Goal: Information Seeking & Learning: Find specific fact

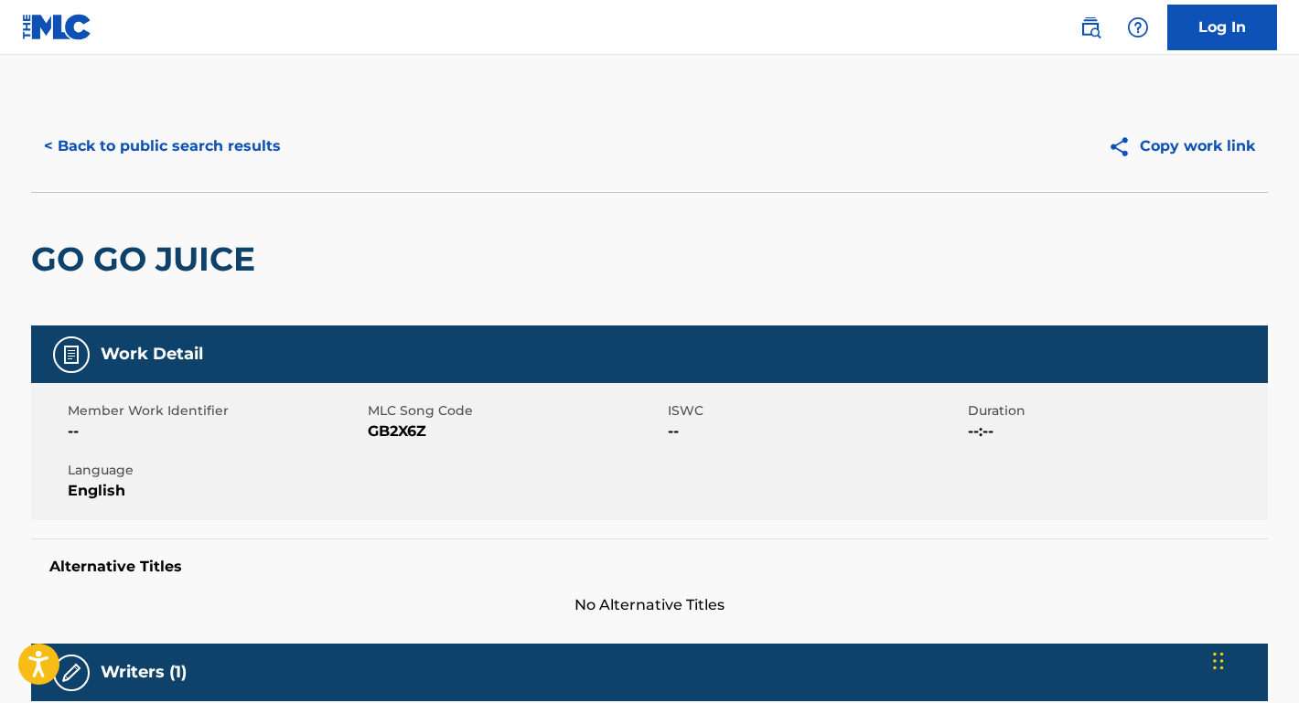
click at [242, 150] on button "< Back to public search results" at bounding box center [162, 146] width 262 height 46
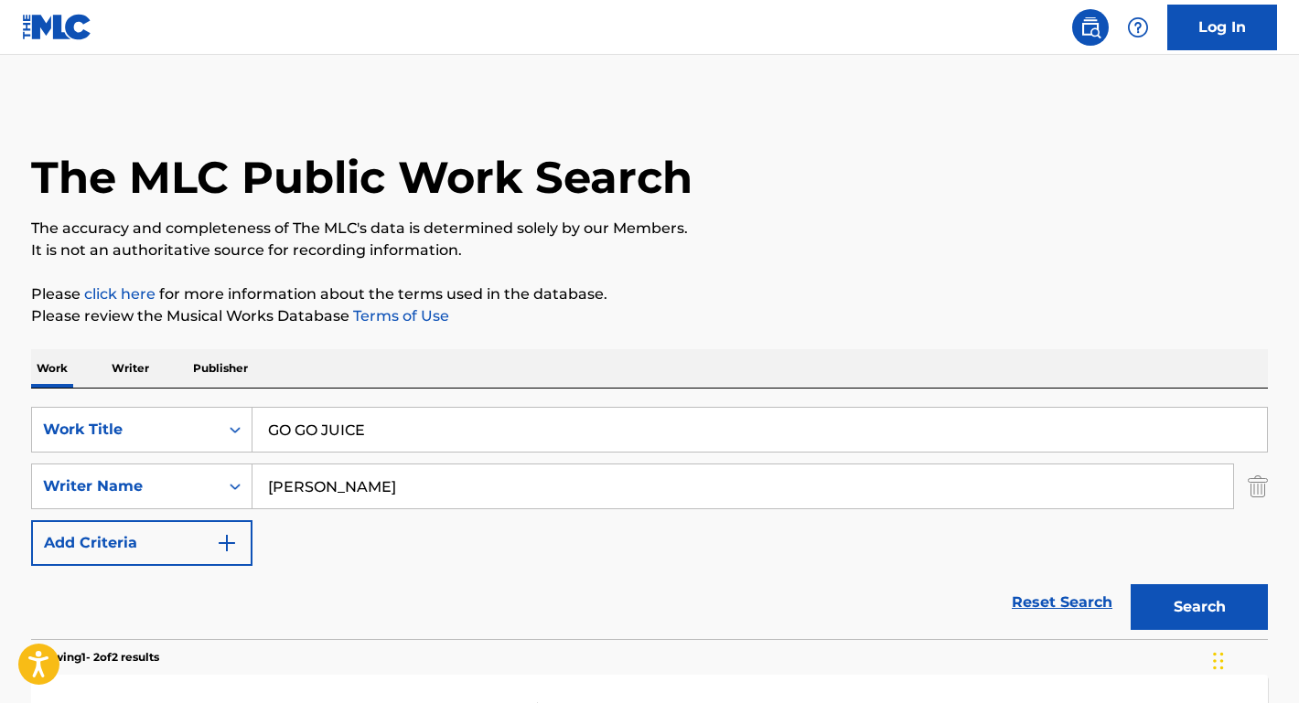
scroll to position [150, 0]
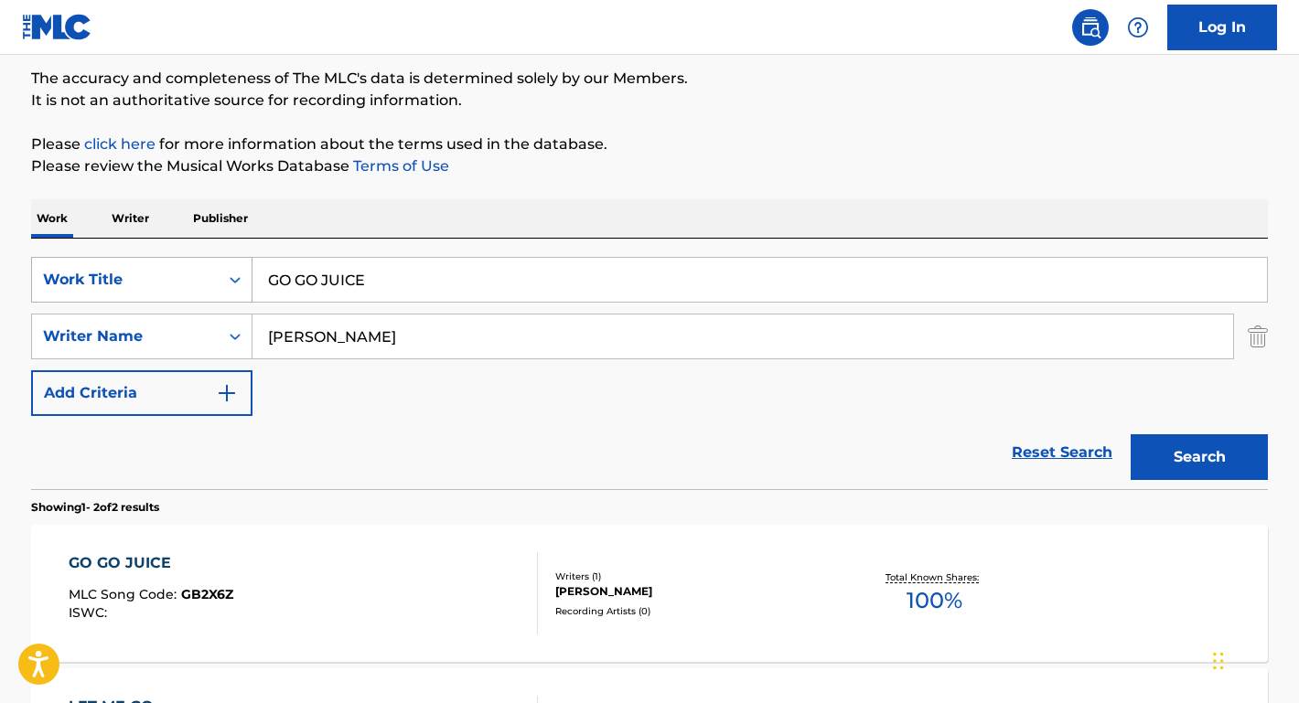
drag, startPoint x: 446, startPoint y: 280, endPoint x: 111, endPoint y: 277, distance: 335.7
click at [111, 277] on div "SearchWithCriteriae817cbdb-ca2f-43e0-b832-4d5a3c904b7b Work Title GO GO JUICE" at bounding box center [649, 280] width 1237 height 46
paste input "d£aler"
type input "d£aler"
click at [370, 221] on div "Work Writer Publisher" at bounding box center [649, 218] width 1237 height 38
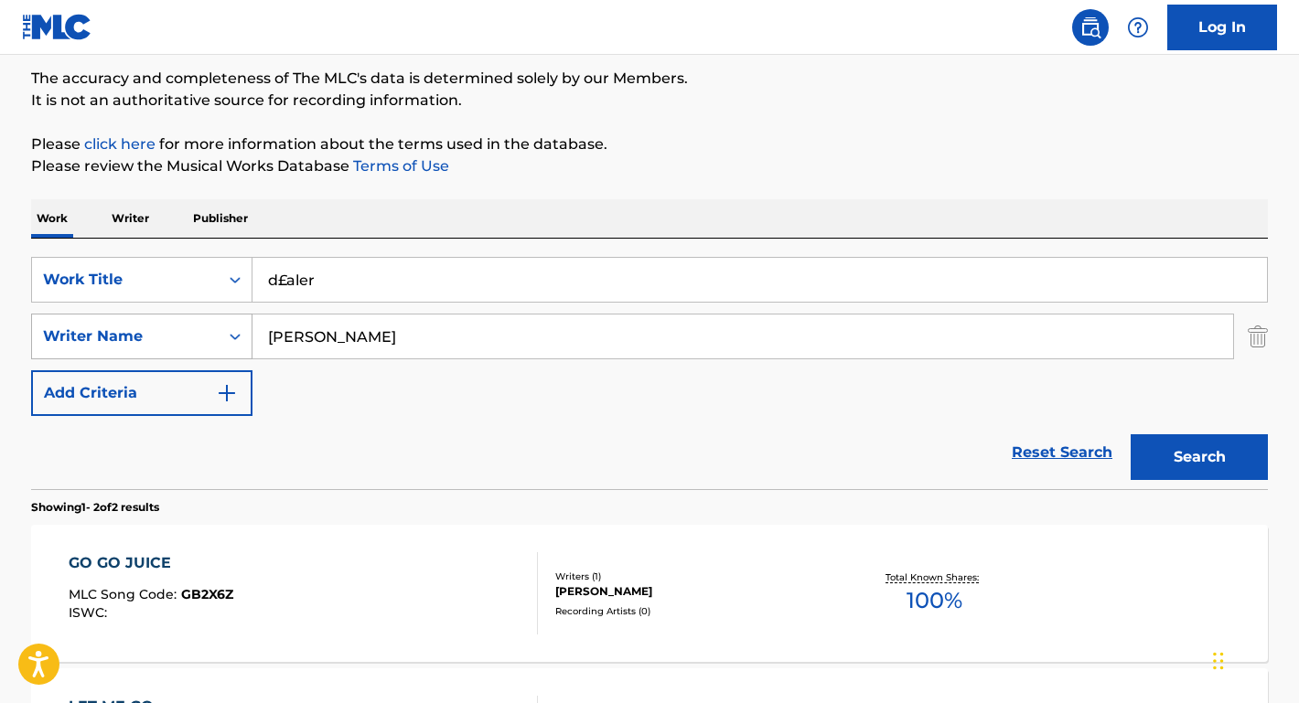
drag, startPoint x: 437, startPoint y: 339, endPoint x: 158, endPoint y: 317, distance: 279.8
click at [158, 317] on div "SearchWithCriteriae1b79ed8-e02b-4285-ae3a-6d664968c616 Writer Name [PERSON_NAME]" at bounding box center [649, 337] width 1237 height 46
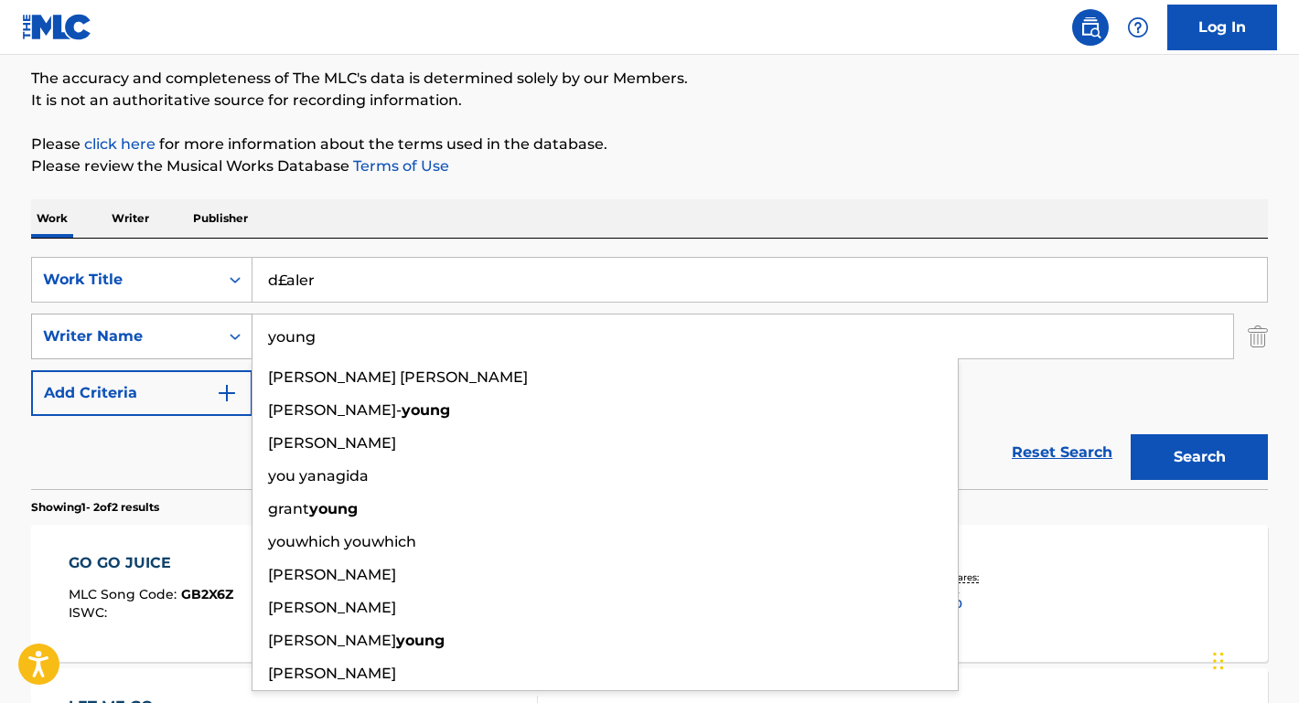
type input "young"
click at [1199, 457] on button "Search" at bounding box center [1198, 457] width 137 height 46
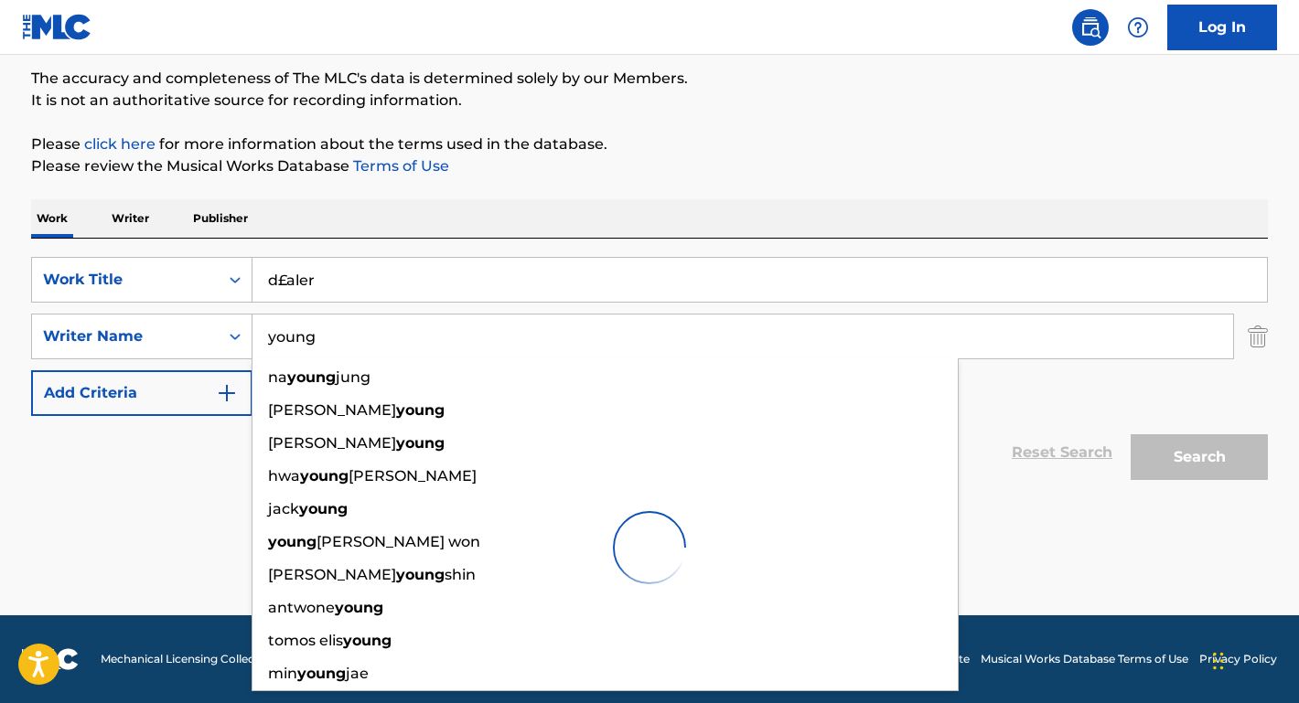
click at [170, 466] on div "Reset Search Search" at bounding box center [649, 452] width 1237 height 73
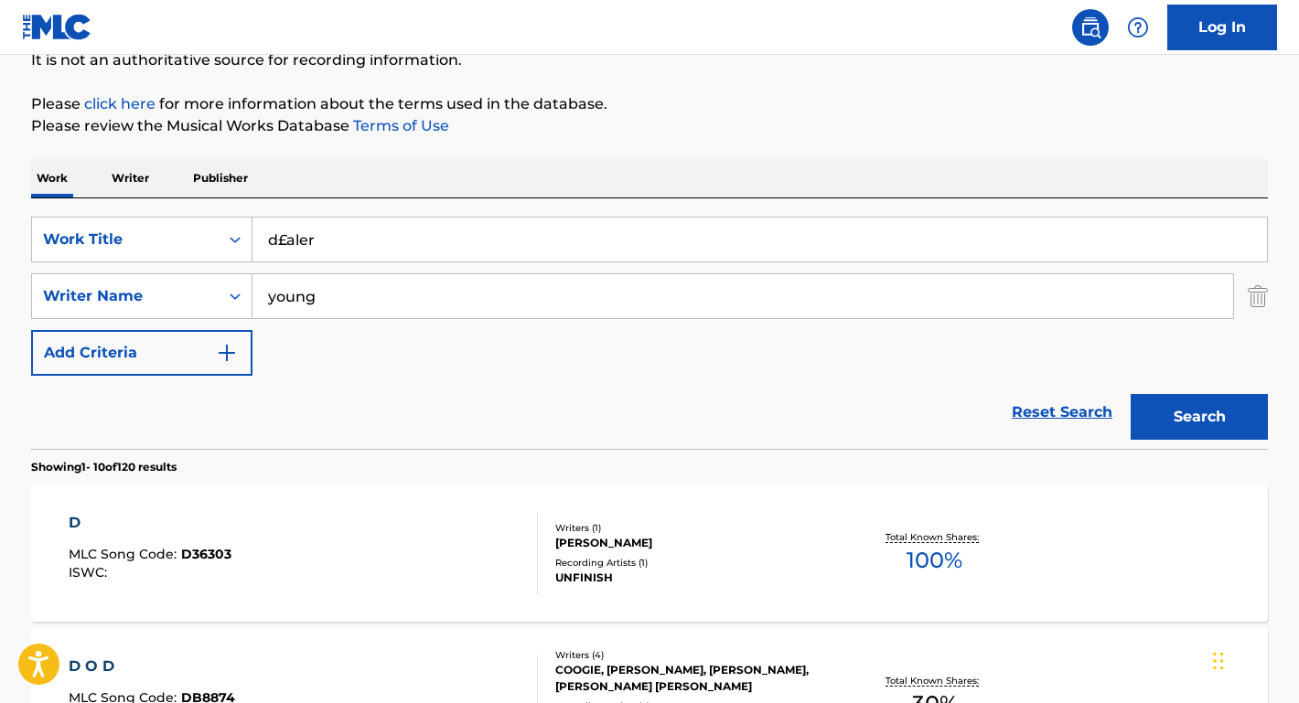
scroll to position [194, 0]
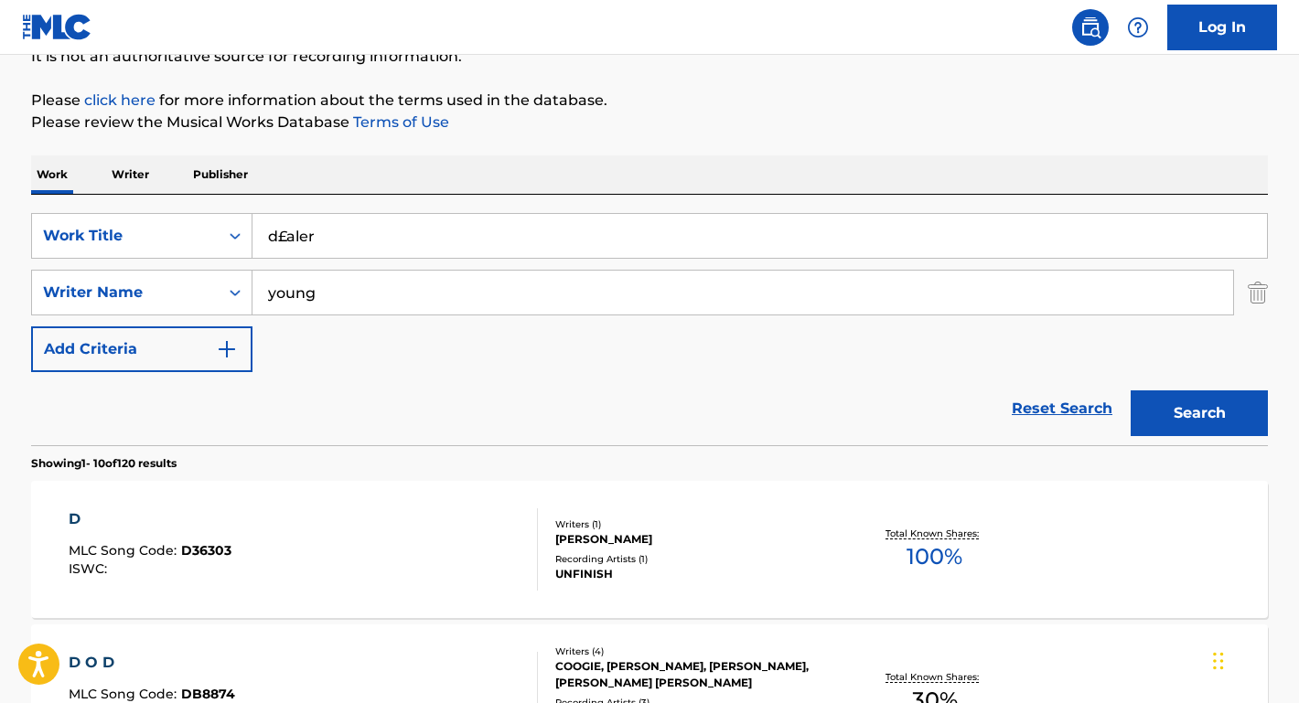
click at [286, 235] on input "d£aler" at bounding box center [759, 236] width 1014 height 44
type input "dealer"
click at [1199, 413] on button "Search" at bounding box center [1198, 414] width 137 height 46
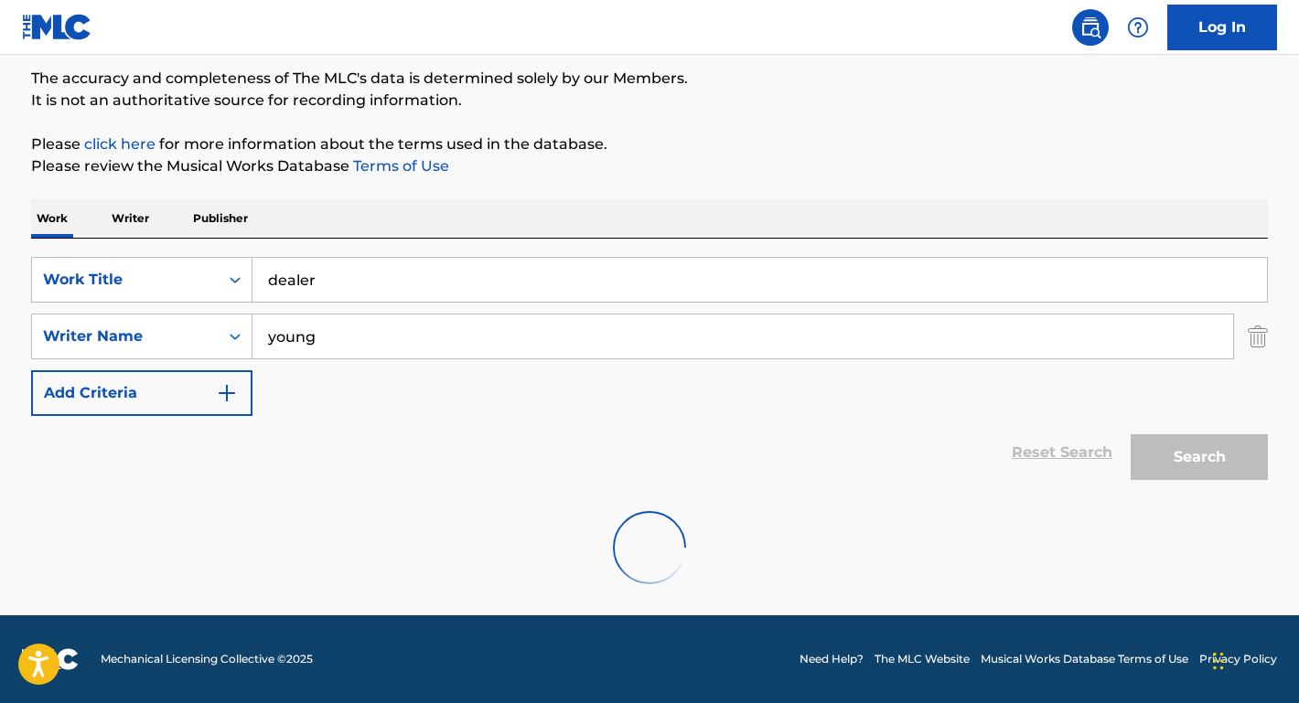
scroll to position [150, 0]
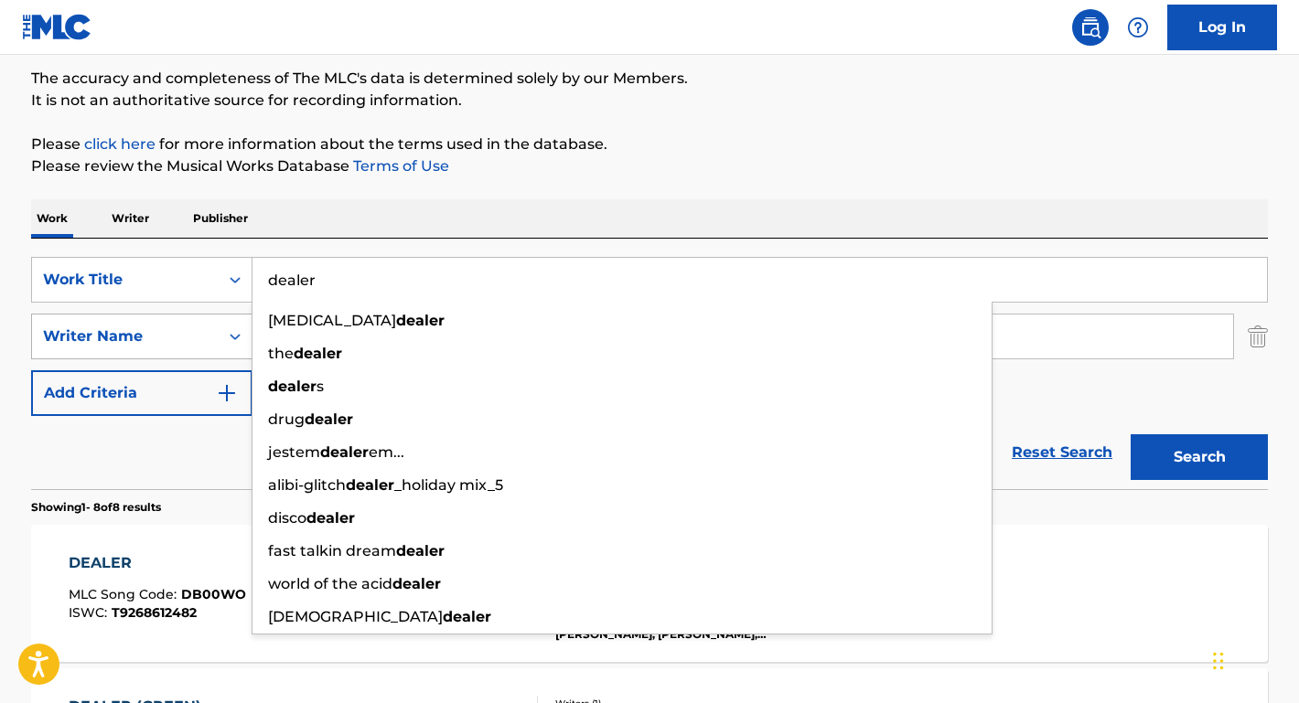
click at [230, 320] on div "Search Form" at bounding box center [235, 337] width 33 height 44
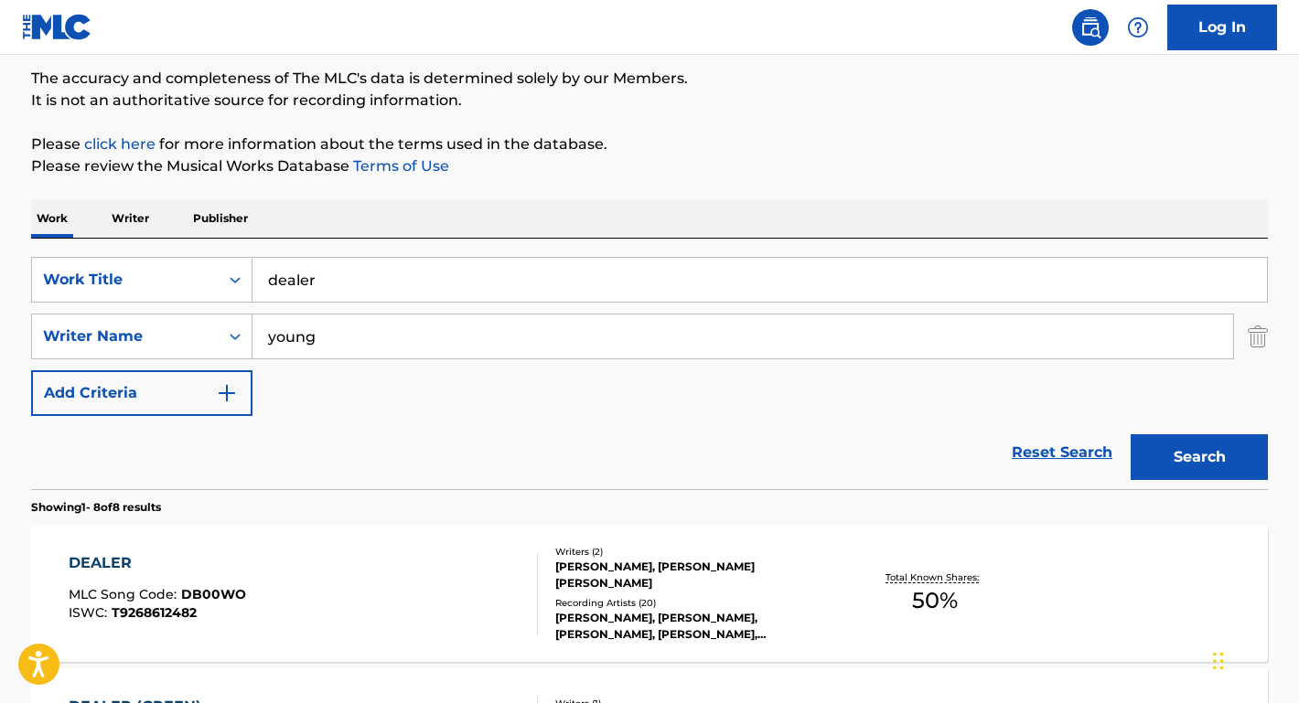
click at [339, 338] on input "young" at bounding box center [742, 337] width 980 height 44
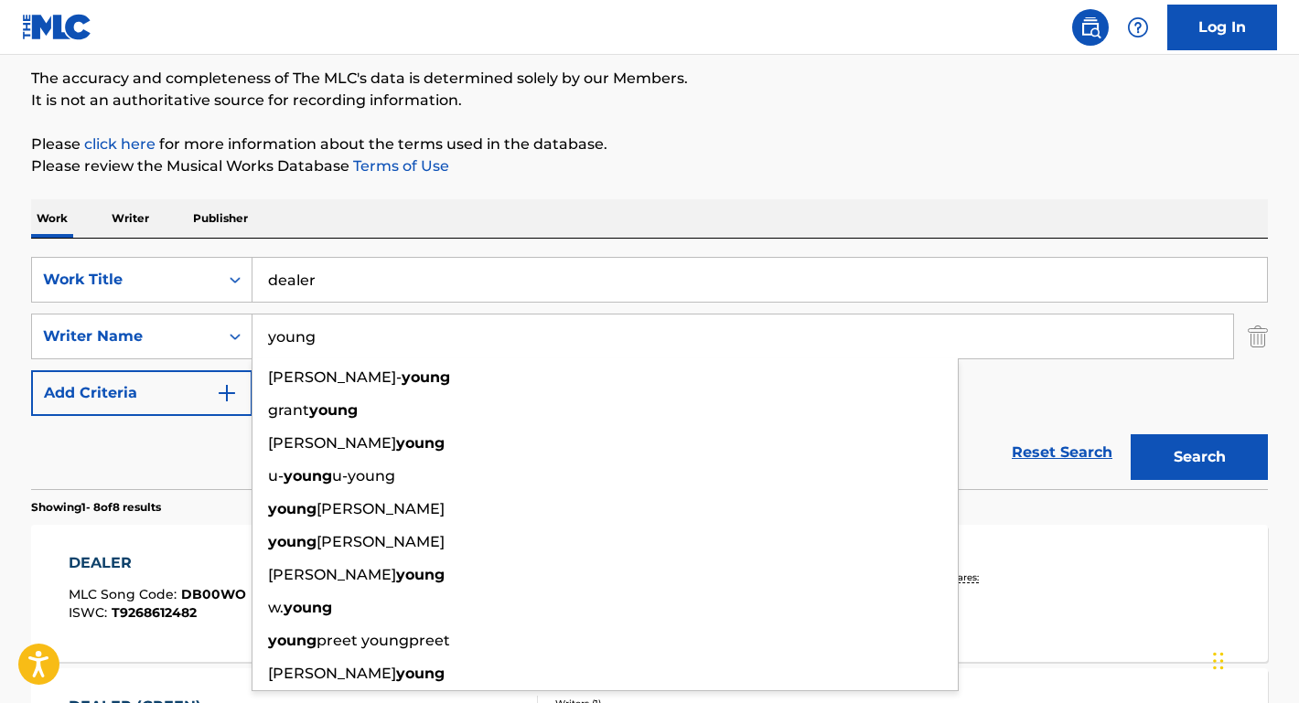
click at [266, 338] on input "young" at bounding box center [742, 337] width 980 height 44
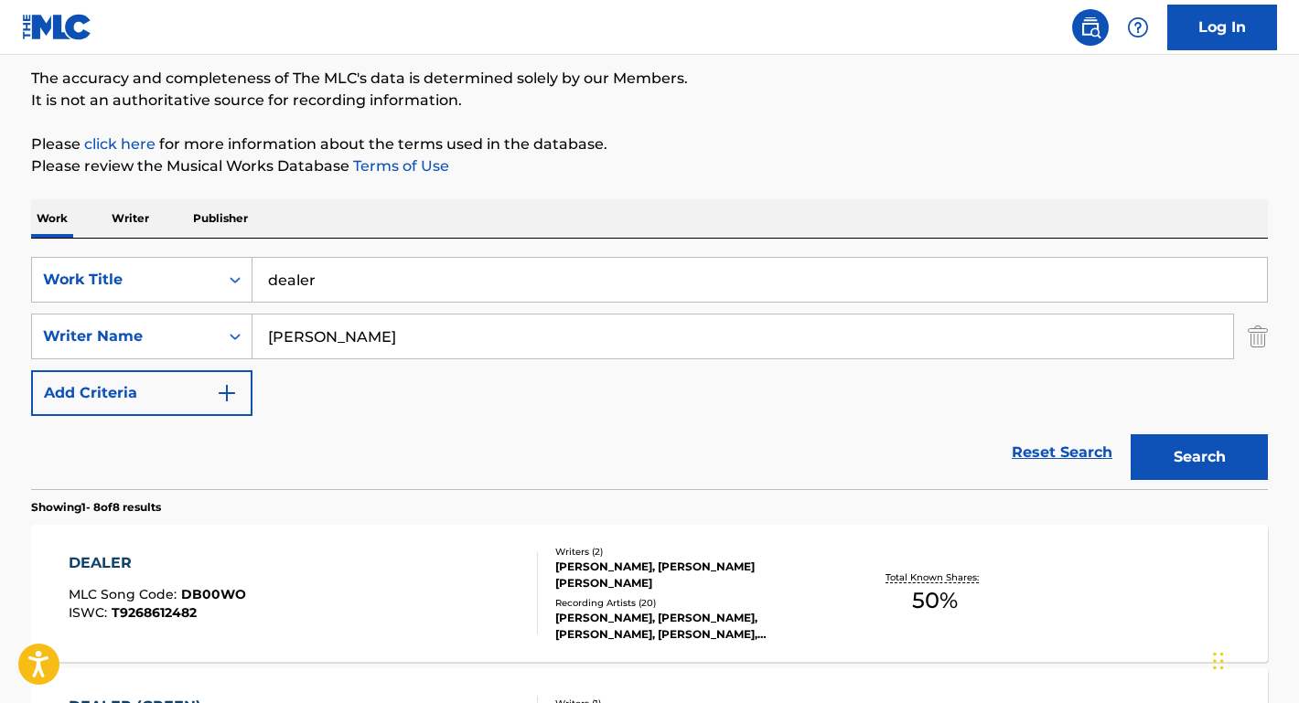
click at [1199, 457] on button "Search" at bounding box center [1198, 457] width 137 height 46
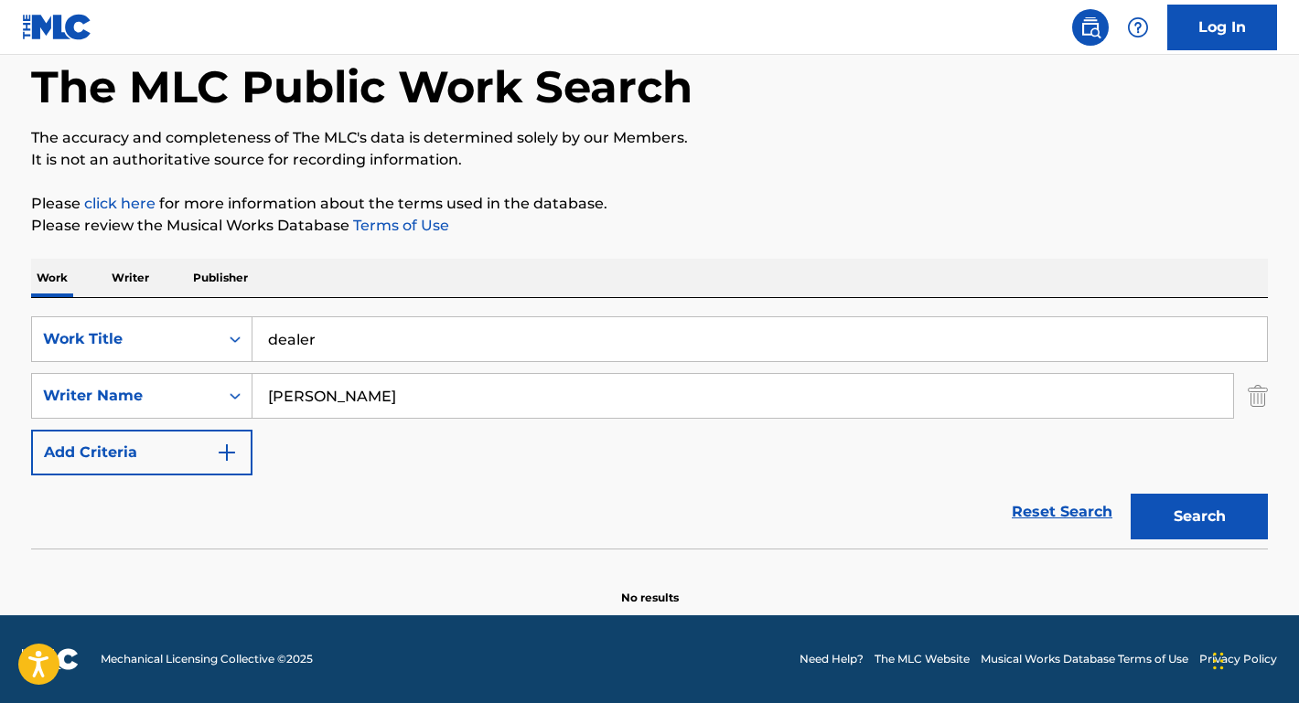
scroll to position [91, 0]
drag, startPoint x: 304, startPoint y: 395, endPoint x: 240, endPoint y: 396, distance: 64.0
click at [240, 396] on div "SearchWithCriteriae1b79ed8-e02b-4285-ae3a-6d664968c616 Writer Name [PERSON_NAME]" at bounding box center [649, 396] width 1237 height 46
click at [389, 376] on input "[PERSON_NAME]" at bounding box center [742, 396] width 980 height 44
drag, startPoint x: 374, startPoint y: 417, endPoint x: 217, endPoint y: 375, distance: 162.8
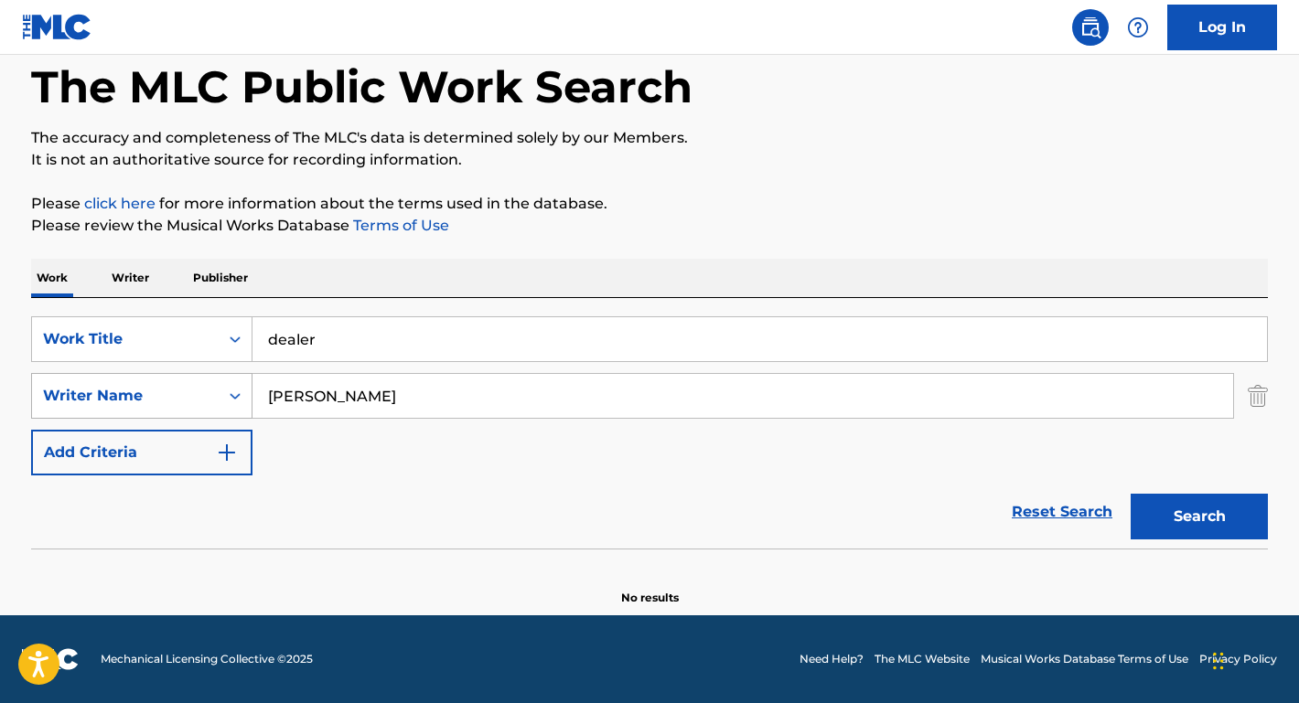
click at [217, 375] on div "SearchWithCriteriae1b79ed8-e02b-4285-ae3a-6d664968c616 Writer Name [PERSON_NAME]" at bounding box center [649, 396] width 1237 height 46
paste input "[PERSON_NAME] /"
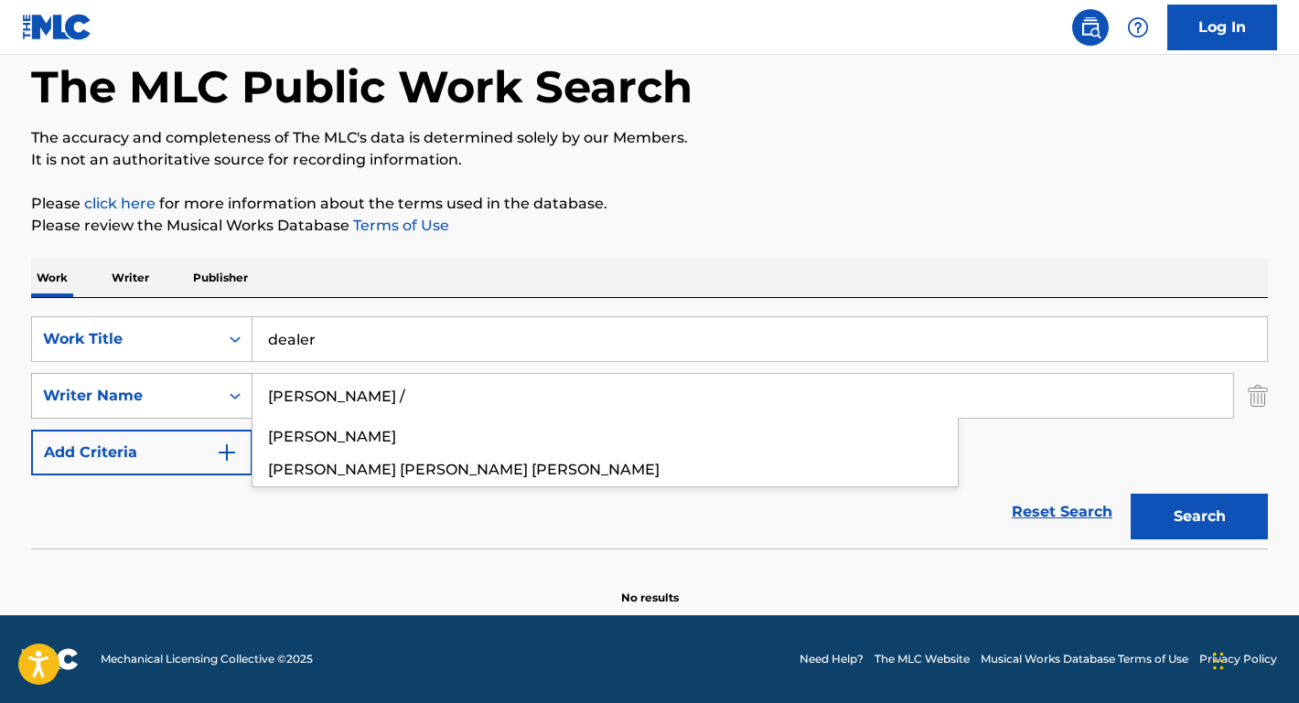
click at [1199, 517] on button "Search" at bounding box center [1198, 517] width 137 height 46
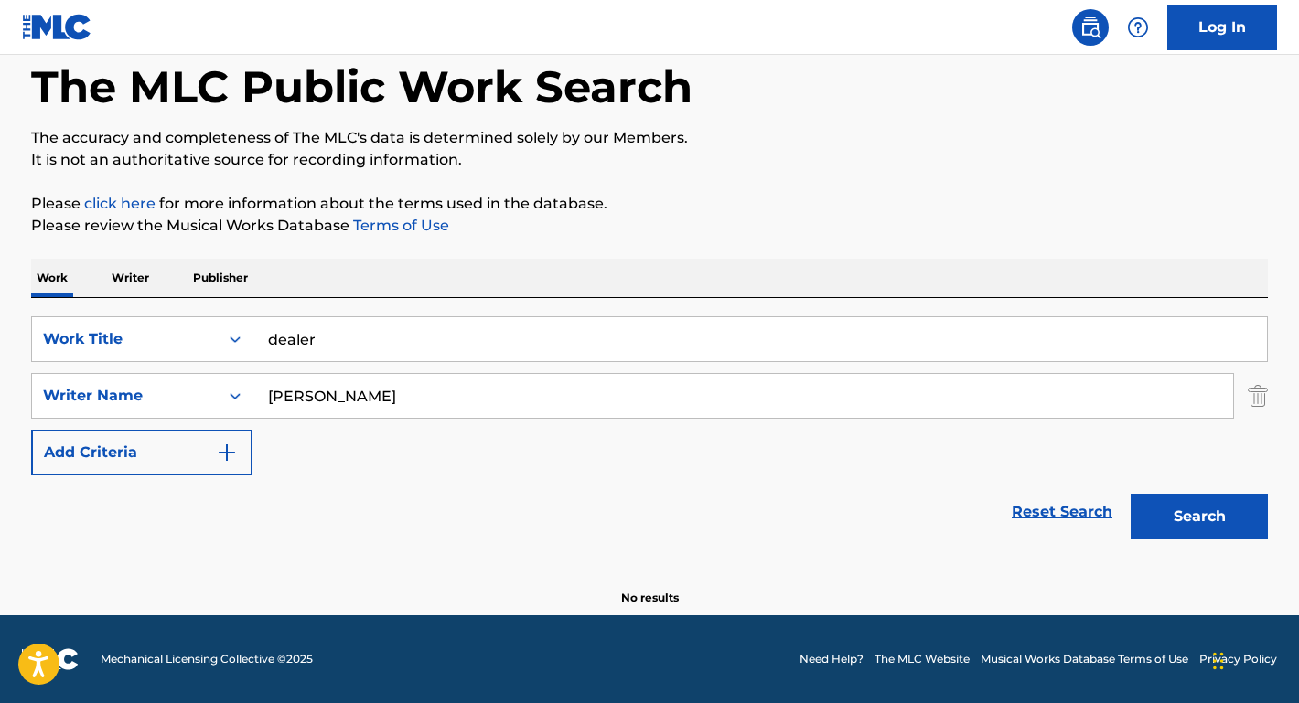
click at [309, 395] on input "[PERSON_NAME]" at bounding box center [742, 396] width 980 height 44
drag, startPoint x: 314, startPoint y: 397, endPoint x: 147, endPoint y: 389, distance: 166.7
click at [147, 389] on div "SearchWithCriteriae1b79ed8-e02b-4285-ae3a-6d664968c616 Writer Name [PERSON_NAME]" at bounding box center [649, 396] width 1237 height 46
click at [1199, 517] on button "Search" at bounding box center [1198, 517] width 137 height 46
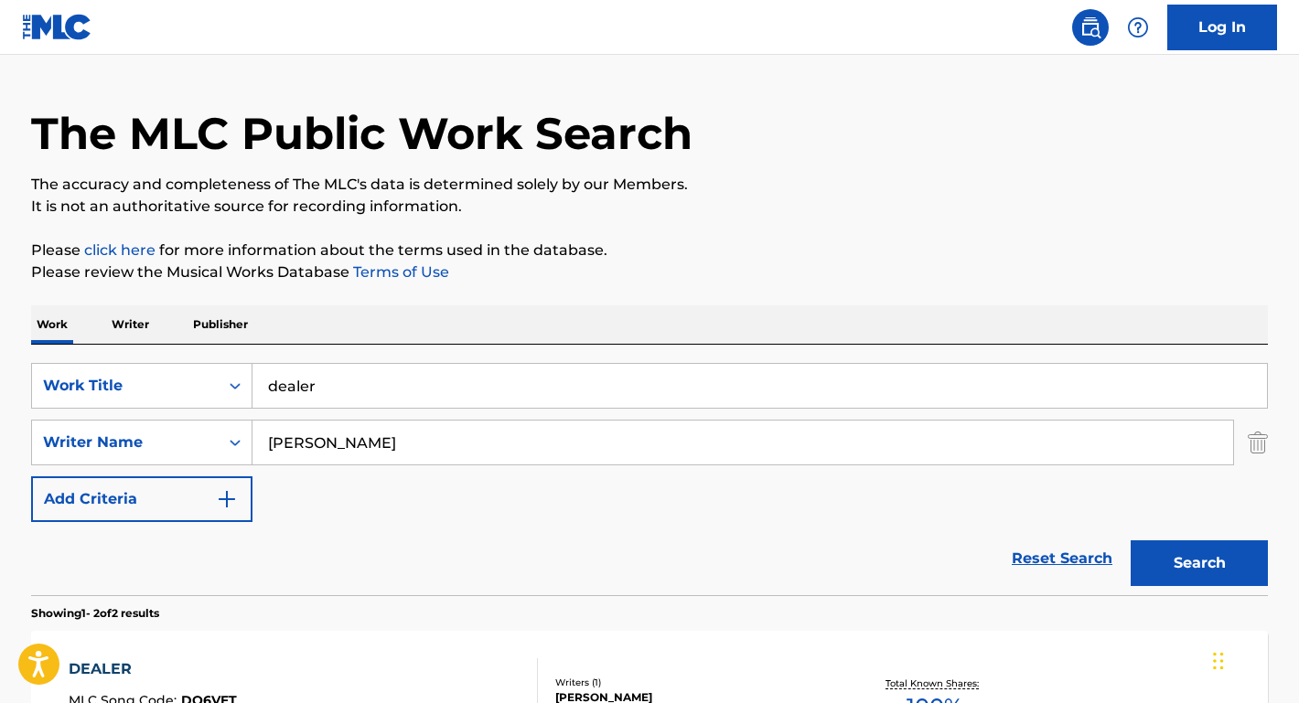
scroll to position [6, 0]
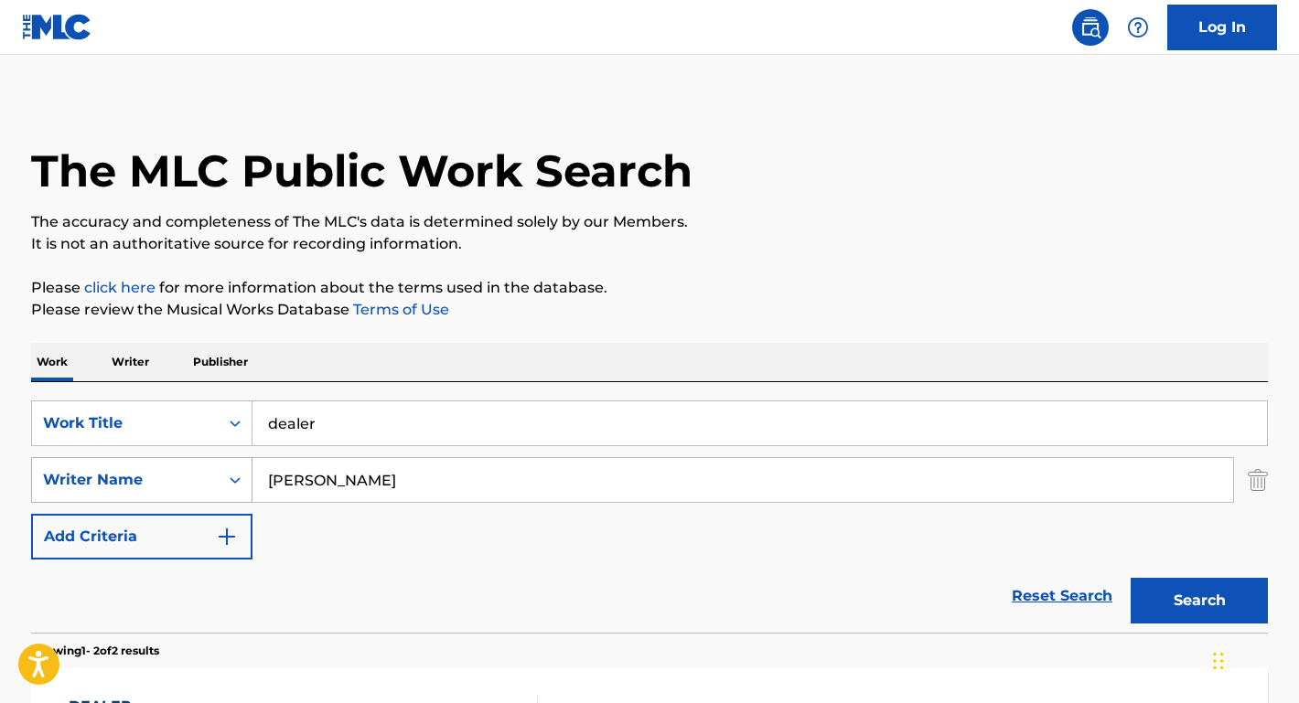
drag, startPoint x: 347, startPoint y: 485, endPoint x: 227, endPoint y: 482, distance: 119.8
click at [227, 482] on div "SearchWithCriteriae1b79ed8-e02b-4285-ae3a-6d664968c616 Writer Name [PERSON_NAME]" at bounding box center [649, 480] width 1237 height 46
paste input "Estanis Mogoll"
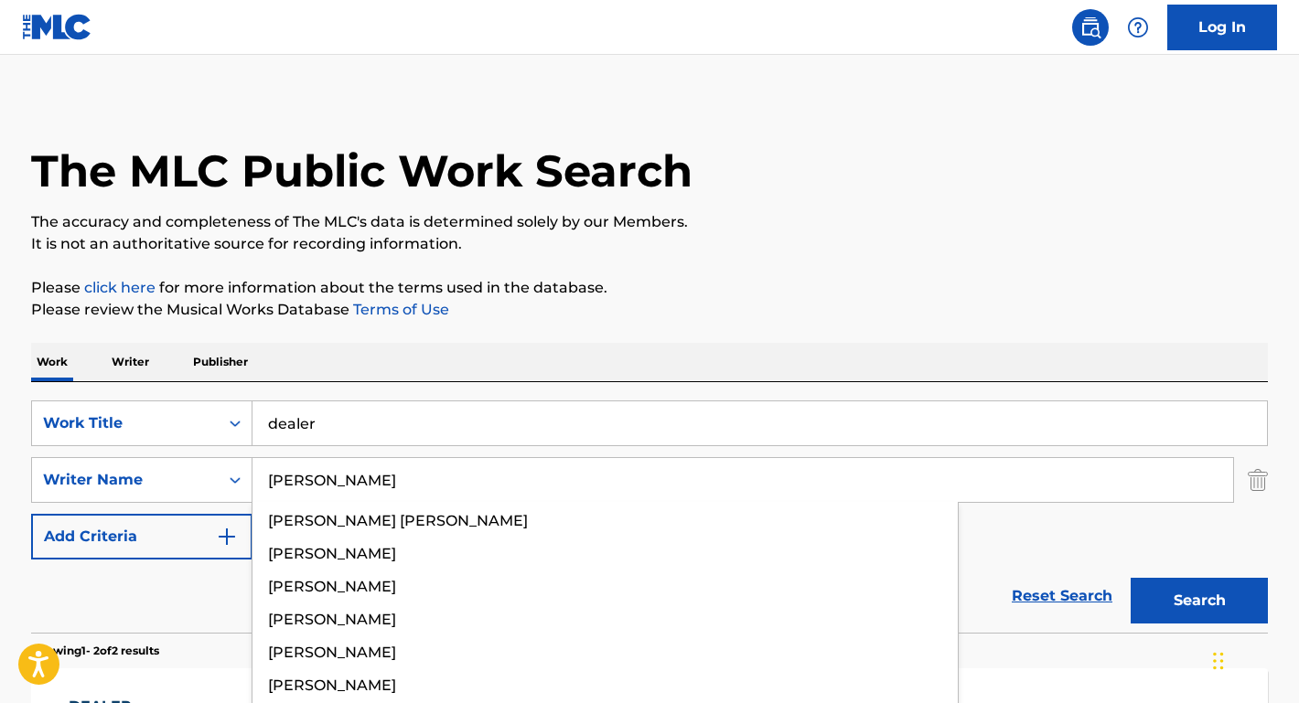
type input "[PERSON_NAME]"
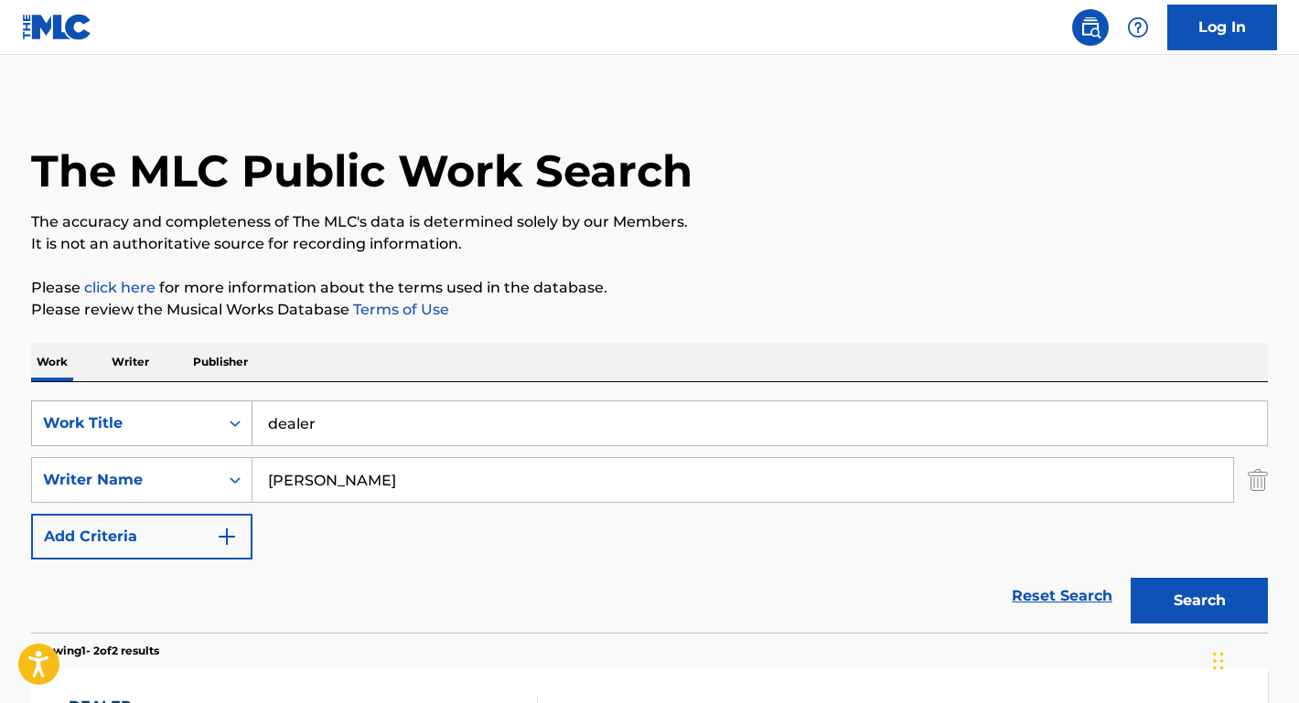
drag, startPoint x: 350, startPoint y: 423, endPoint x: 190, endPoint y: 423, distance: 160.1
click at [190, 423] on div "SearchWithCriteriae817cbdb-ca2f-43e0-b832-4d5a3c904b7b Work Title dealer" at bounding box center [649, 424] width 1237 height 46
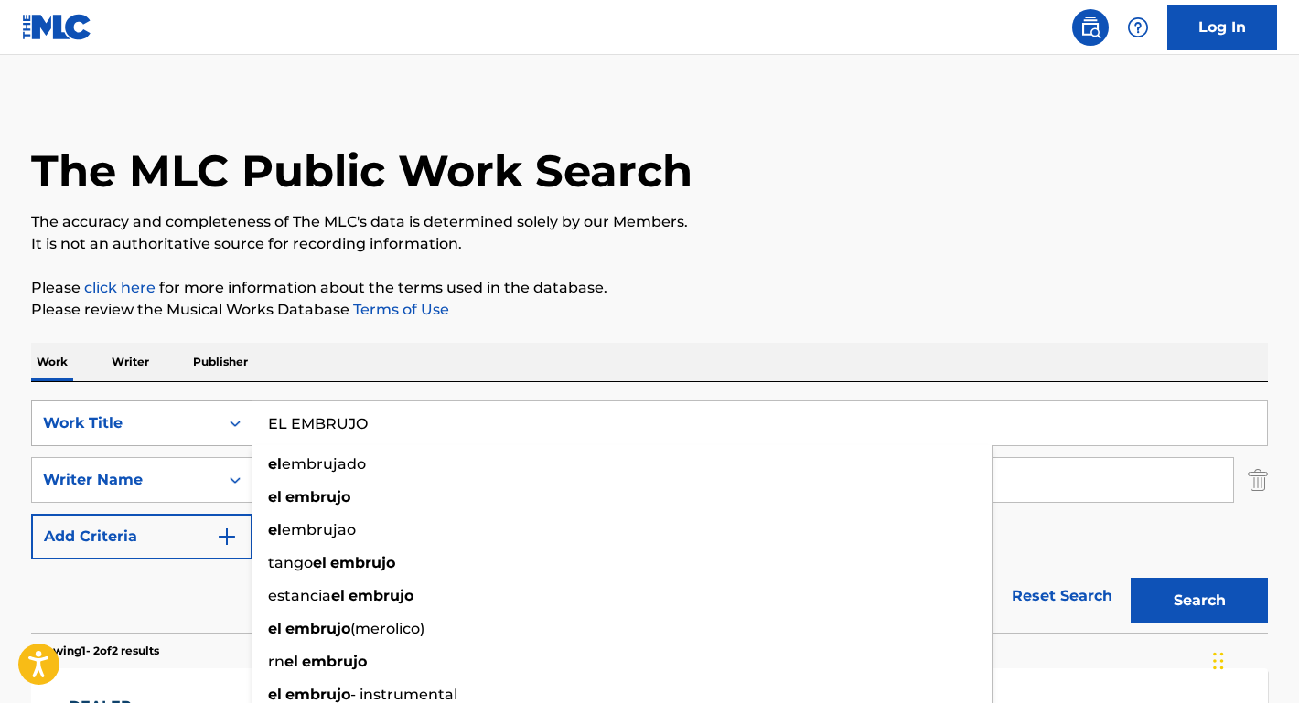
type input "EL EMBRUJO"
click at [1199, 601] on button "Search" at bounding box center [1198, 601] width 137 height 46
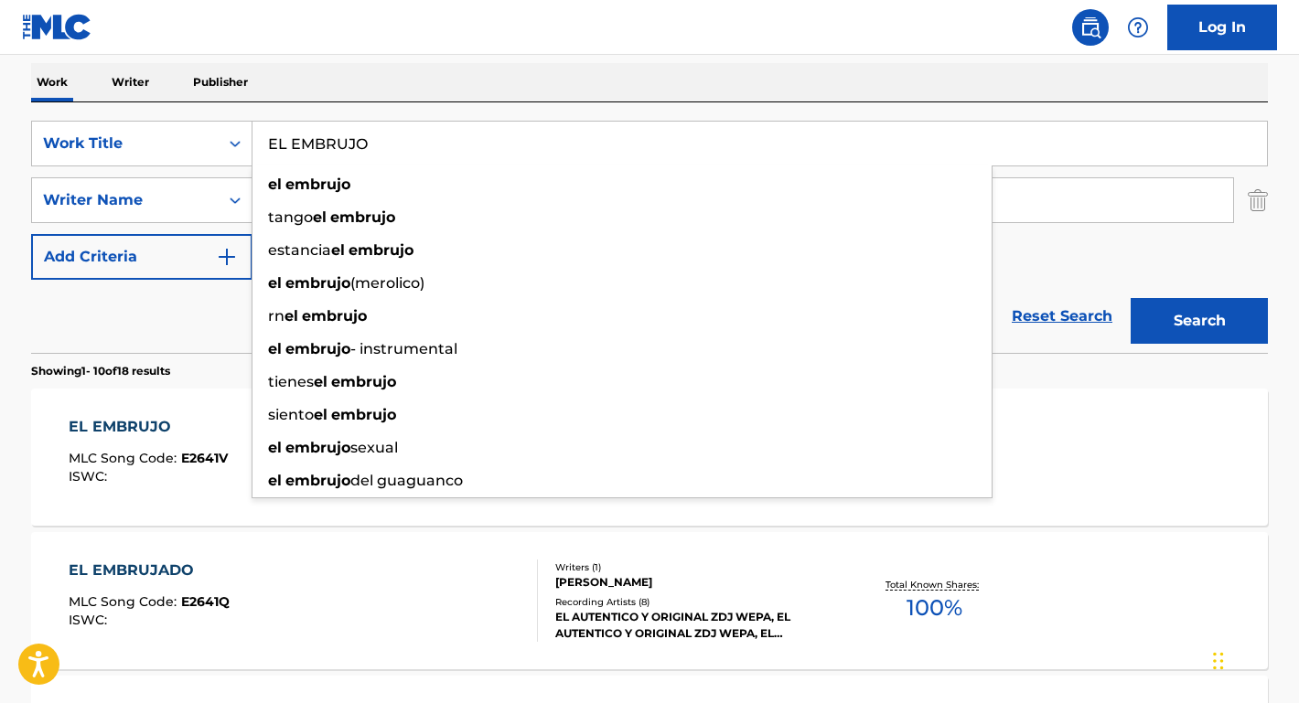
scroll to position [305, 0]
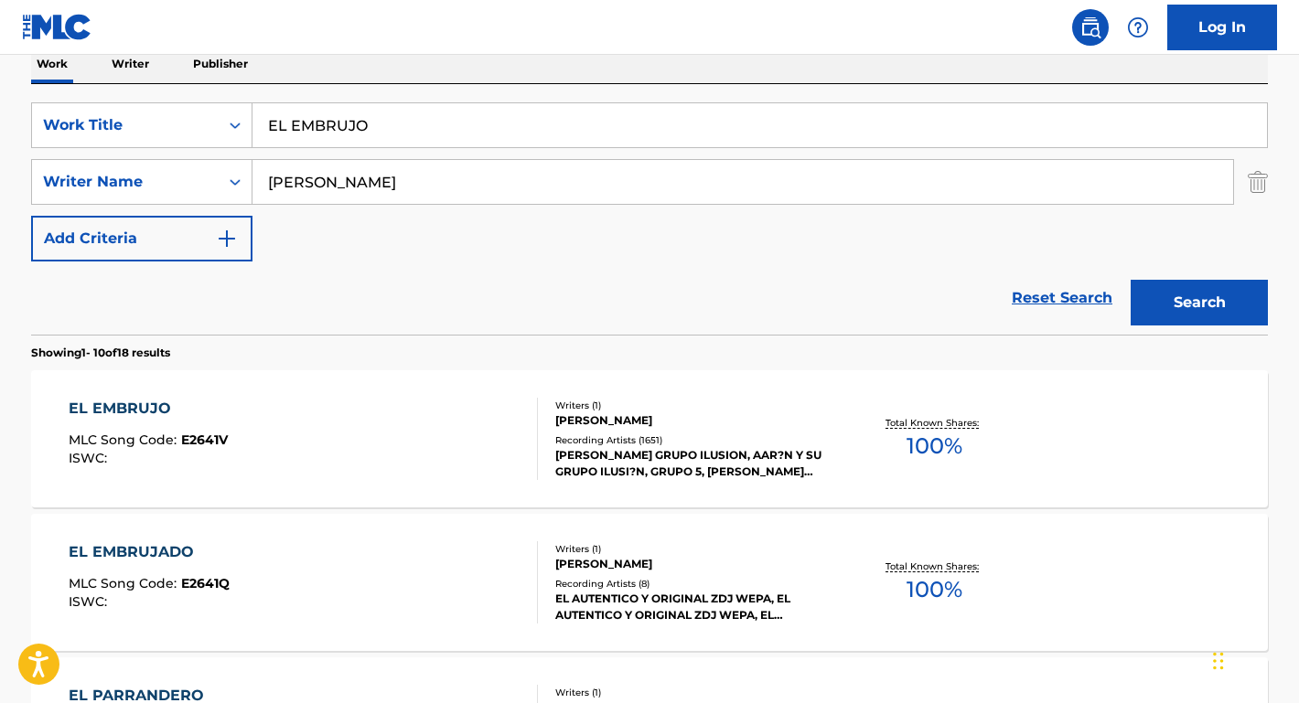
click at [155, 359] on p "Showing 1 - 10 of 18 results" at bounding box center [100, 353] width 139 height 16
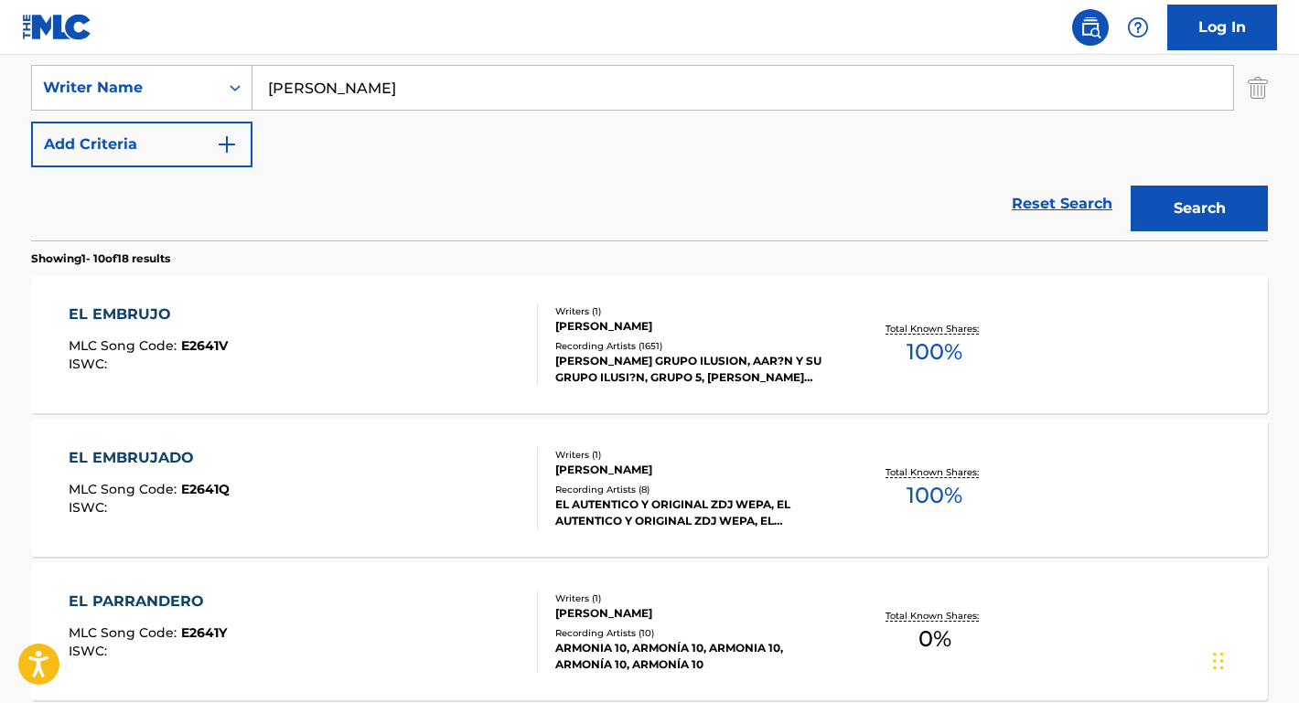
scroll to position [430, 0]
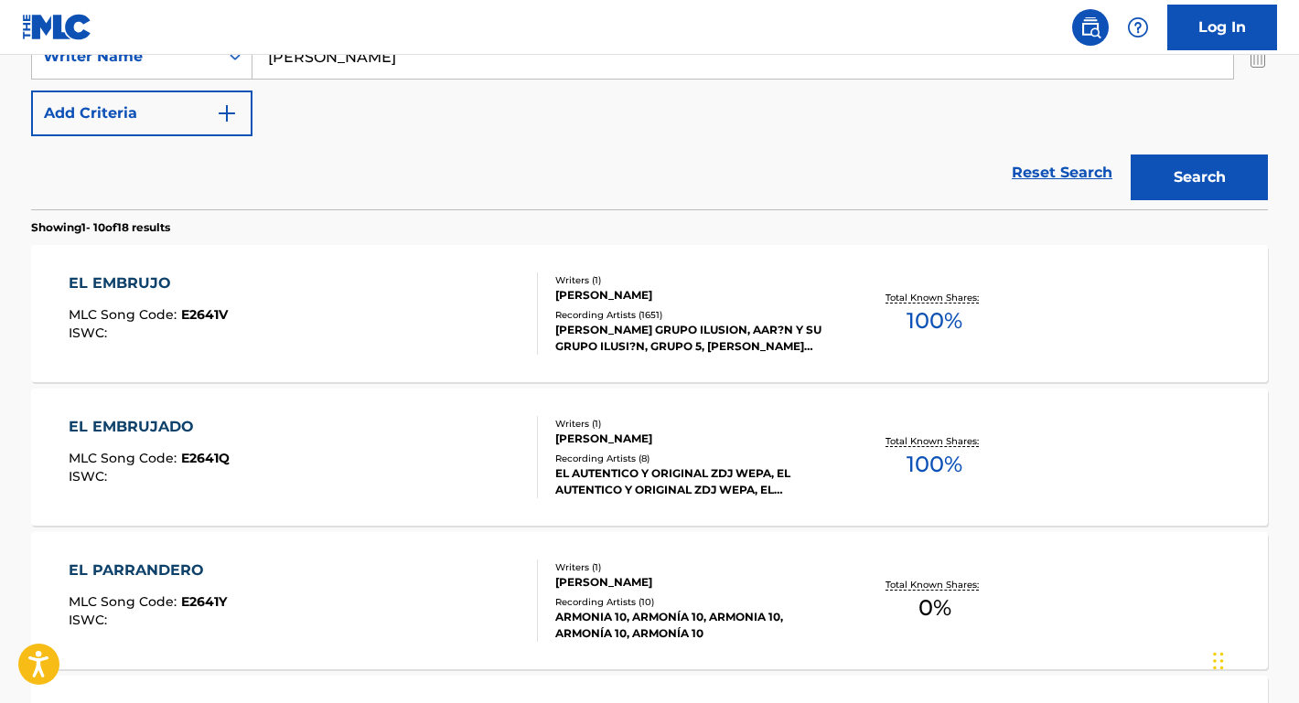
click at [155, 282] on div "EL EMBRUJO" at bounding box center [148, 284] width 159 height 22
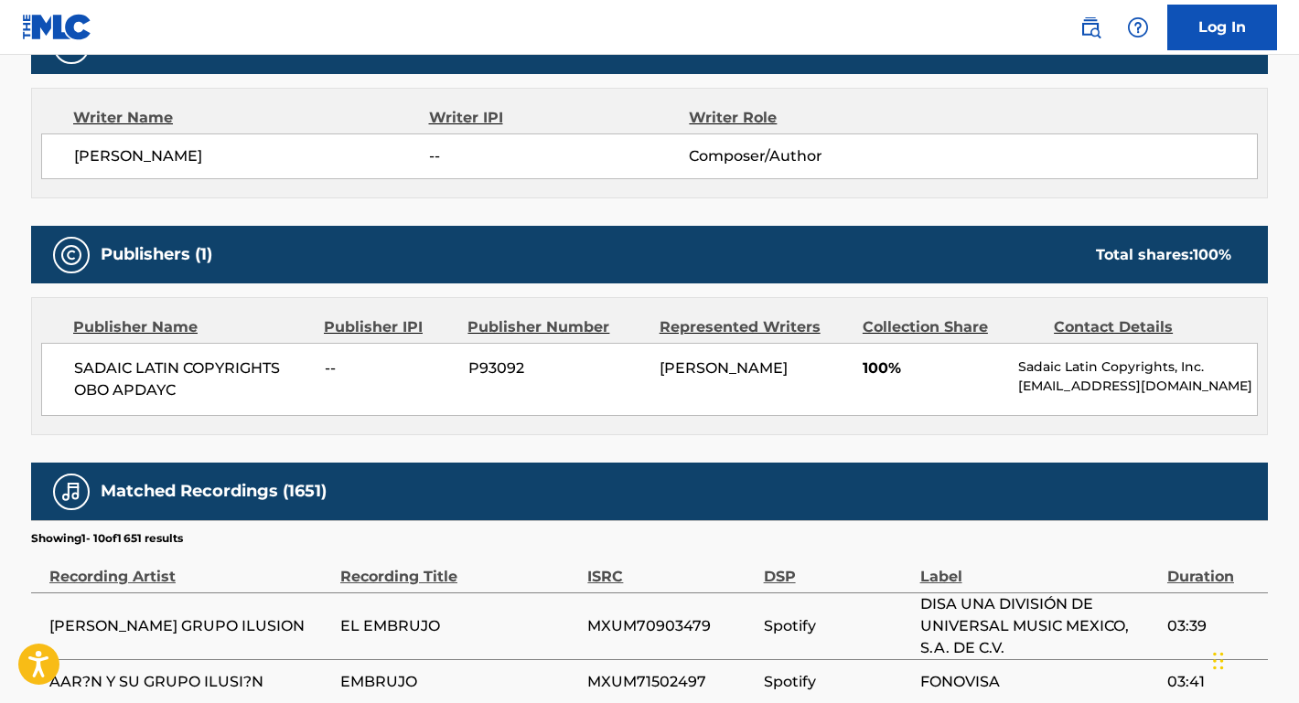
scroll to position [510, 0]
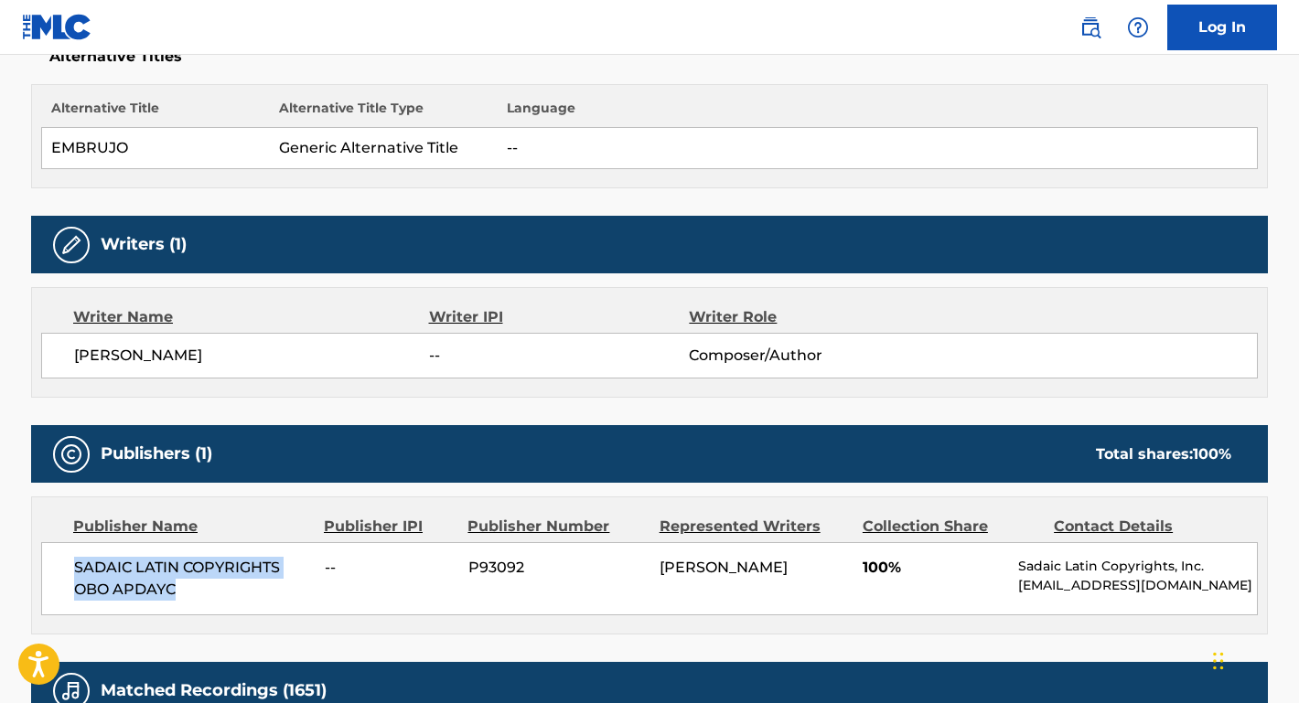
drag, startPoint x: 187, startPoint y: 591, endPoint x: 80, endPoint y: 563, distance: 110.5
click at [80, 563] on span "SADAIC LATIN COPYRIGHTS OBO APDAYC" at bounding box center [192, 579] width 237 height 44
copy span "ADAIC LATIN COPYRIGHTS OBO APDAYC"
click at [173, 574] on span "SADAIC LATIN COPYRIGHTS OBO APDAYC" at bounding box center [192, 579] width 237 height 44
drag, startPoint x: 310, startPoint y: 353, endPoint x: 43, endPoint y: 354, distance: 267.1
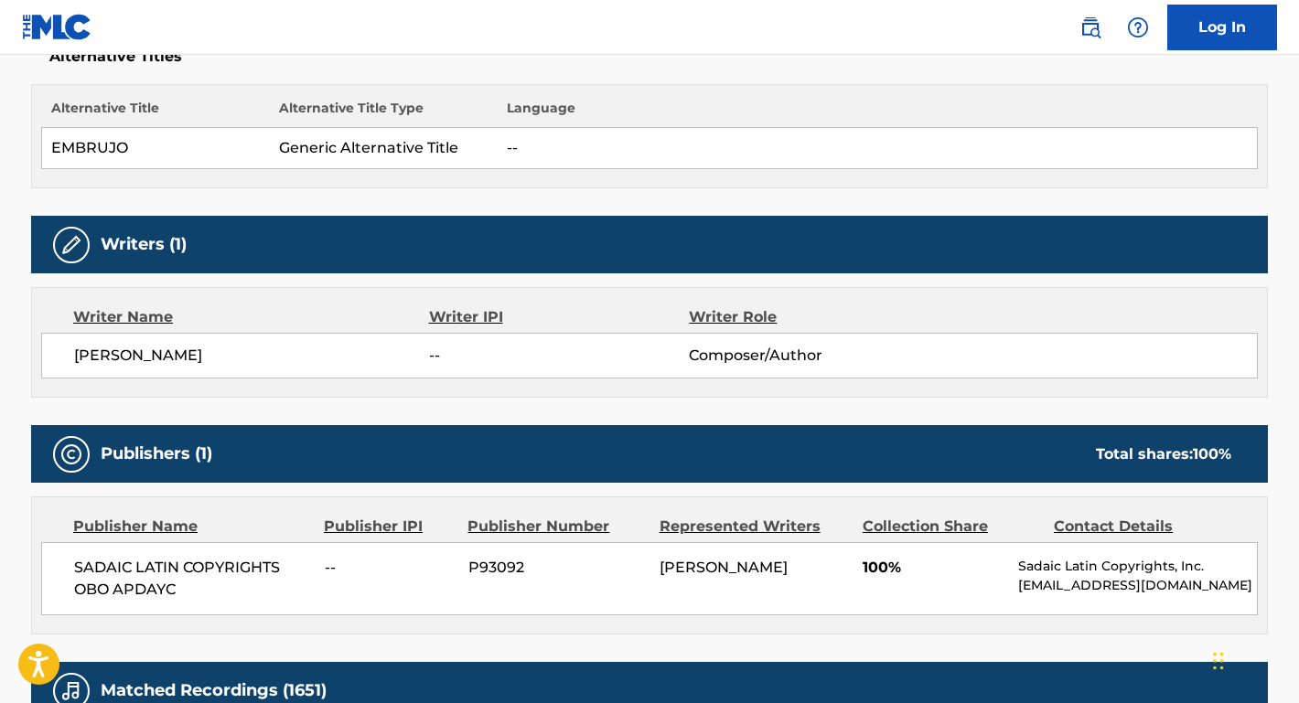
click at [42, 354] on div "[PERSON_NAME] -- Composer/Author" at bounding box center [649, 356] width 1216 height 46
copy span "[PERSON_NAME]"
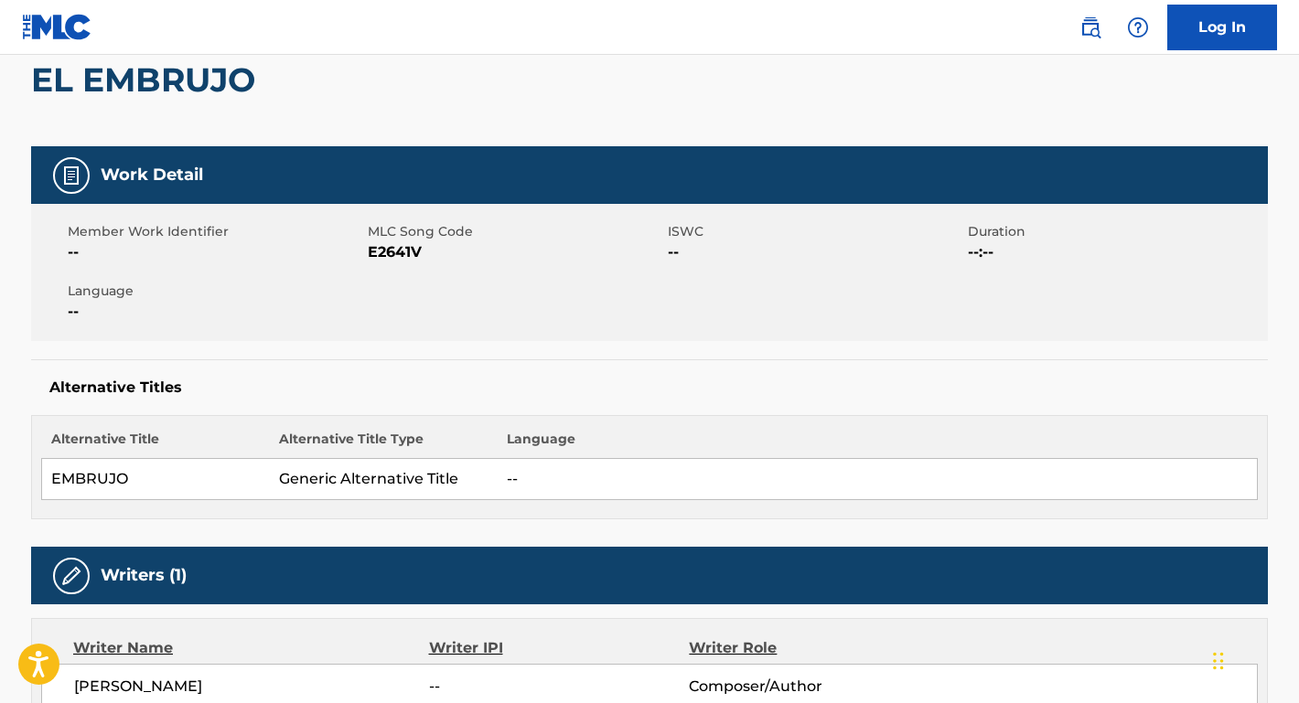
scroll to position [155, 0]
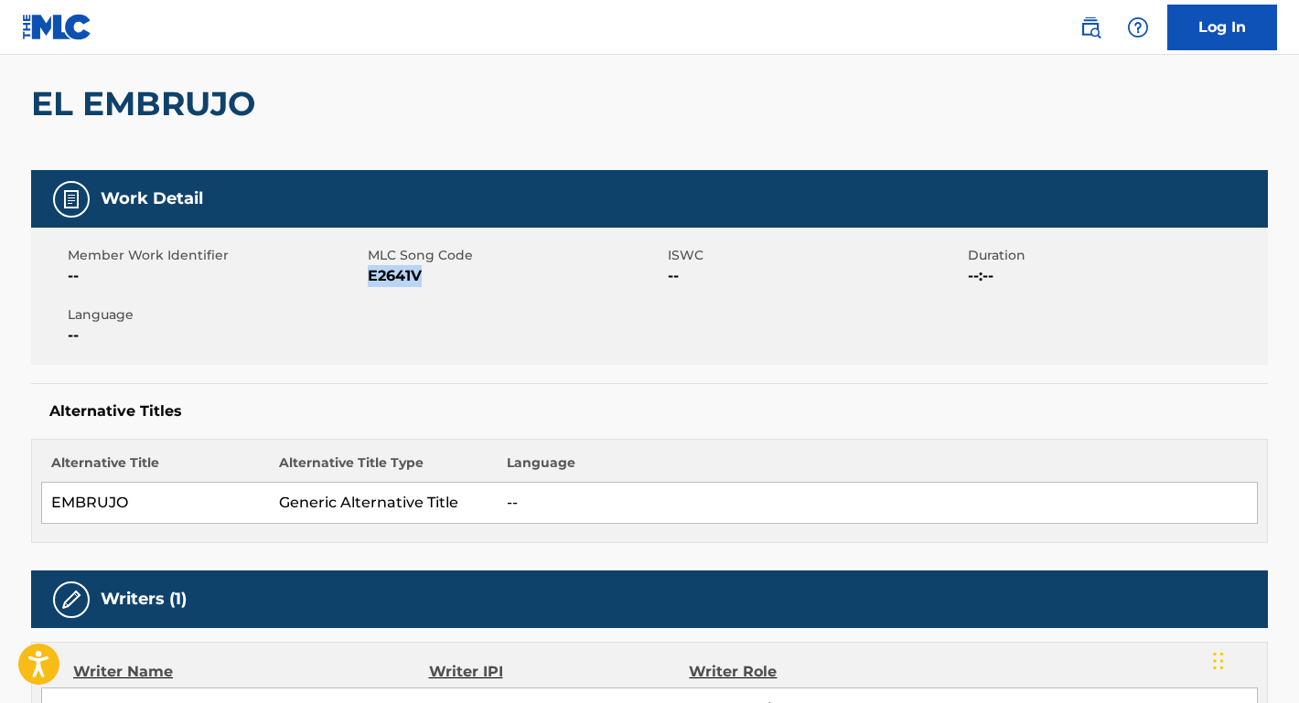
drag, startPoint x: 431, startPoint y: 282, endPoint x: 369, endPoint y: 278, distance: 62.3
click at [369, 278] on span "E2641V" at bounding box center [515, 276] width 295 height 22
copy span "E2641V"
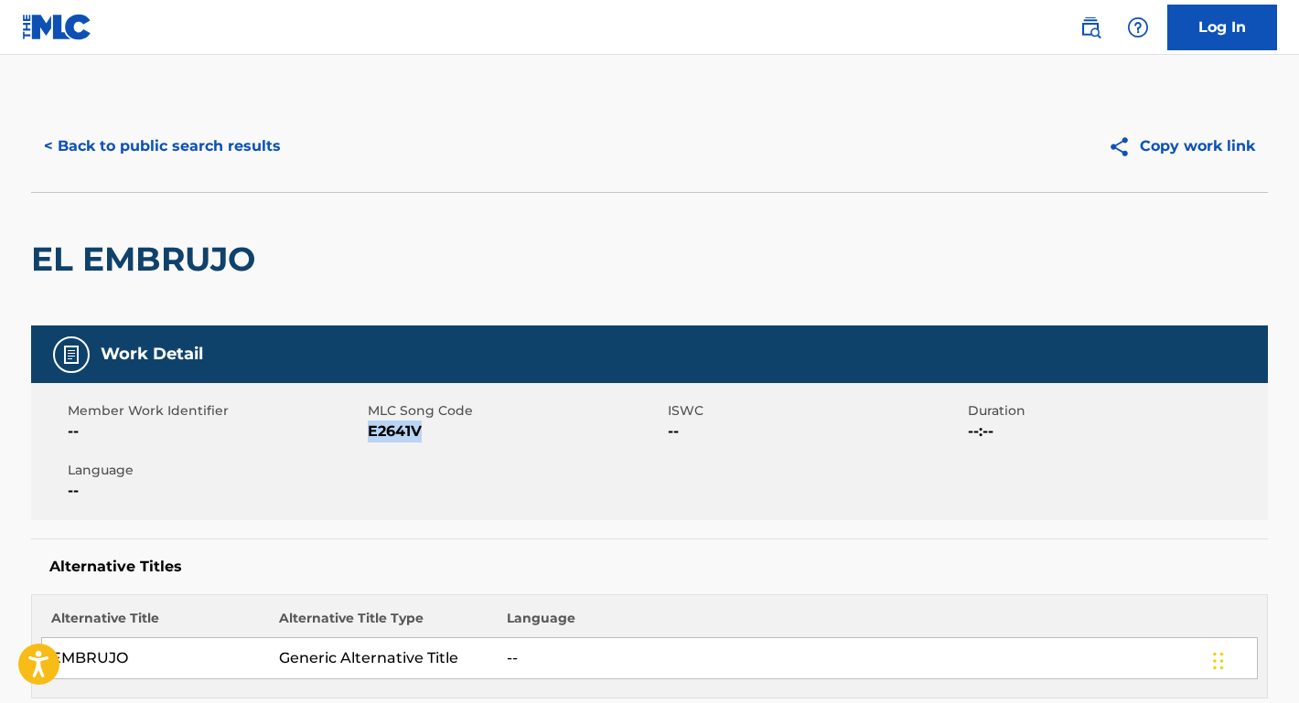
click at [259, 137] on button "< Back to public search results" at bounding box center [162, 146] width 262 height 46
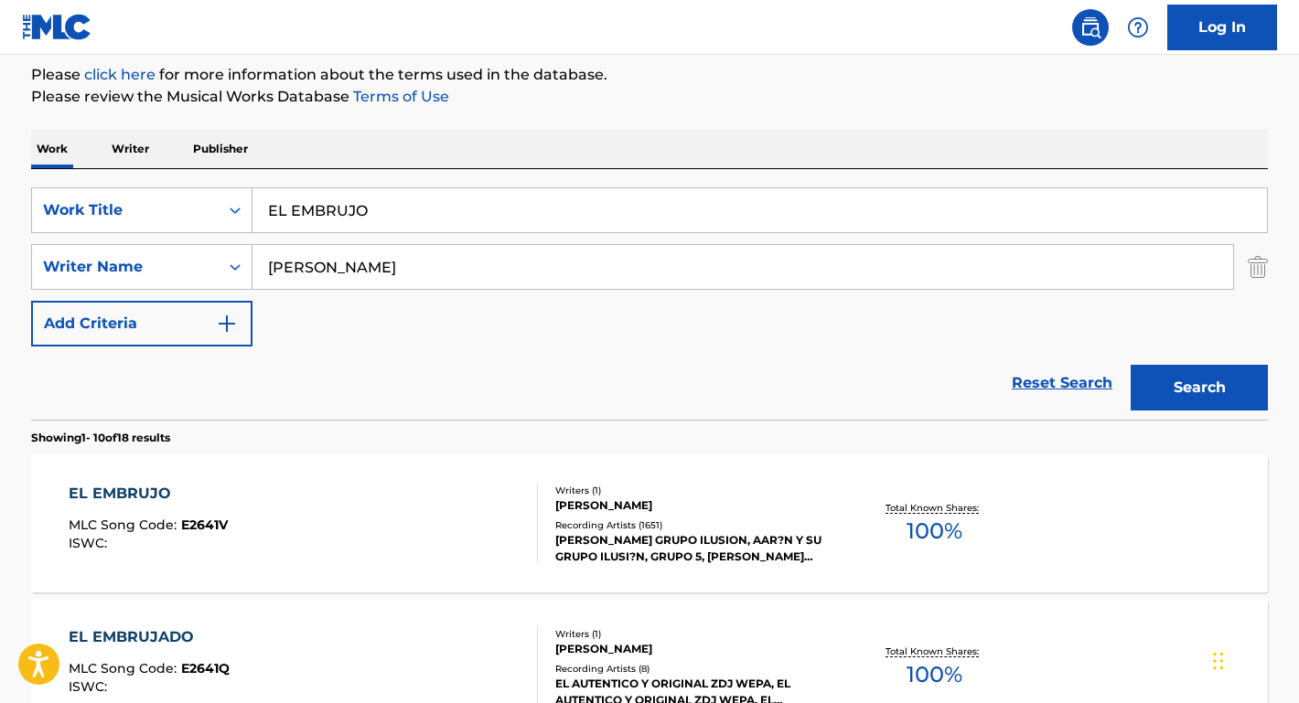
scroll to position [186, 0]
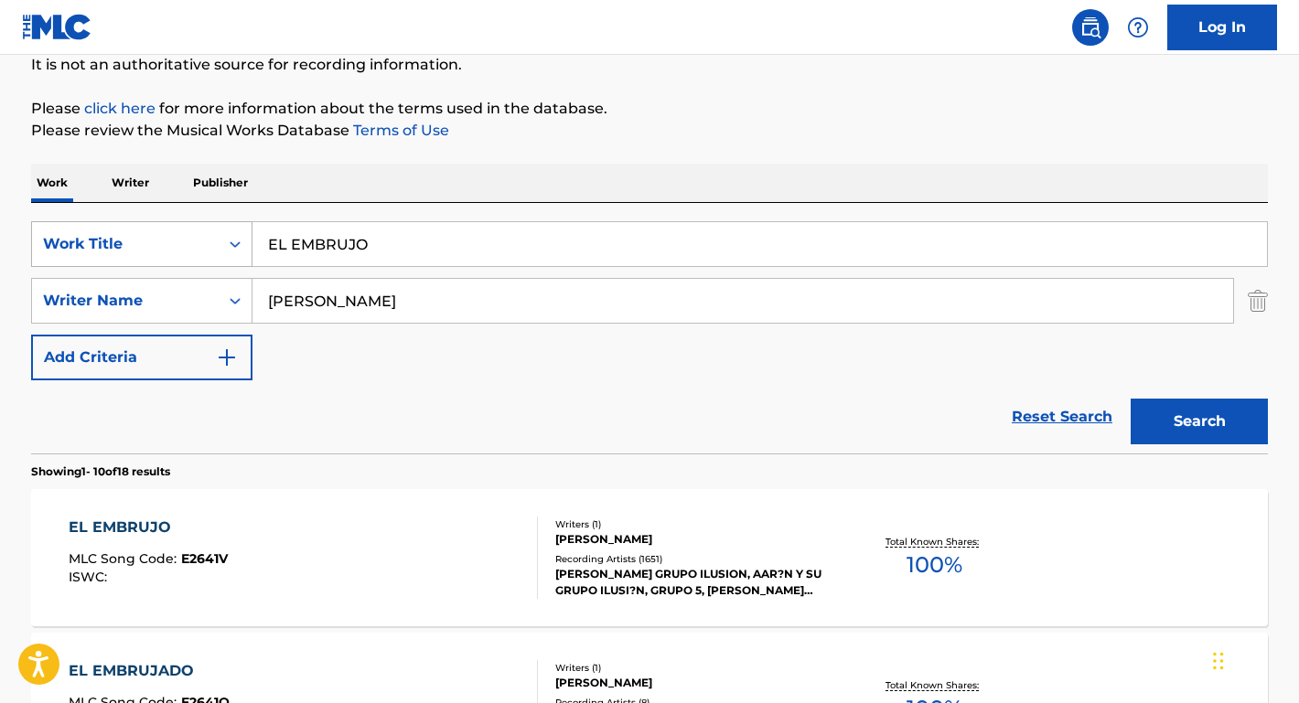
drag, startPoint x: 417, startPoint y: 242, endPoint x: 209, endPoint y: 242, distance: 207.6
click at [209, 242] on div "SearchWithCriteriae817cbdb-ca2f-43e0-b832-4d5a3c904b7b Work Title EL EMBRUJO" at bounding box center [649, 244] width 1237 height 46
paste input "[PERSON_NAME] we will all go together when we go"
drag, startPoint x: 354, startPoint y: 244, endPoint x: 238, endPoint y: 241, distance: 116.2
click at [238, 241] on div "SearchWithCriteriae817cbdb-ca2f-43e0-b832-4d5a3c904b7b Work Title we will all g…" at bounding box center [649, 244] width 1237 height 46
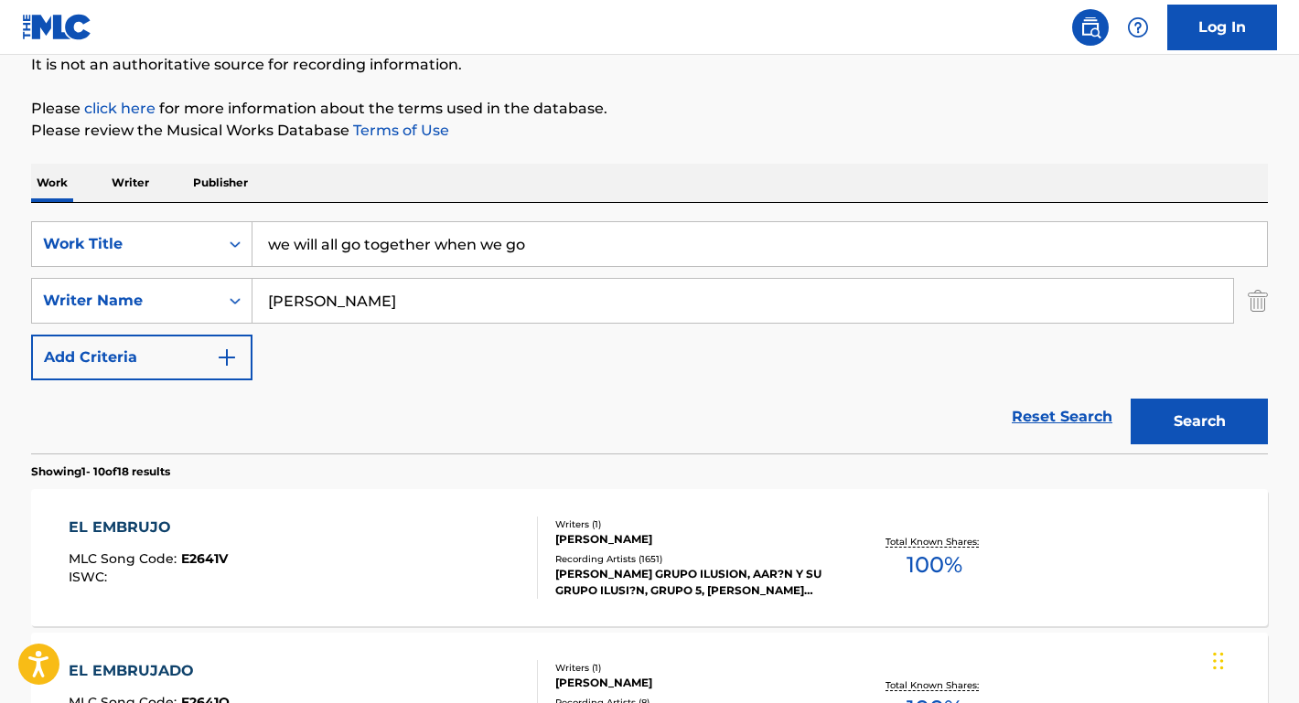
type input "we will all go together when we go"
click at [332, 194] on div "Work Writer Publisher" at bounding box center [649, 183] width 1237 height 38
drag, startPoint x: 398, startPoint y: 311, endPoint x: 200, endPoint y: 291, distance: 198.6
click at [199, 290] on div "SearchWithCriteriae1b79ed8-e02b-4285-ae3a-6d664968c616 Writer Name [PERSON_NAME…" at bounding box center [649, 301] width 1237 height 46
paste input "[PERSON_NAME]"
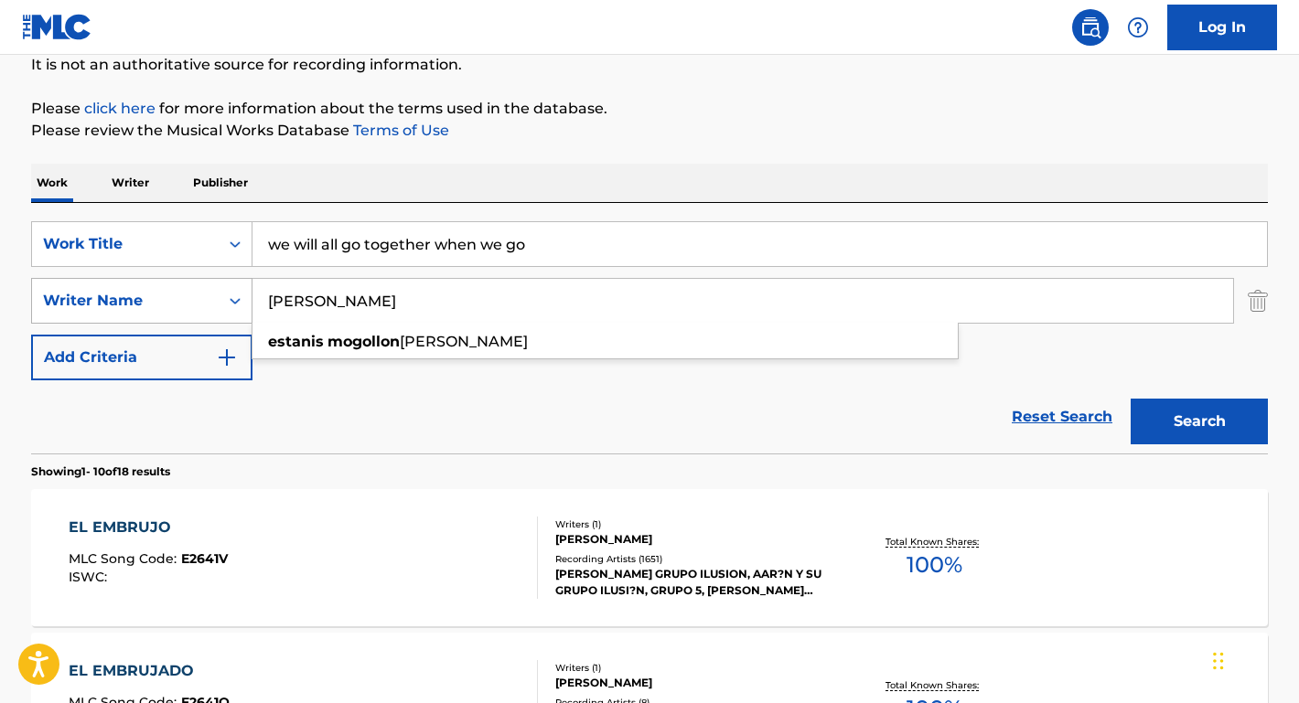
type input "[PERSON_NAME]"
click at [1199, 422] on button "Search" at bounding box center [1198, 422] width 137 height 46
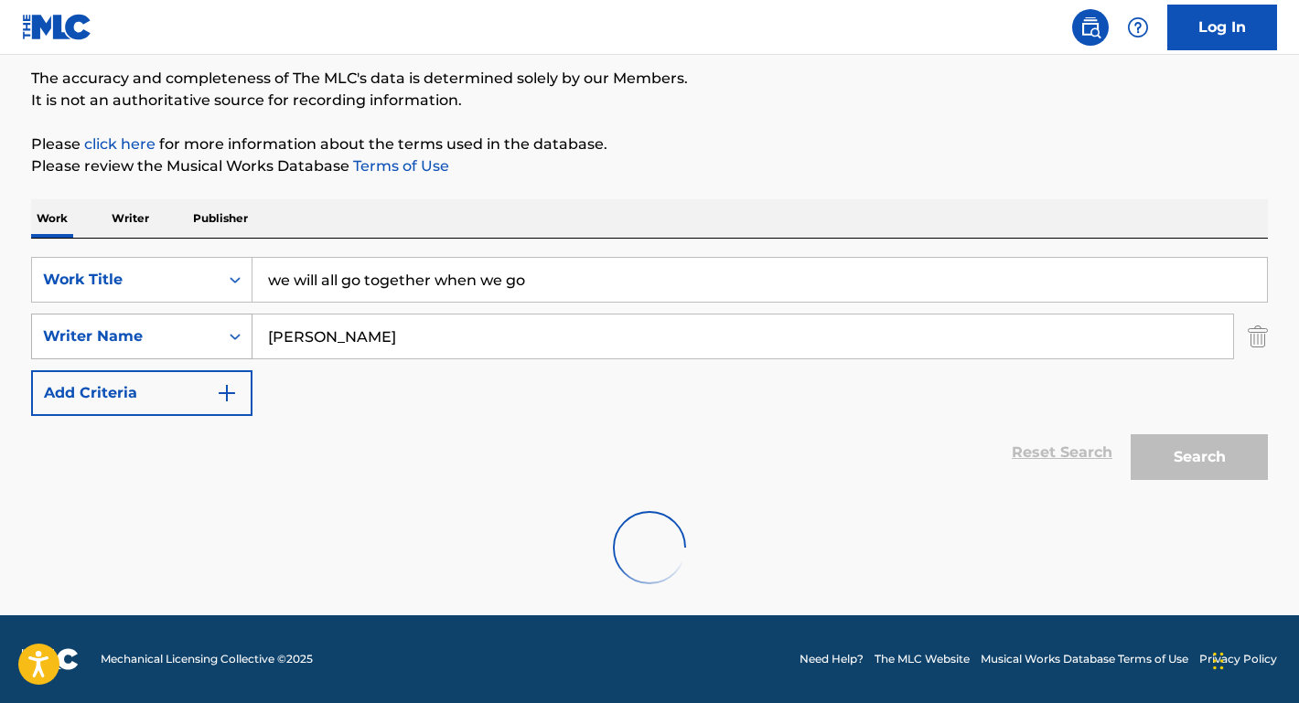
scroll to position [150, 0]
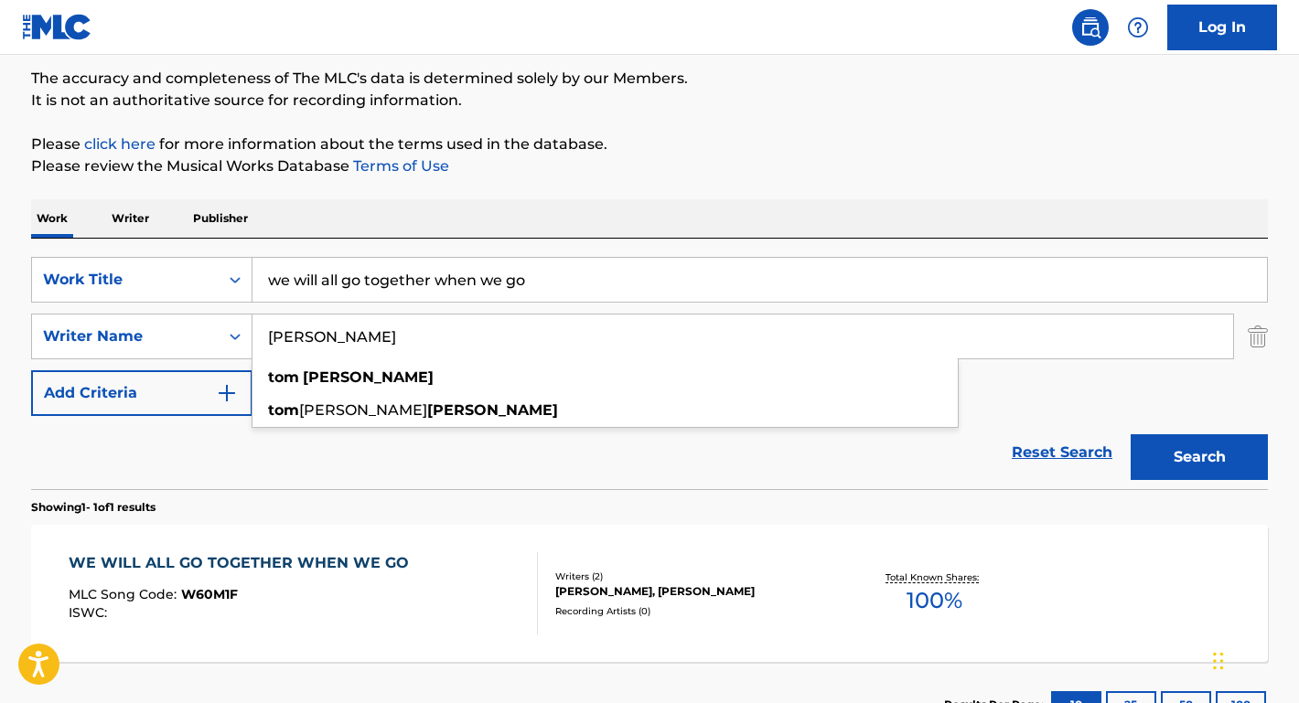
click at [155, 562] on div "WE WILL ALL GO TOGETHER WHEN WE GO" at bounding box center [243, 563] width 349 height 22
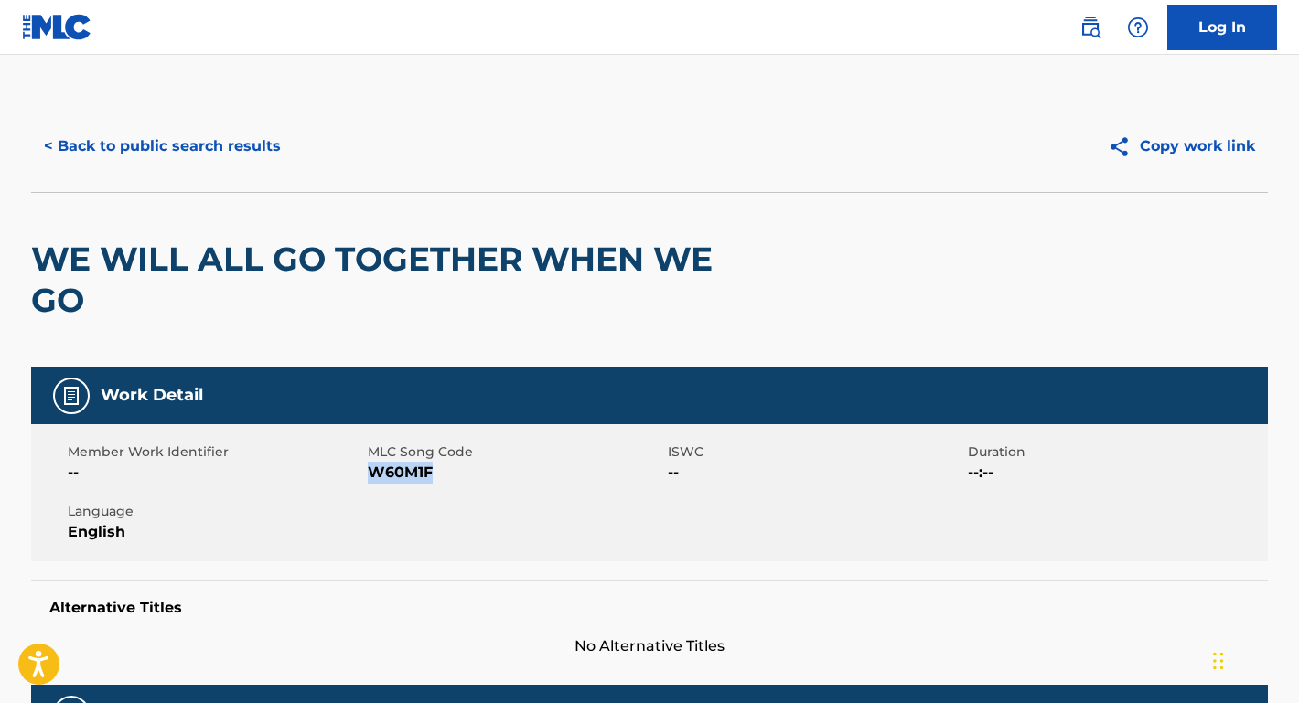
drag, startPoint x: 449, startPoint y: 476, endPoint x: 369, endPoint y: 472, distance: 80.6
click at [369, 471] on span "W60M1F" at bounding box center [515, 473] width 295 height 22
copy span "W60M1F"
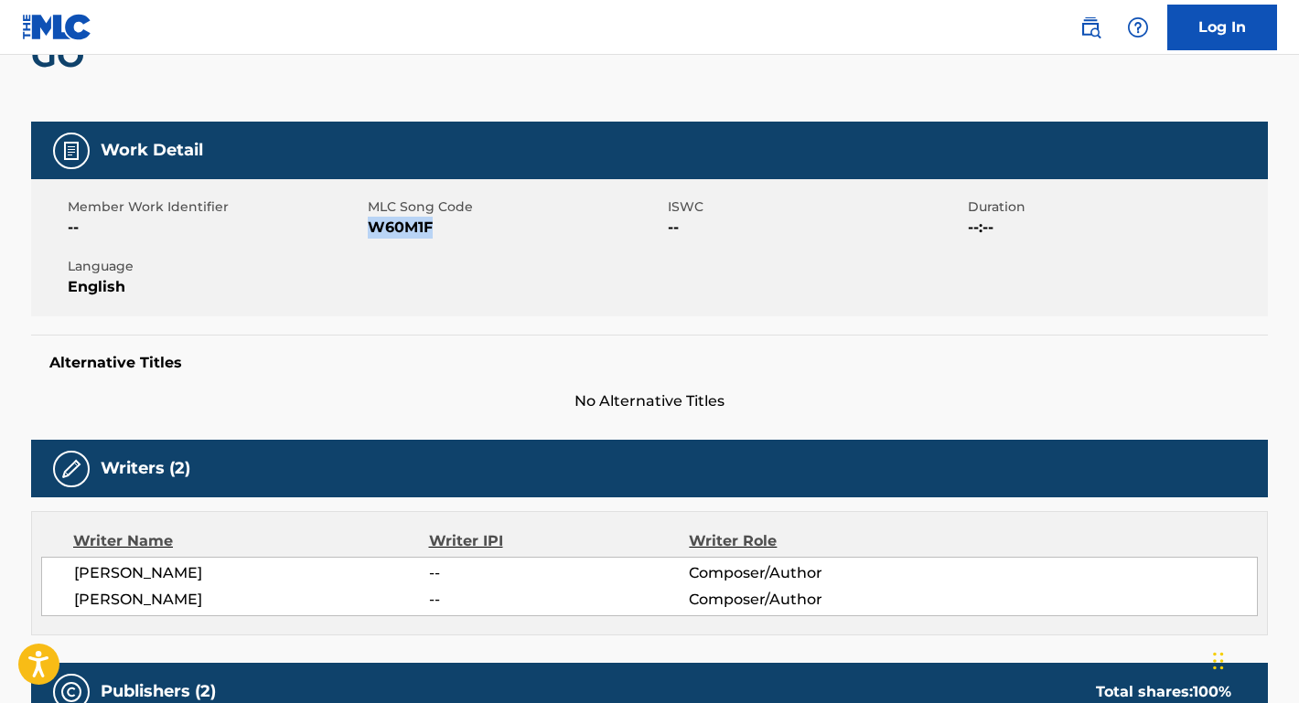
scroll to position [388, 0]
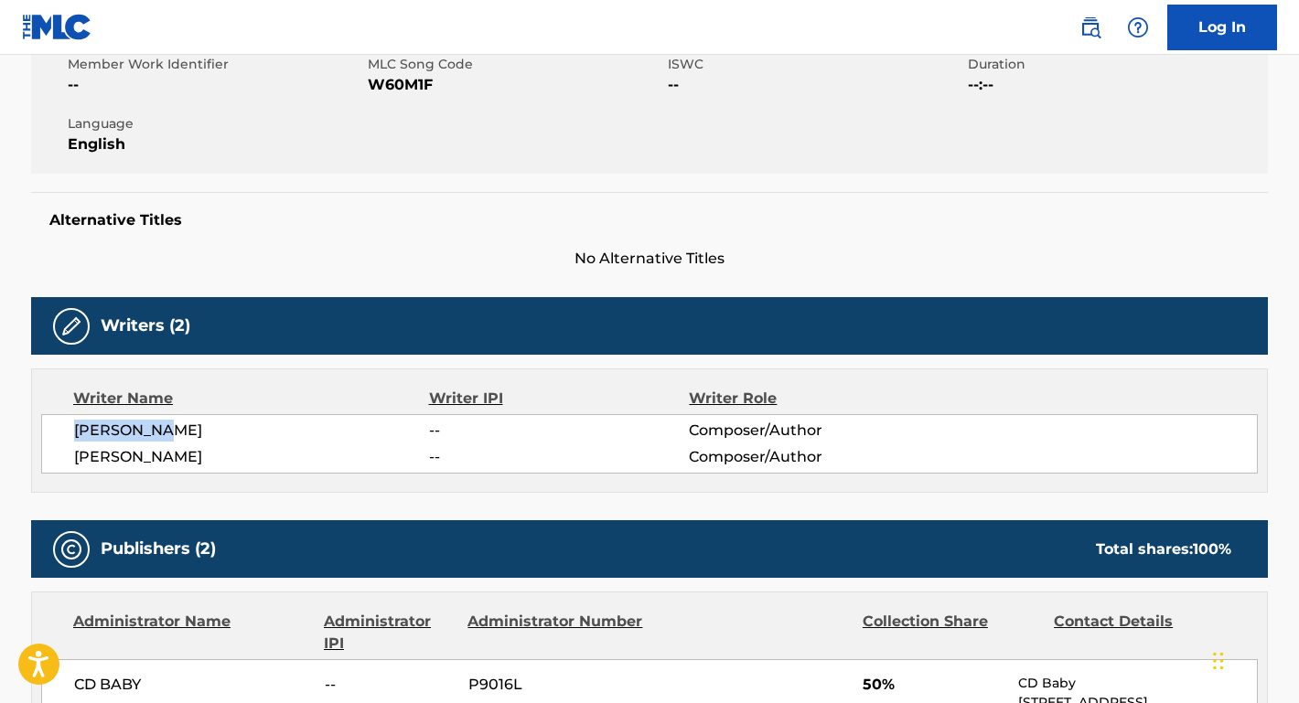
drag, startPoint x: 222, startPoint y: 436, endPoint x: 68, endPoint y: 424, distance: 155.0
click at [68, 424] on div "[PERSON_NAME] -- Composer/Author [PERSON_NAME] -- Composer/Author" at bounding box center [649, 443] width 1216 height 59
copy span "[PERSON_NAME]"
drag, startPoint x: 191, startPoint y: 460, endPoint x: 59, endPoint y: 455, distance: 131.8
click at [59, 455] on div "[PERSON_NAME] -- Composer/Author [PERSON_NAME] -- Composer/Author" at bounding box center [649, 443] width 1216 height 59
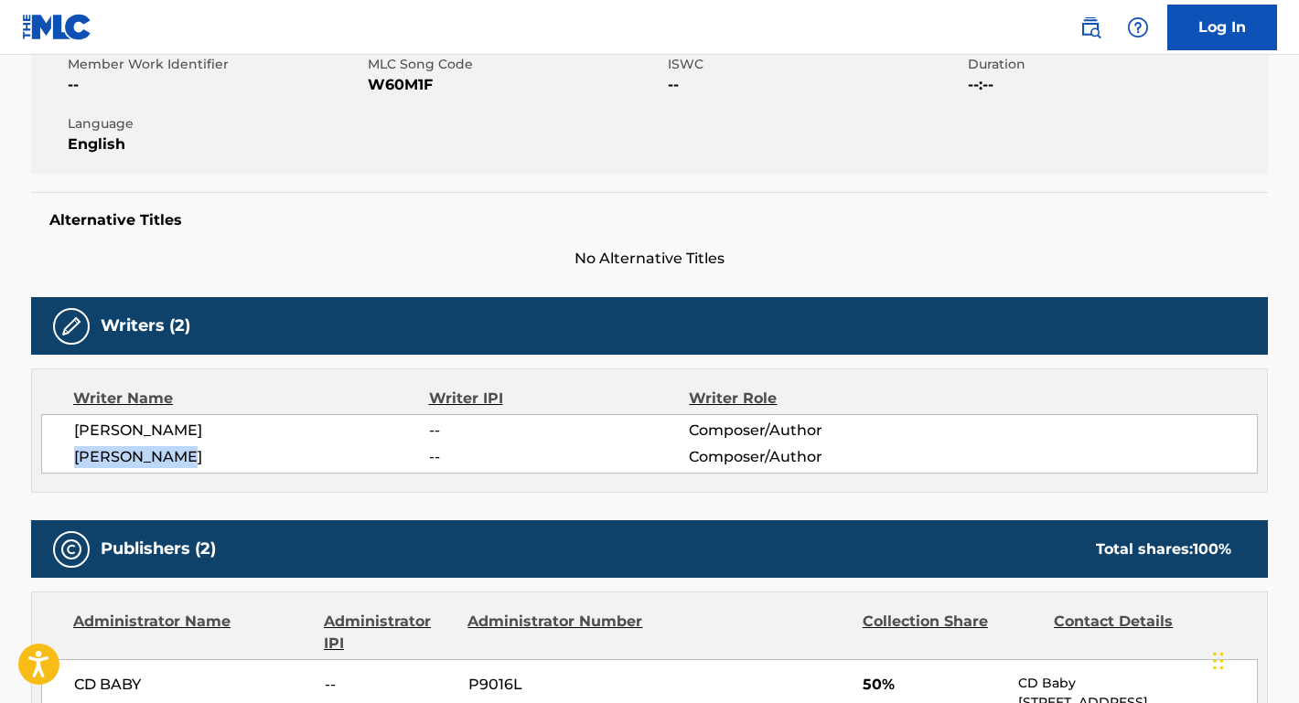
copy span "[PERSON_NAME]"
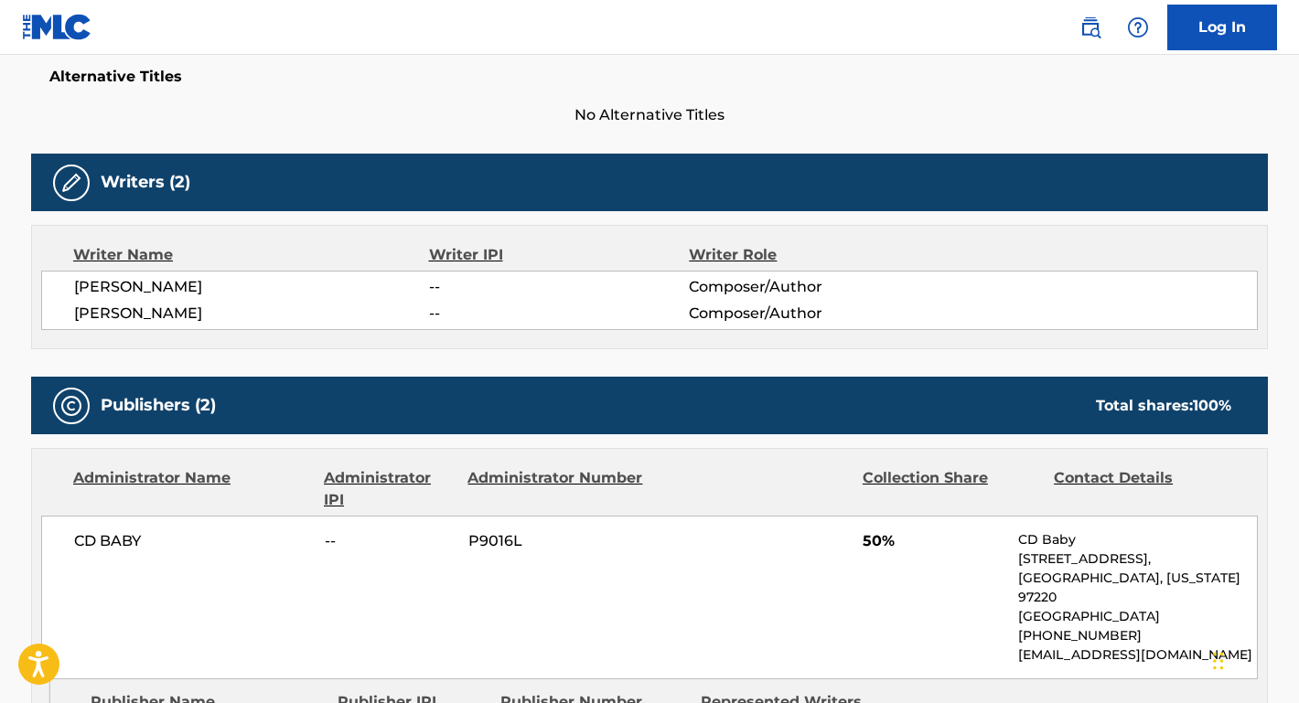
scroll to position [590, 0]
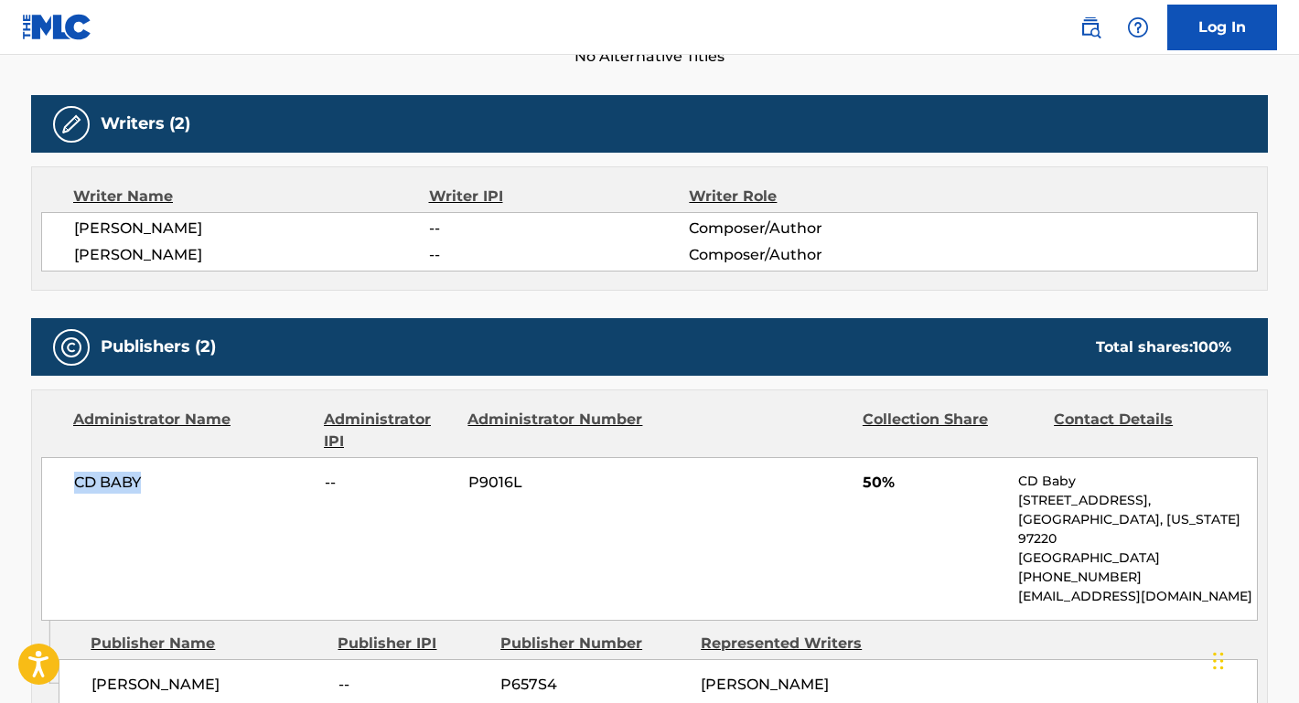
drag, startPoint x: 150, startPoint y: 488, endPoint x: 75, endPoint y: 488, distance: 75.0
click at [75, 488] on span "CD BABY" at bounding box center [192, 483] width 237 height 22
copy span "CD BABY"
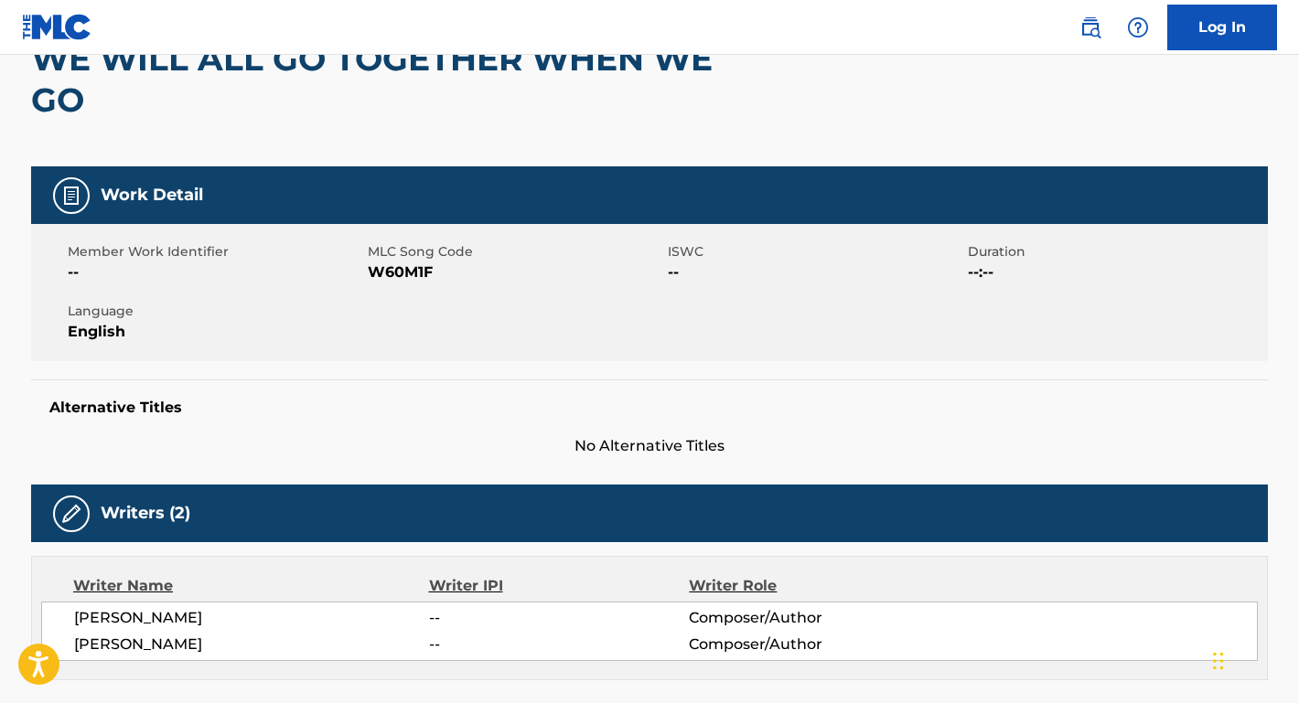
scroll to position [0, 0]
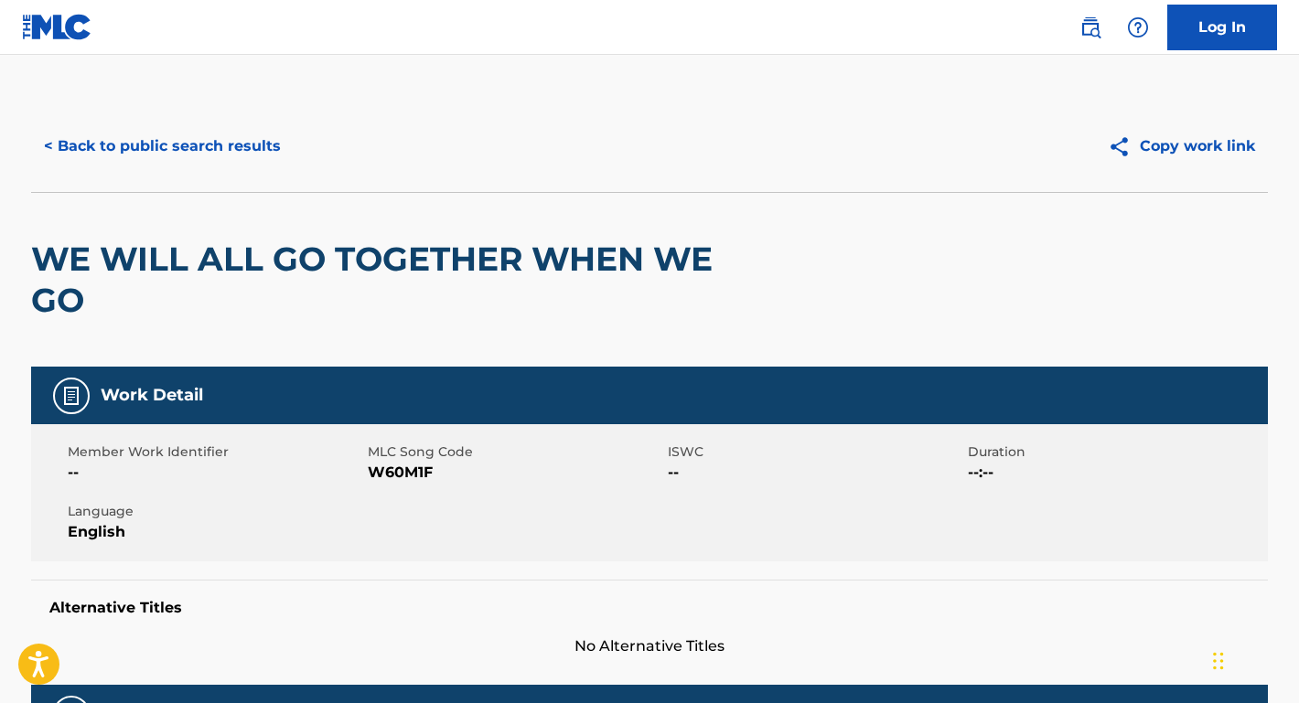
click at [245, 136] on button "< Back to public search results" at bounding box center [162, 146] width 262 height 46
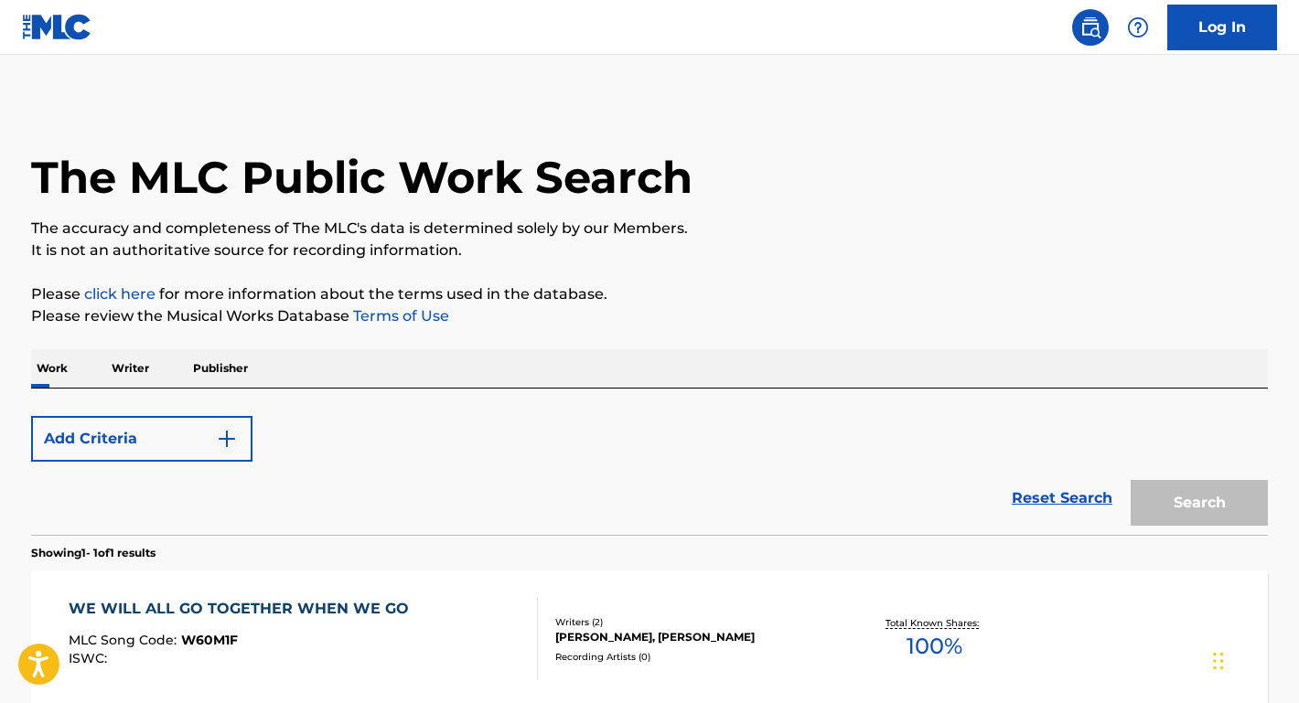
scroll to position [150, 0]
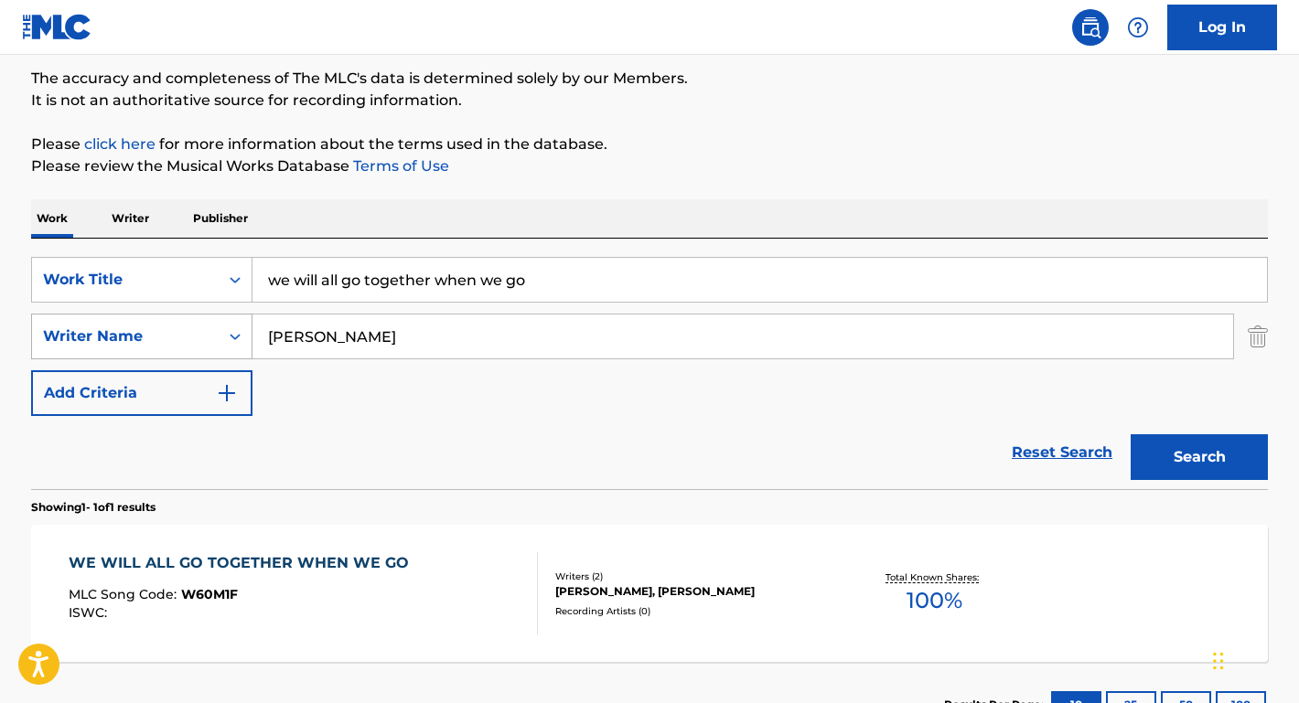
drag, startPoint x: 369, startPoint y: 340, endPoint x: 210, endPoint y: 340, distance: 158.2
click at [210, 340] on div "SearchWithCriteriae1b79ed8-e02b-4285-ae3a-6d664968c616 Writer Name [PERSON_NAME]" at bounding box center [649, 337] width 1237 height 46
paste input "[PERSON_NAME]"
type input "[PERSON_NAME]"
drag, startPoint x: 550, startPoint y: 292, endPoint x: 300, endPoint y: 252, distance: 252.9
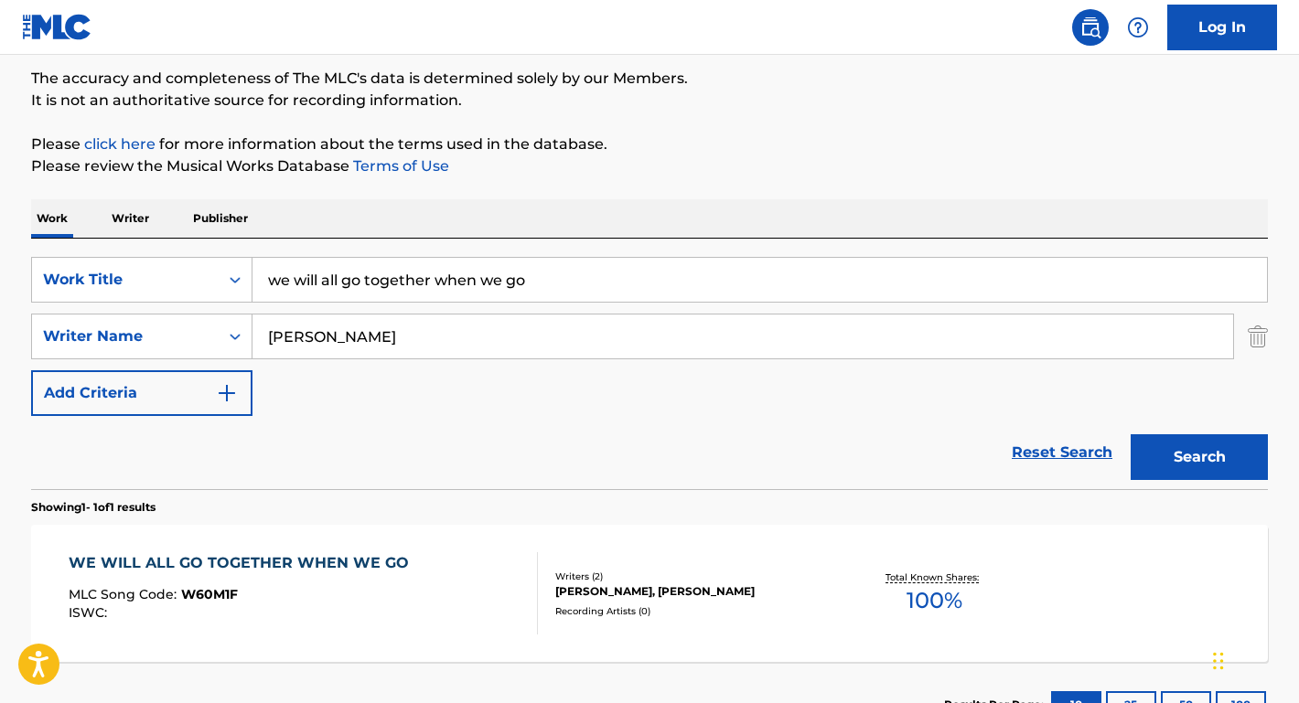
click at [300, 252] on div "SearchWithCriteriae817cbdb-ca2f-43e0-b832-4d5a3c904b7b Work Title we will all g…" at bounding box center [649, 364] width 1237 height 251
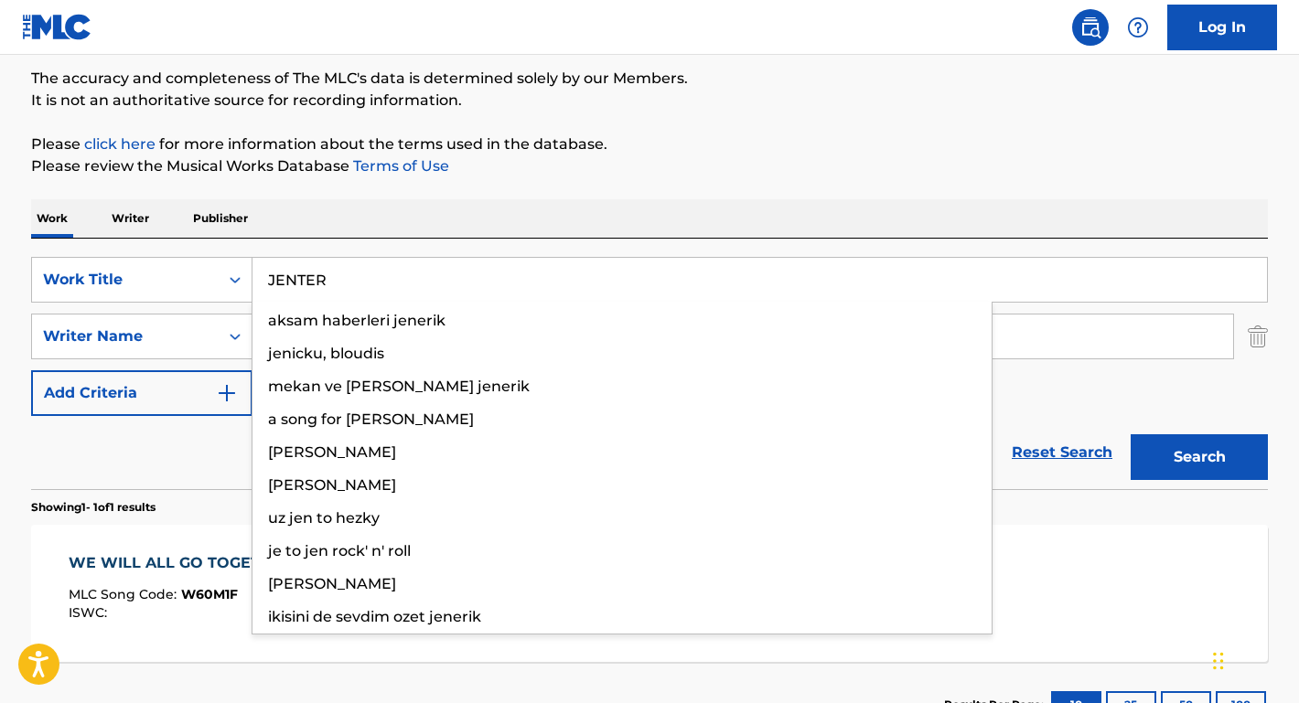
type input "JENTER"
click at [1199, 457] on button "Search" at bounding box center [1198, 457] width 137 height 46
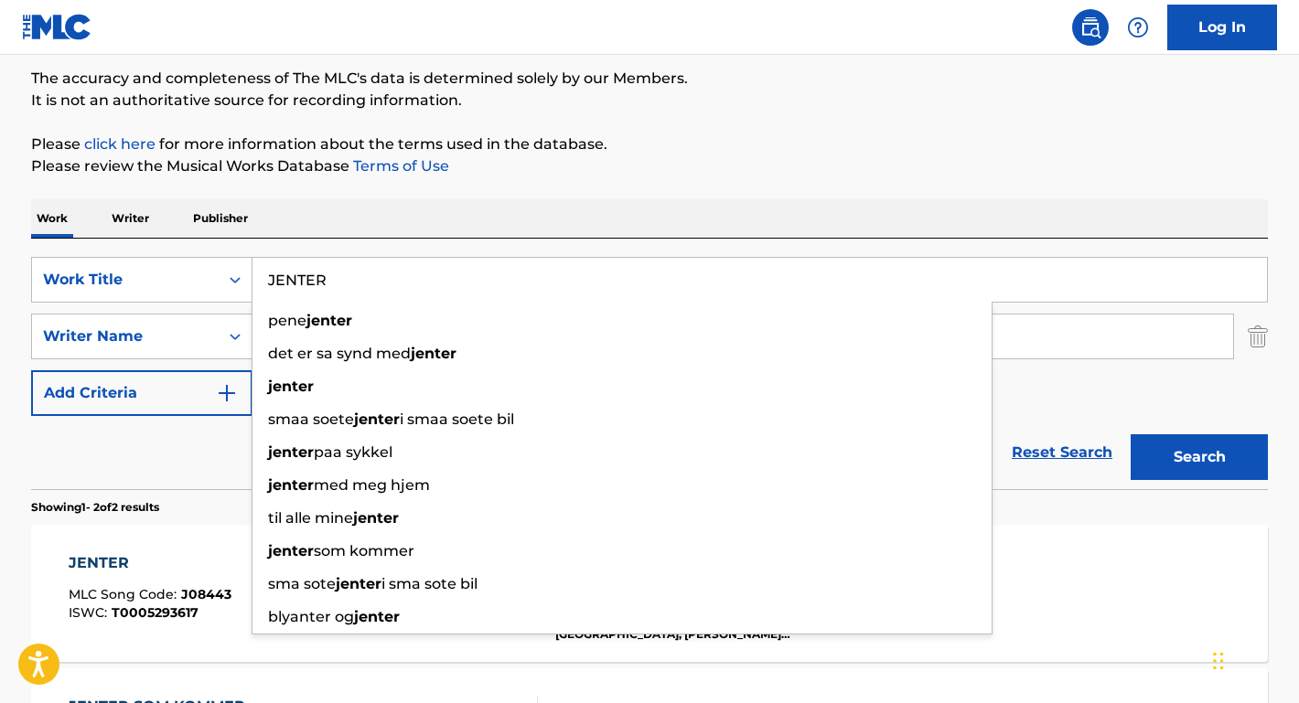
click at [210, 457] on div "Reset Search Search" at bounding box center [649, 452] width 1237 height 73
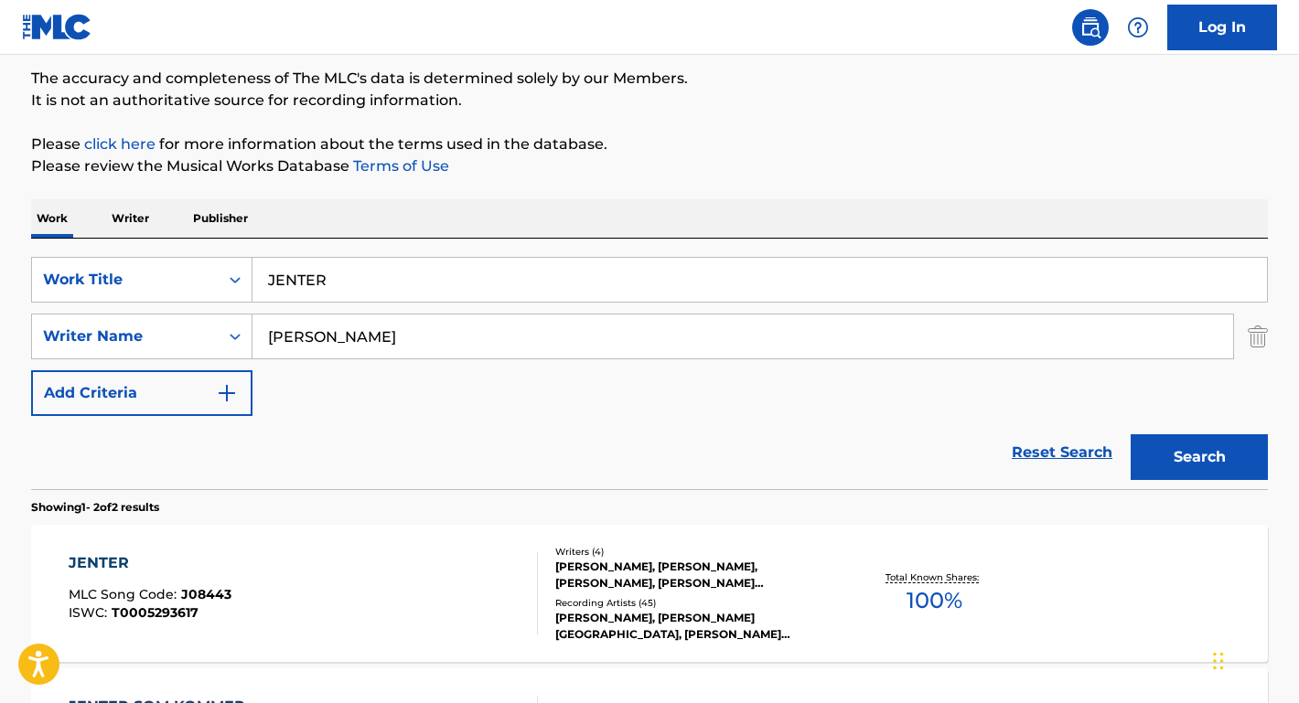
click at [115, 563] on div "JENTER" at bounding box center [150, 563] width 163 height 22
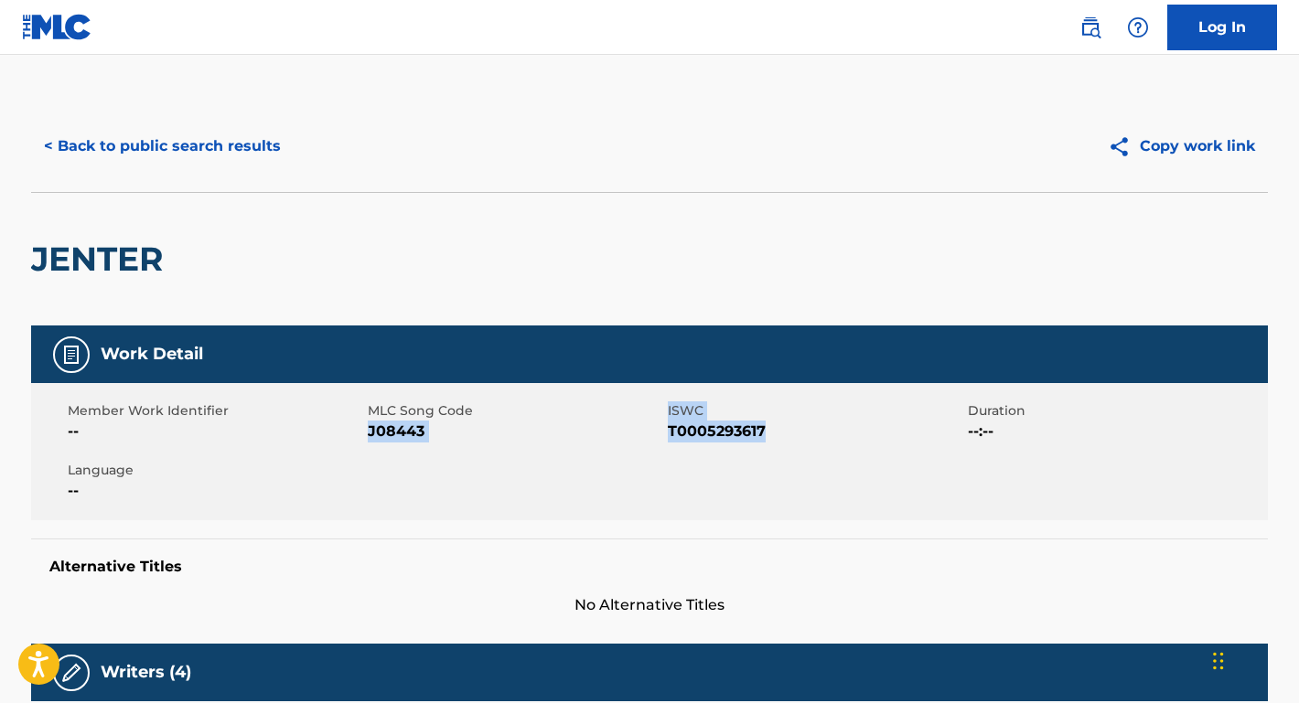
drag, startPoint x: 783, startPoint y: 433, endPoint x: 374, endPoint y: 431, distance: 408.8
click at [370, 434] on div "Member Work Identifier -- MLC Song Code J08443 ISWC T0005293617 Duration --:-- …" at bounding box center [649, 451] width 1237 height 137
copy div "J08443 ISWC T0005293617"
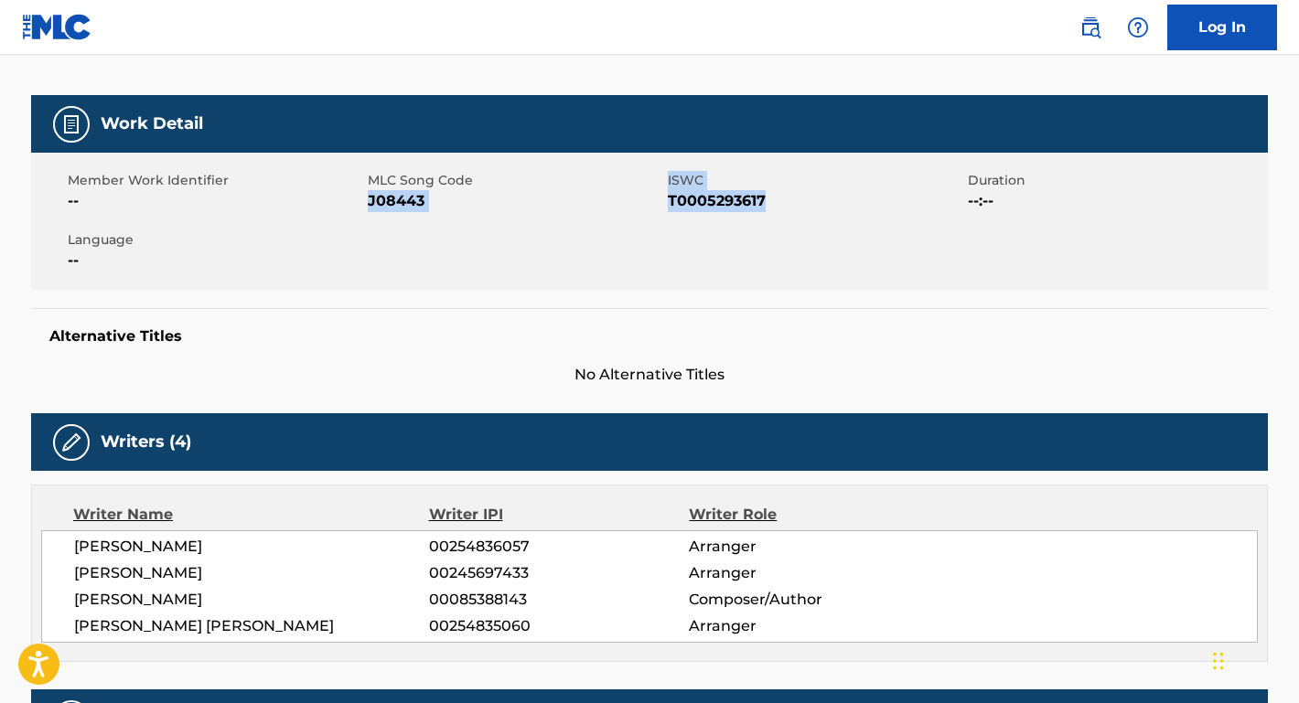
scroll to position [305, 0]
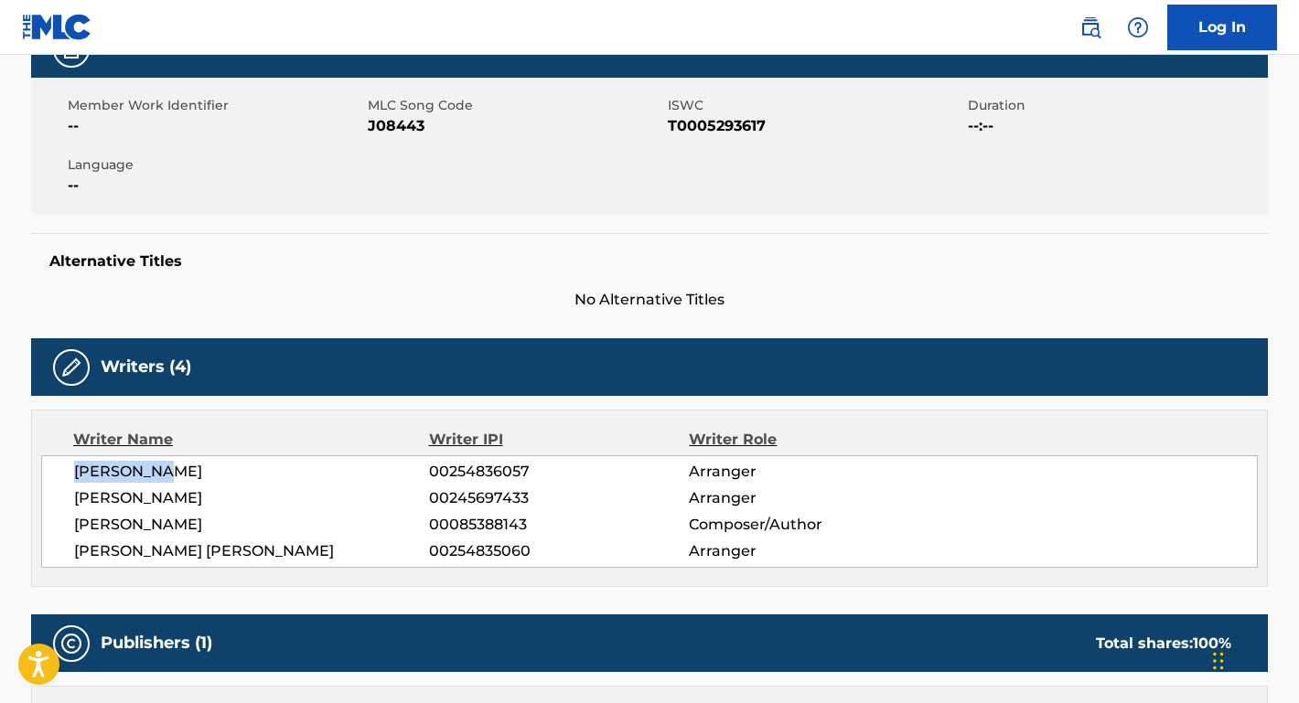
drag, startPoint x: 179, startPoint y: 464, endPoint x: 30, endPoint y: 464, distance: 149.1
copy span "[PERSON_NAME]"
drag, startPoint x: 171, startPoint y: 517, endPoint x: 45, endPoint y: 523, distance: 126.4
click at [45, 523] on div "[PERSON_NAME] 00254836057 Arranger [PERSON_NAME] 00245697433 Arranger [PERSON_N…" at bounding box center [649, 511] width 1216 height 112
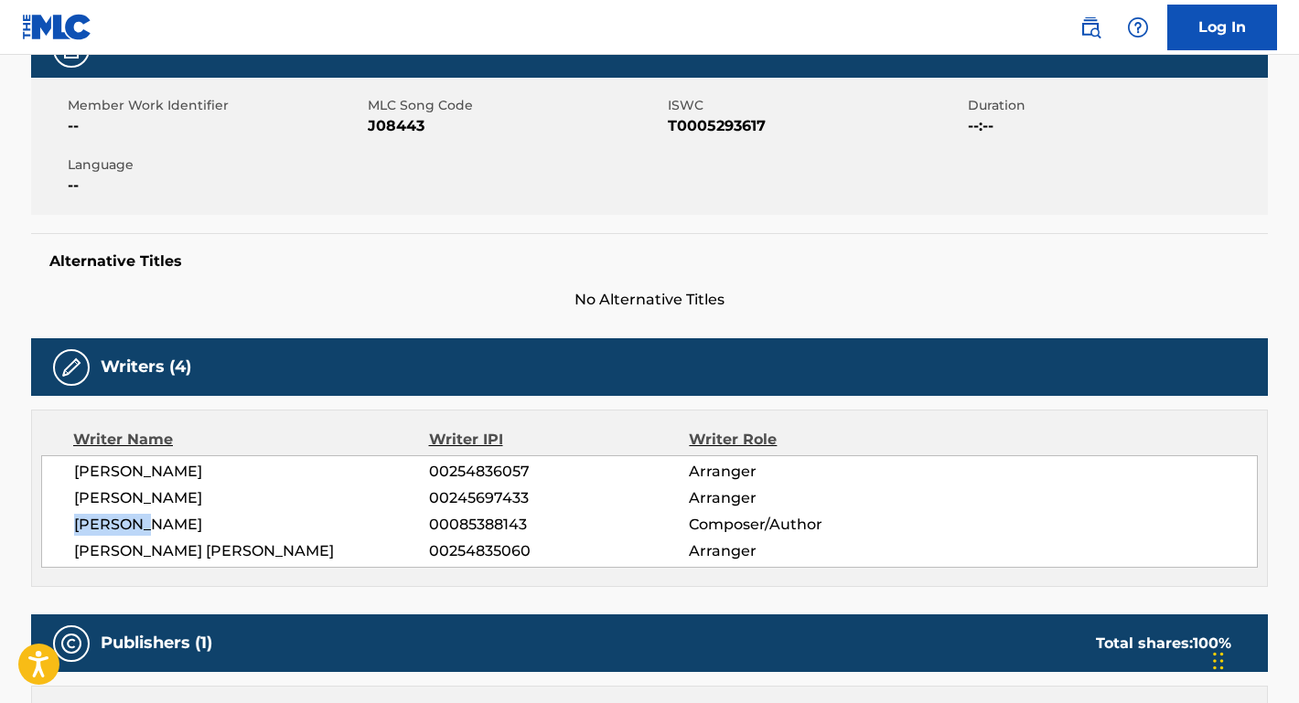
copy span "[PERSON_NAME]"
drag, startPoint x: 208, startPoint y: 501, endPoint x: 72, endPoint y: 500, distance: 135.4
click at [72, 500] on div "[PERSON_NAME] 00254836057 Arranger [PERSON_NAME] 00245697433 Arranger [PERSON_N…" at bounding box center [649, 511] width 1216 height 112
drag, startPoint x: 238, startPoint y: 549, endPoint x: 74, endPoint y: 550, distance: 163.7
click at [75, 550] on span "[PERSON_NAME] [PERSON_NAME]" at bounding box center [251, 552] width 355 height 22
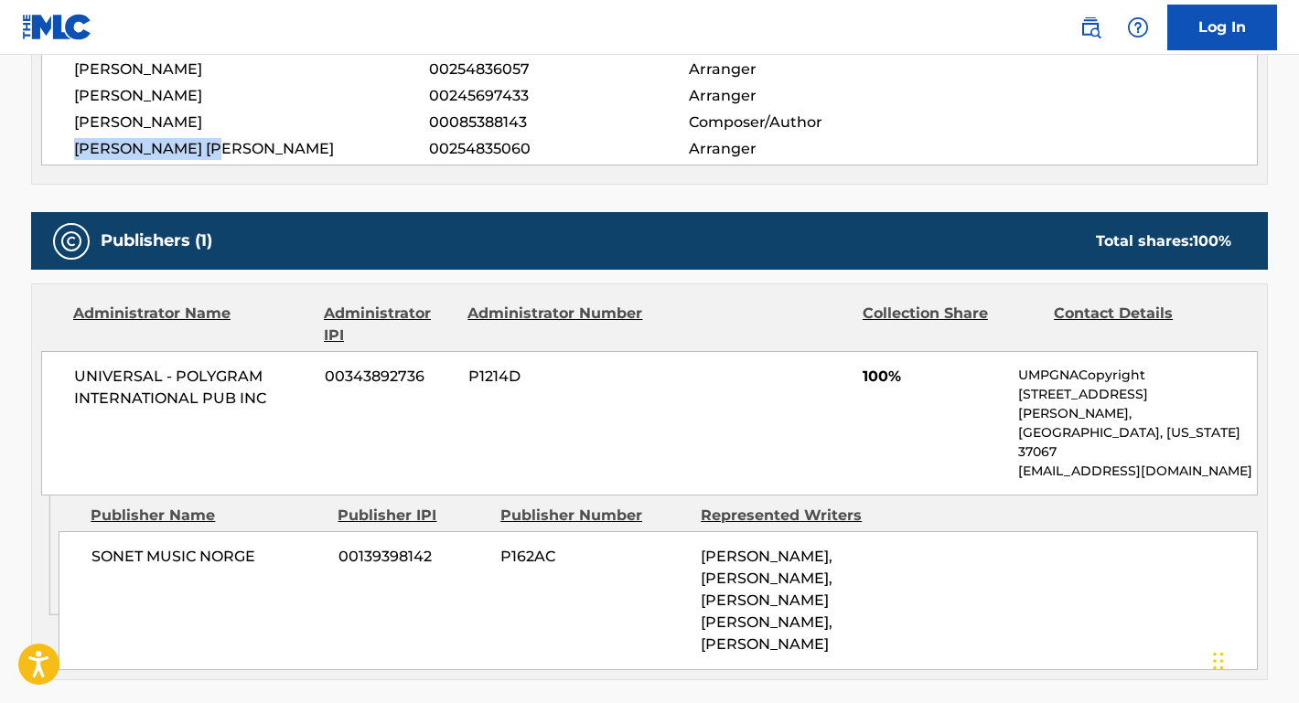
scroll to position [743, 0]
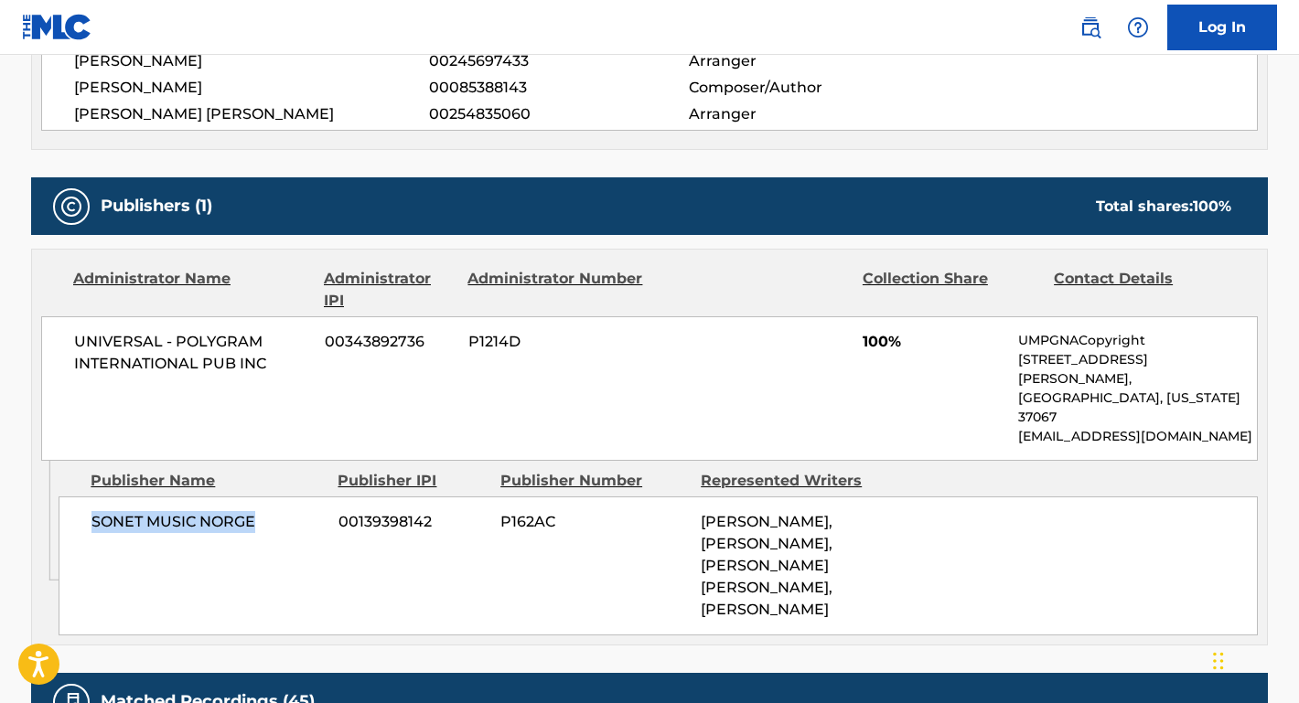
drag, startPoint x: 268, startPoint y: 486, endPoint x: 75, endPoint y: 484, distance: 193.0
click at [75, 497] on div "SONET MUSIC NORGE 00139398142 P162AC [PERSON_NAME], [PERSON_NAME], [PERSON_NAME…" at bounding box center [658, 566] width 1199 height 139
click at [206, 379] on div "UNIVERSAL - POLYGRAM INTERNATIONAL PUB INC 00343892736 P1214D 100% UMPGNACopyri…" at bounding box center [649, 388] width 1216 height 145
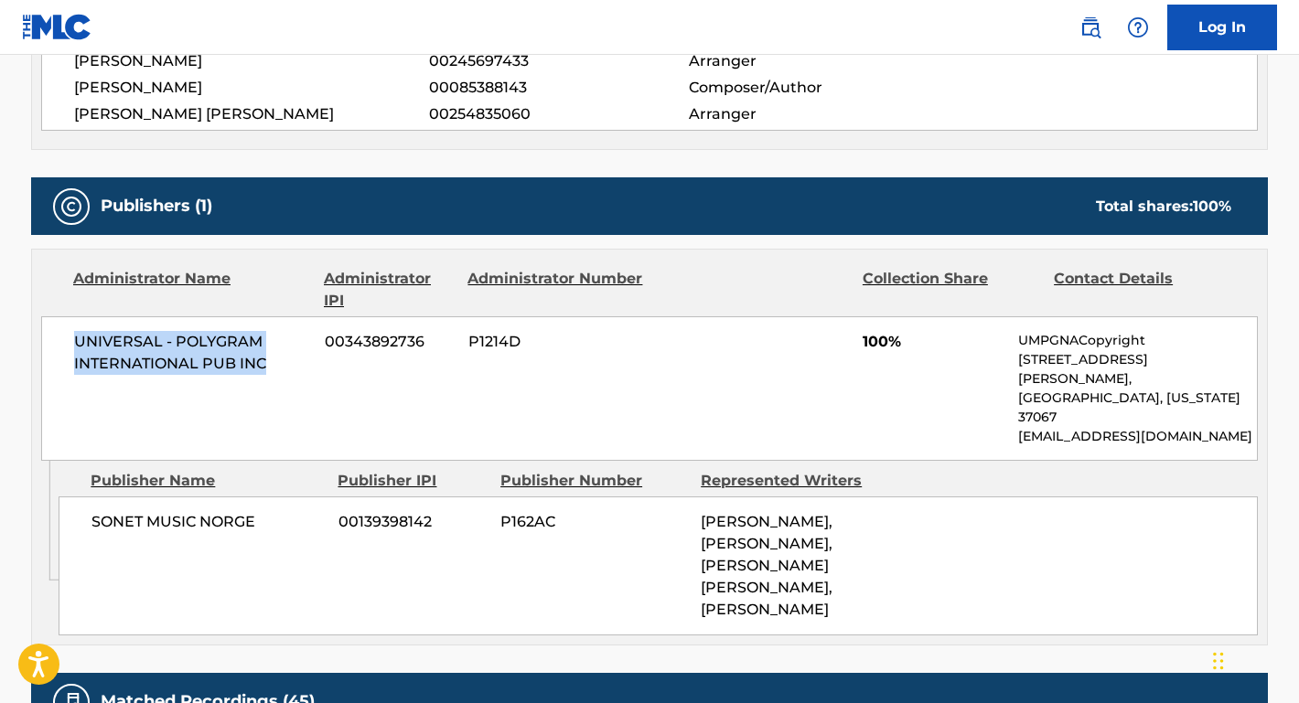
drag, startPoint x: 282, startPoint y: 363, endPoint x: 57, endPoint y: 341, distance: 226.1
click at [57, 341] on div "UNIVERSAL - POLYGRAM INTERNATIONAL PUB INC 00343892736 P1214D 100% UMPGNACopyri…" at bounding box center [649, 388] width 1216 height 145
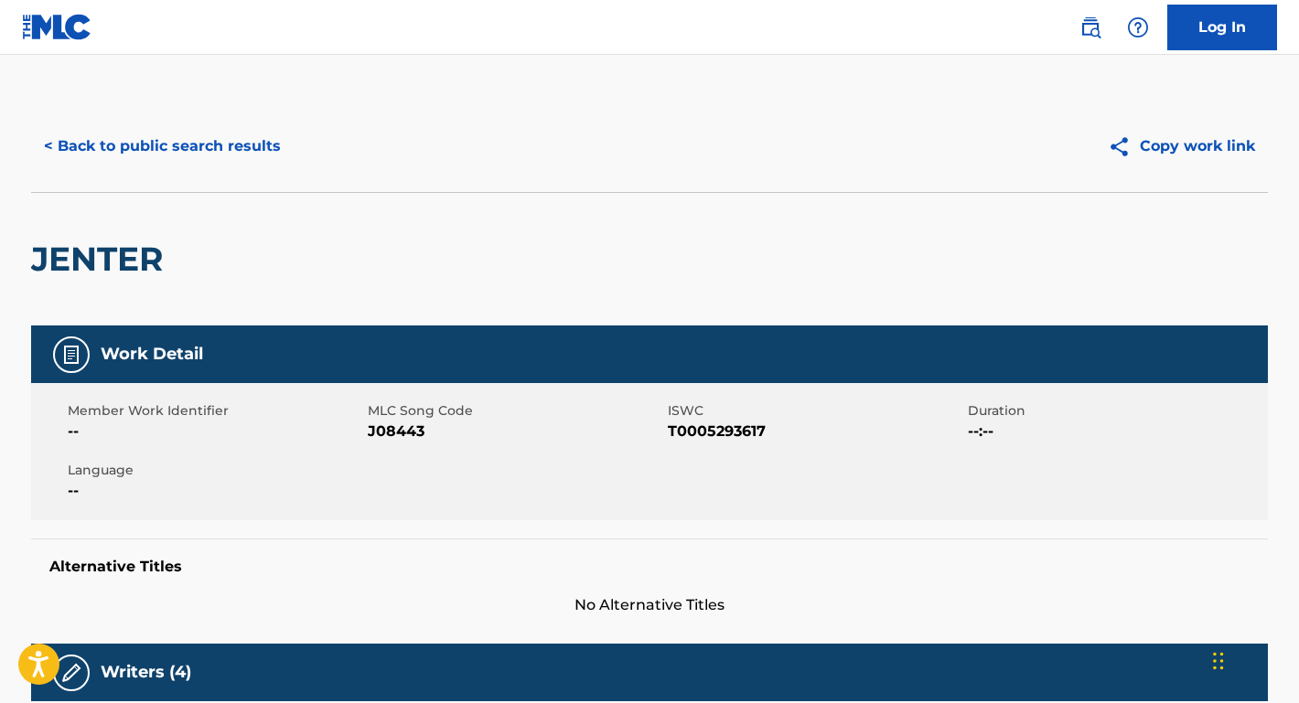
click at [254, 155] on button "< Back to public search results" at bounding box center [162, 146] width 262 height 46
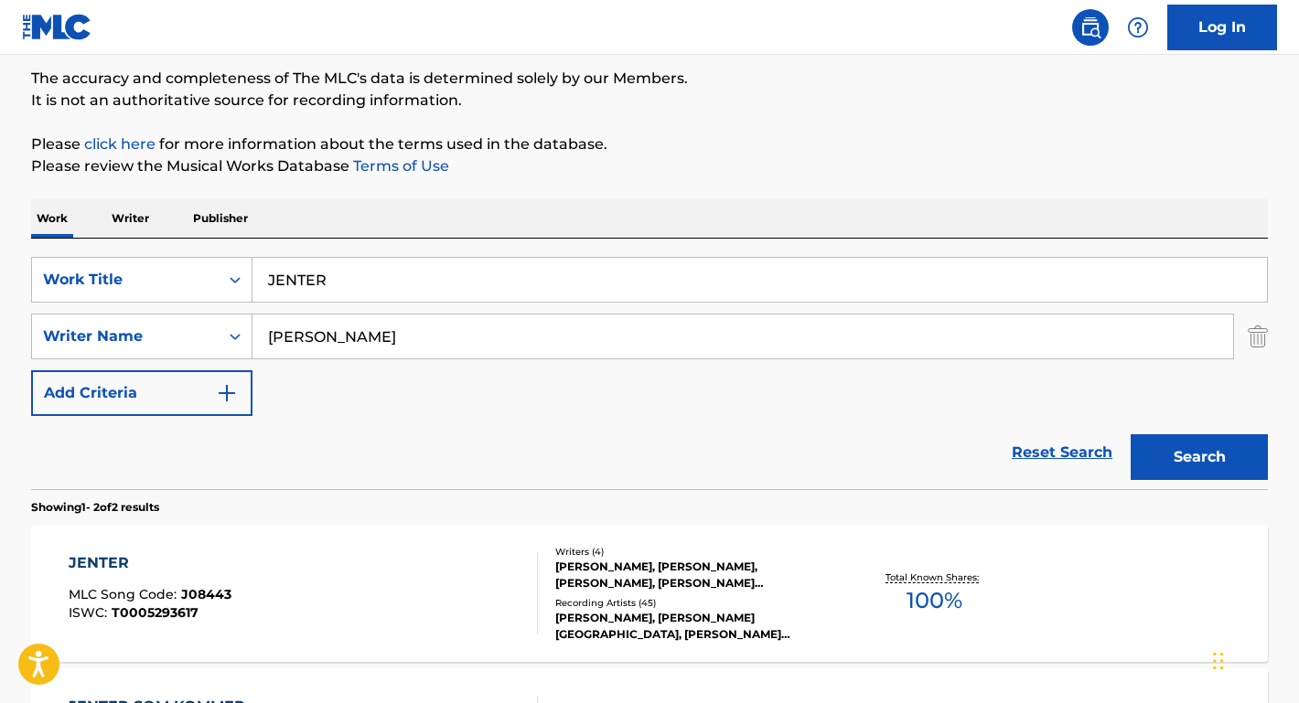
drag, startPoint x: 337, startPoint y: 285, endPoint x: 162, endPoint y: 254, distance: 178.3
click at [162, 254] on div "SearchWithCriteriae817cbdb-ca2f-43e0-b832-4d5a3c904b7b Work Title JENTER Search…" at bounding box center [649, 364] width 1237 height 251
paste input "Any Way the Wind Blows"
type input "Any Way the Wind Blows"
click at [310, 219] on div "Work Writer Publisher" at bounding box center [649, 218] width 1237 height 38
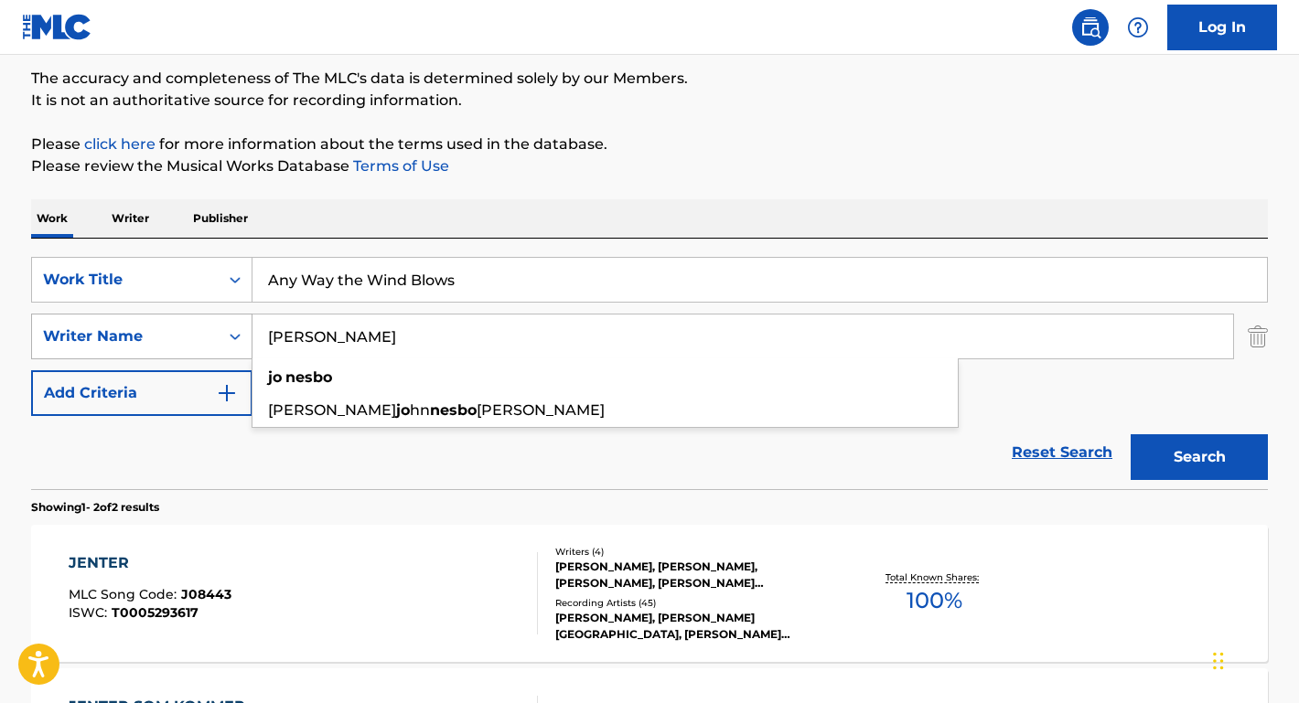
drag, startPoint x: 358, startPoint y: 332, endPoint x: 232, endPoint y: 320, distance: 125.9
click at [232, 320] on div "SearchWithCriteriae1b79ed8-e02b-4285-ae3a-6d664968c616 Writer Name [PERSON_NAME…" at bounding box center [649, 337] width 1237 height 46
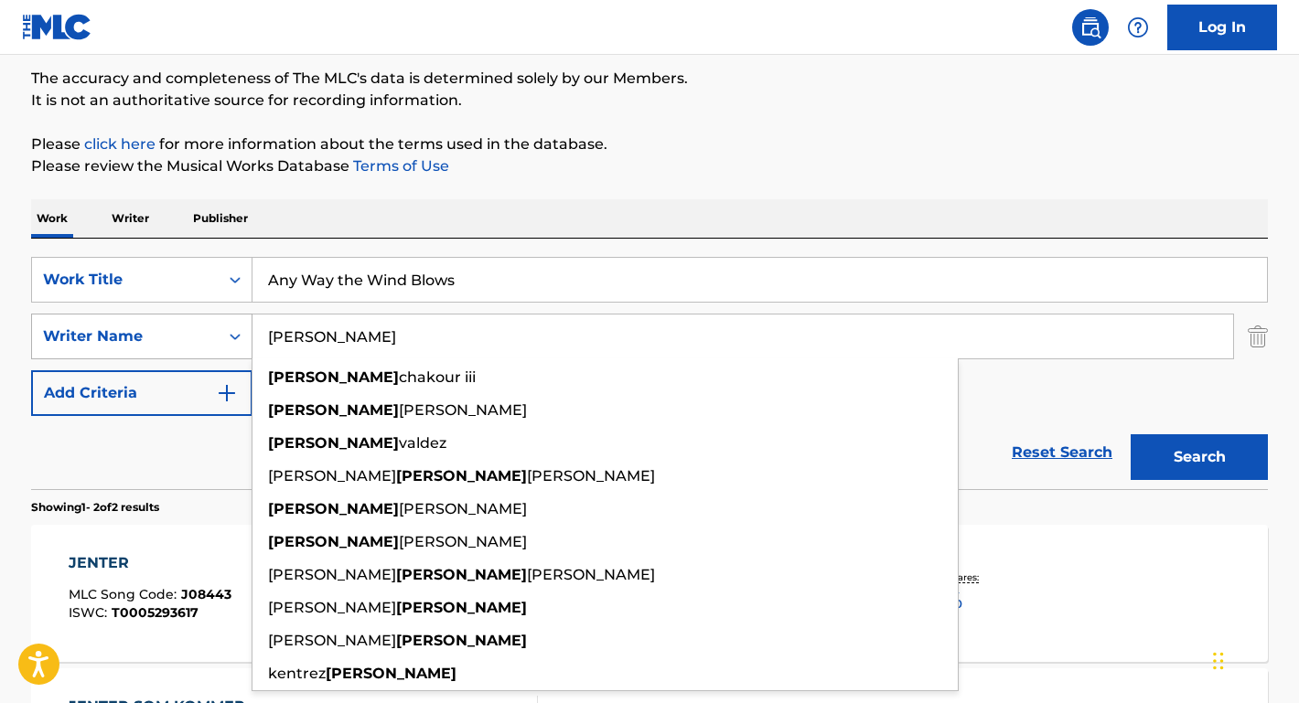
type input "[PERSON_NAME]"
click at [1199, 457] on button "Search" at bounding box center [1198, 457] width 137 height 46
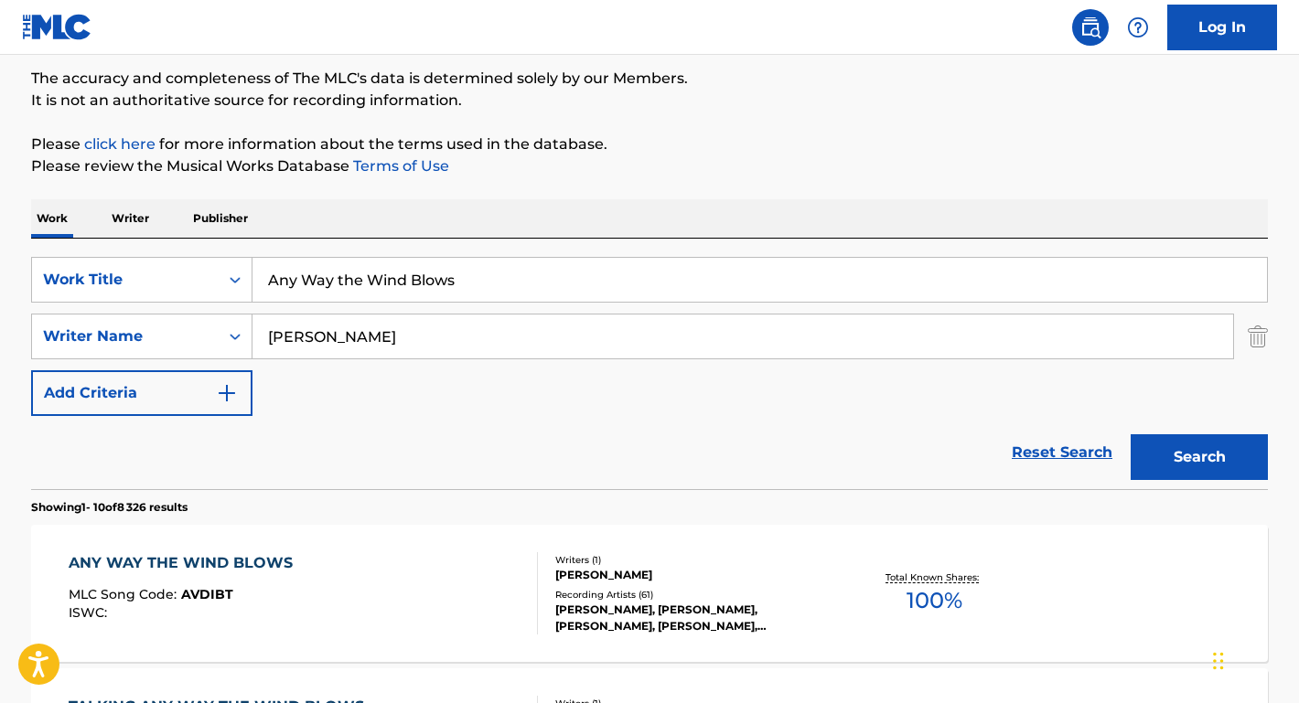
click at [187, 564] on div "ANY WAY THE WIND BLOWS" at bounding box center [185, 563] width 233 height 22
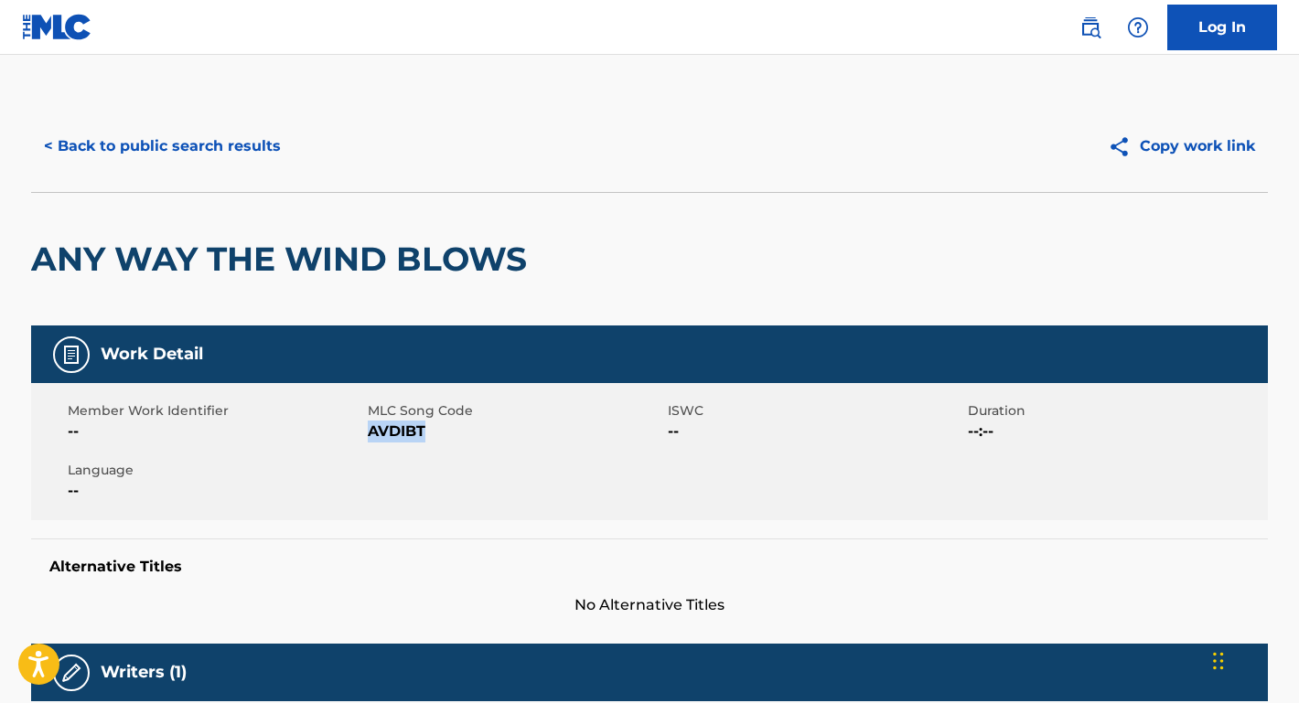
drag, startPoint x: 440, startPoint y: 435, endPoint x: 369, endPoint y: 432, distance: 71.4
click at [369, 434] on span "AVDIBT" at bounding box center [515, 432] width 295 height 22
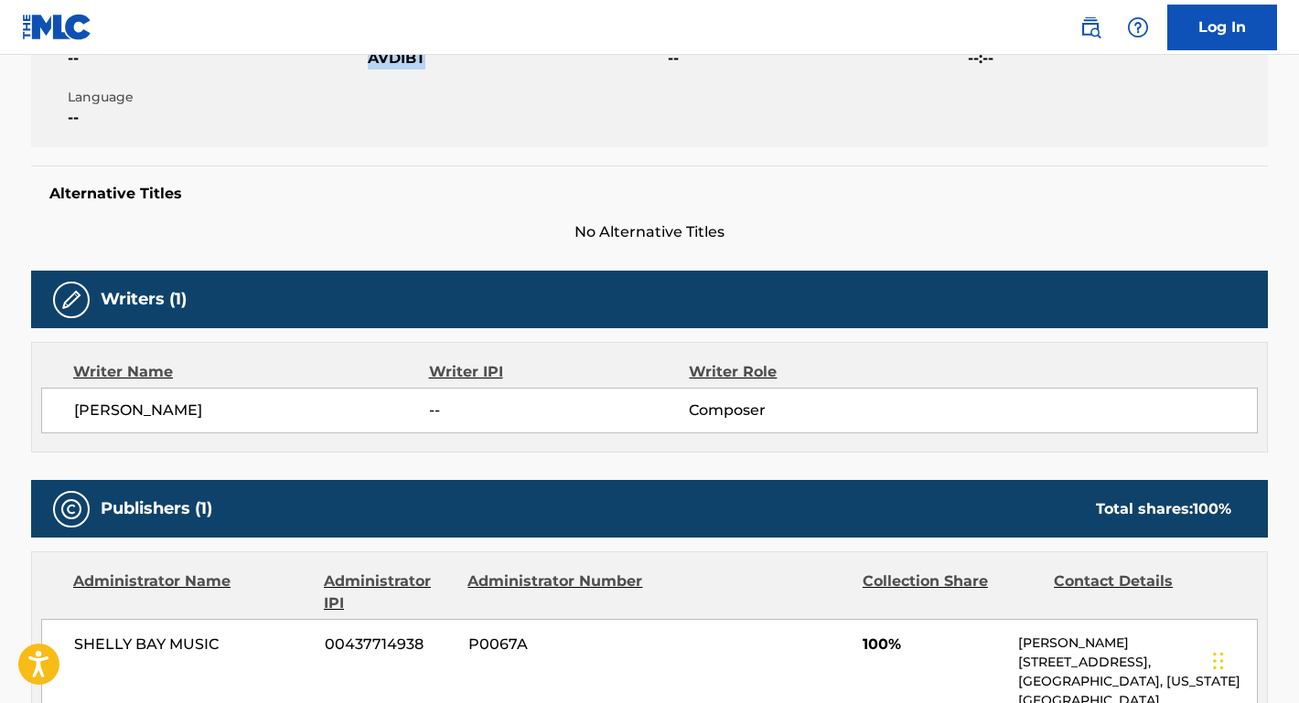
scroll to position [388, 0]
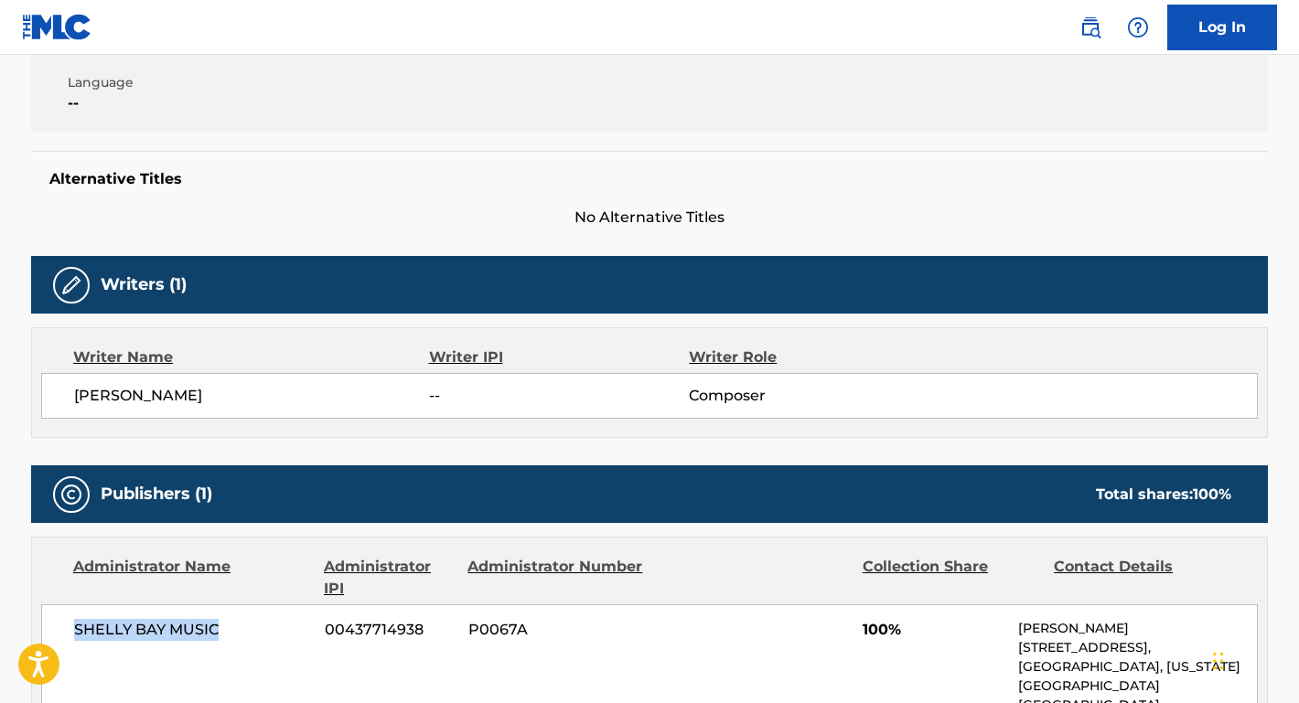
drag, startPoint x: 221, startPoint y: 637, endPoint x: 47, endPoint y: 636, distance: 174.7
click at [47, 636] on div "[PERSON_NAME] BAY MUSIC 00437714938 P0067A 100% [PERSON_NAME] [STREET_ADDRESS][…" at bounding box center [649, 696] width 1216 height 183
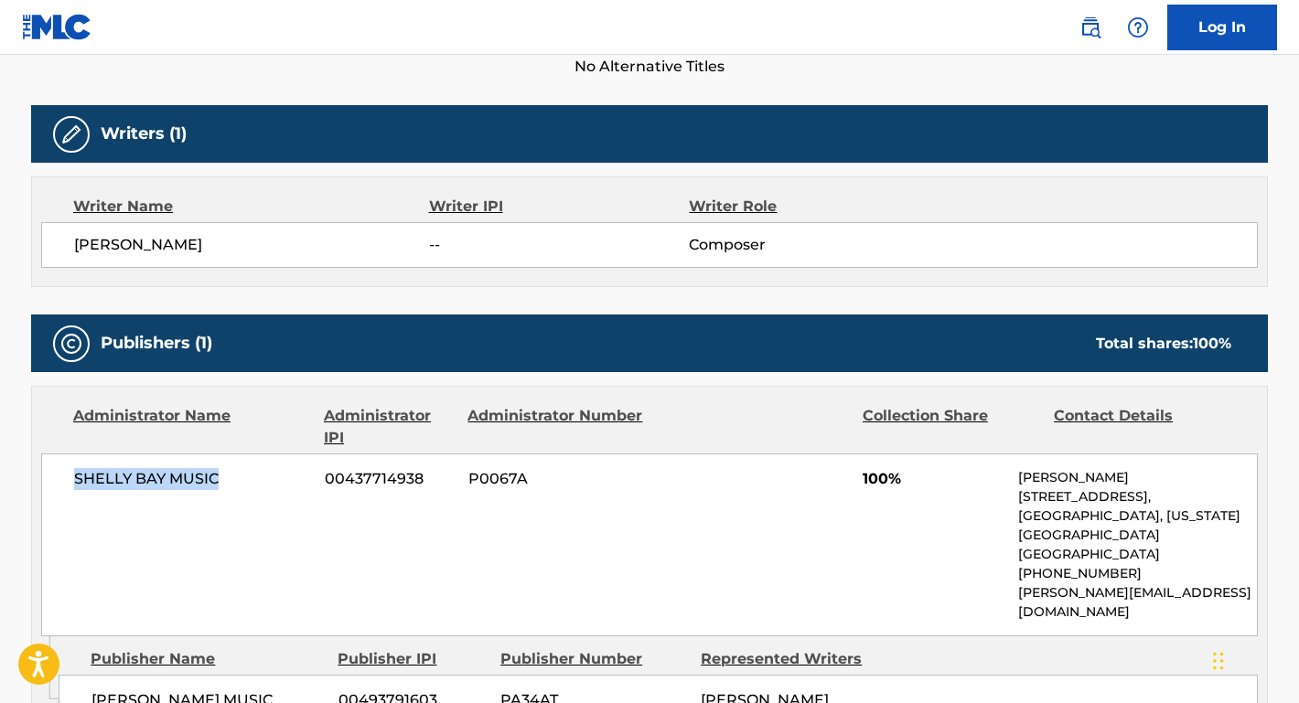
scroll to position [662, 0]
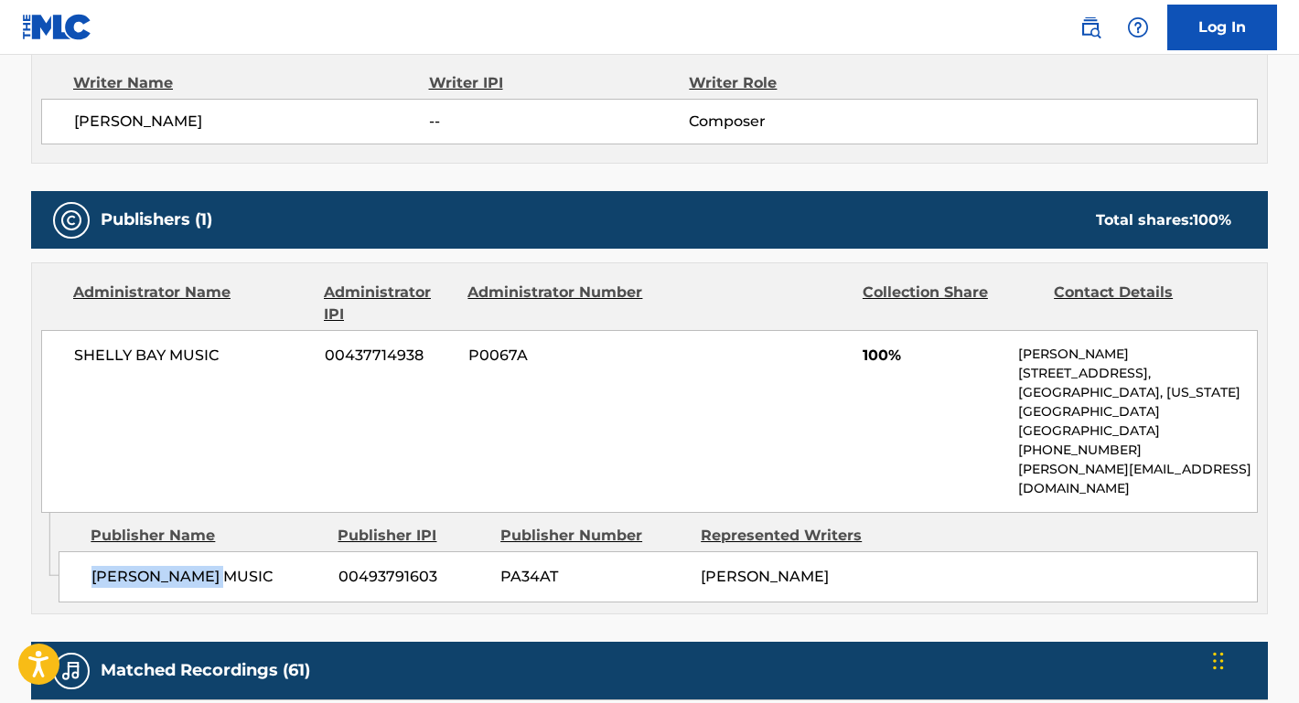
drag, startPoint x: 243, startPoint y: 531, endPoint x: 97, endPoint y: 505, distance: 148.7
click at [76, 552] on div "[PERSON_NAME] MUSIC 00493791603 PA34AT [PERSON_NAME]" at bounding box center [658, 577] width 1199 height 51
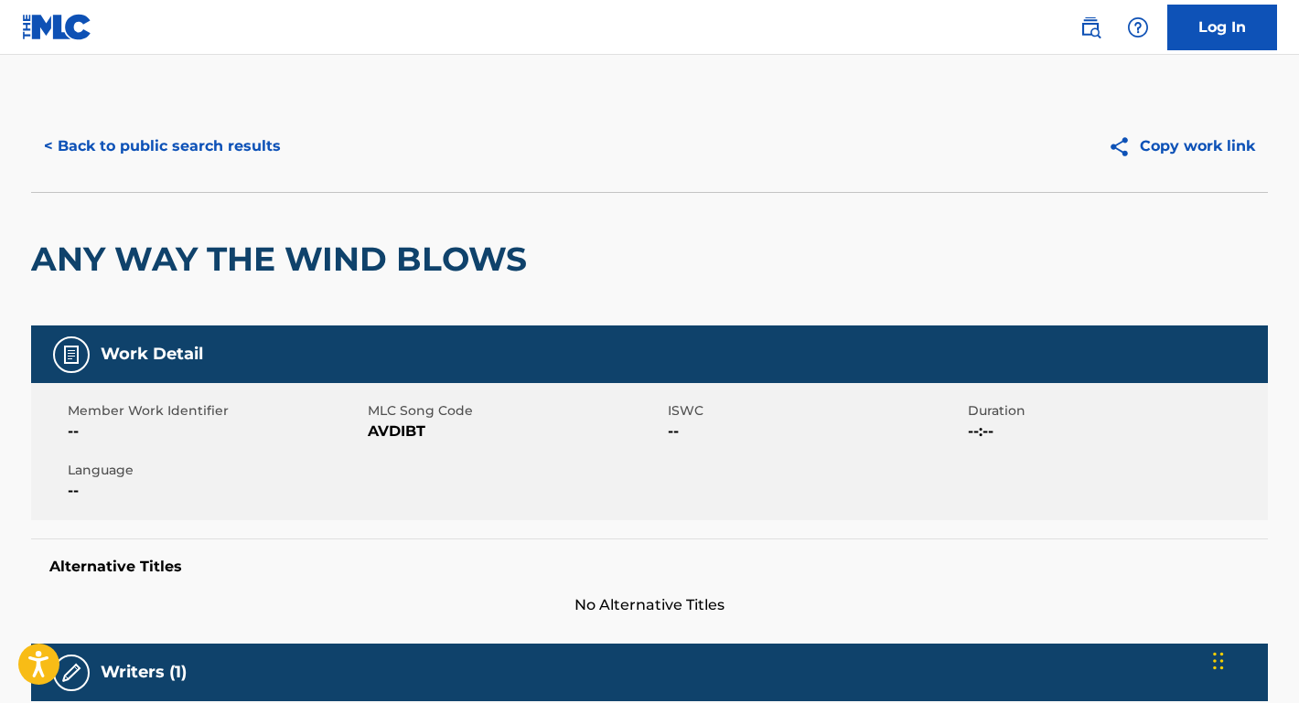
scroll to position [0, 0]
click at [223, 151] on button "< Back to public search results" at bounding box center [162, 146] width 262 height 46
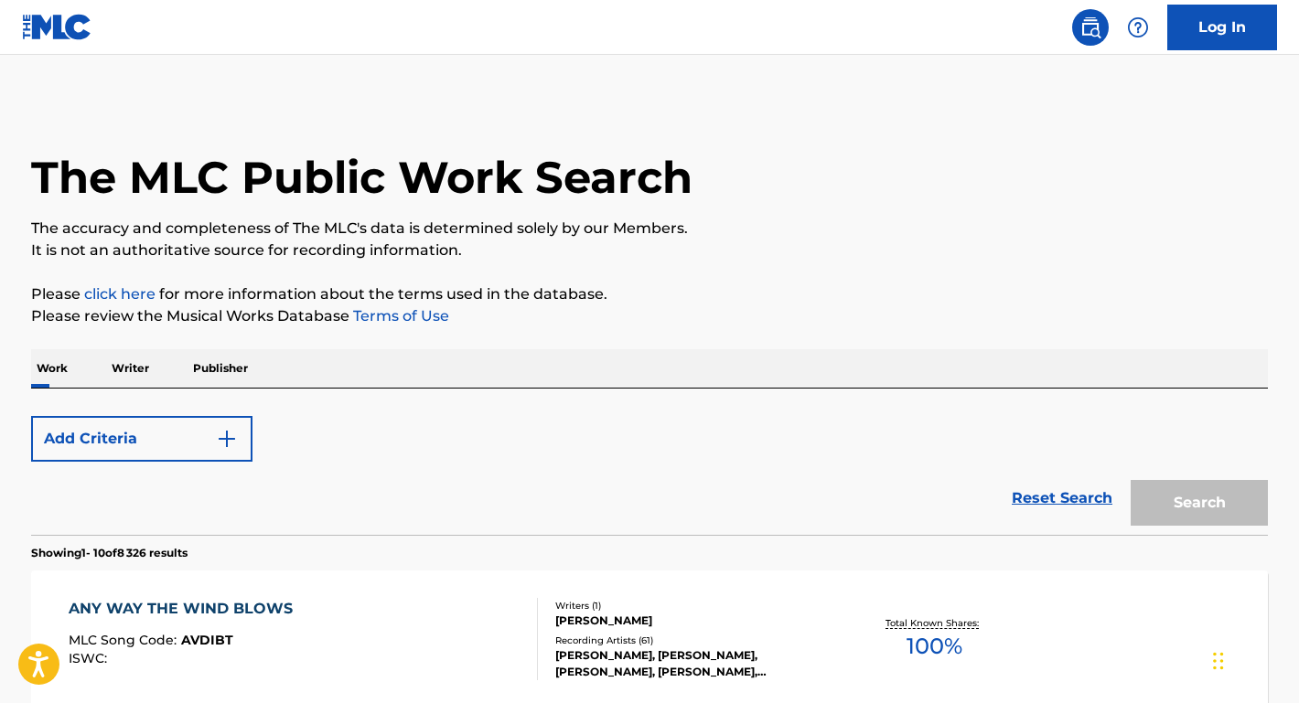
scroll to position [150, 0]
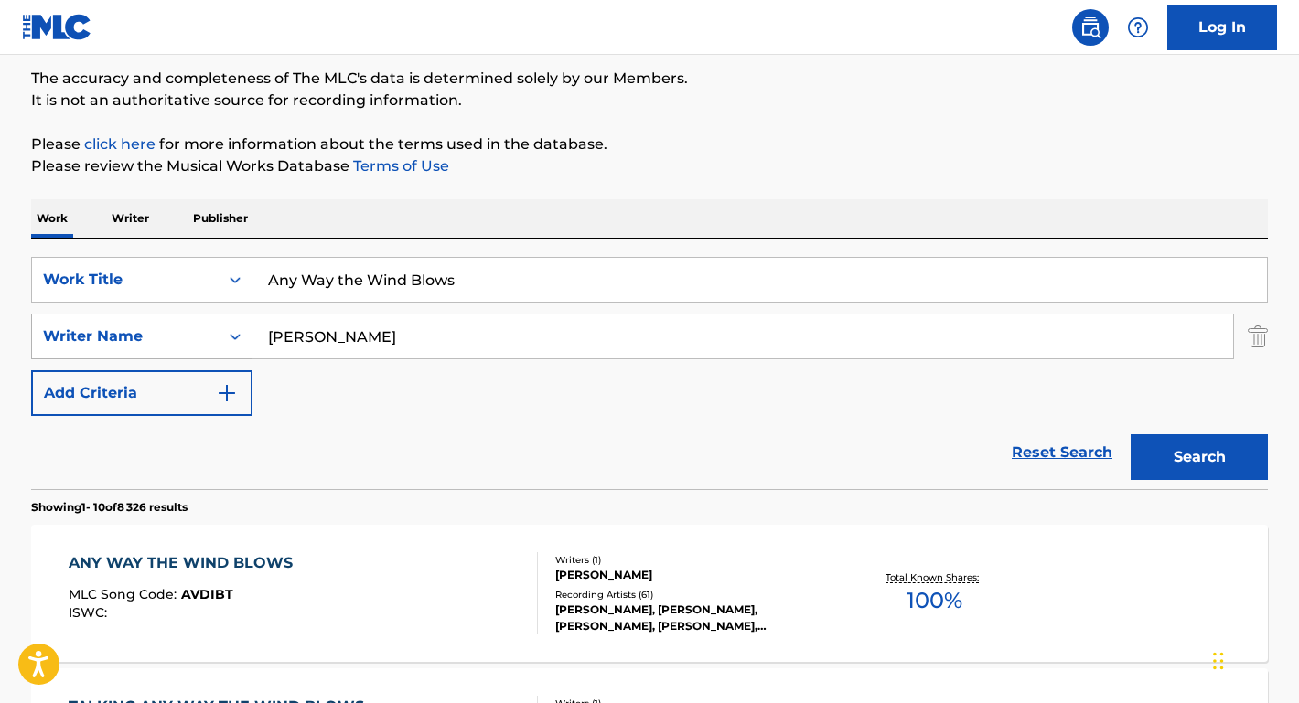
drag, startPoint x: 359, startPoint y: 356, endPoint x: 220, endPoint y: 331, distance: 142.1
click at [224, 331] on div "SearchWithCriteriae1b79ed8-e02b-4285-ae3a-6d664968c616 Writer Name [PERSON_NAME]" at bounding box center [649, 337] width 1237 height 46
paste input "[PERSON_NAME]"
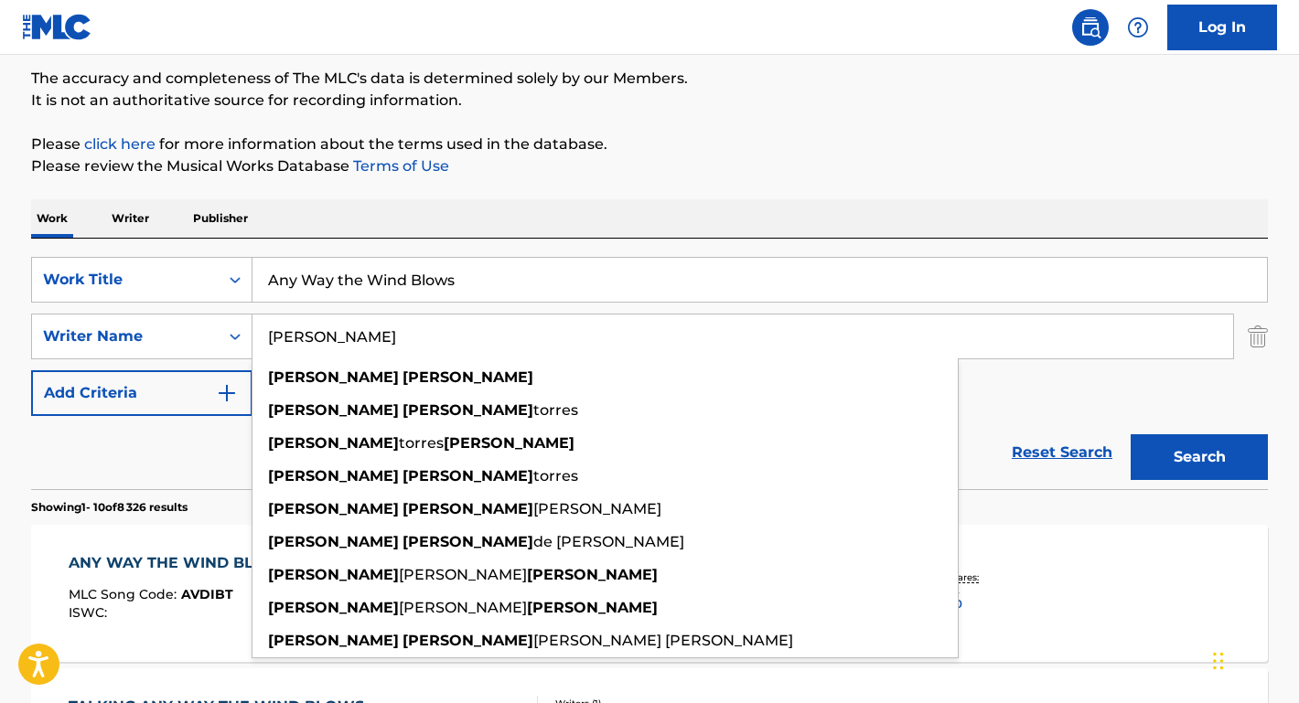
type input "[PERSON_NAME]"
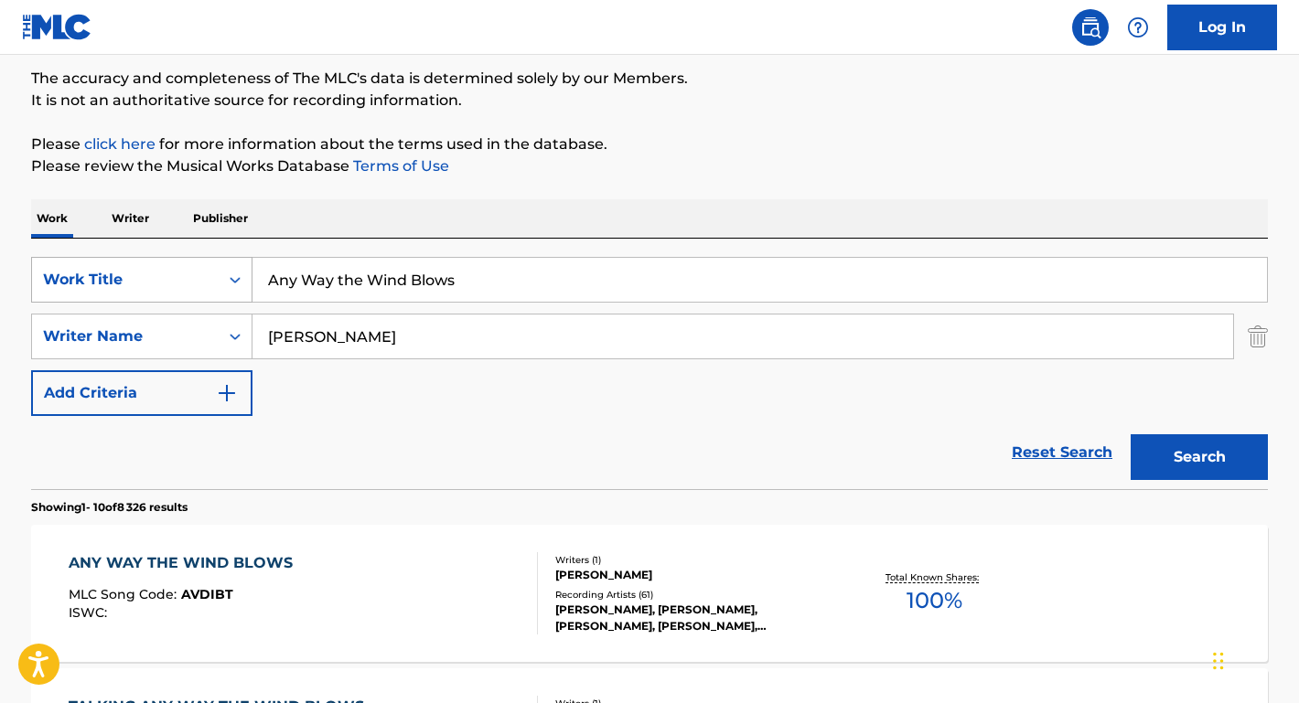
drag, startPoint x: 477, startPoint y: 284, endPoint x: 220, endPoint y: 268, distance: 258.4
click at [220, 268] on div "SearchWithCriteriae817cbdb-ca2f-43e0-b832-4d5a3c904b7b Work Title Any Way the W…" at bounding box center [649, 280] width 1237 height 46
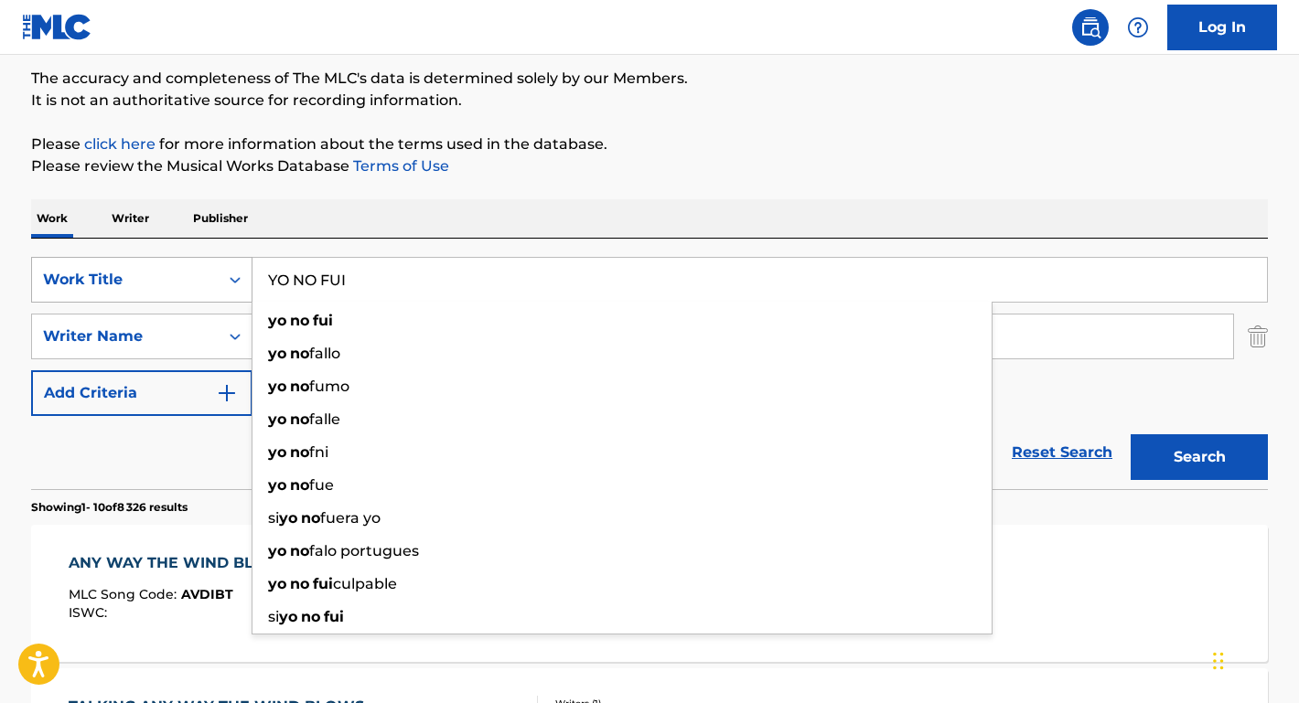
type input "YO NO FUI"
click at [1199, 457] on button "Search" at bounding box center [1198, 457] width 137 height 46
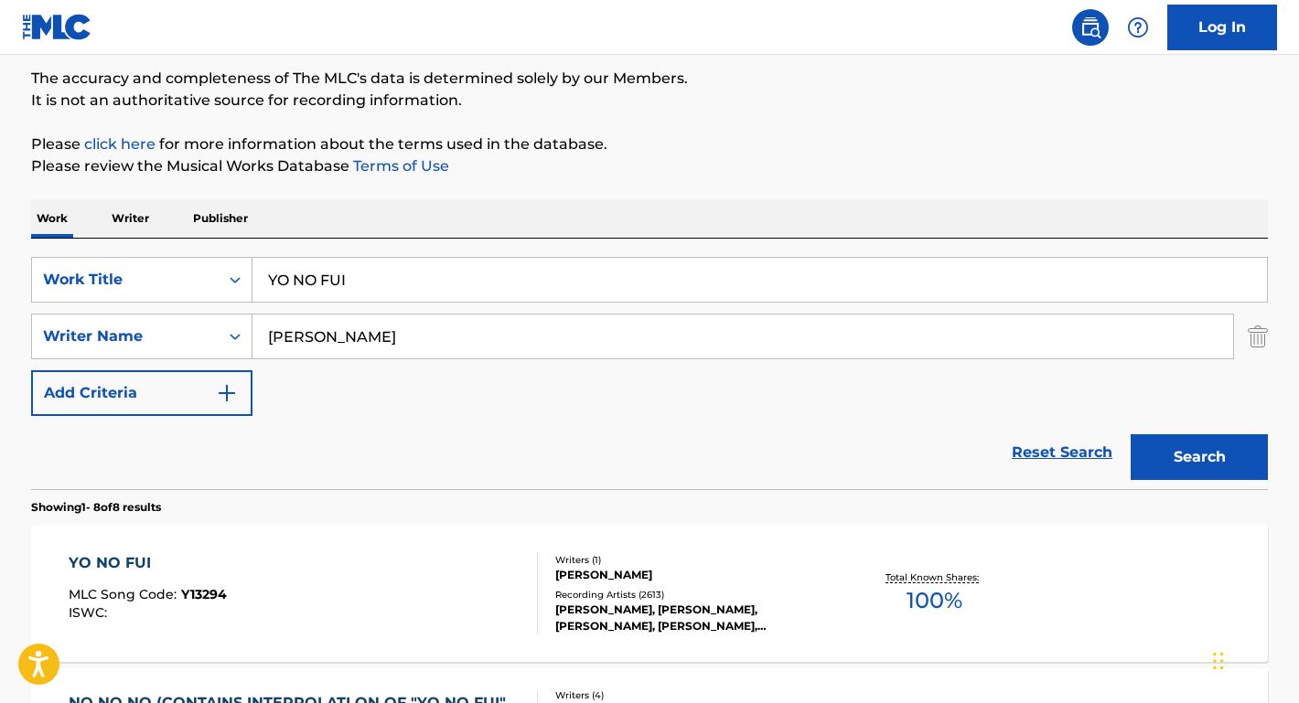
click at [123, 561] on div "YO NO FUI" at bounding box center [148, 563] width 158 height 22
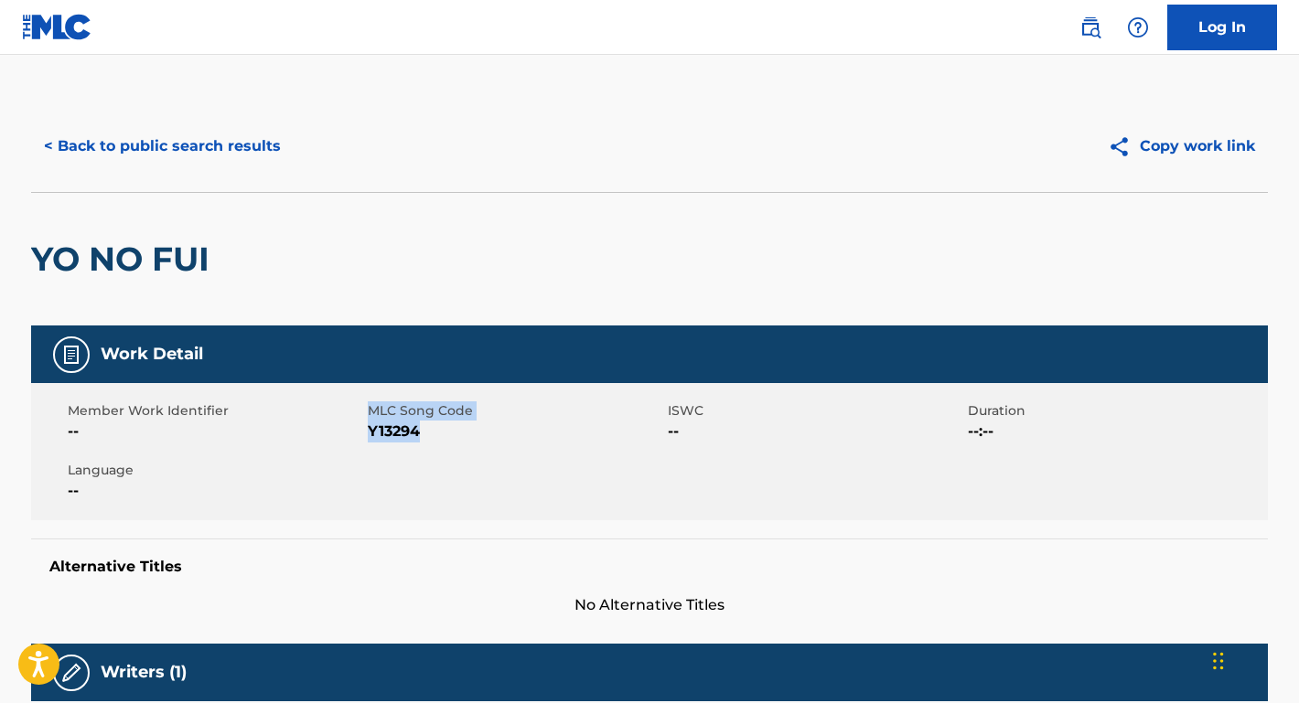
drag, startPoint x: 367, startPoint y: 426, endPoint x: 461, endPoint y: 433, distance: 94.4
click at [461, 433] on div "Member Work Identifier -- MLC Song Code Y13294 ISWC -- Duration --:-- Language …" at bounding box center [649, 451] width 1237 height 137
click at [444, 434] on span "Y13294" at bounding box center [515, 432] width 295 height 22
drag, startPoint x: 418, startPoint y: 433, endPoint x: 370, endPoint y: 432, distance: 47.6
click at [370, 432] on span "Y13294" at bounding box center [515, 432] width 295 height 22
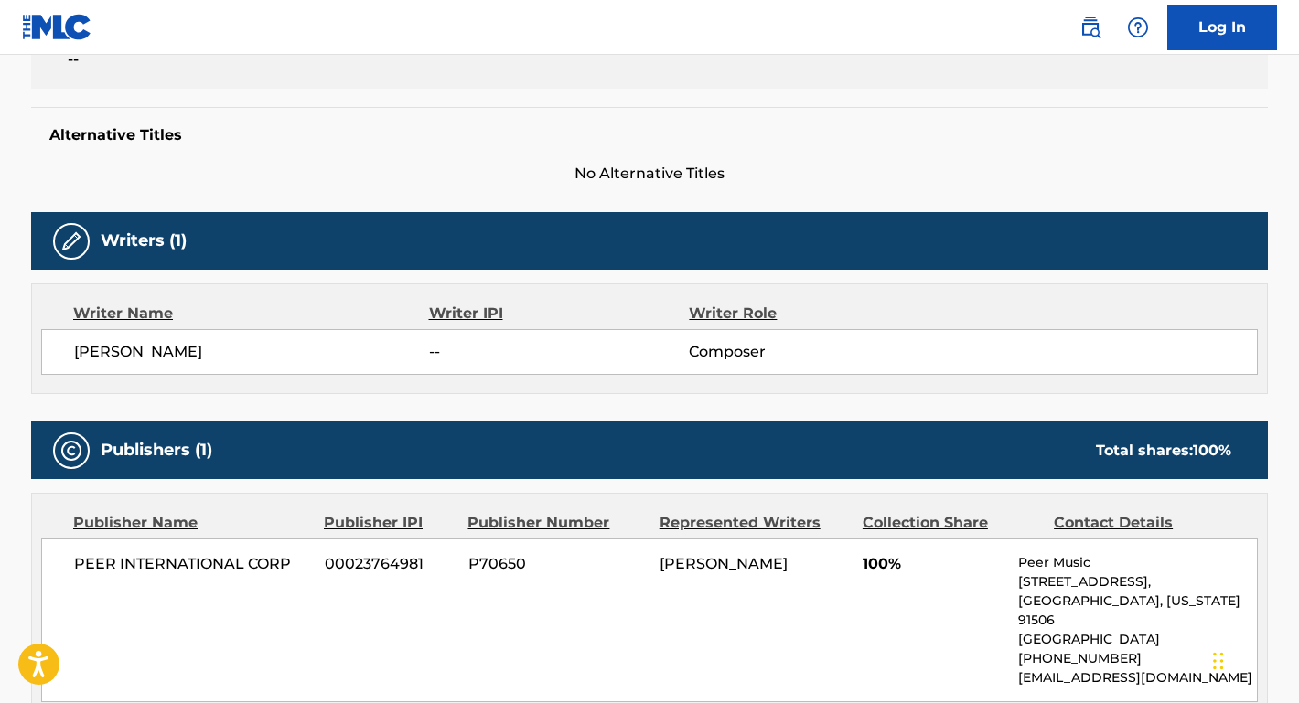
scroll to position [360, 0]
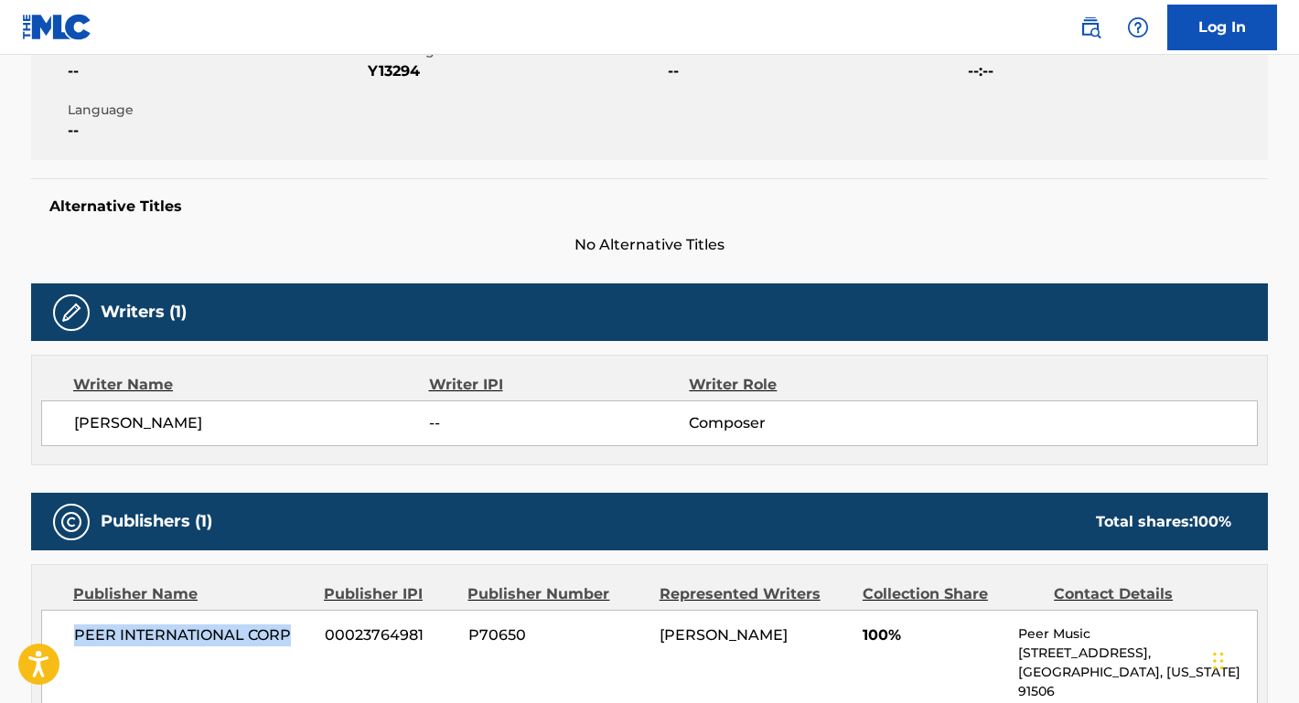
drag, startPoint x: 296, startPoint y: 627, endPoint x: 57, endPoint y: 627, distance: 239.6
click at [57, 627] on div "PEER INTERNATIONAL CORP 00023764981 P70650 [PERSON_NAME] 100% Peer Music [STREE…" at bounding box center [649, 692] width 1216 height 164
drag, startPoint x: 263, startPoint y: 429, endPoint x: 58, endPoint y: 428, distance: 205.8
click at [58, 428] on div "[PERSON_NAME] -- Composer" at bounding box center [649, 424] width 1216 height 46
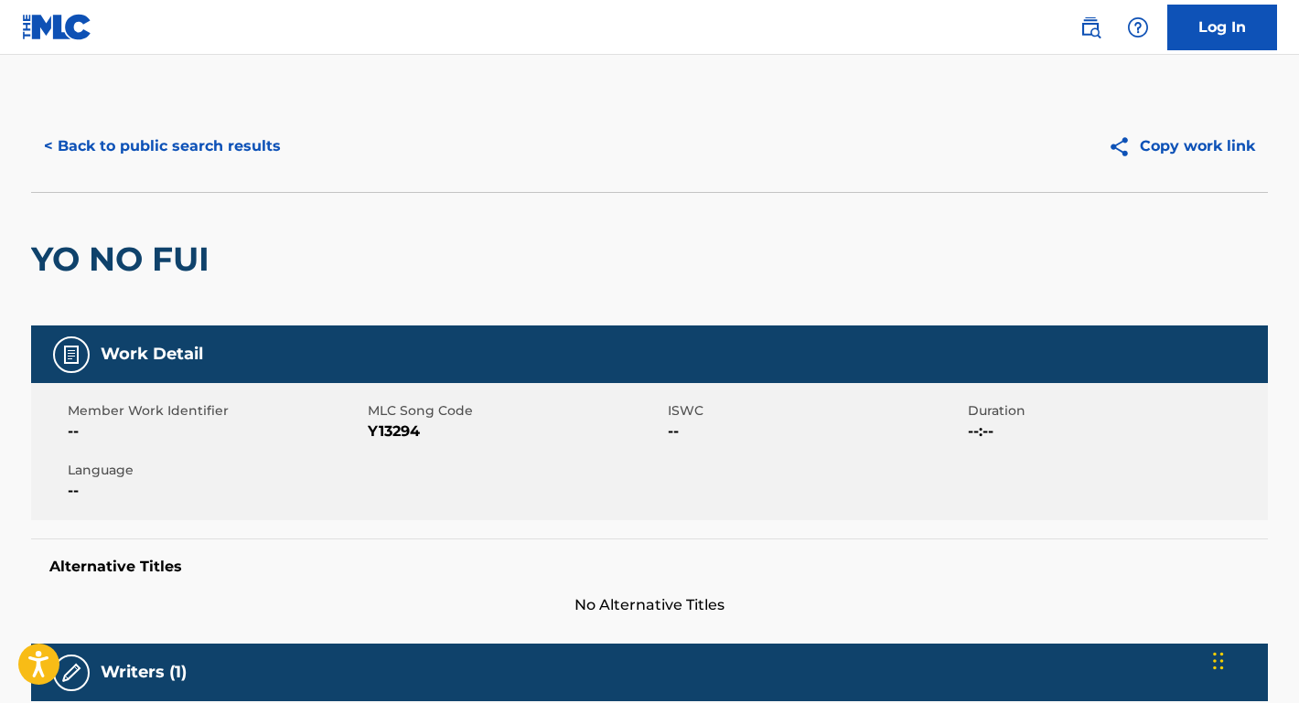
scroll to position [0, 0]
click at [265, 149] on button "< Back to public search results" at bounding box center [162, 146] width 262 height 46
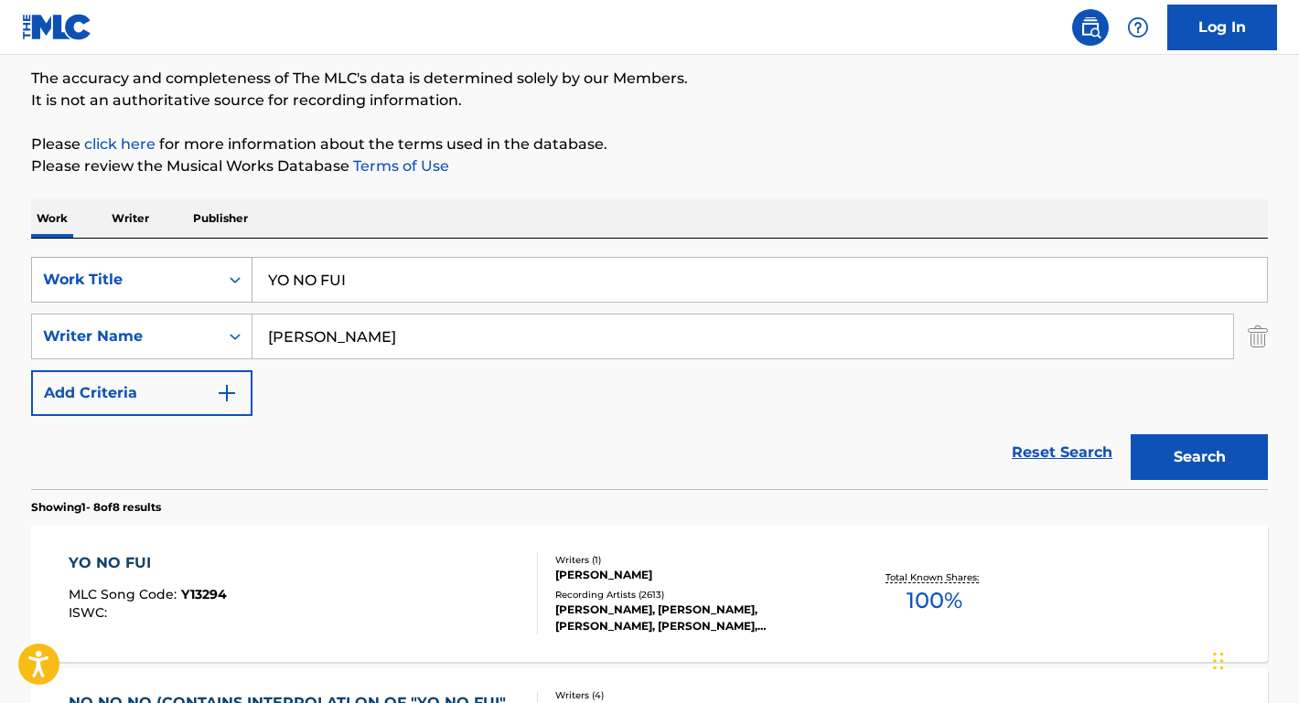
drag, startPoint x: 383, startPoint y: 285, endPoint x: 163, endPoint y: 270, distance: 221.0
click at [163, 270] on div "SearchWithCriteriae817cbdb-ca2f-43e0-b832-4d5a3c904b7b Work Title YO NO FUI" at bounding box center [649, 280] width 1237 height 46
paste input "Nobody's Son"
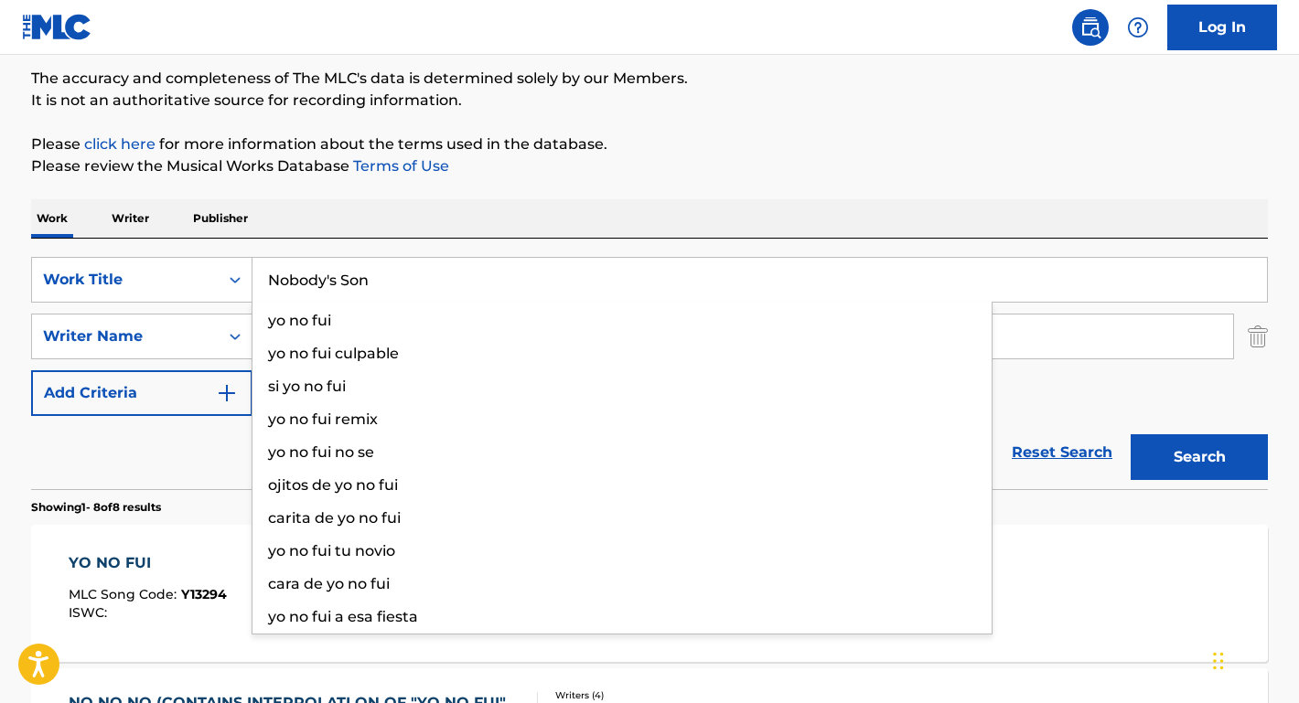
type input "Nobody's Son"
click at [378, 201] on div "Work Writer Publisher" at bounding box center [649, 218] width 1237 height 38
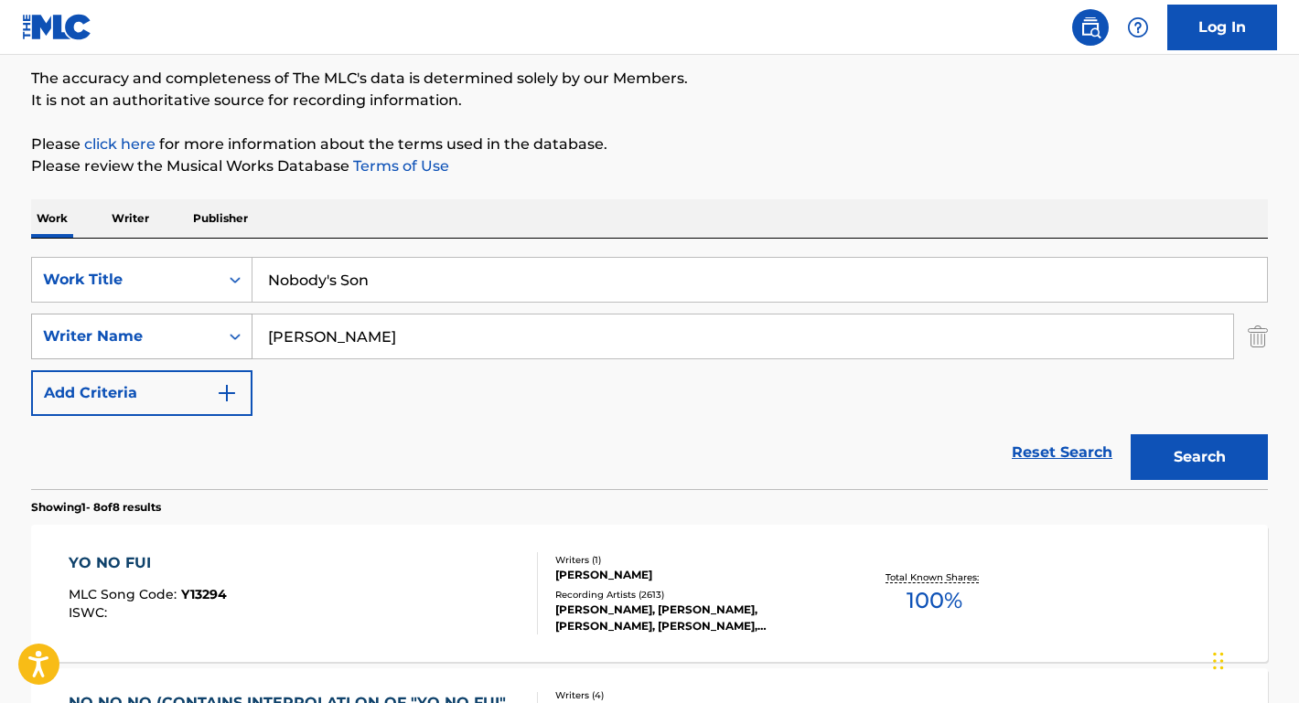
drag, startPoint x: 433, startPoint y: 336, endPoint x: 190, endPoint y: 330, distance: 242.4
click at [190, 330] on div "SearchWithCriteriae1b79ed8-e02b-4285-ae3a-6d664968c616 Writer Name [PERSON_NAME]" at bounding box center [649, 337] width 1237 height 46
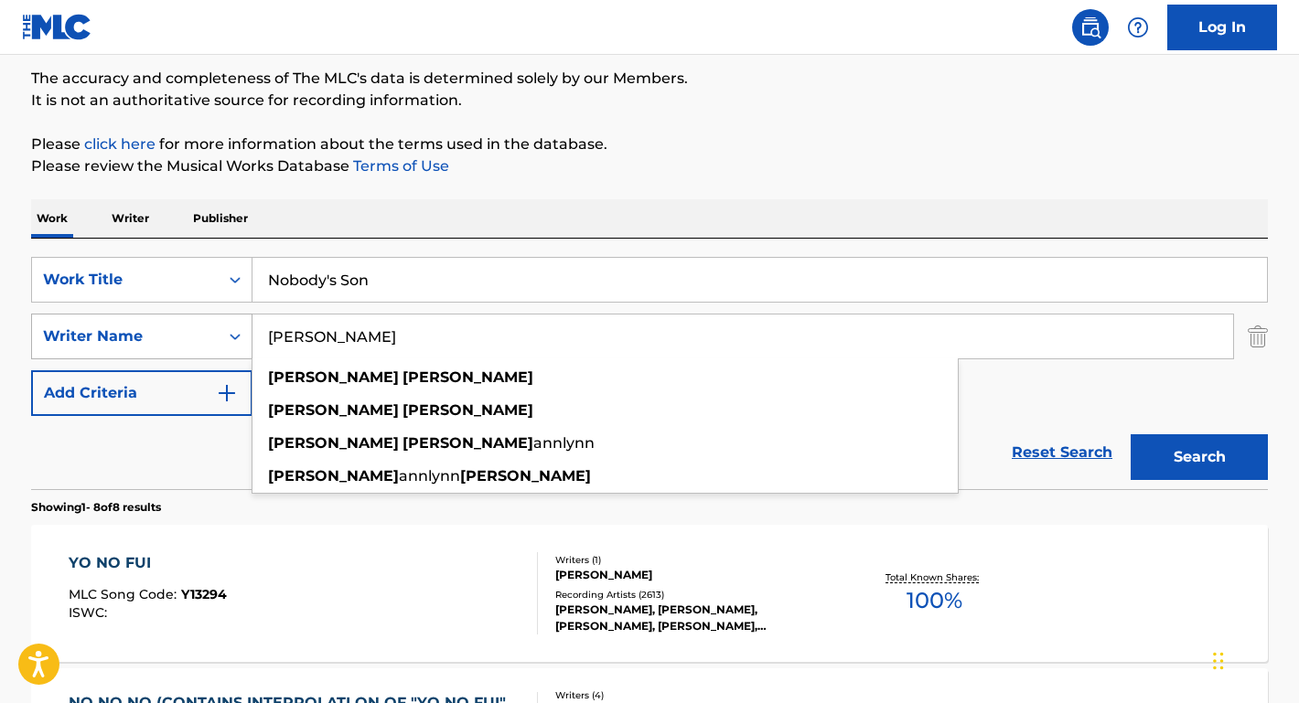
type input "[PERSON_NAME]"
click at [1199, 457] on button "Search" at bounding box center [1198, 457] width 137 height 46
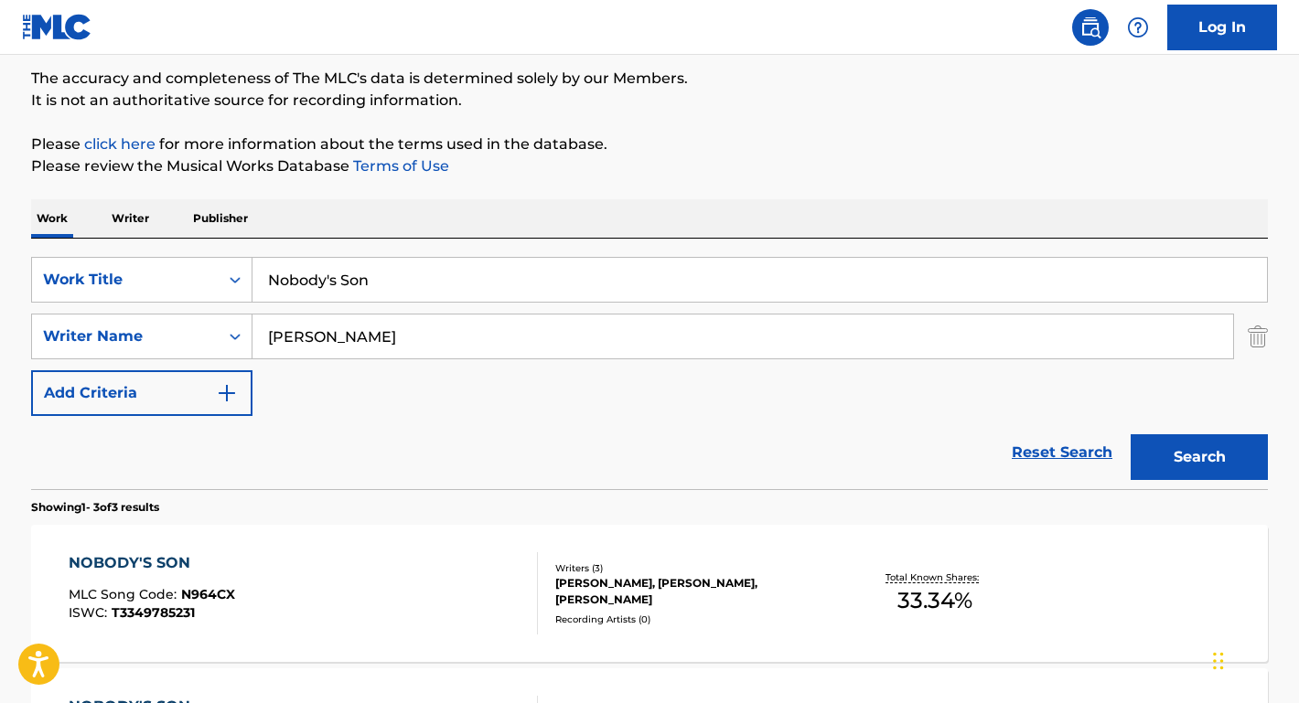
click at [179, 561] on div "NOBODY'S SON" at bounding box center [152, 563] width 166 height 22
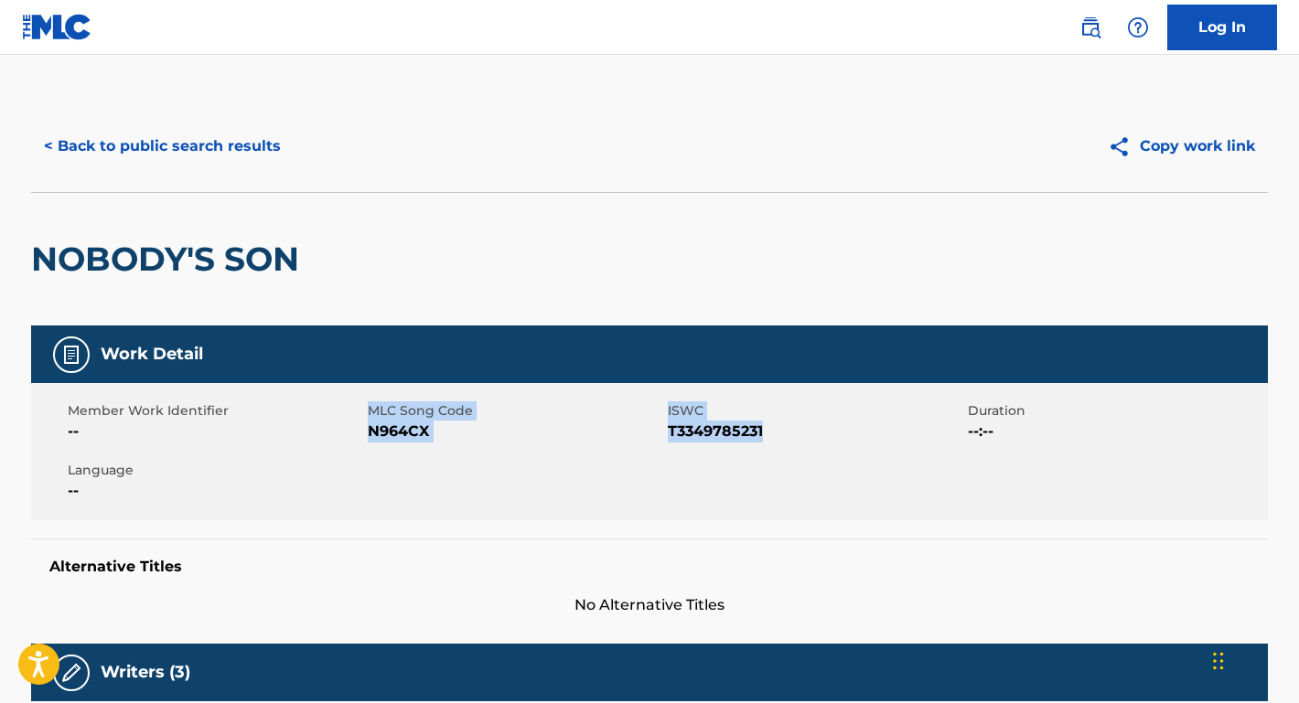
drag, startPoint x: 777, startPoint y: 435, endPoint x: 365, endPoint y: 431, distance: 412.5
click at [365, 431] on div "Member Work Identifier -- MLC Song Code N964CX ISWC T3349785231 Duration --:-- …" at bounding box center [649, 451] width 1237 height 137
click at [374, 432] on span "N964CX" at bounding box center [515, 432] width 295 height 22
drag, startPoint x: 781, startPoint y: 434, endPoint x: 370, endPoint y: 433, distance: 410.7
click at [370, 433] on div "Member Work Identifier -- MLC Song Code N964CX ISWC T3349785231 Duration --:-- …" at bounding box center [649, 451] width 1237 height 137
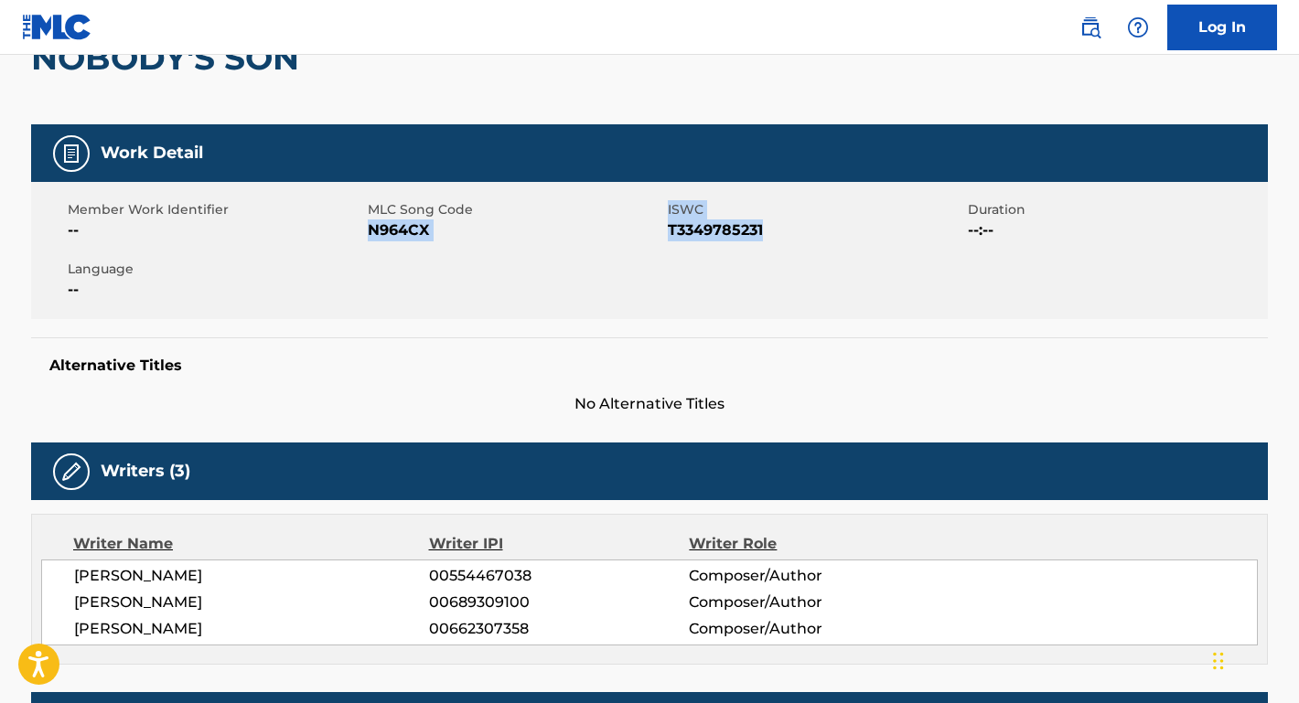
scroll to position [285, 0]
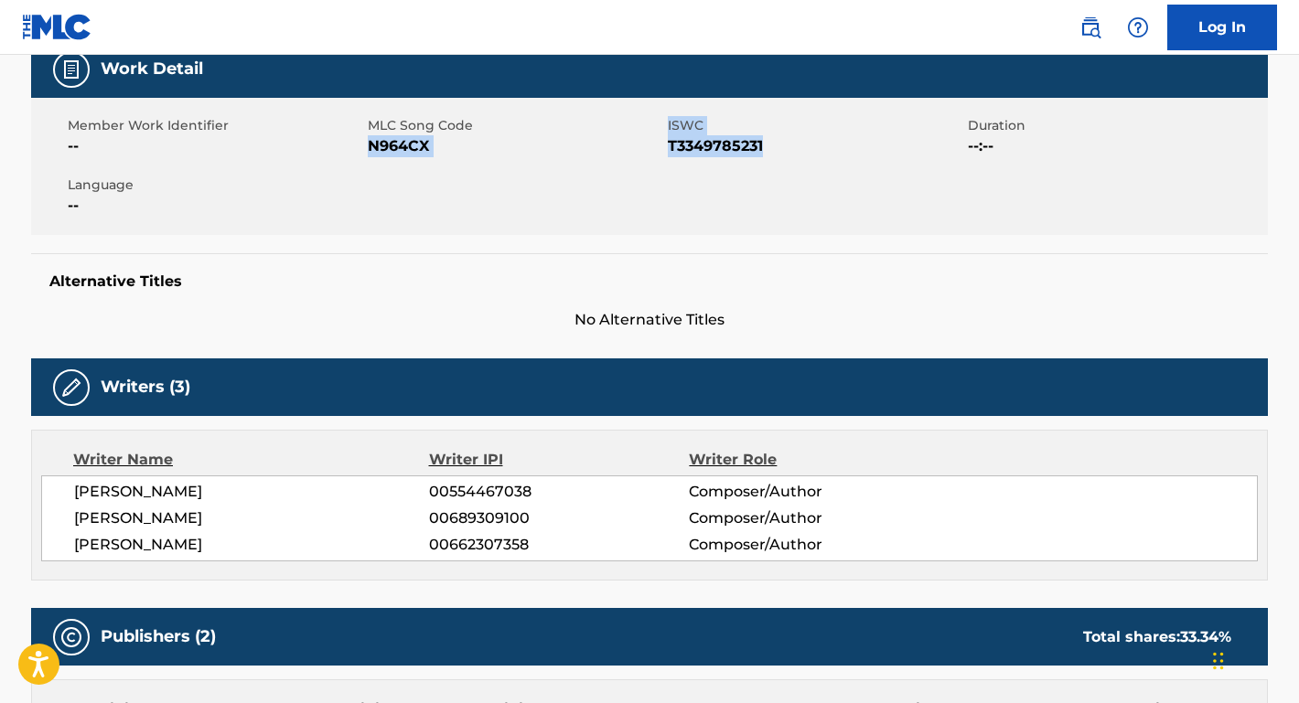
drag, startPoint x: 326, startPoint y: 552, endPoint x: 55, endPoint y: 549, distance: 270.7
click at [55, 549] on div "[PERSON_NAME] 00554467038 Composer/Author [PERSON_NAME] 00689309100 Composer/Au…" at bounding box center [649, 519] width 1216 height 86
drag, startPoint x: 227, startPoint y: 512, endPoint x: 56, endPoint y: 510, distance: 171.0
click at [56, 510] on div "[PERSON_NAME] 00554467038 Composer/Author [PERSON_NAME] 00689309100 Composer/Au…" at bounding box center [649, 519] width 1216 height 86
drag, startPoint x: 241, startPoint y: 488, endPoint x: 64, endPoint y: 487, distance: 176.5
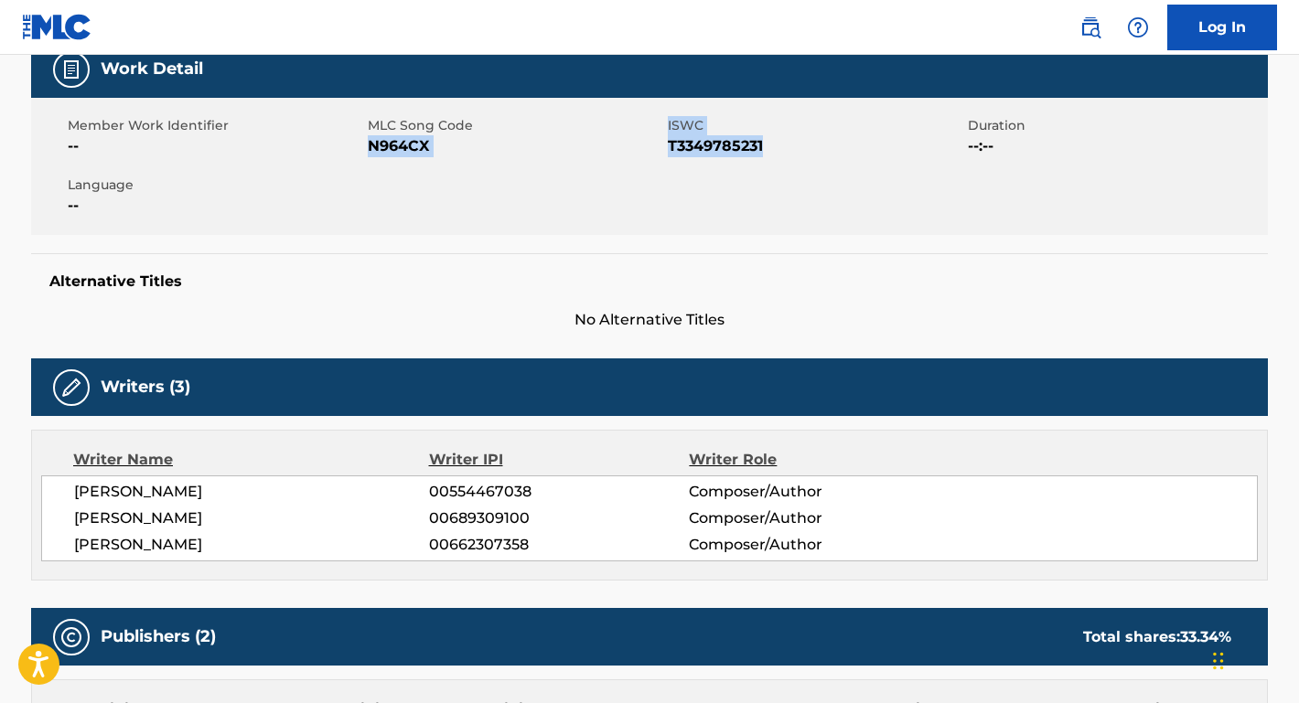
click at [64, 487] on div "[PERSON_NAME] 00554467038 Composer/Author [PERSON_NAME] 00689309100 Composer/Au…" at bounding box center [649, 519] width 1216 height 86
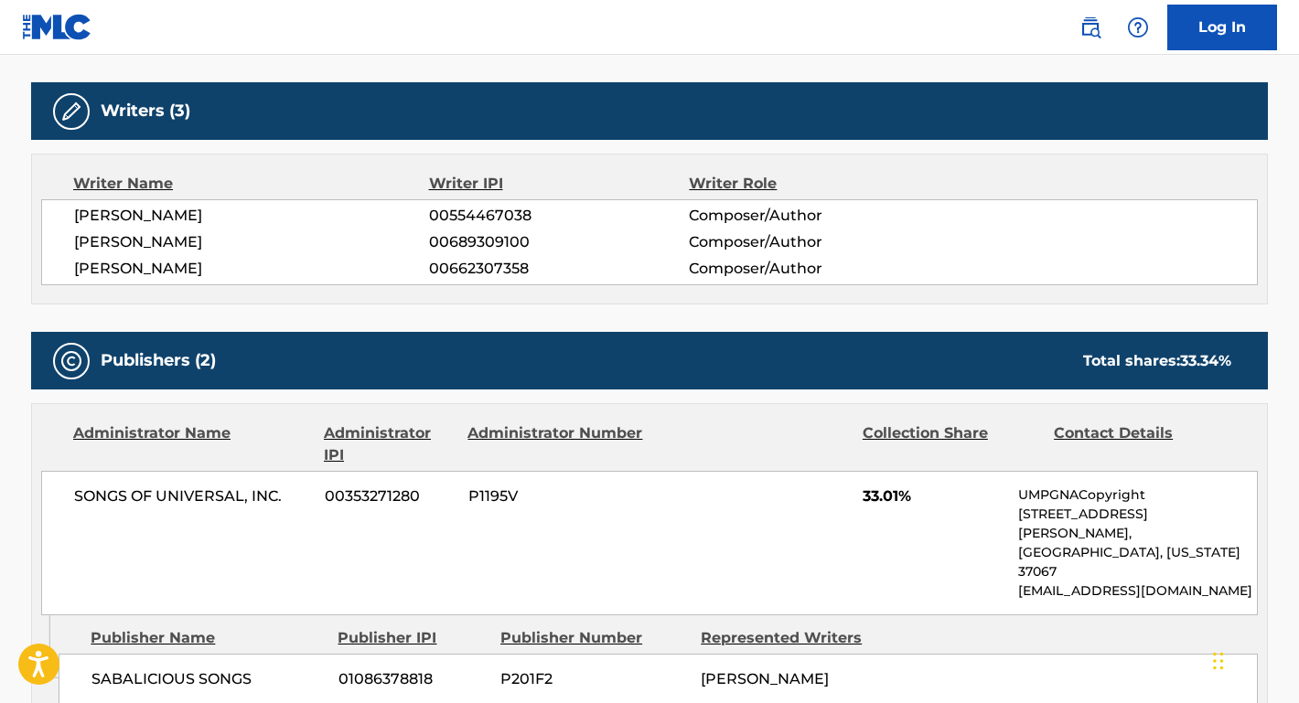
scroll to position [731, 0]
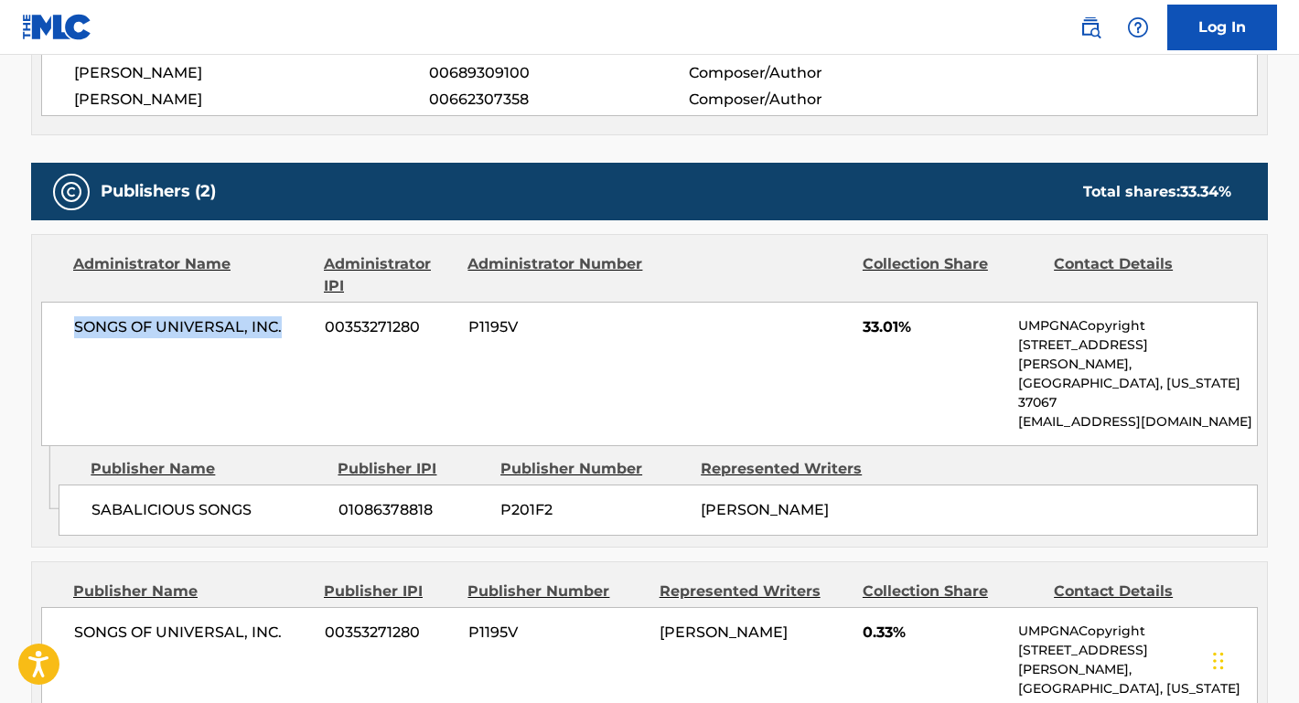
drag, startPoint x: 297, startPoint y: 327, endPoint x: 33, endPoint y: 327, distance: 264.3
click at [33, 327] on div "Administrator Name Administrator IPI Administrator Number Collection Share Cont…" at bounding box center [649, 340] width 1235 height 211
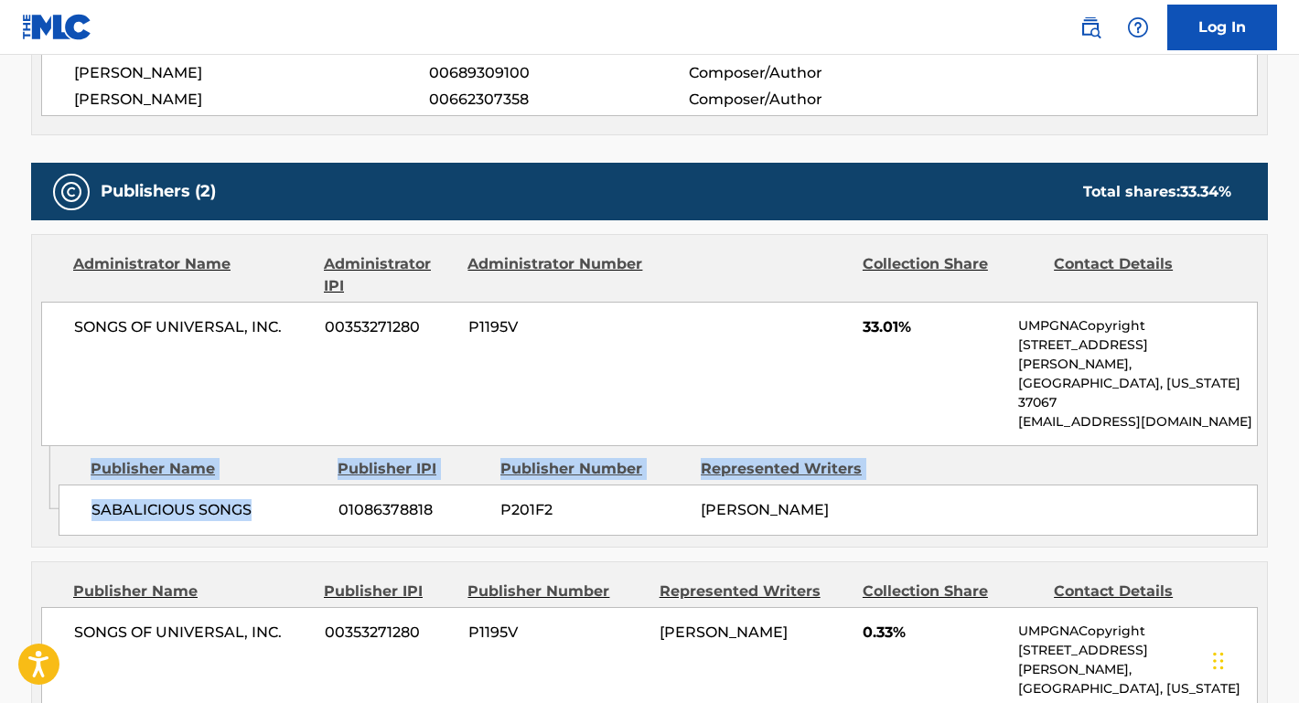
drag, startPoint x: 254, startPoint y: 459, endPoint x: 57, endPoint y: 463, distance: 197.6
click at [57, 463] on div "Admin Original Publisher Connecting Line Publisher Name Publisher IPI Publisher…" at bounding box center [649, 496] width 1235 height 101
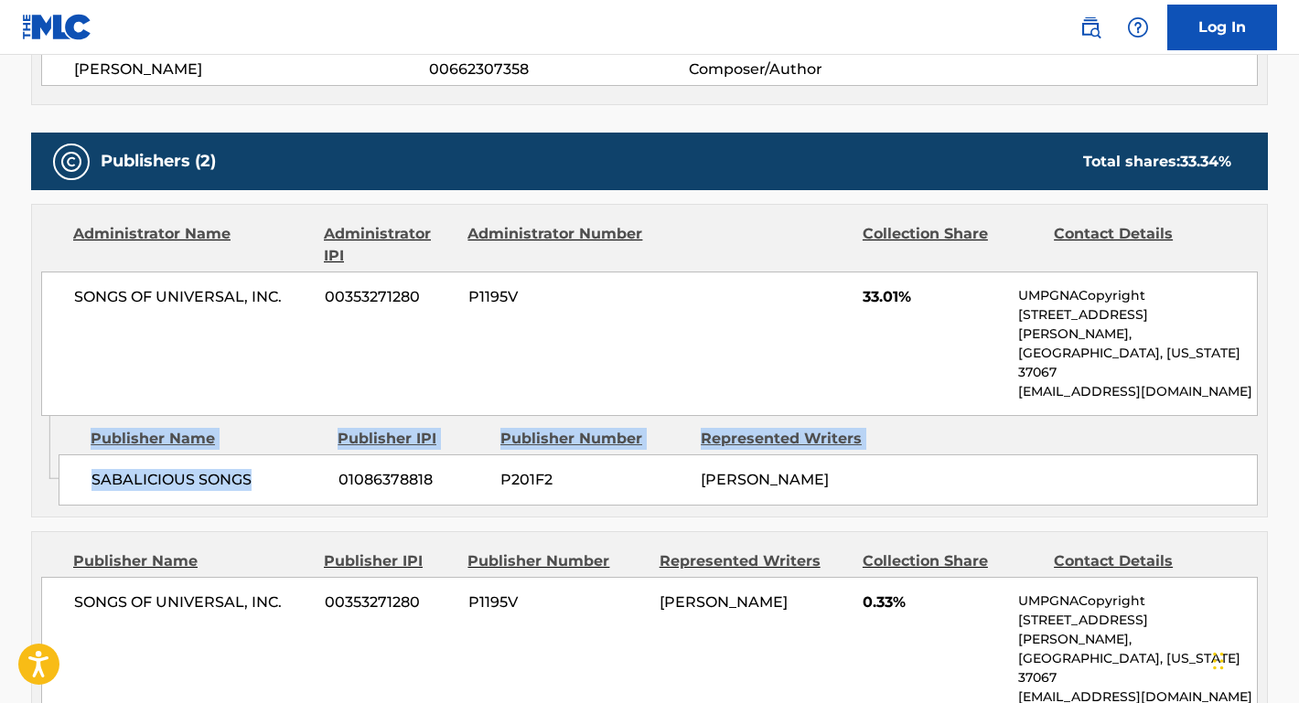
scroll to position [761, 0]
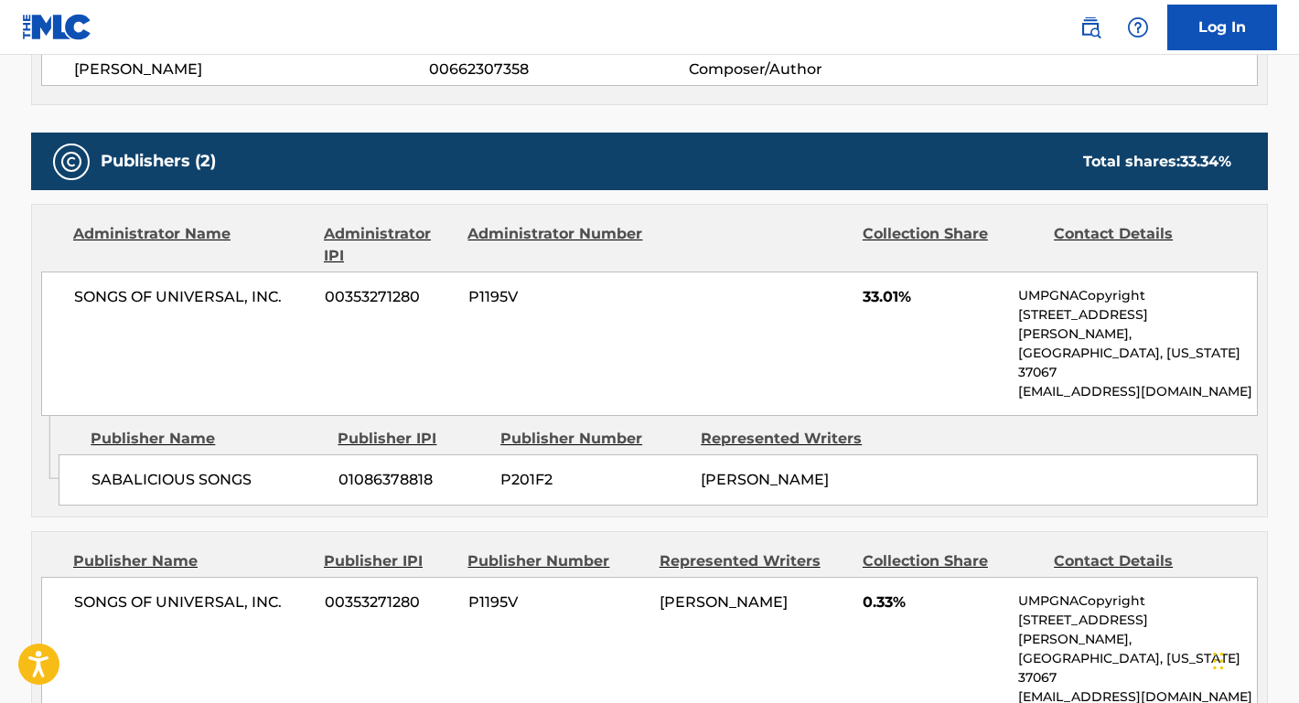
click at [211, 455] on div "SABALICIOUS SONGS 01086378818 P201F2 [PERSON_NAME]" at bounding box center [658, 480] width 1199 height 51
drag, startPoint x: 262, startPoint y: 434, endPoint x: 84, endPoint y: 434, distance: 177.4
click at [84, 455] on div "SABALICIOUS SONGS 01086378818 P201F2 [PERSON_NAME]" at bounding box center [658, 480] width 1199 height 51
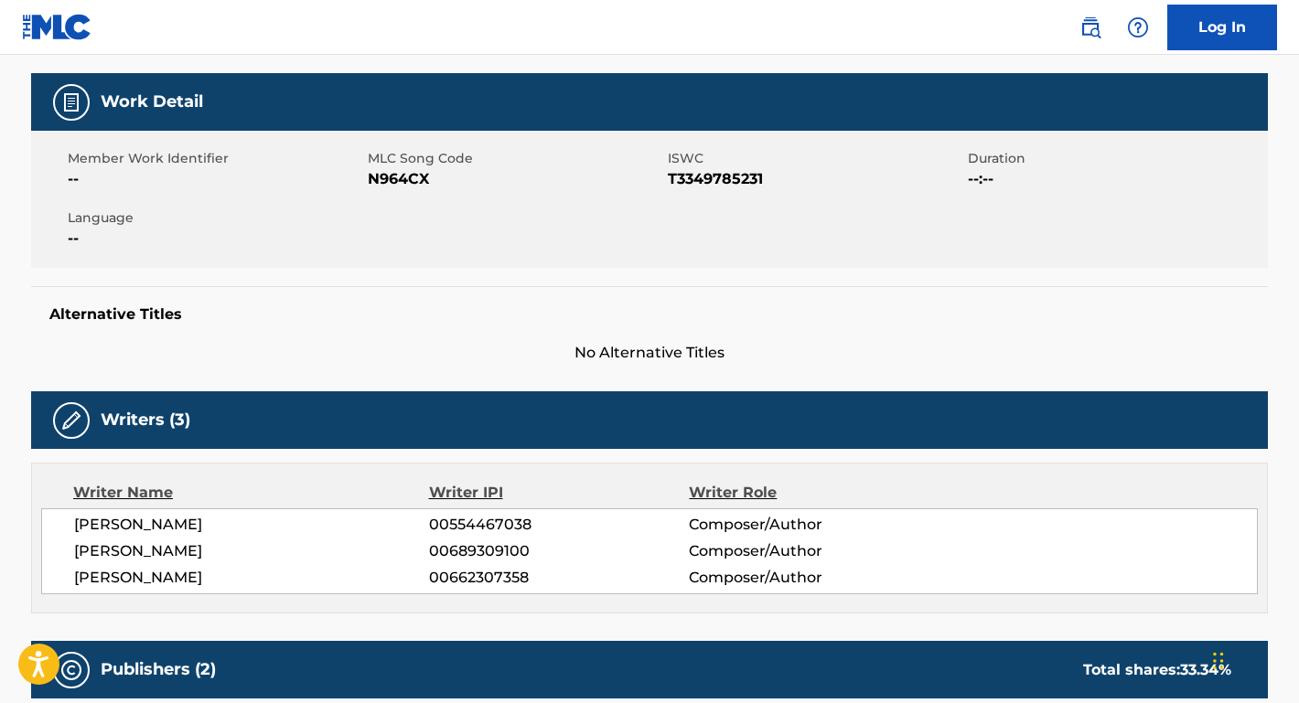
scroll to position [75, 0]
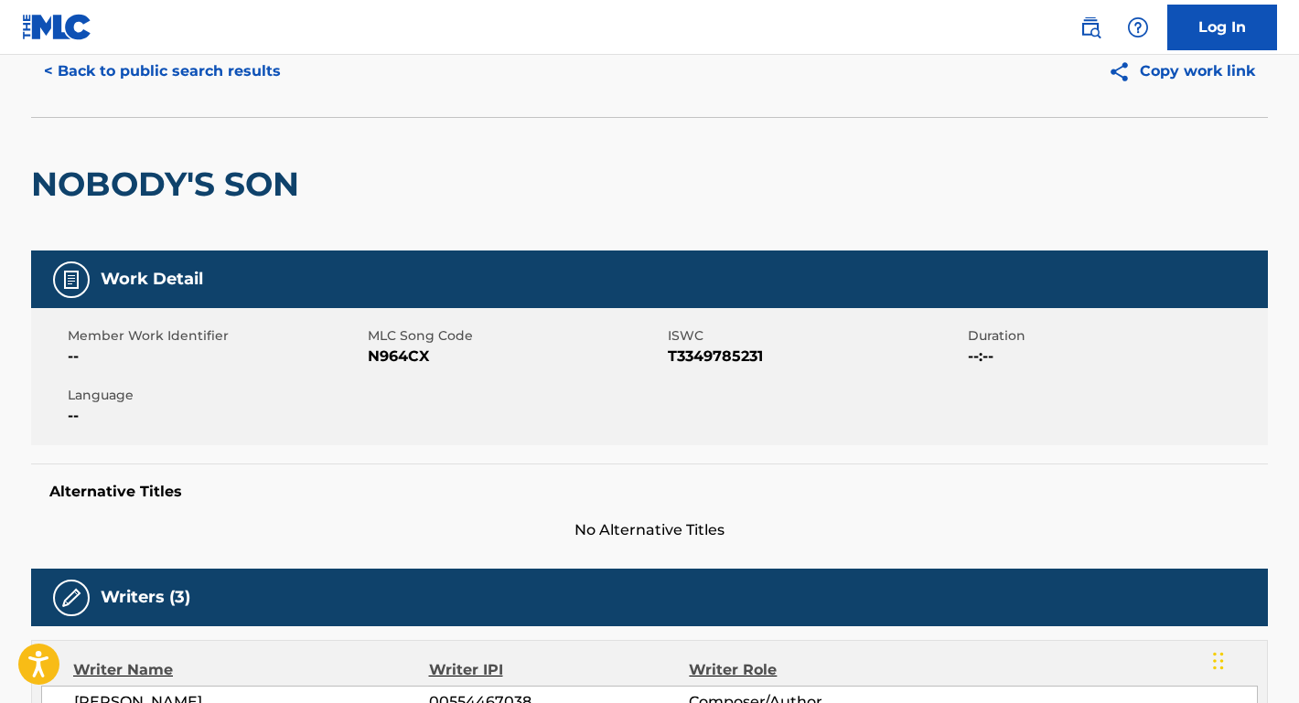
click at [262, 69] on button "< Back to public search results" at bounding box center [162, 71] width 262 height 46
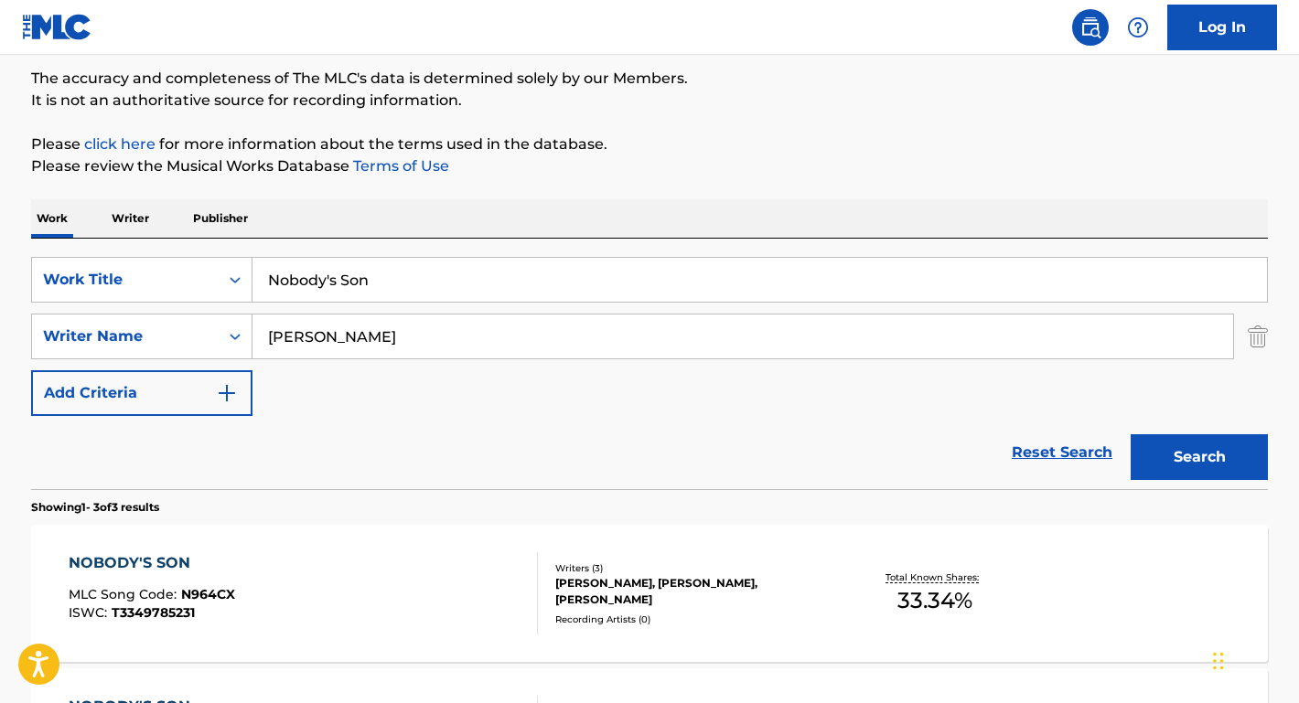
drag, startPoint x: 459, startPoint y: 344, endPoint x: 278, endPoint y: 329, distance: 181.7
click at [278, 329] on input "[PERSON_NAME]" at bounding box center [742, 337] width 980 height 44
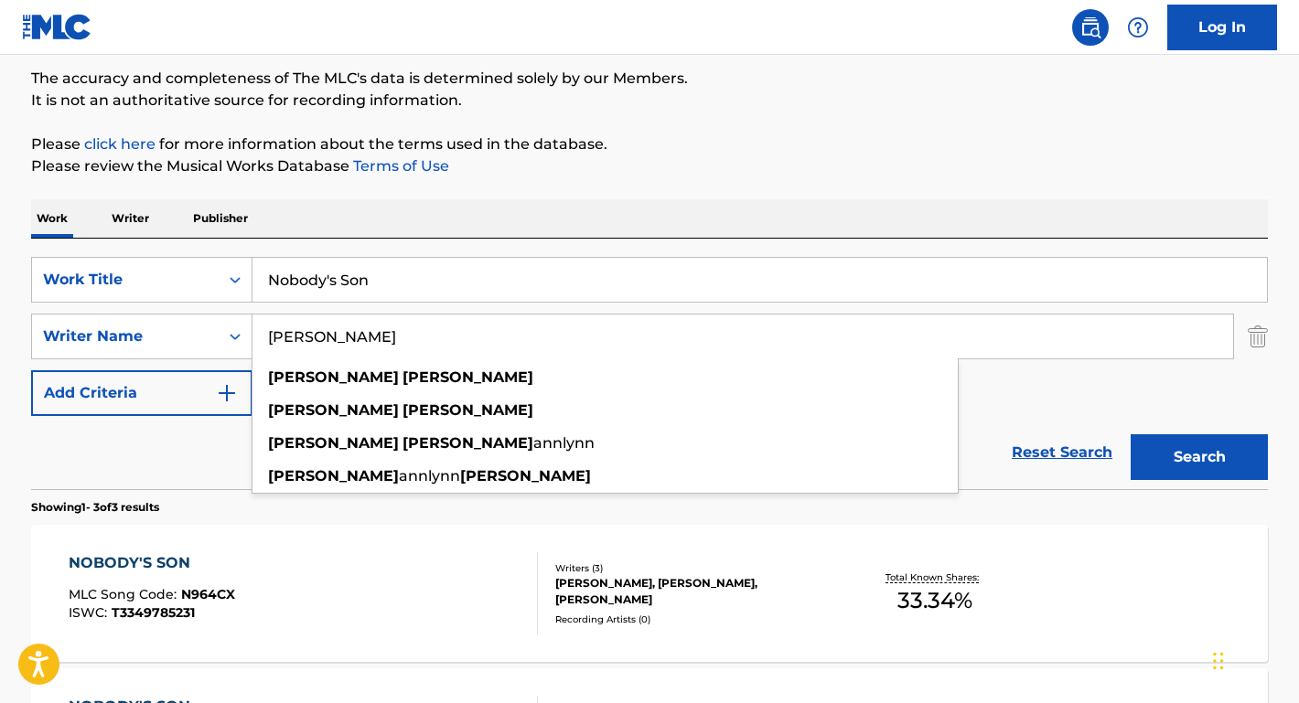
click at [444, 334] on input "[PERSON_NAME]" at bounding box center [742, 337] width 980 height 44
drag, startPoint x: 448, startPoint y: 336, endPoint x: 252, endPoint y: 335, distance: 196.6
click at [252, 335] on div "SearchWithCriteriae1b79ed8-e02b-4285-ae3a-6d664968c616 Writer Name [PERSON_NAME…" at bounding box center [649, 337] width 1237 height 46
paste input "[PERSON_NAME]"
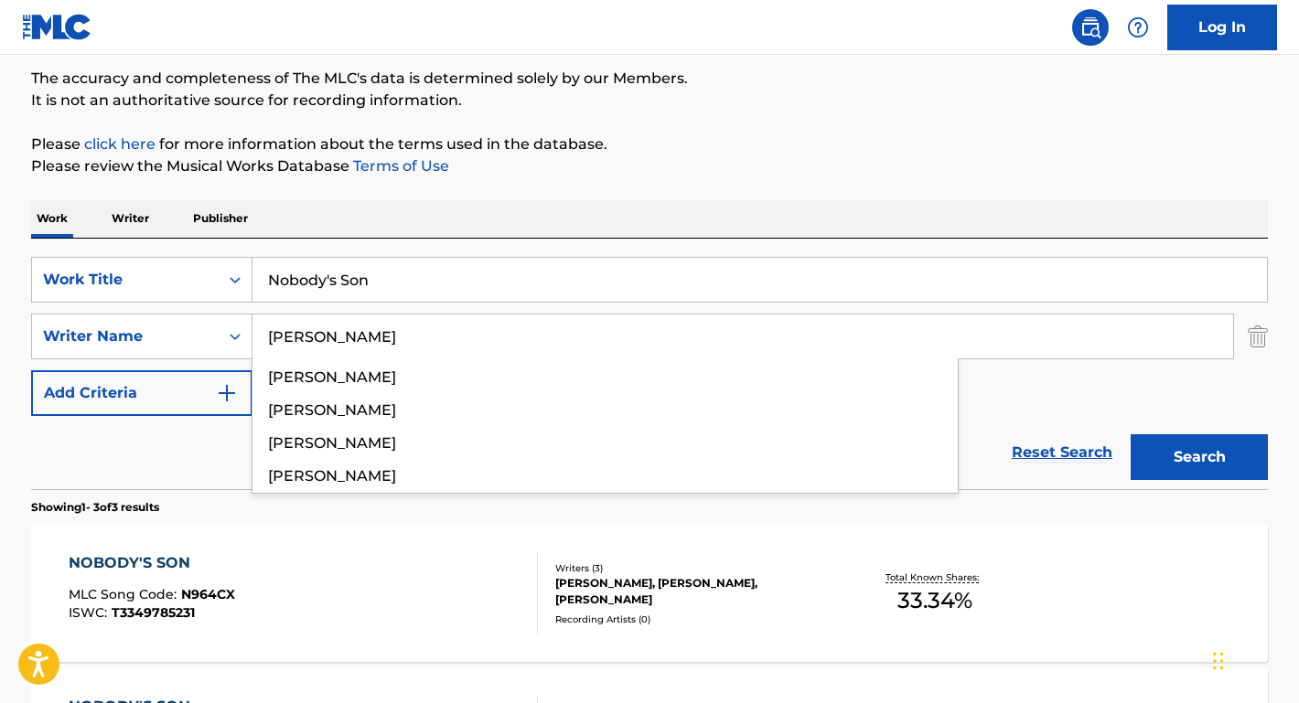
type input "[PERSON_NAME]"
click at [402, 295] on input "Nobody's Son" at bounding box center [759, 280] width 1014 height 44
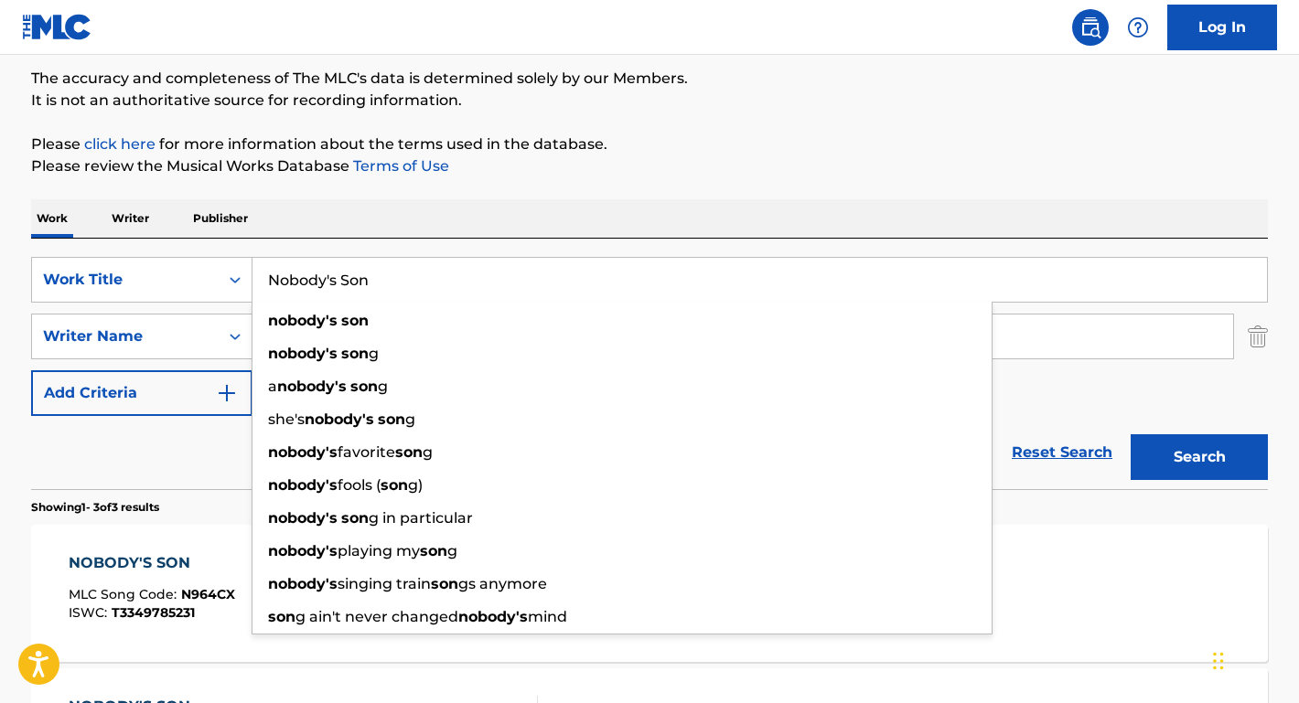
drag, startPoint x: 402, startPoint y: 295, endPoint x: 260, endPoint y: 281, distance: 143.4
click at [259, 280] on input "Nobody's Son" at bounding box center [759, 280] width 1014 height 44
type input "G"
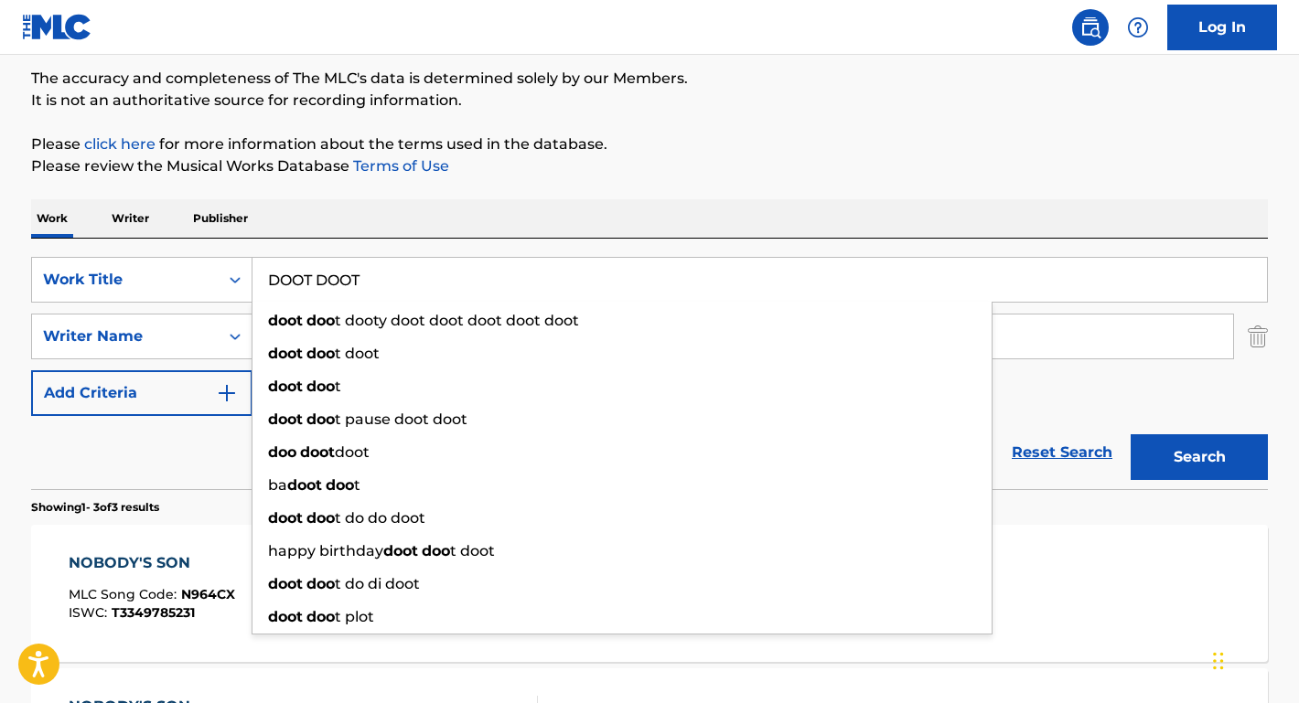
type input "DOOT DOOT"
click at [1199, 457] on button "Search" at bounding box center [1198, 457] width 137 height 46
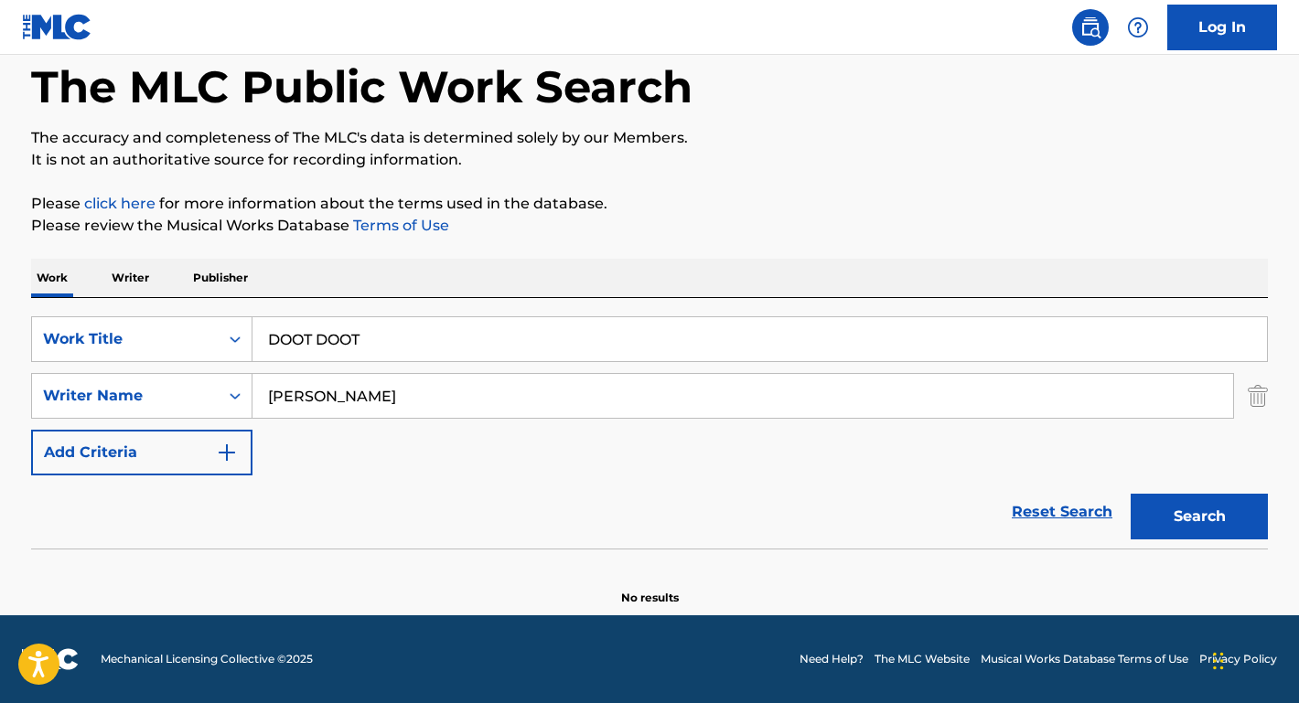
scroll to position [91, 0]
drag, startPoint x: 415, startPoint y: 402, endPoint x: 260, endPoint y: 399, distance: 155.5
click at [260, 399] on input "[PERSON_NAME]" at bounding box center [742, 396] width 980 height 44
click at [1199, 517] on button "Search" at bounding box center [1198, 517] width 137 height 46
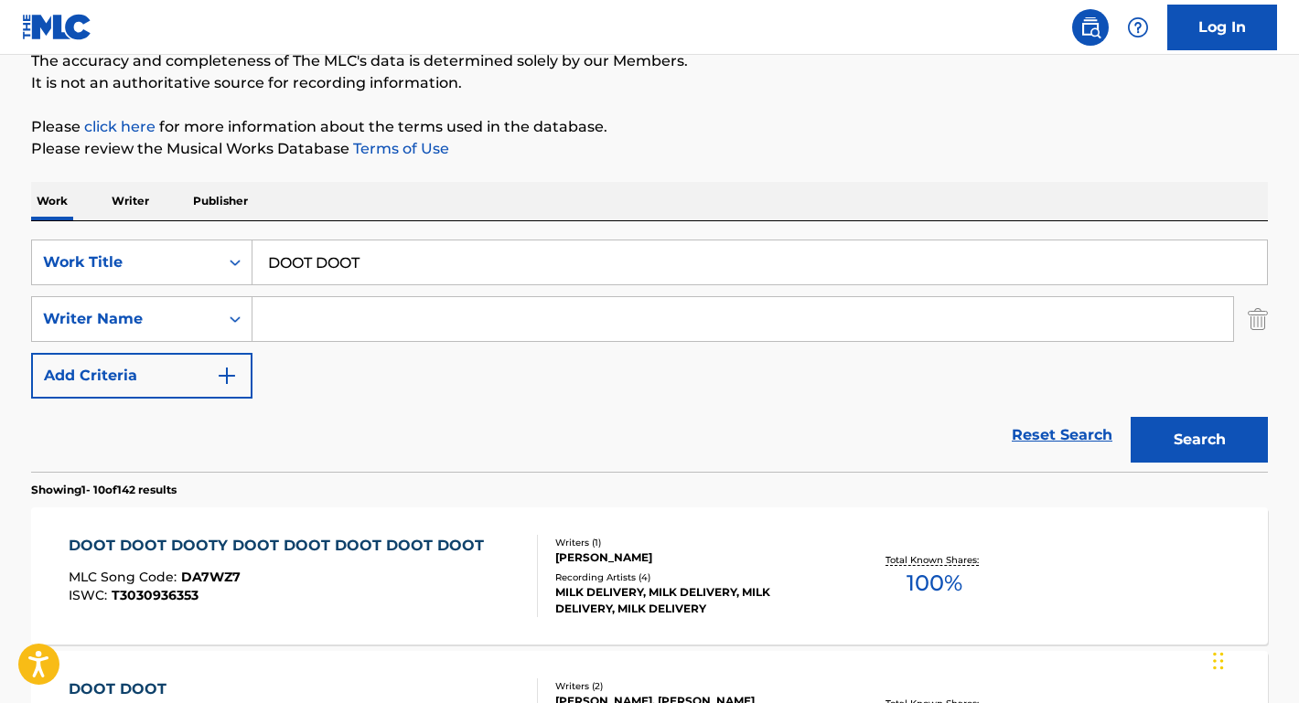
scroll to position [84, 0]
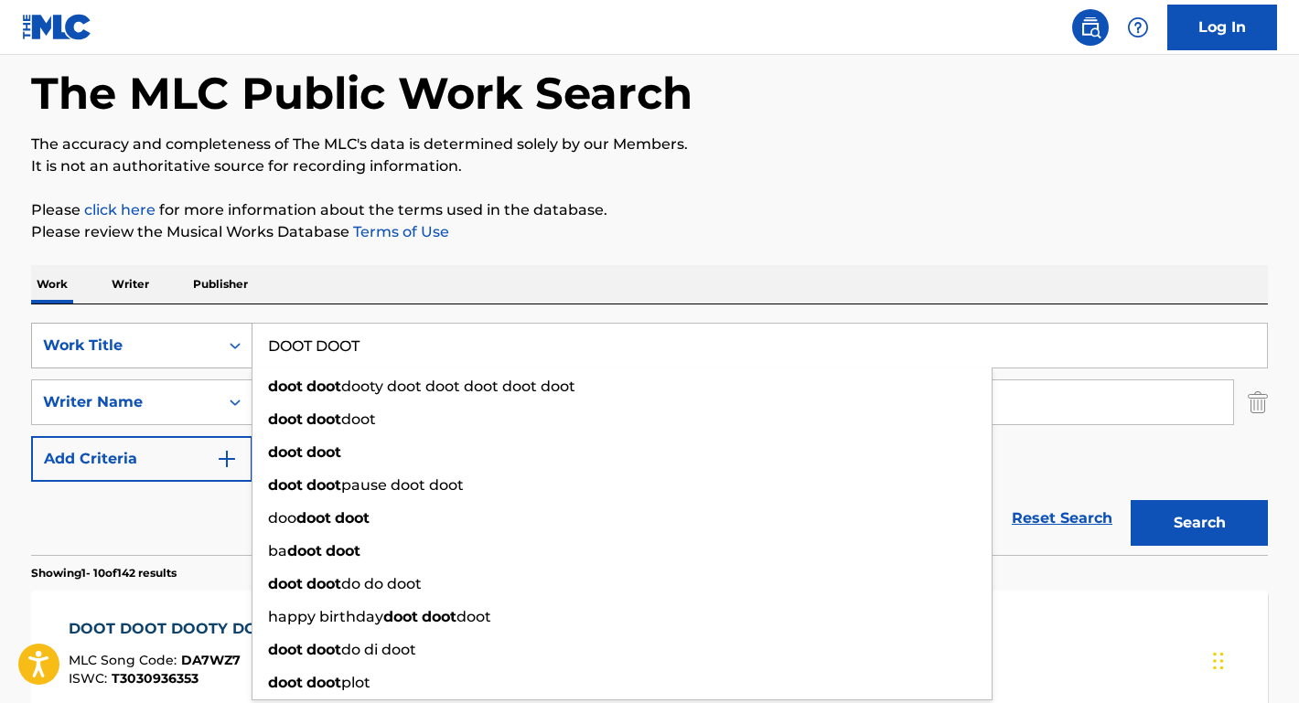
drag, startPoint x: 377, startPoint y: 345, endPoint x: 201, endPoint y: 344, distance: 175.6
click at [201, 344] on div "SearchWithCriteriae817cbdb-ca2f-43e0-b832-4d5a3c904b7b Work Title DOOT DOOT doo…" at bounding box center [649, 346] width 1237 height 46
paste input "oot Doot (6 7)"
type input "Doot Doot (6 7)"
click at [1199, 523] on button "Search" at bounding box center [1198, 523] width 137 height 46
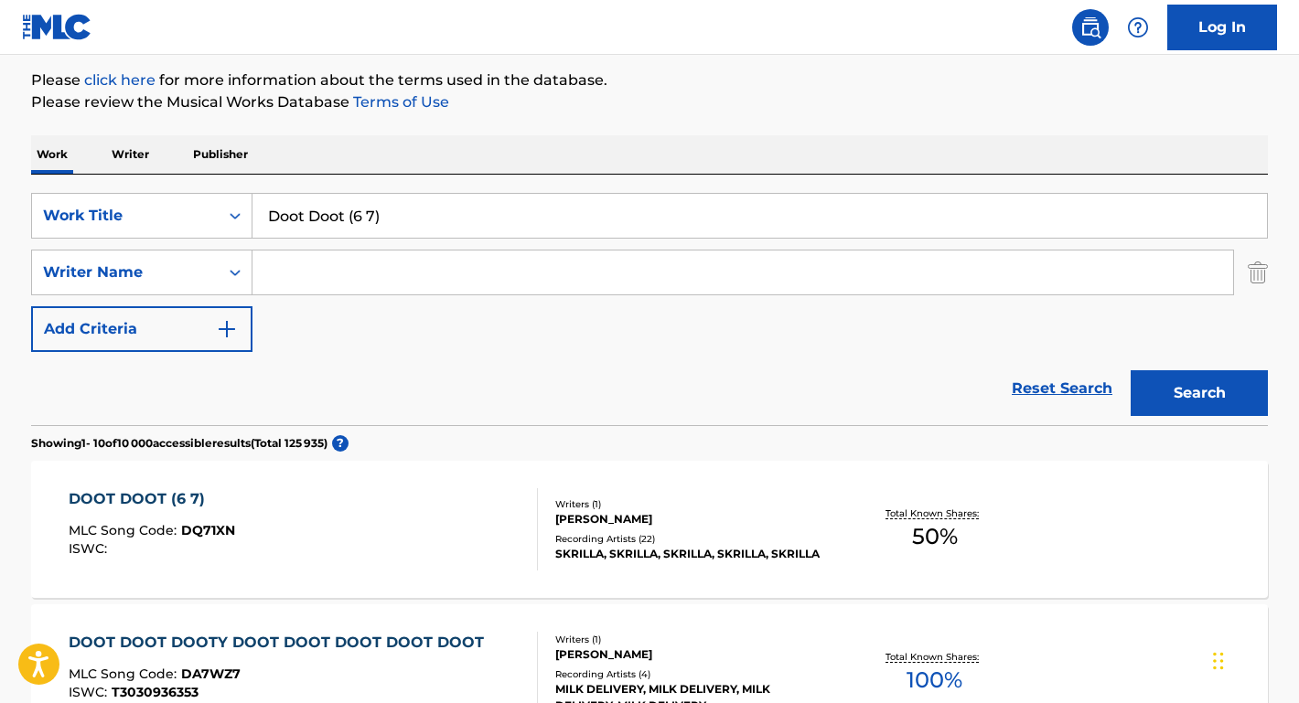
scroll to position [220, 0]
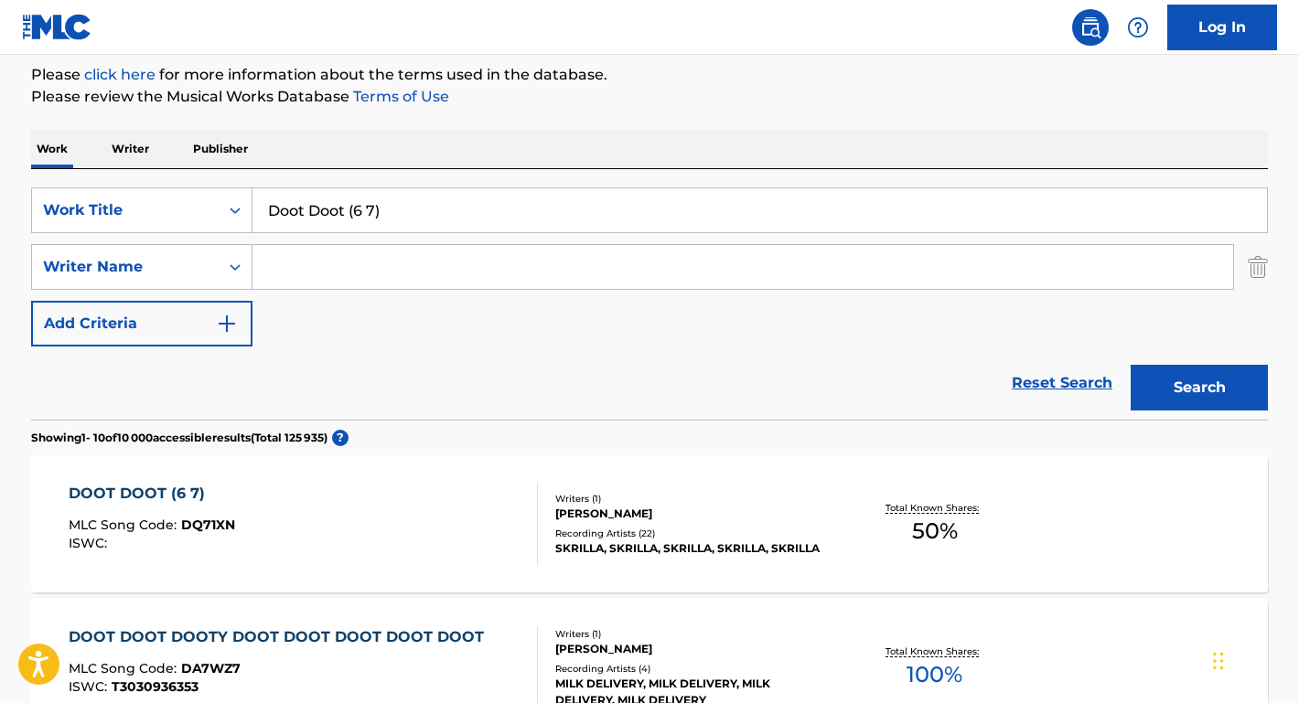
click at [147, 497] on div "DOOT DOOT (6 7)" at bounding box center [152, 494] width 166 height 22
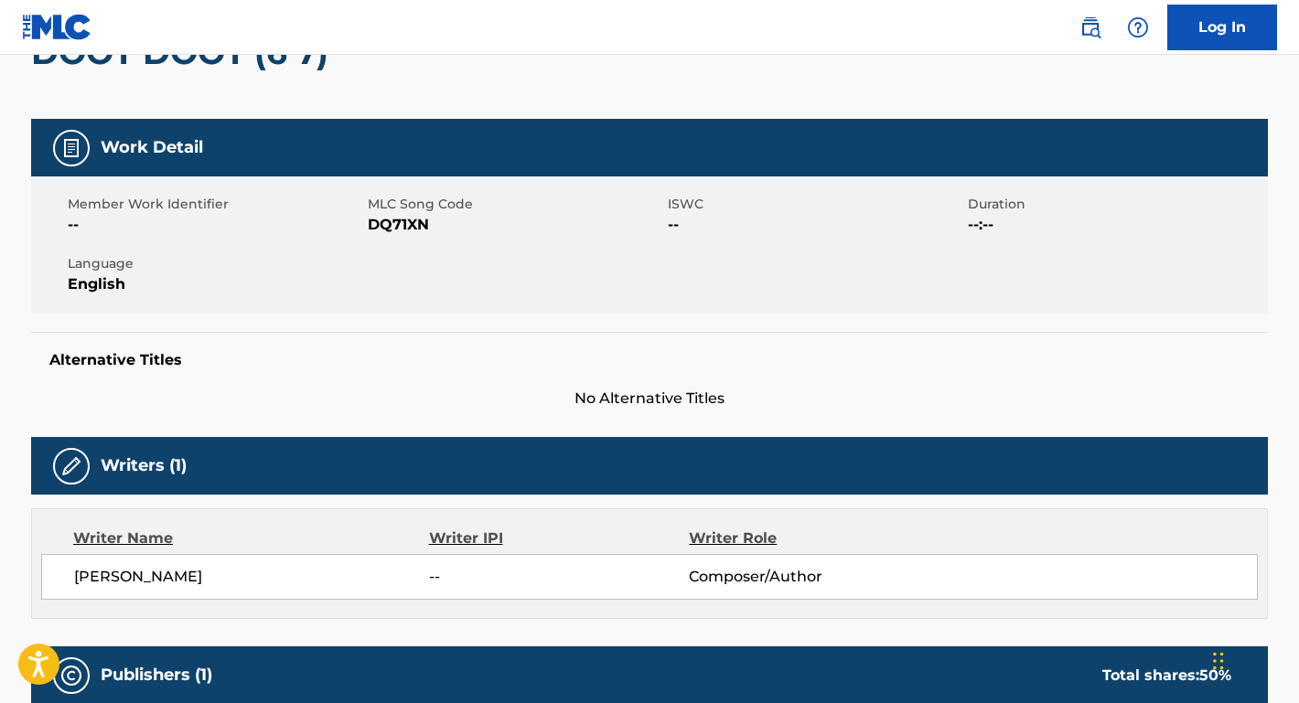
scroll to position [439, 0]
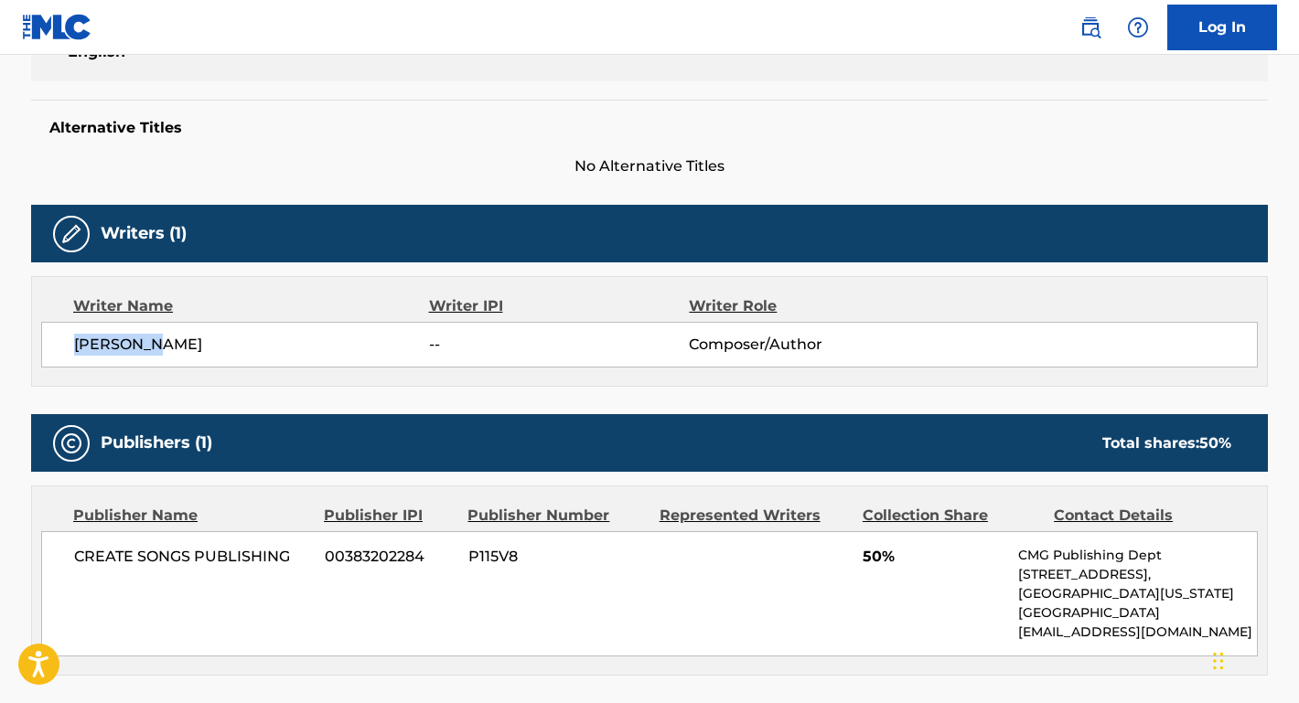
drag, startPoint x: 171, startPoint y: 351, endPoint x: 57, endPoint y: 340, distance: 114.9
click at [55, 339] on div "[PERSON_NAME] -- Composer/Author" at bounding box center [649, 345] width 1216 height 46
drag, startPoint x: 295, startPoint y: 562, endPoint x: 79, endPoint y: 560, distance: 215.9
click at [79, 560] on span "CREATE SONGS PUBLISHING" at bounding box center [192, 557] width 237 height 22
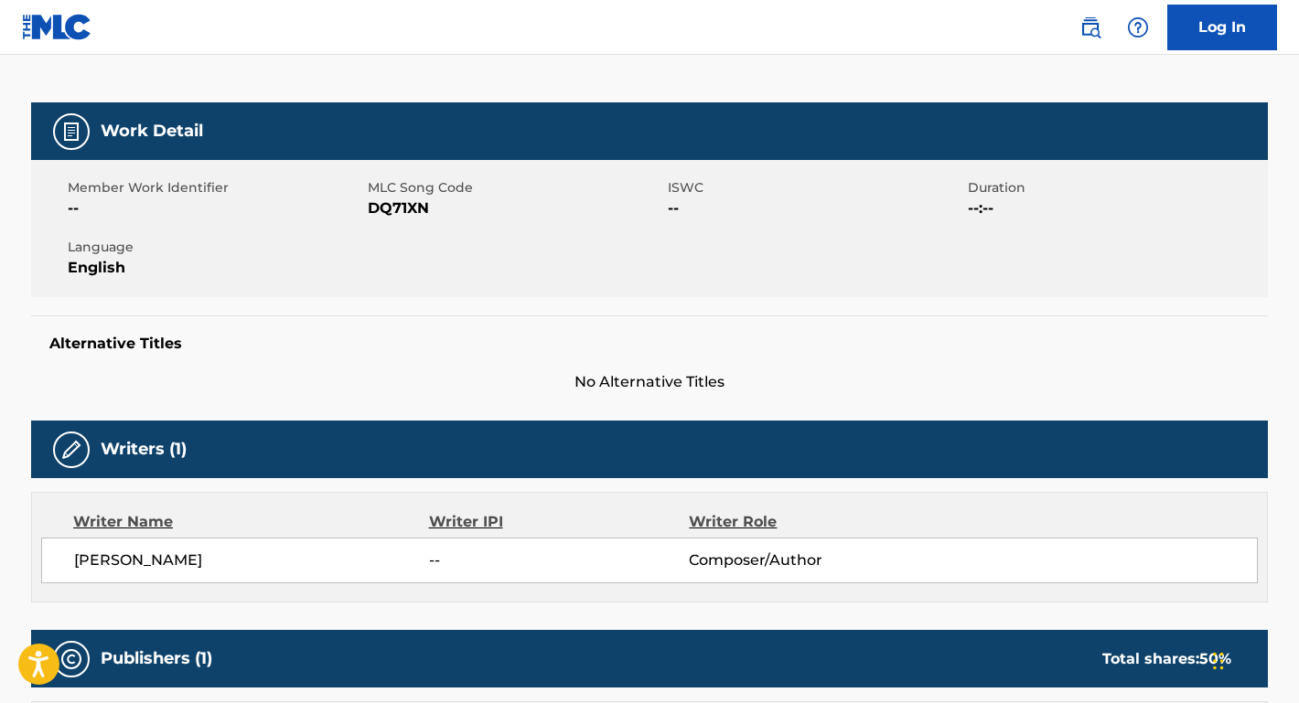
scroll to position [82, 0]
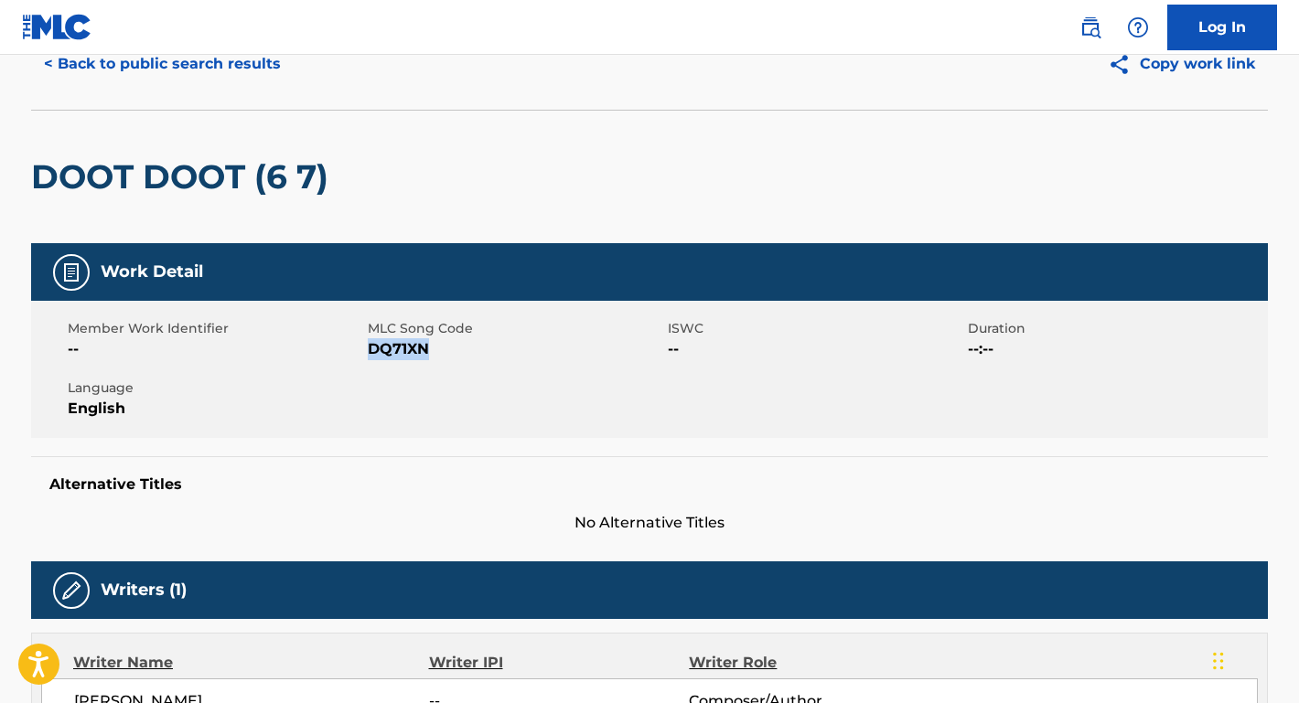
drag, startPoint x: 434, startPoint y: 347, endPoint x: 370, endPoint y: 344, distance: 65.0
click at [370, 344] on span "DQ71XN" at bounding box center [515, 349] width 295 height 22
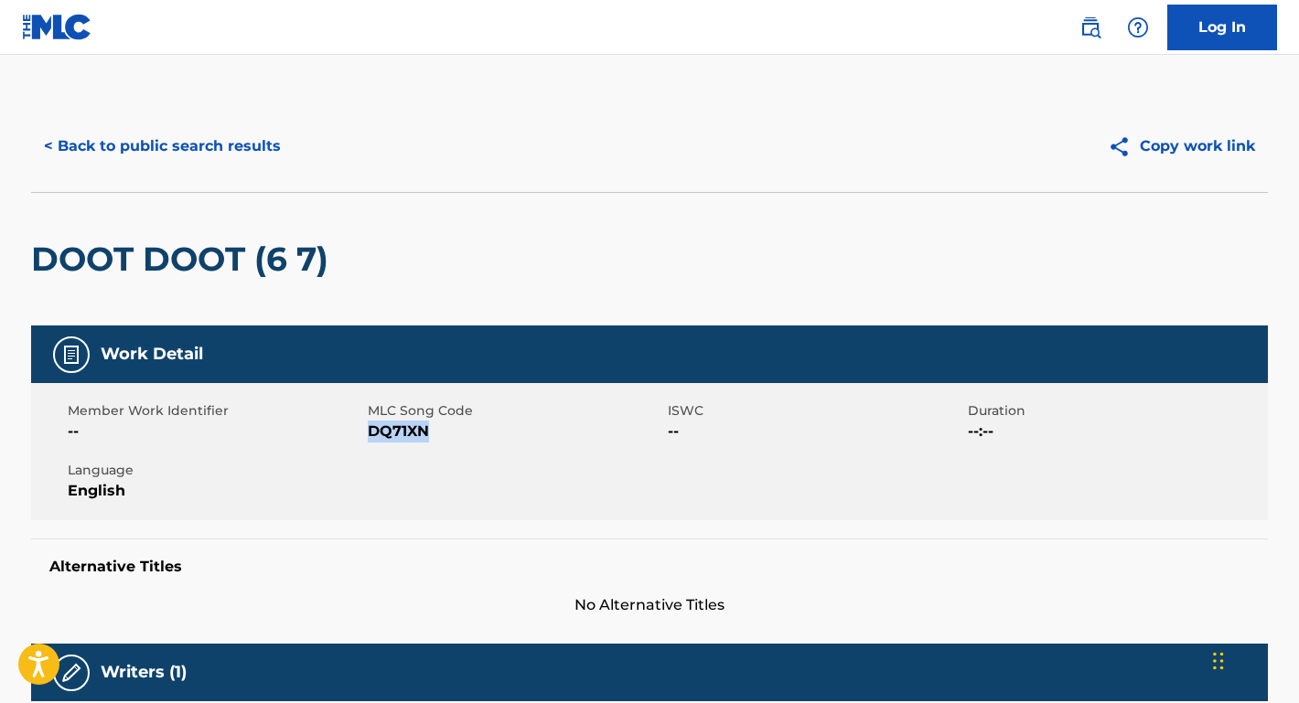
scroll to position [0, 0]
click at [272, 145] on button "< Back to public search results" at bounding box center [162, 146] width 262 height 46
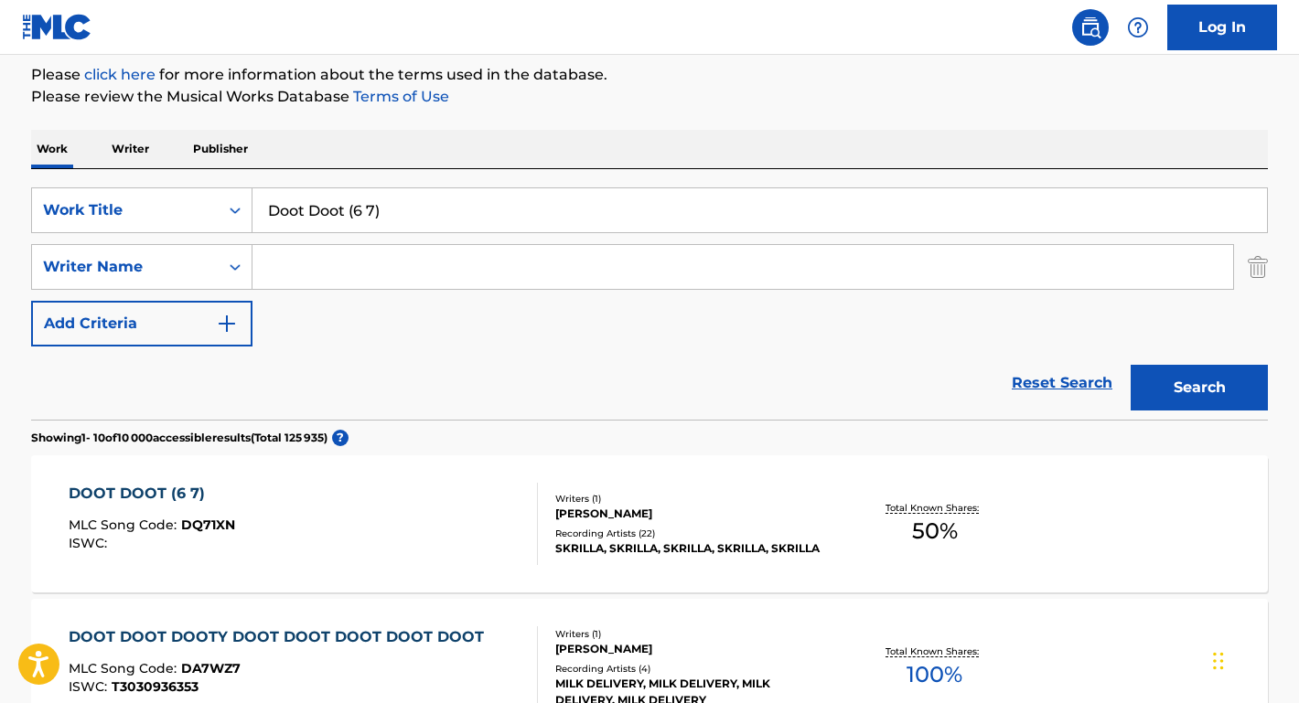
click at [352, 273] on input "Search Form" at bounding box center [742, 267] width 980 height 44
paste input "[PERSON_NAME]"
type input "[PERSON_NAME]"
drag, startPoint x: 394, startPoint y: 215, endPoint x: 192, endPoint y: 200, distance: 202.7
click at [191, 199] on div "SearchWithCriteriae817cbdb-ca2f-43e0-b832-4d5a3c904b7b Work Title Doot Doot (6 …" at bounding box center [649, 210] width 1237 height 46
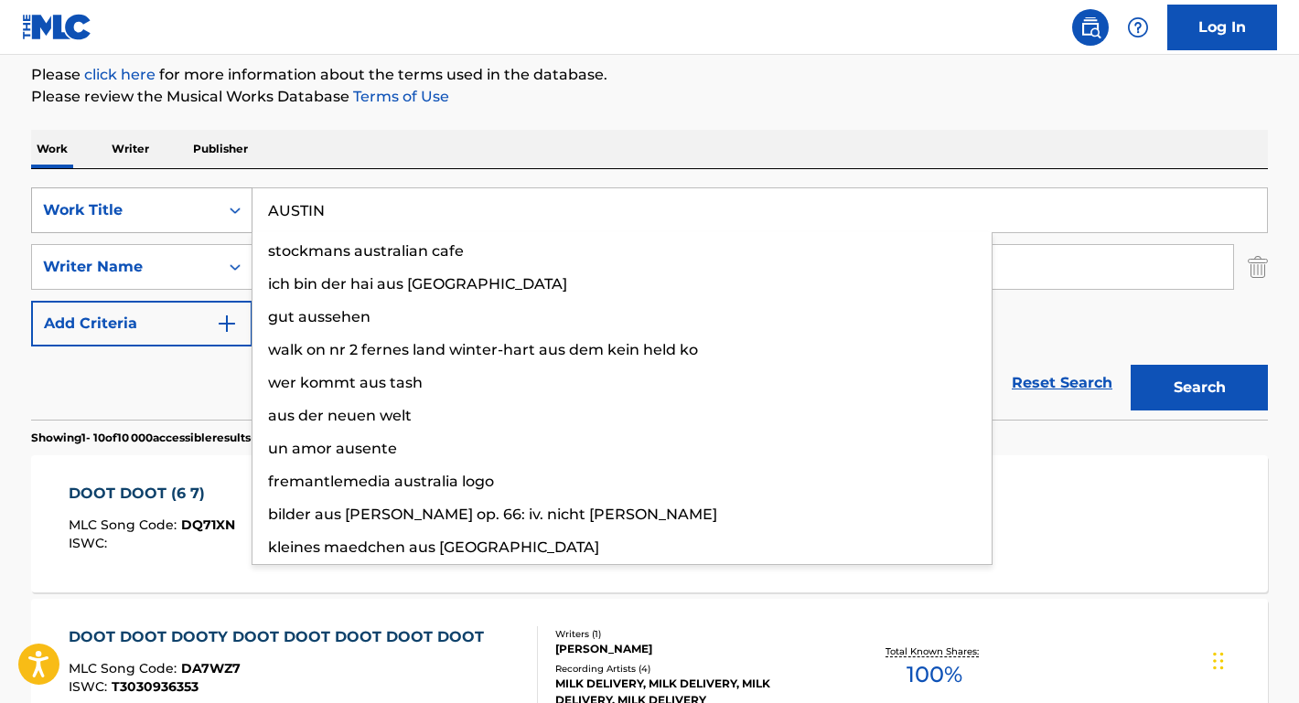
click at [1199, 388] on button "Search" at bounding box center [1198, 388] width 137 height 46
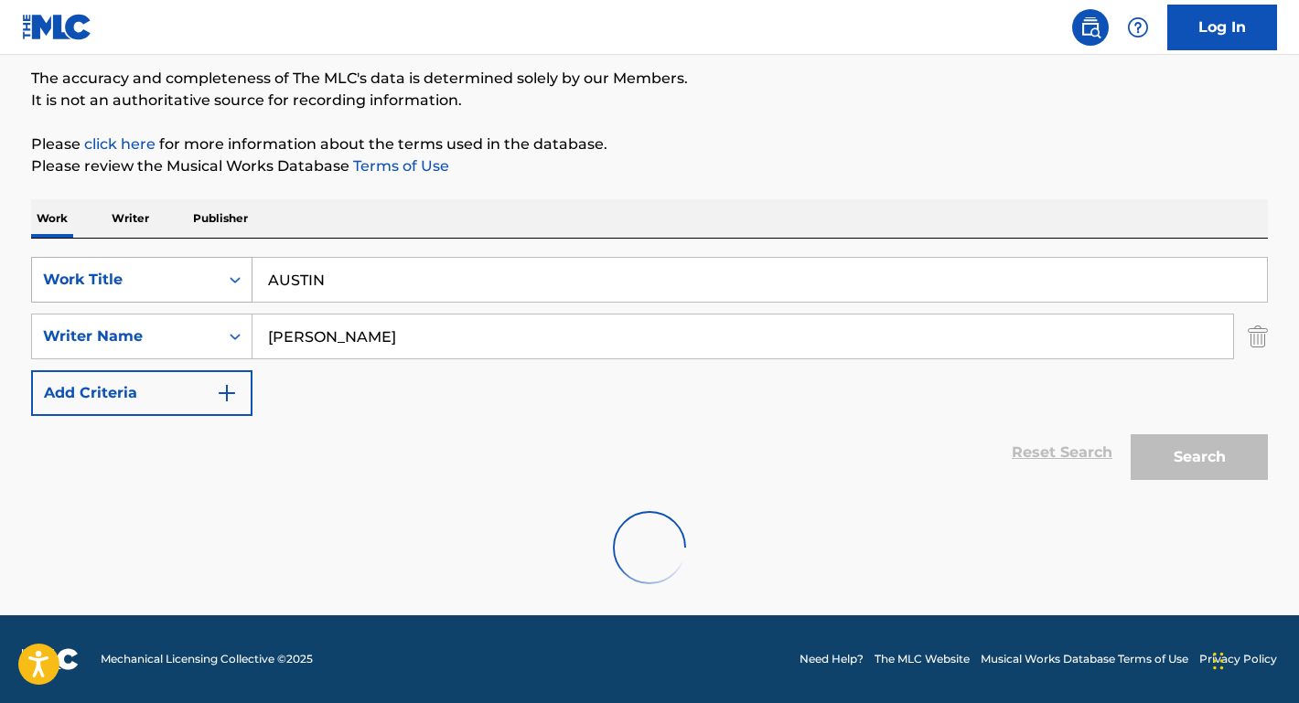
scroll to position [150, 0]
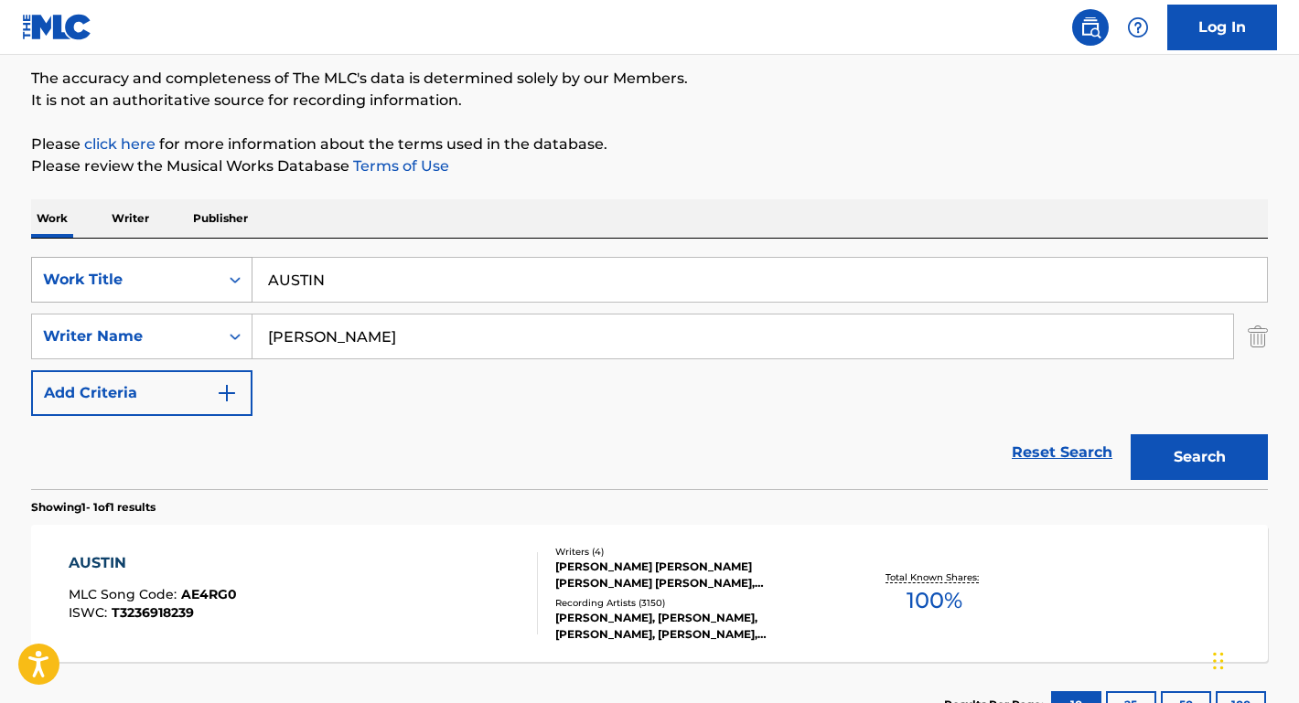
drag, startPoint x: 356, startPoint y: 276, endPoint x: 234, endPoint y: 273, distance: 121.7
click at [234, 273] on div "SearchWithCriteriae817cbdb-ca2f-43e0-b832-4d5a3c904b7b Work Title AUSTIN" at bounding box center [649, 280] width 1237 height 46
paste input "ustin (Boots Stop Workin') Rights"
click at [363, 195] on div "The MLC Public Work Search The accuracy and completeness of The MLC's data is d…" at bounding box center [649, 350] width 1280 height 798
drag, startPoint x: 474, startPoint y: 282, endPoint x: 678, endPoint y: 277, distance: 204.0
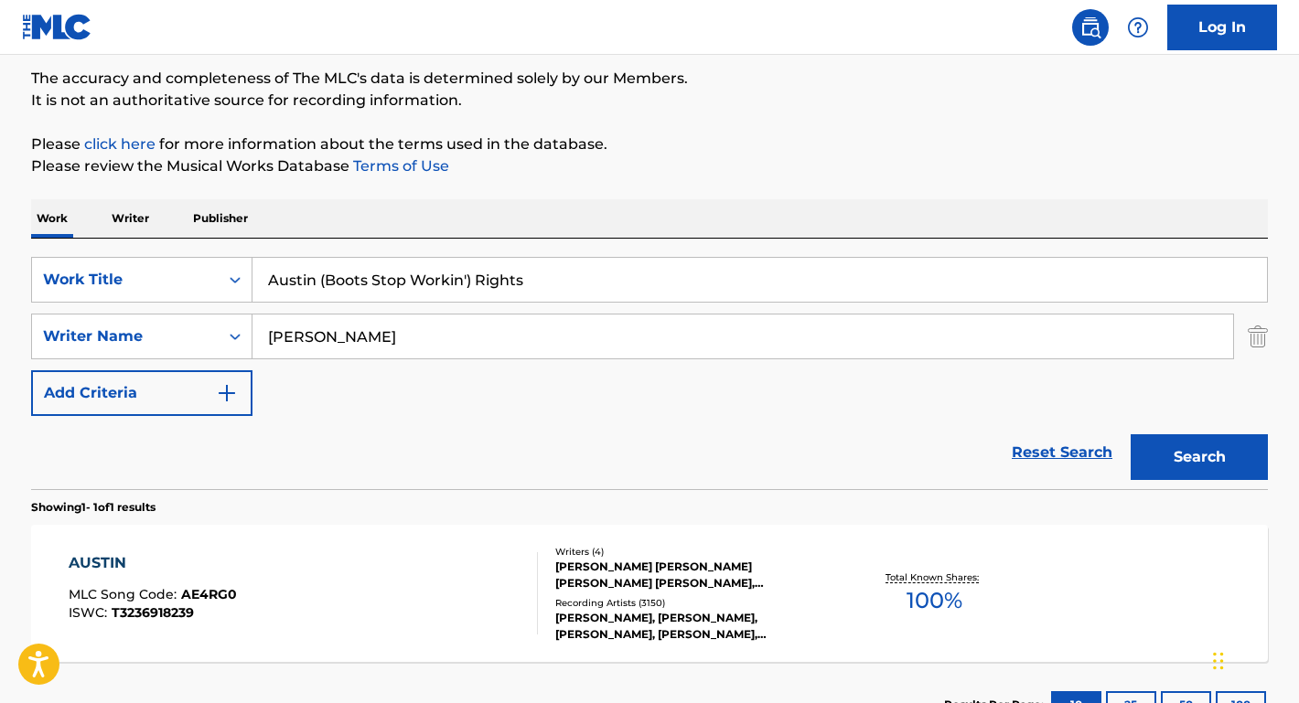
click at [677, 277] on input "Austin (Boots Stop Workin') Rights" at bounding box center [759, 280] width 1014 height 44
type input "Austin (Boots Stop Workin')"
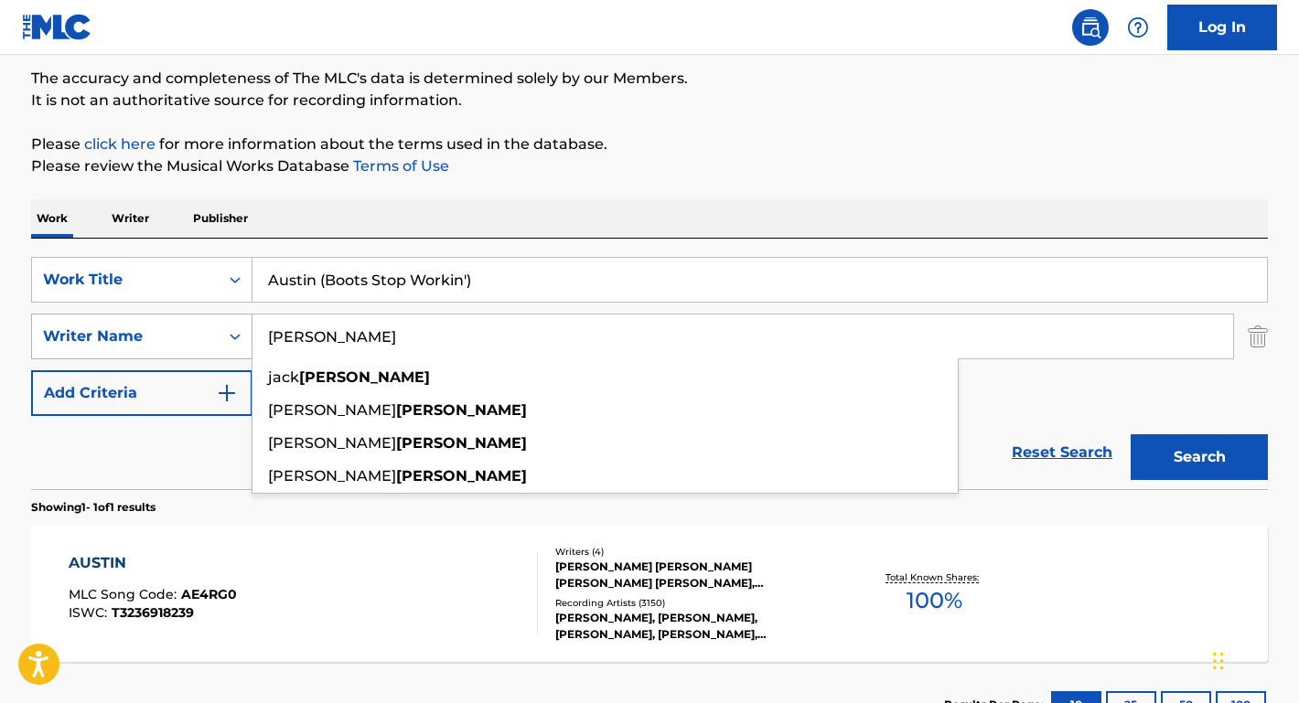
drag, startPoint x: 377, startPoint y: 345, endPoint x: 156, endPoint y: 321, distance: 221.7
click at [156, 324] on div "SearchWithCriteriae1b79ed8-e02b-4285-ae3a-6d664968c616 Writer Name [PERSON_NAME…" at bounding box center [649, 337] width 1237 height 46
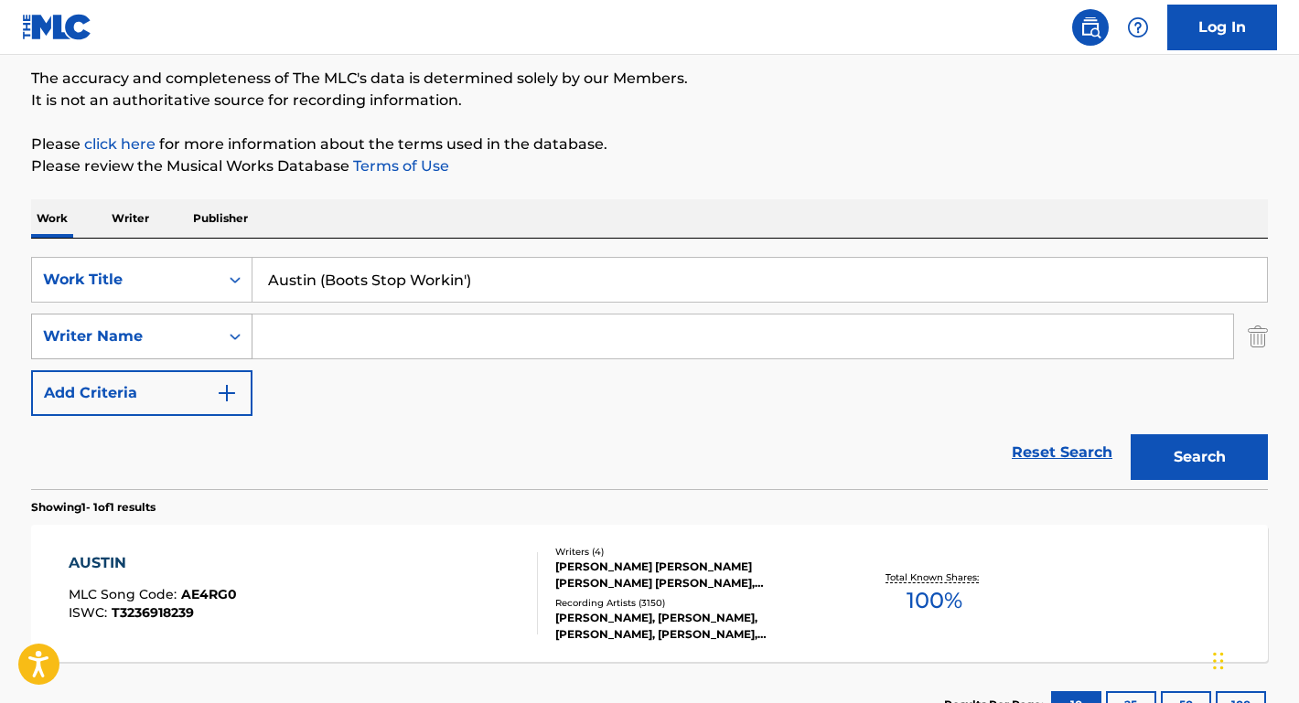
click at [1199, 457] on button "Search" at bounding box center [1198, 457] width 137 height 46
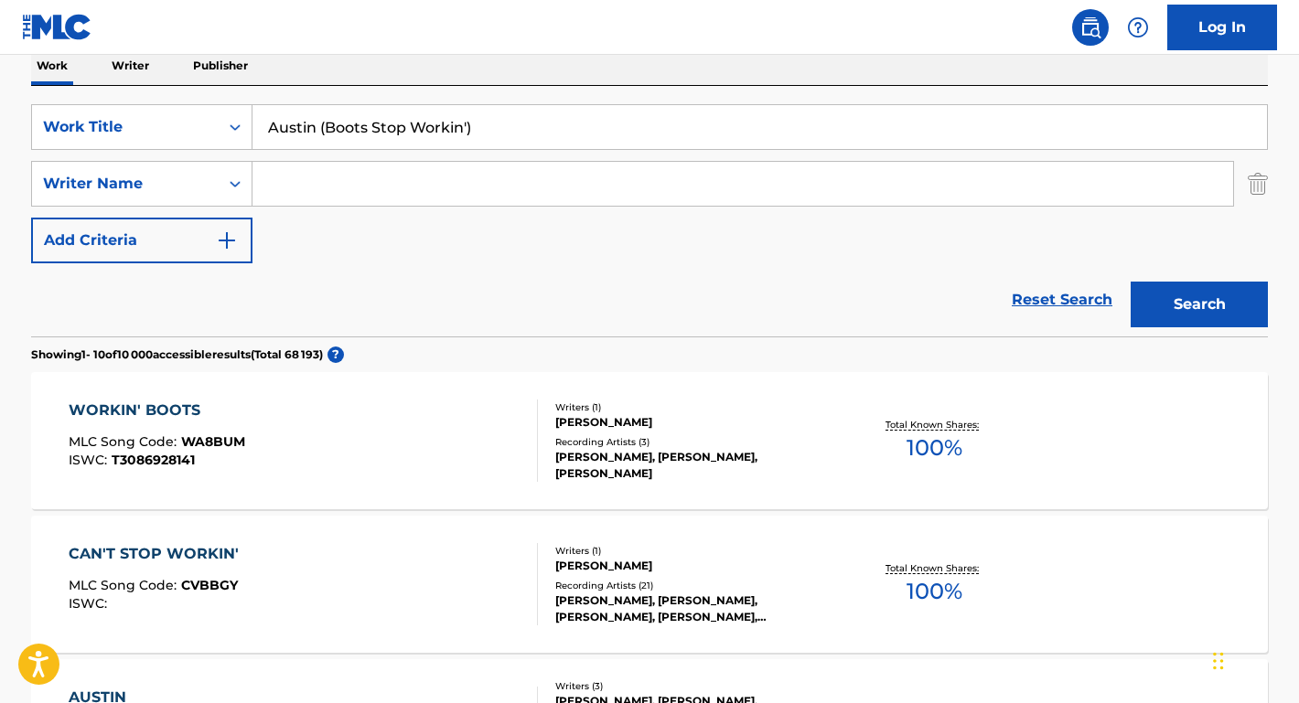
scroll to position [295, 0]
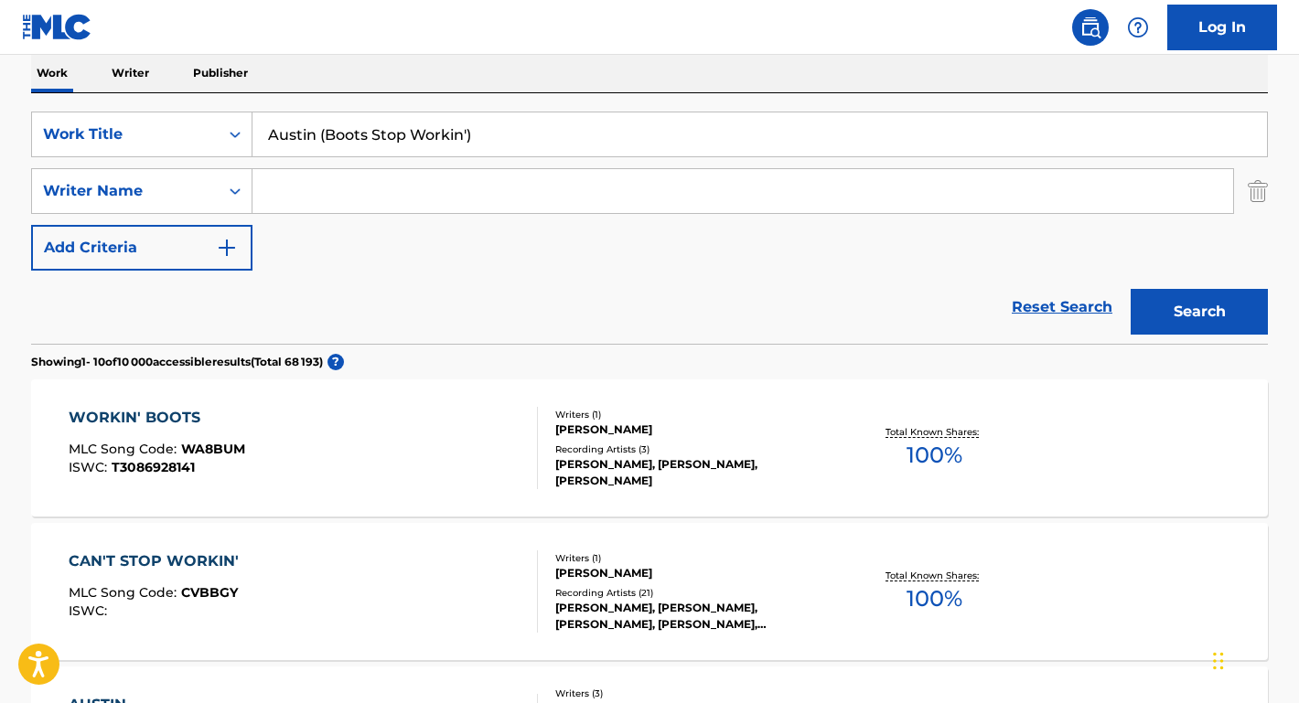
paste input "Austin (Boots Stop Workin') Rights"
drag, startPoint x: 548, startPoint y: 192, endPoint x: 166, endPoint y: 180, distance: 382.5
click at [166, 180] on div "SearchWithCriteriae1b79ed8-e02b-4285-ae3a-6d664968c616 Writer Name [PERSON_NAME…" at bounding box center [649, 191] width 1237 height 46
paste input "[PERSON_NAME],"
type input "[PERSON_NAME],"
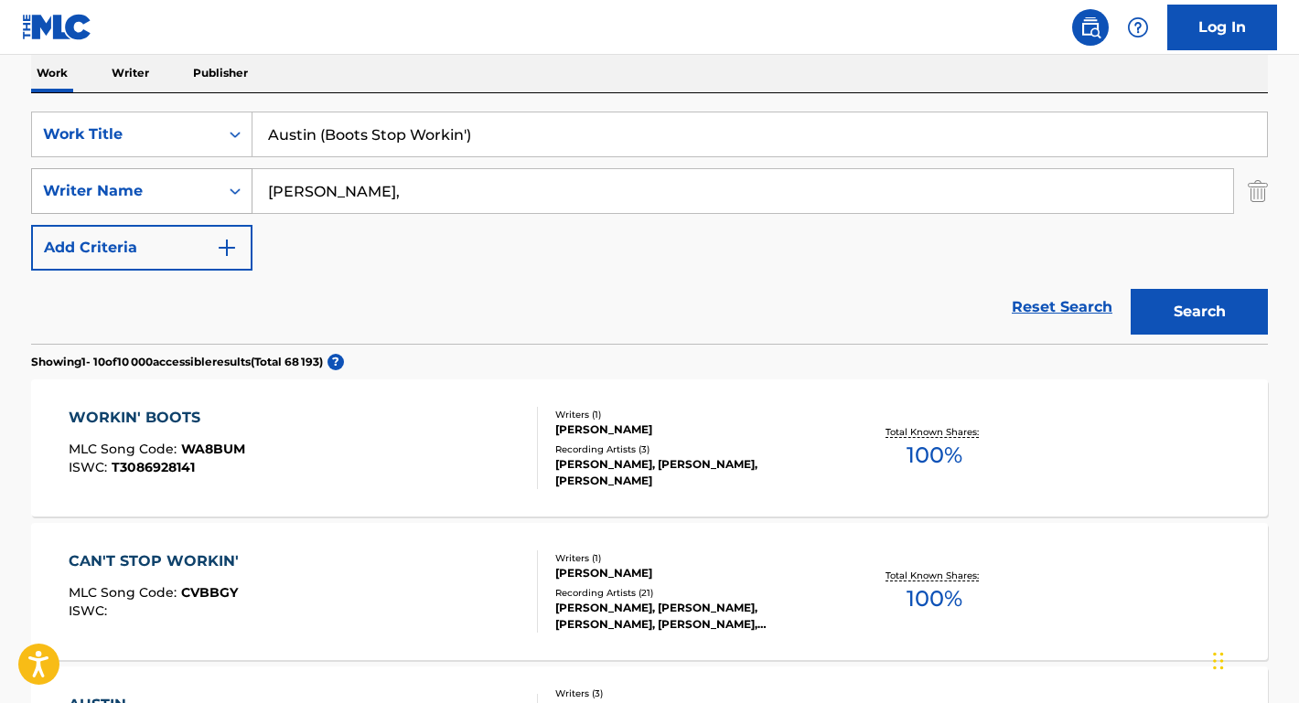
click at [1199, 312] on button "Search" at bounding box center [1198, 312] width 137 height 46
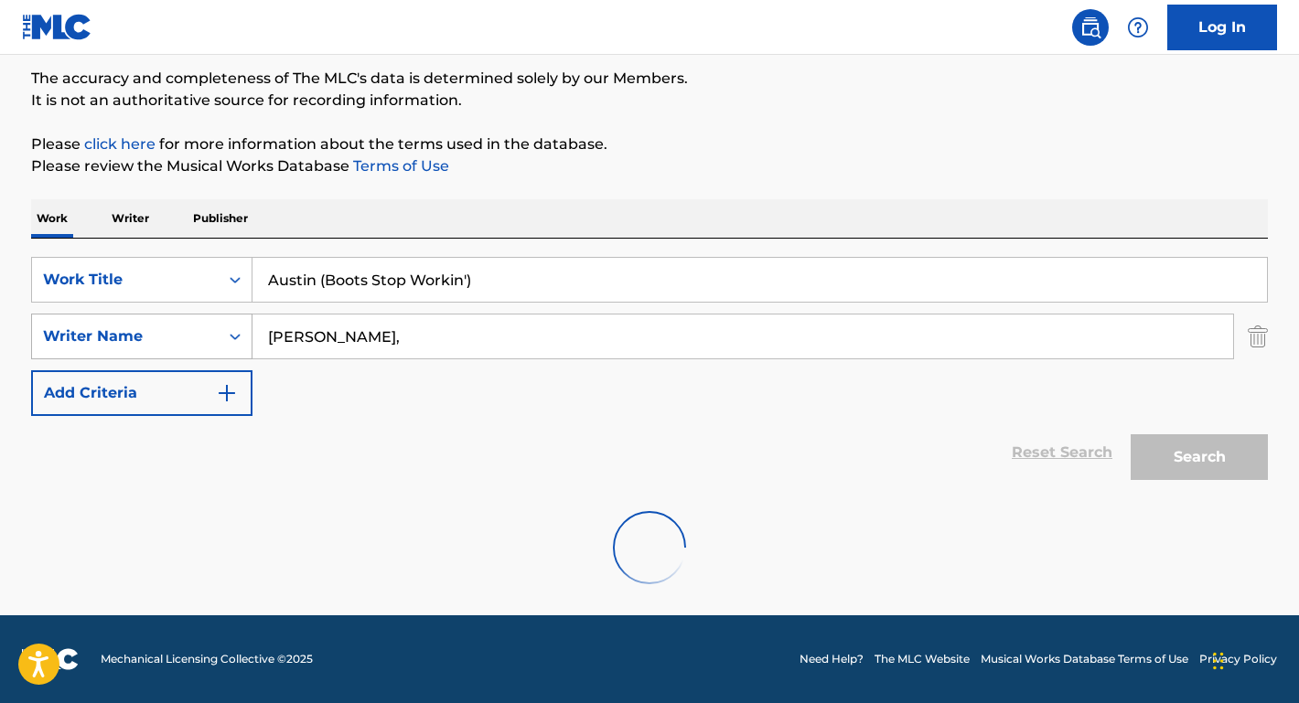
scroll to position [150, 0]
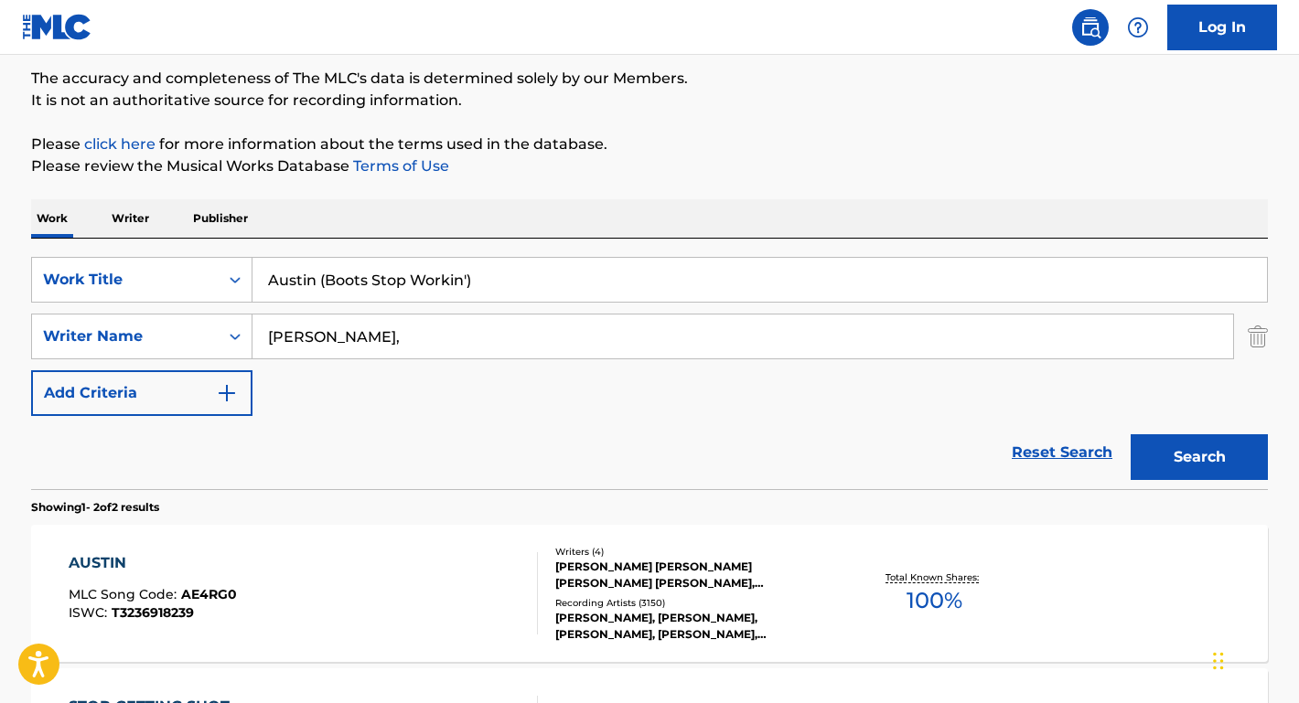
click at [114, 558] on div "AUSTIN" at bounding box center [153, 563] width 168 height 22
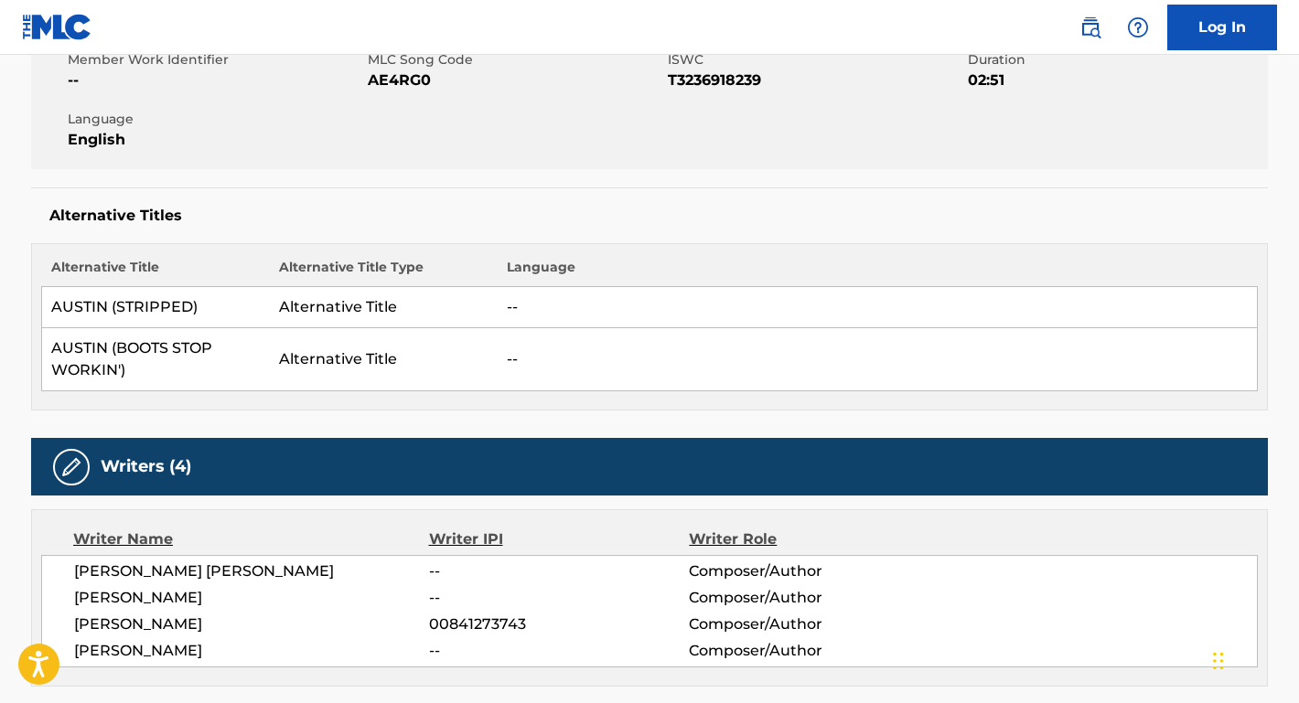
scroll to position [392, 0]
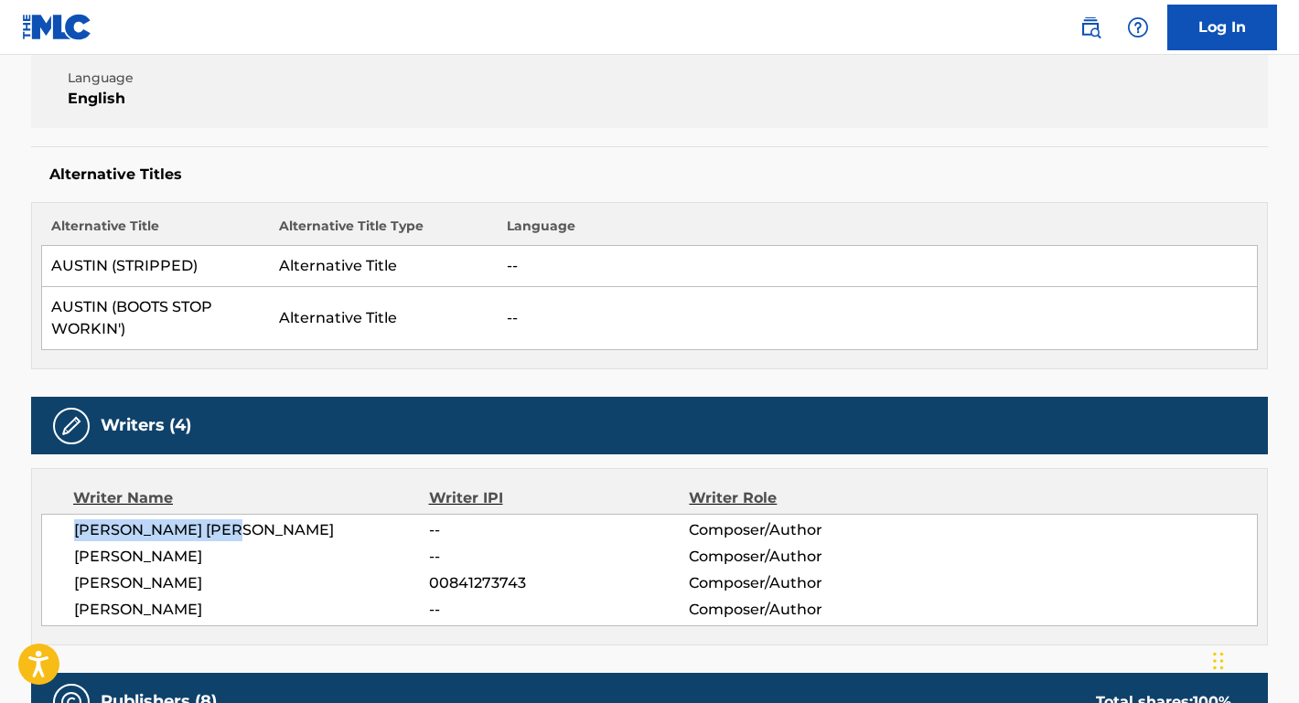
drag, startPoint x: 77, startPoint y: 529, endPoint x: 285, endPoint y: 523, distance: 208.6
click at [285, 523] on span "[PERSON_NAME] [PERSON_NAME]" at bounding box center [251, 531] width 355 height 22
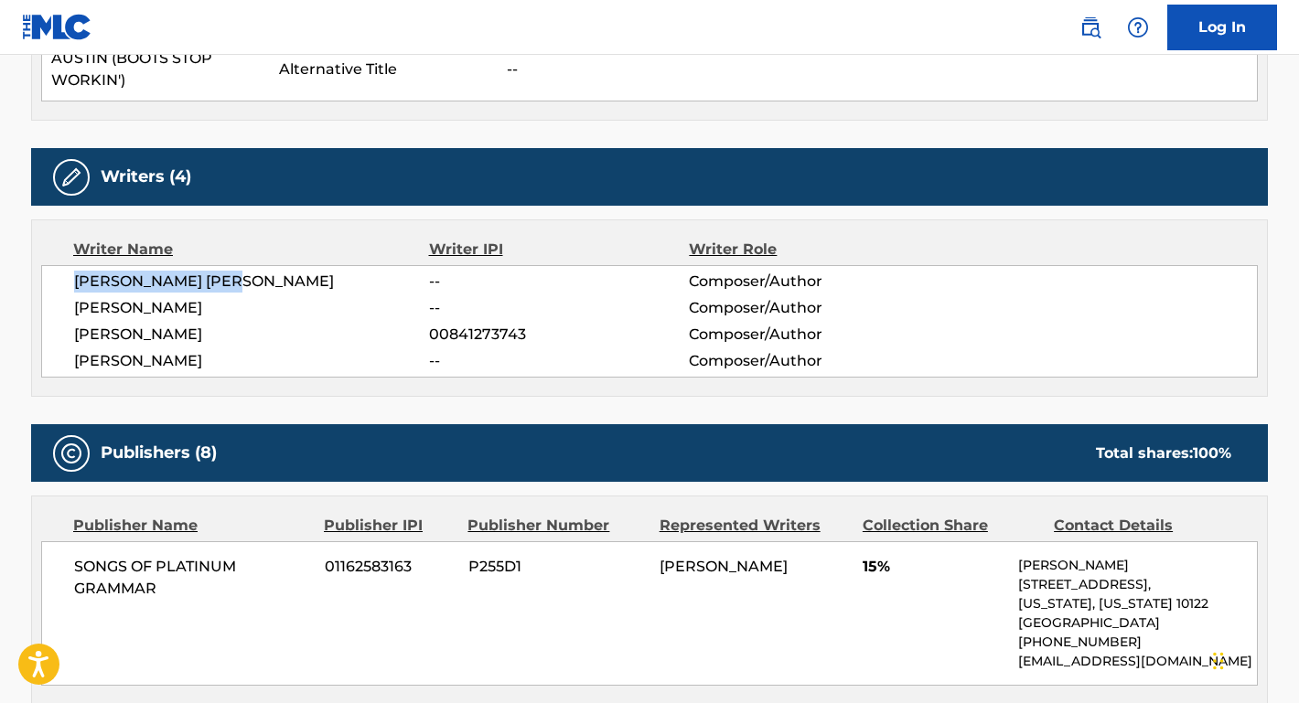
scroll to position [689, 0]
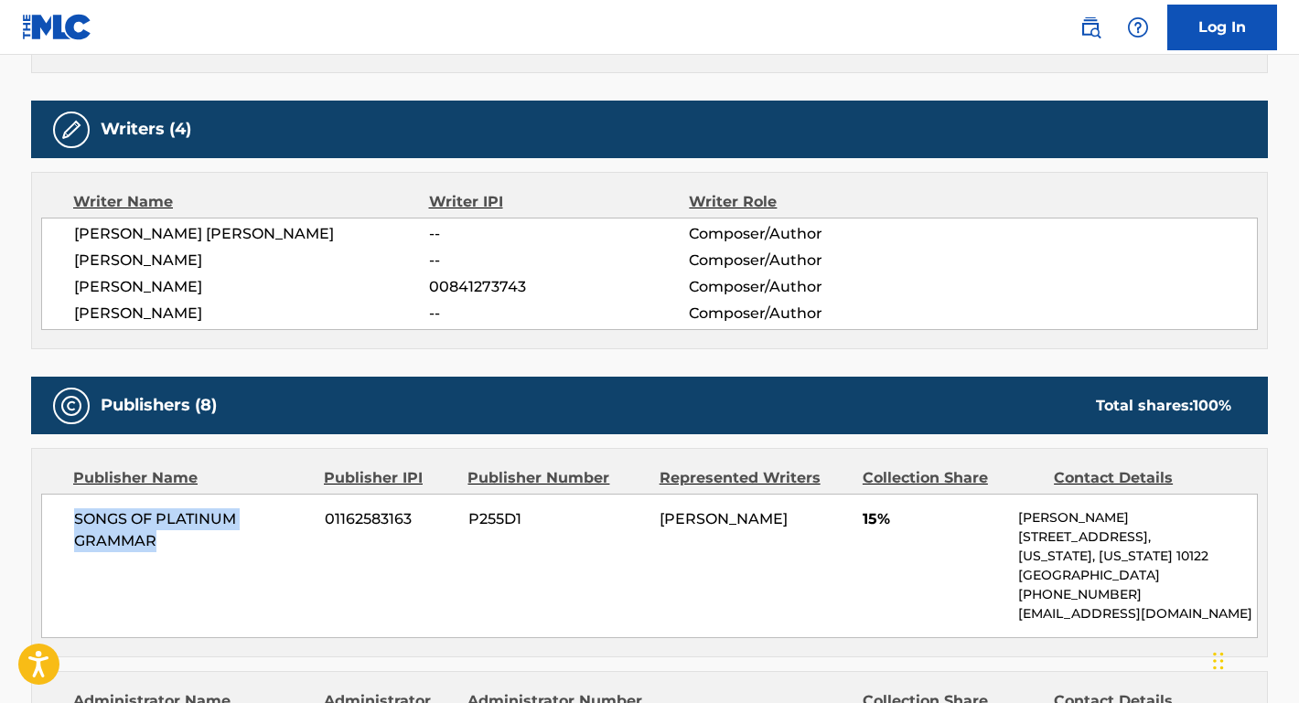
drag, startPoint x: 156, startPoint y: 543, endPoint x: 69, endPoint y: 508, distance: 94.8
click at [69, 508] on div "SONGS OF PLATINUM GRAMMAR 01162583163 P255D1 [PERSON_NAME] 15% [PERSON_NAME] [S…" at bounding box center [649, 566] width 1216 height 145
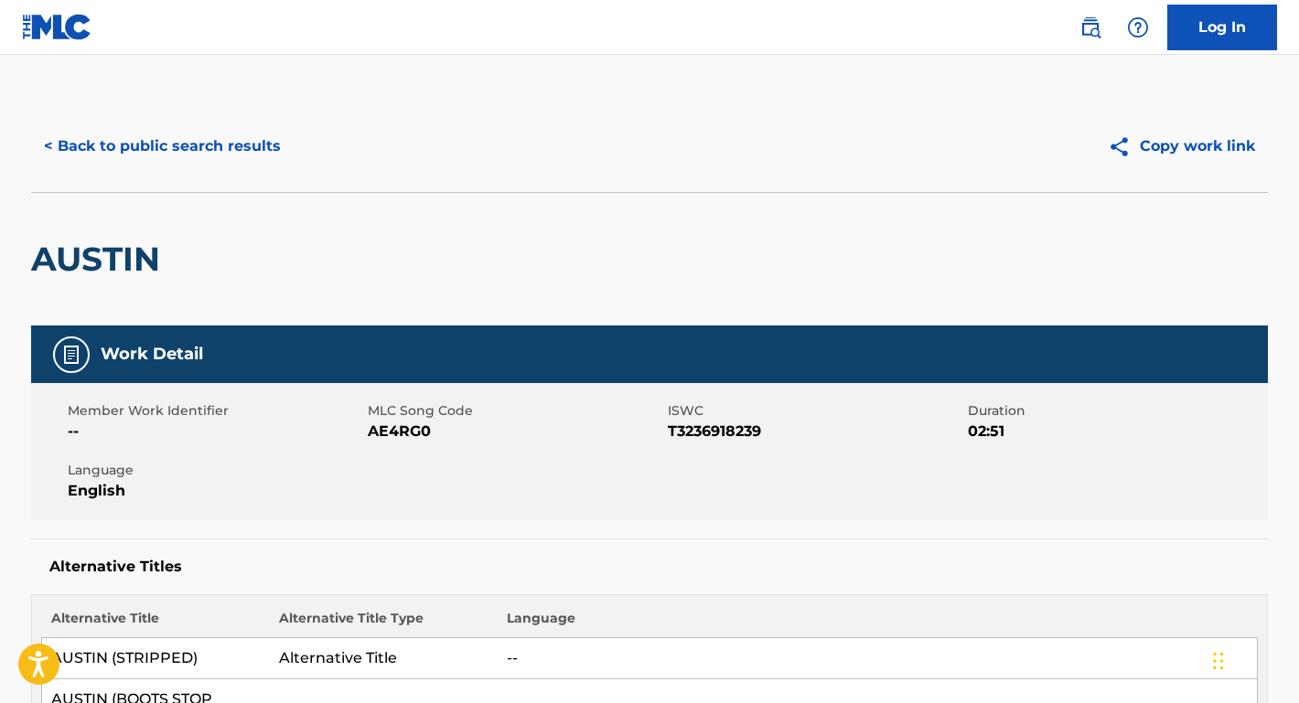
scroll to position [0, 0]
click at [252, 145] on button "< Back to public search results" at bounding box center [162, 146] width 262 height 46
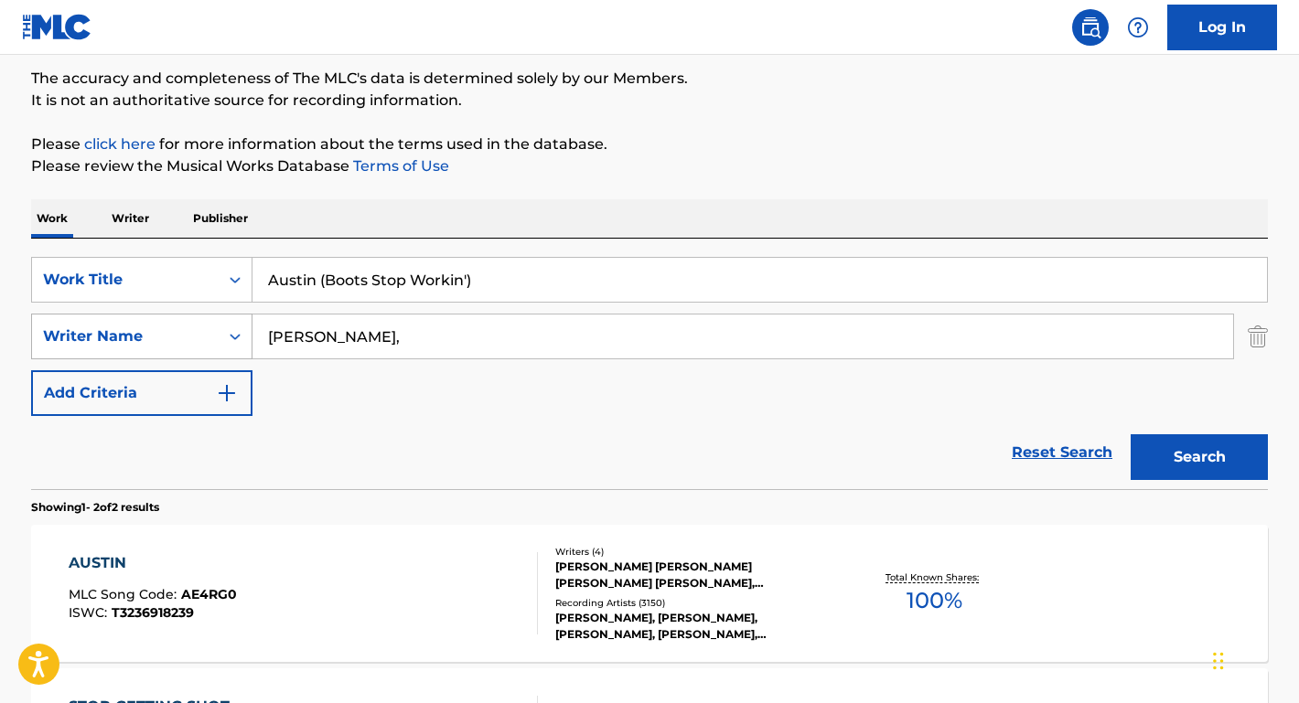
drag, startPoint x: 353, startPoint y: 341, endPoint x: 226, endPoint y: 329, distance: 127.7
click at [226, 329] on div "SearchWithCriteriae1b79ed8-e02b-4285-ae3a-6d664968c616 Writer Name [PERSON_NAME…" at bounding box center [649, 337] width 1237 height 46
paste input "[PERSON_NAME] [GEOGRAPHIC_DATA]"
click at [267, 337] on input "[PERSON_NAME] [GEOGRAPHIC_DATA]" at bounding box center [742, 337] width 980 height 44
click at [367, 334] on input "[PERSON_NAME] [PERSON_NAME]" at bounding box center [742, 337] width 980 height 44
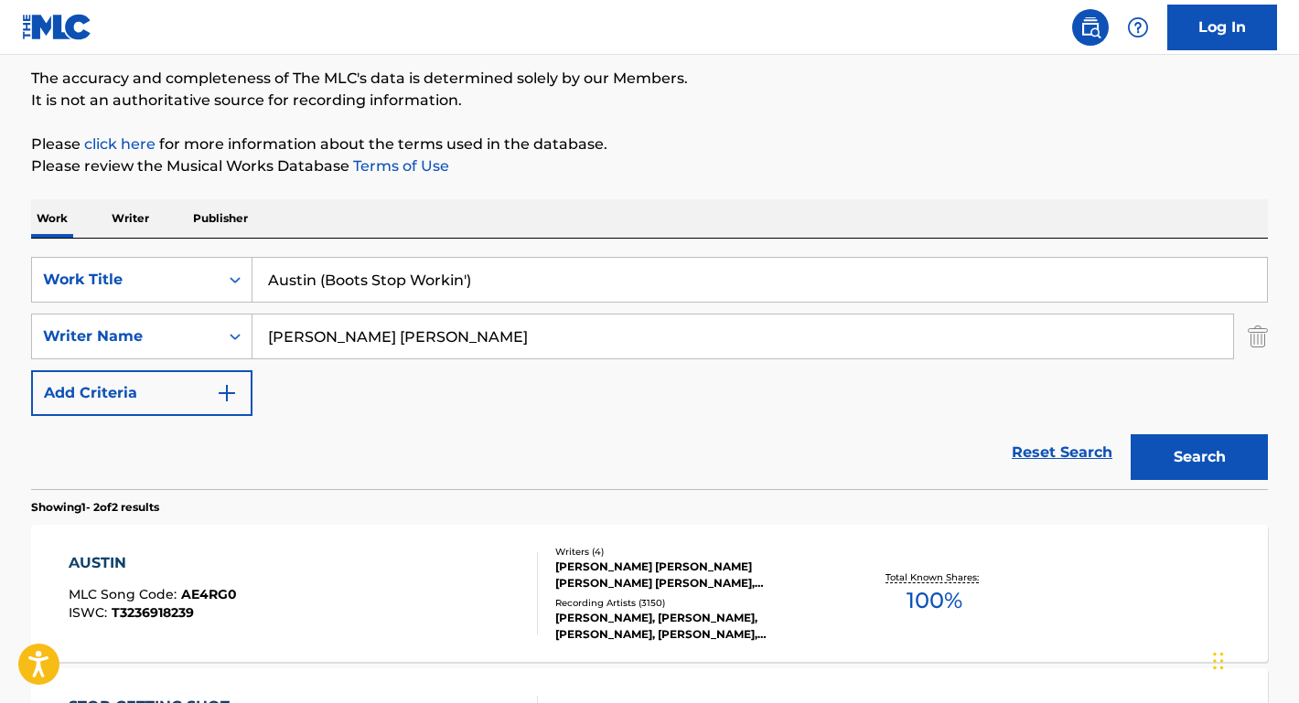
drag, startPoint x: 359, startPoint y: 333, endPoint x: 550, endPoint y: 357, distance: 192.6
click at [550, 357] on input "[PERSON_NAME] [PERSON_NAME]" at bounding box center [742, 337] width 980 height 44
type input "[PERSON_NAME]"
drag, startPoint x: 511, startPoint y: 292, endPoint x: 91, endPoint y: 253, distance: 421.6
click at [89, 253] on div "SearchWithCriteriae817cbdb-ca2f-43e0-b832-4d5a3c904b7b Work Title Austin (Boots…" at bounding box center [649, 364] width 1237 height 251
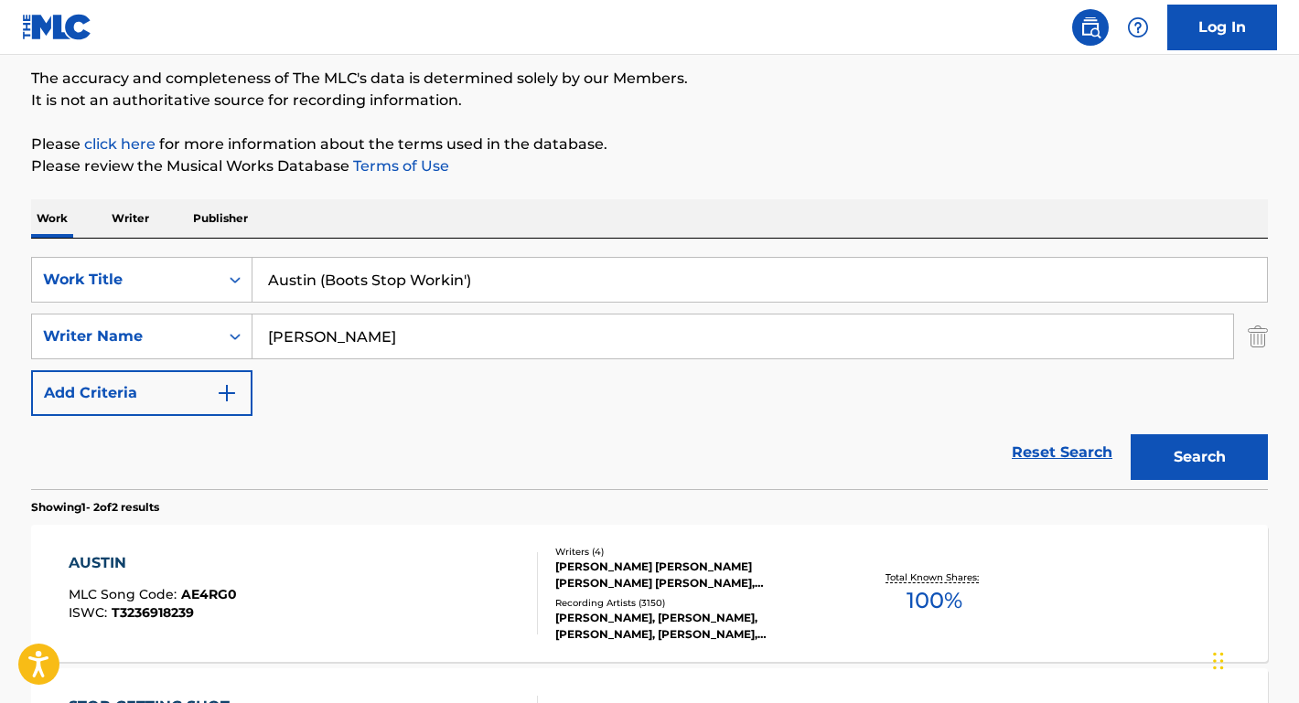
paste input "[GEOGRAPHIC_DATA]"
type input "[GEOGRAPHIC_DATA]"
click at [1199, 457] on button "Search" at bounding box center [1198, 457] width 137 height 46
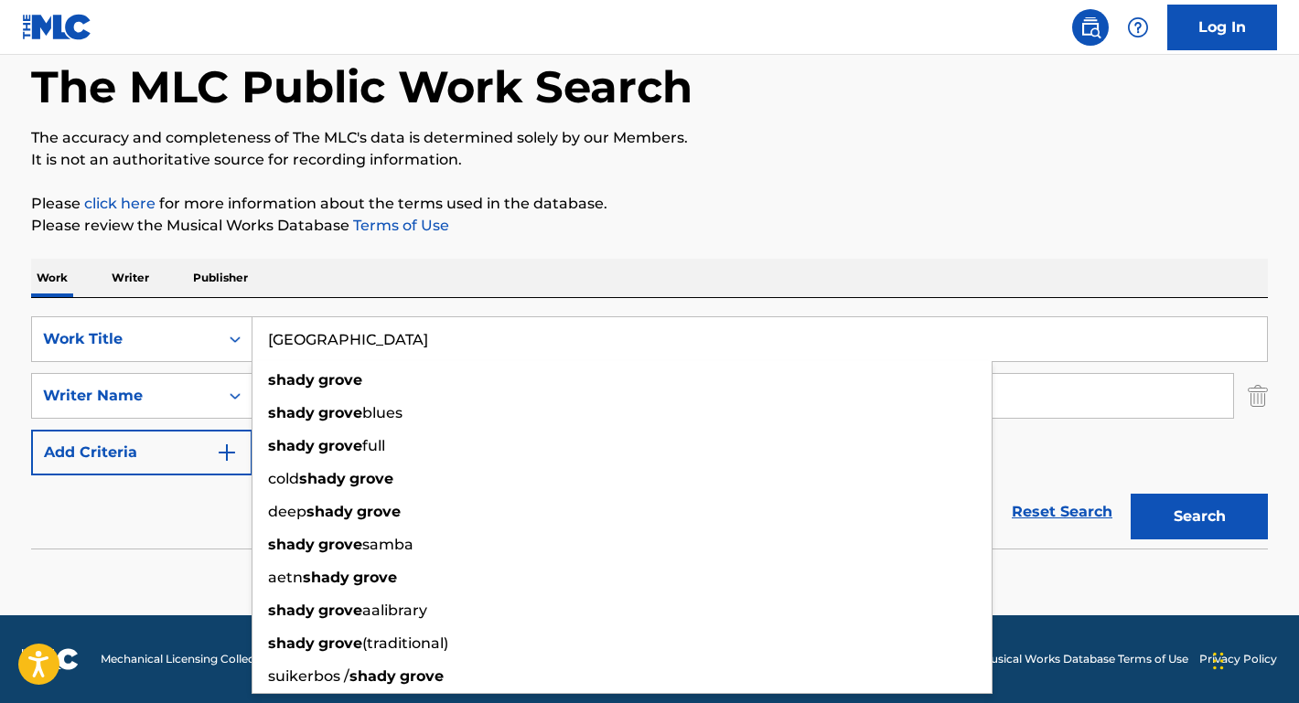
scroll to position [91, 0]
click at [175, 581] on section "No results" at bounding box center [649, 583] width 1237 height 48
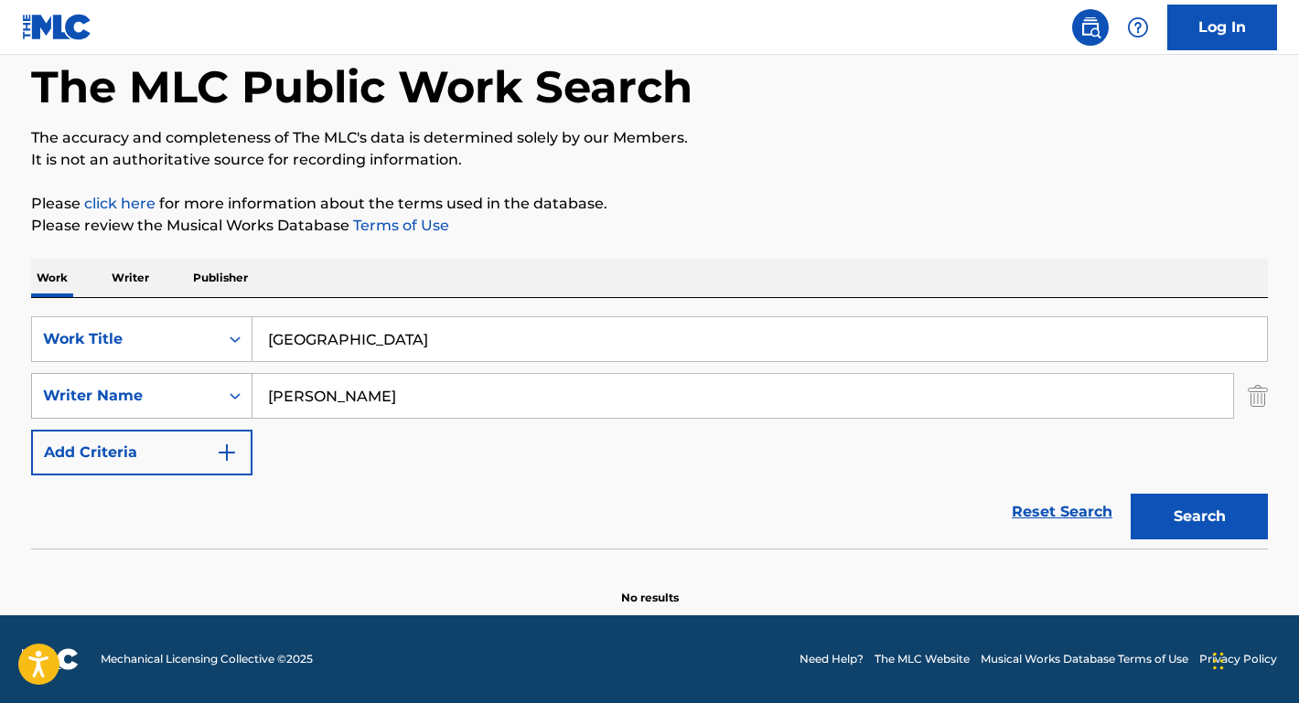
drag, startPoint x: 306, startPoint y: 395, endPoint x: 136, endPoint y: 381, distance: 170.7
click at [136, 381] on div "SearchWithCriteriae1b79ed8-e02b-4285-ae3a-6d664968c616 Writer Name [PERSON_NAME]" at bounding box center [649, 396] width 1237 height 46
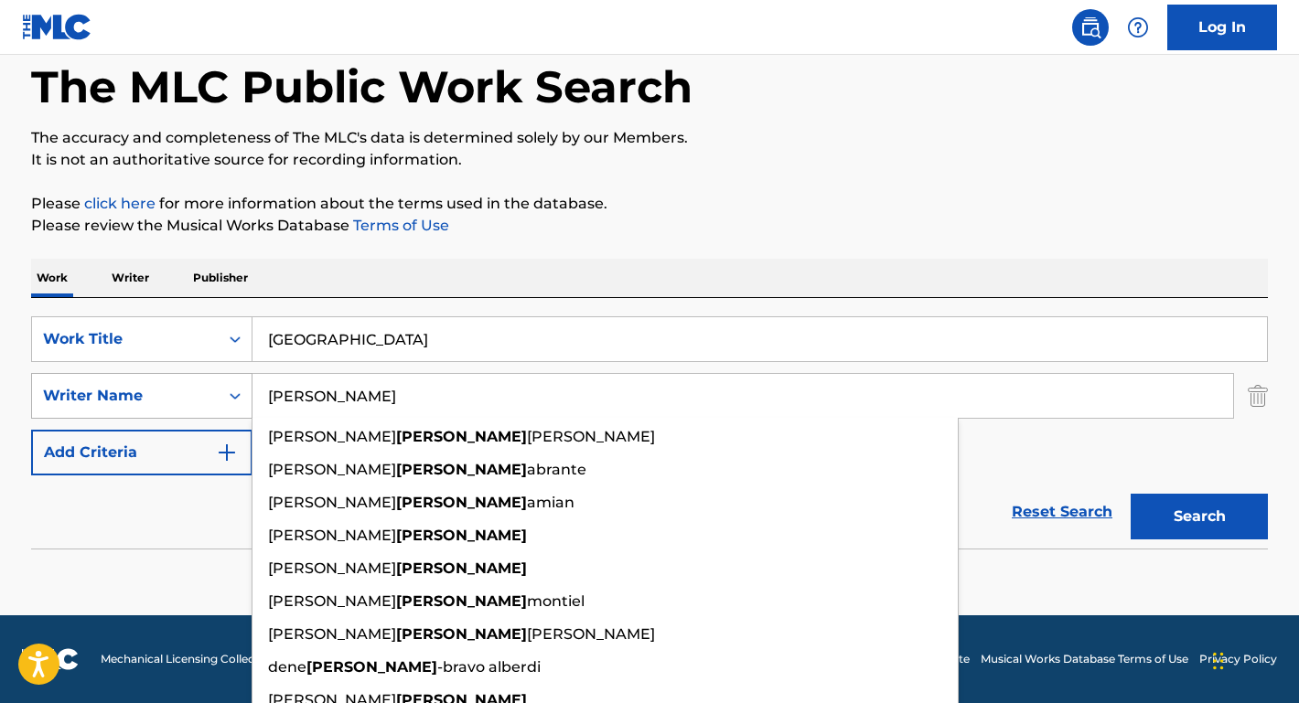
type input "[PERSON_NAME]"
click at [1199, 517] on button "Search" at bounding box center [1198, 517] width 137 height 46
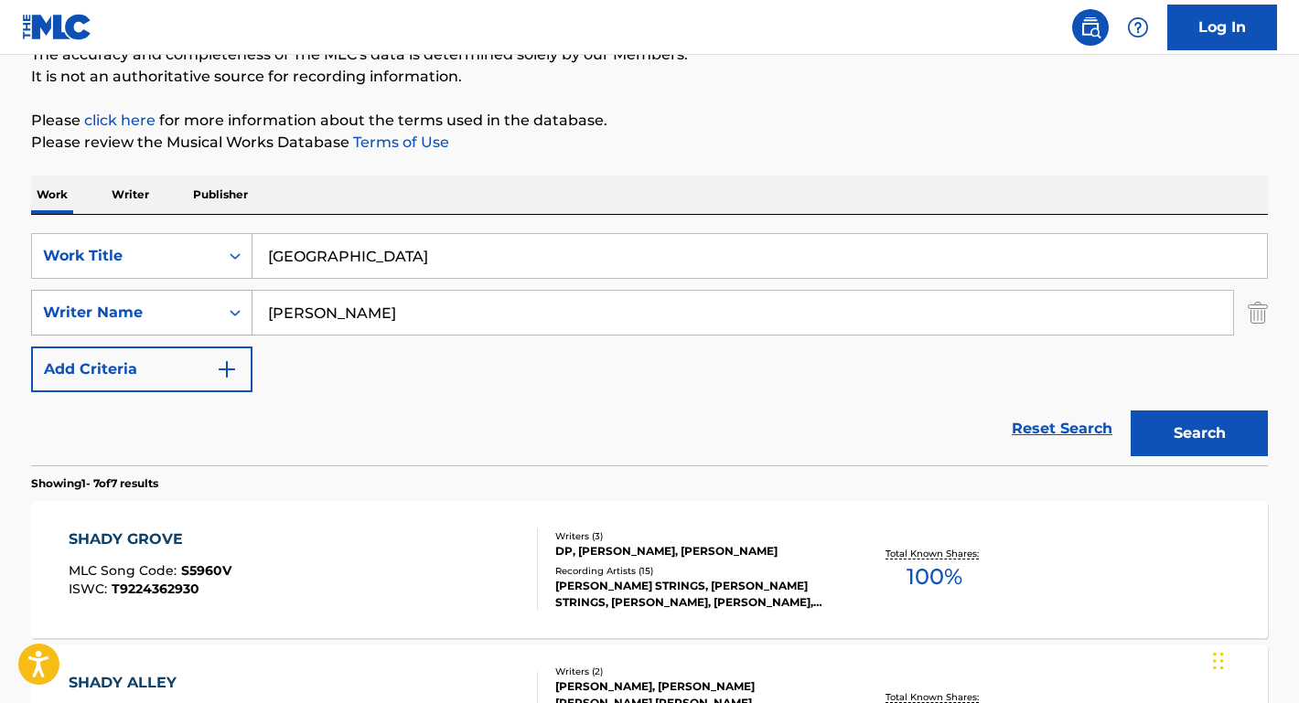
scroll to position [234, 0]
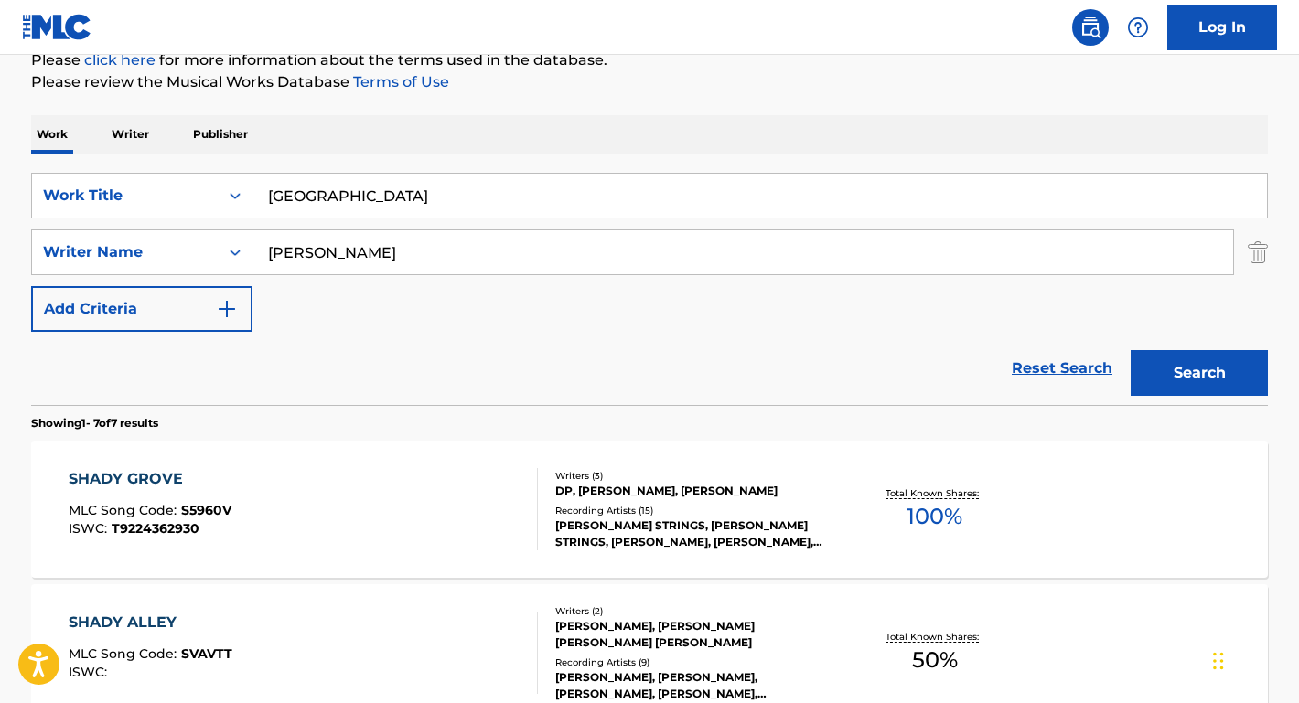
click at [158, 481] on div "SHADY GROVE" at bounding box center [150, 479] width 163 height 22
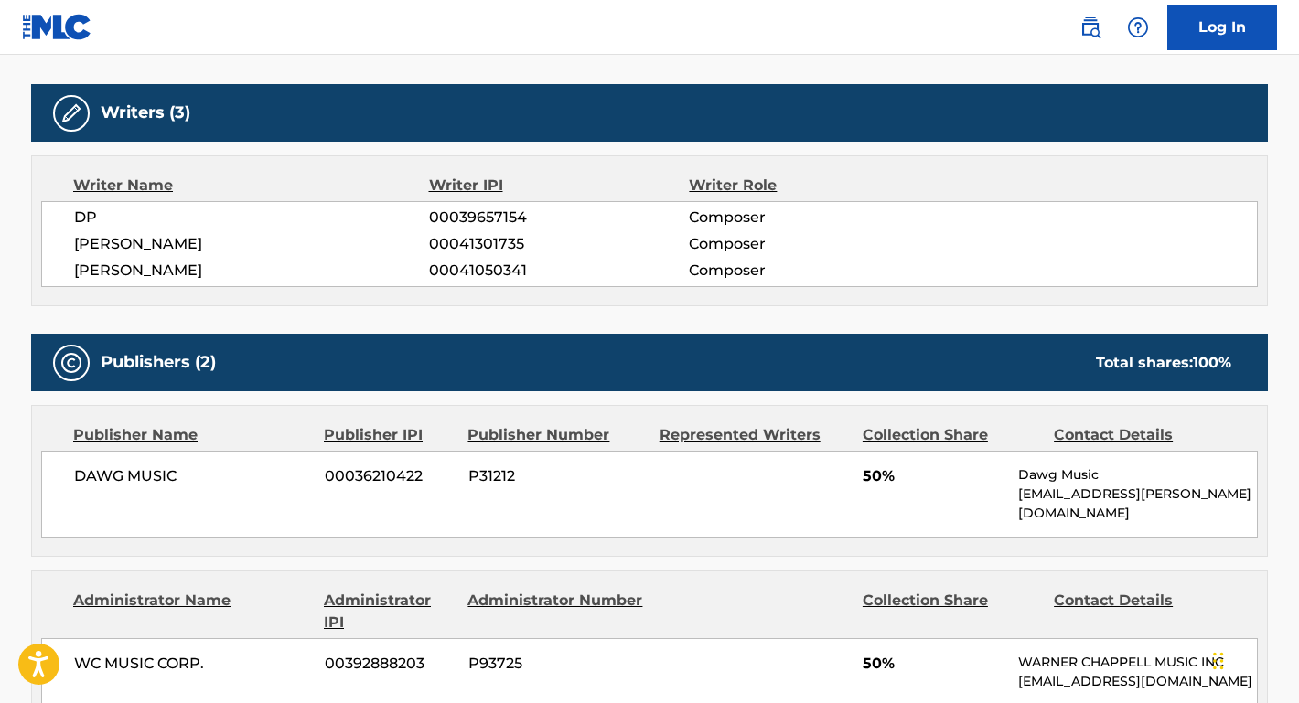
scroll to position [402, 0]
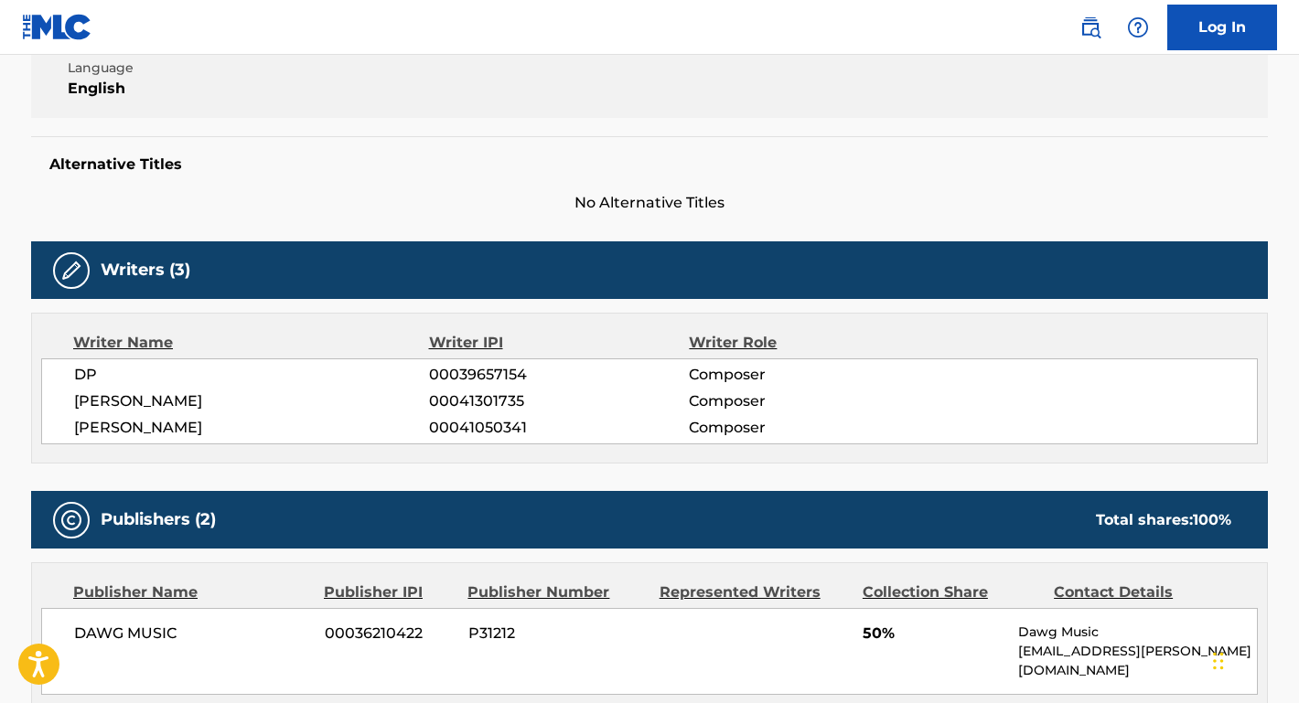
drag, startPoint x: 243, startPoint y: 397, endPoint x: 38, endPoint y: 397, distance: 204.9
click at [38, 397] on div "Writer Name Writer IPI Writer Role DP 00039657154 Composer [PERSON_NAME] 000413…" at bounding box center [649, 388] width 1237 height 151
drag, startPoint x: 215, startPoint y: 428, endPoint x: 48, endPoint y: 427, distance: 166.5
click at [48, 427] on div "DP 00039657154 Composer [PERSON_NAME] 00041301735 Composer [PERSON_NAME] 000410…" at bounding box center [649, 402] width 1216 height 86
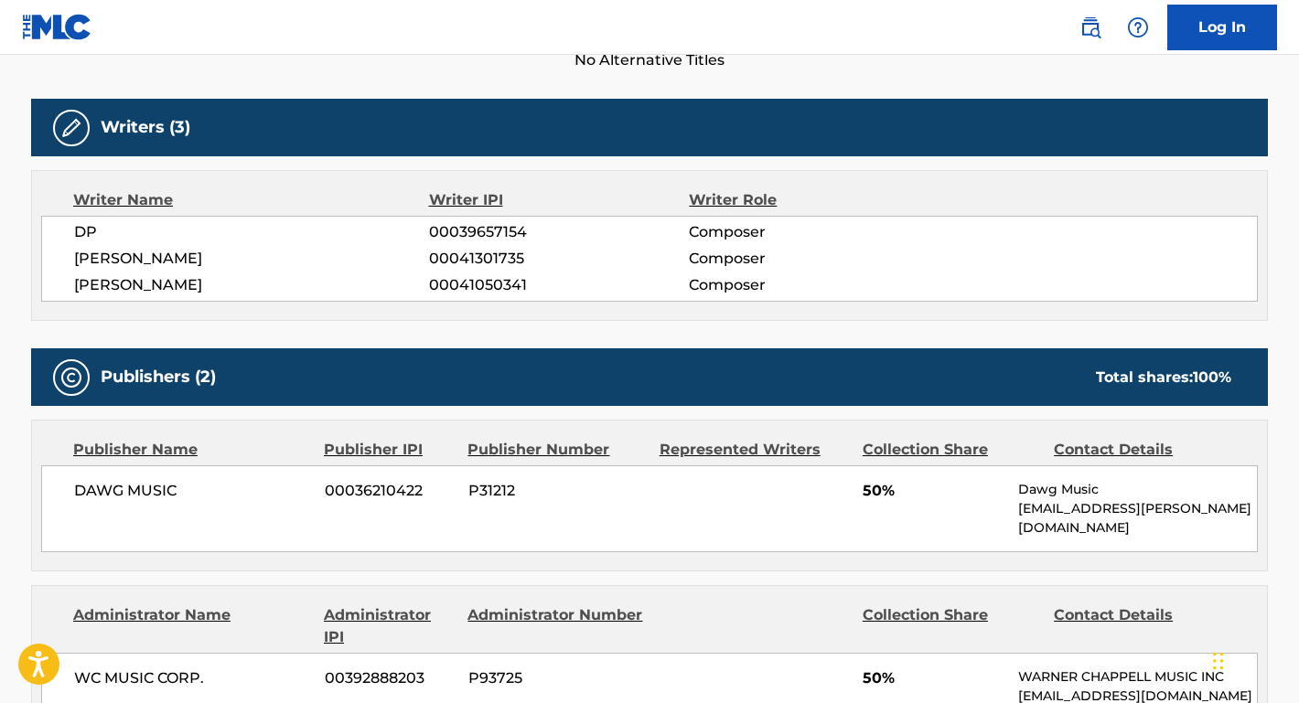
scroll to position [590, 0]
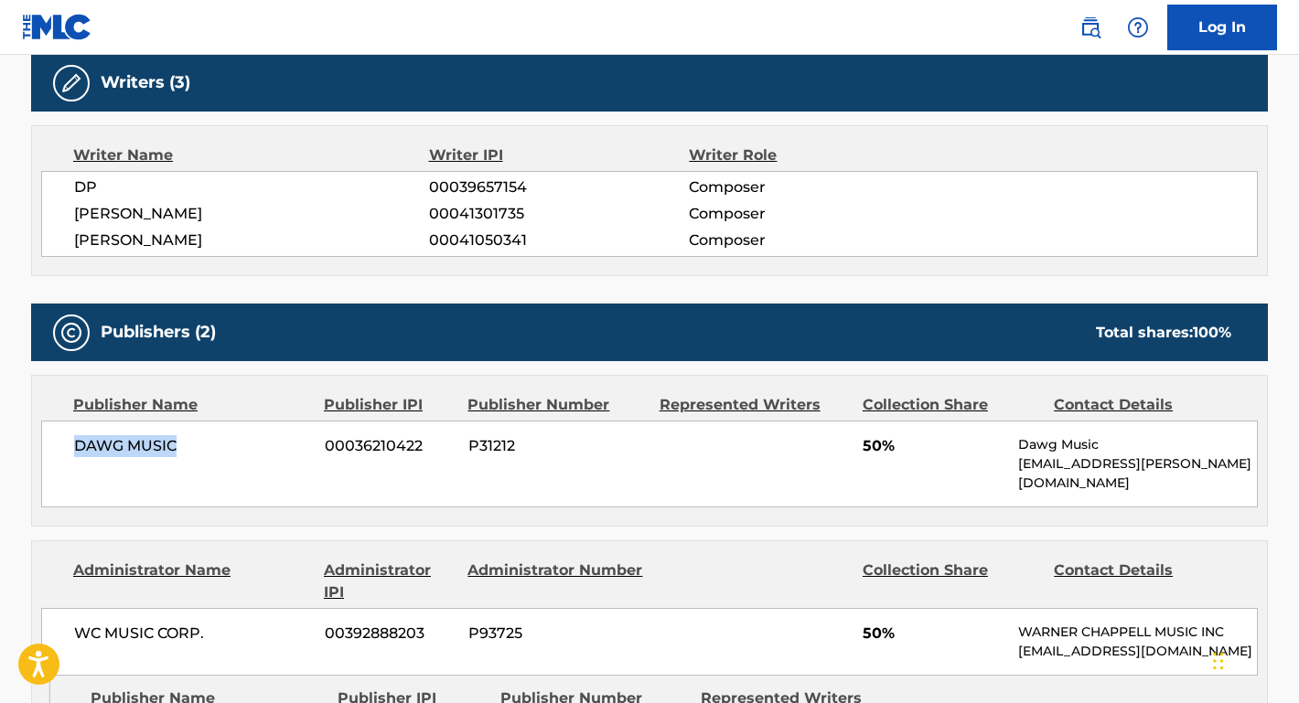
drag, startPoint x: 206, startPoint y: 452, endPoint x: 39, endPoint y: 445, distance: 166.6
click at [39, 445] on div "Publisher Name Publisher IPI Publisher Number Represented Writers Collection Sh…" at bounding box center [649, 451] width 1235 height 150
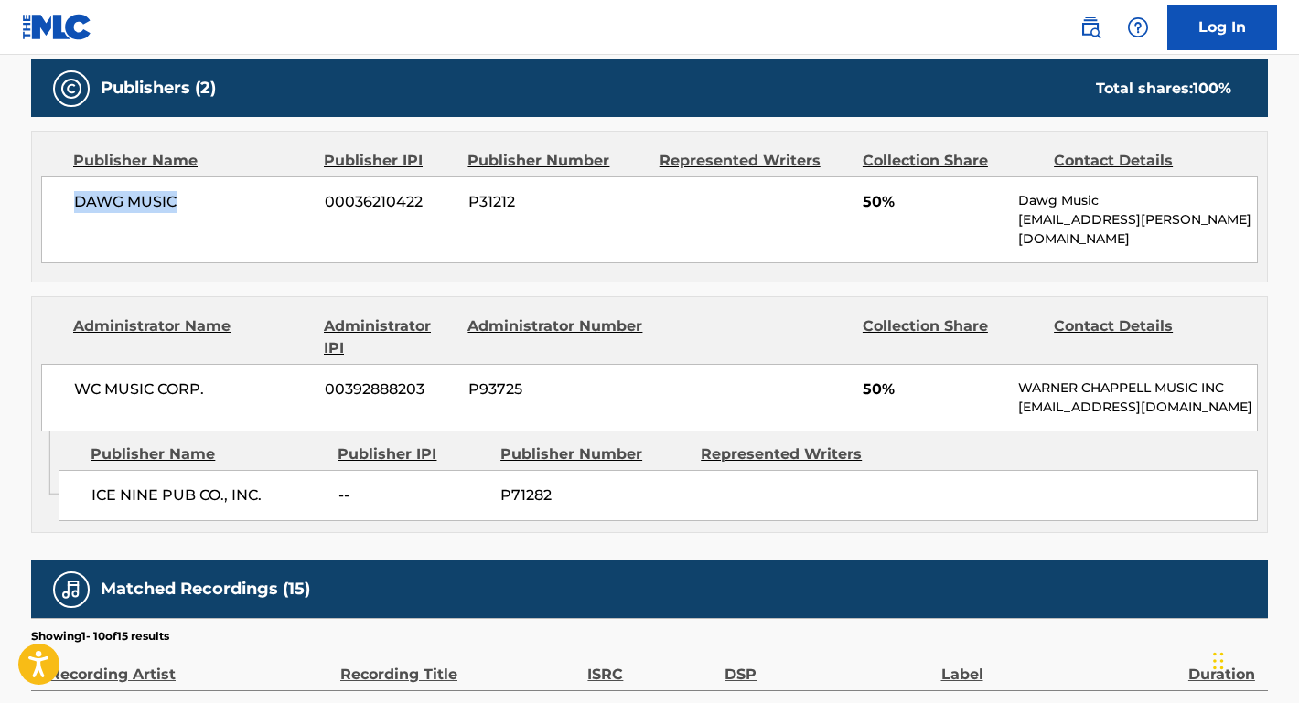
scroll to position [901, 0]
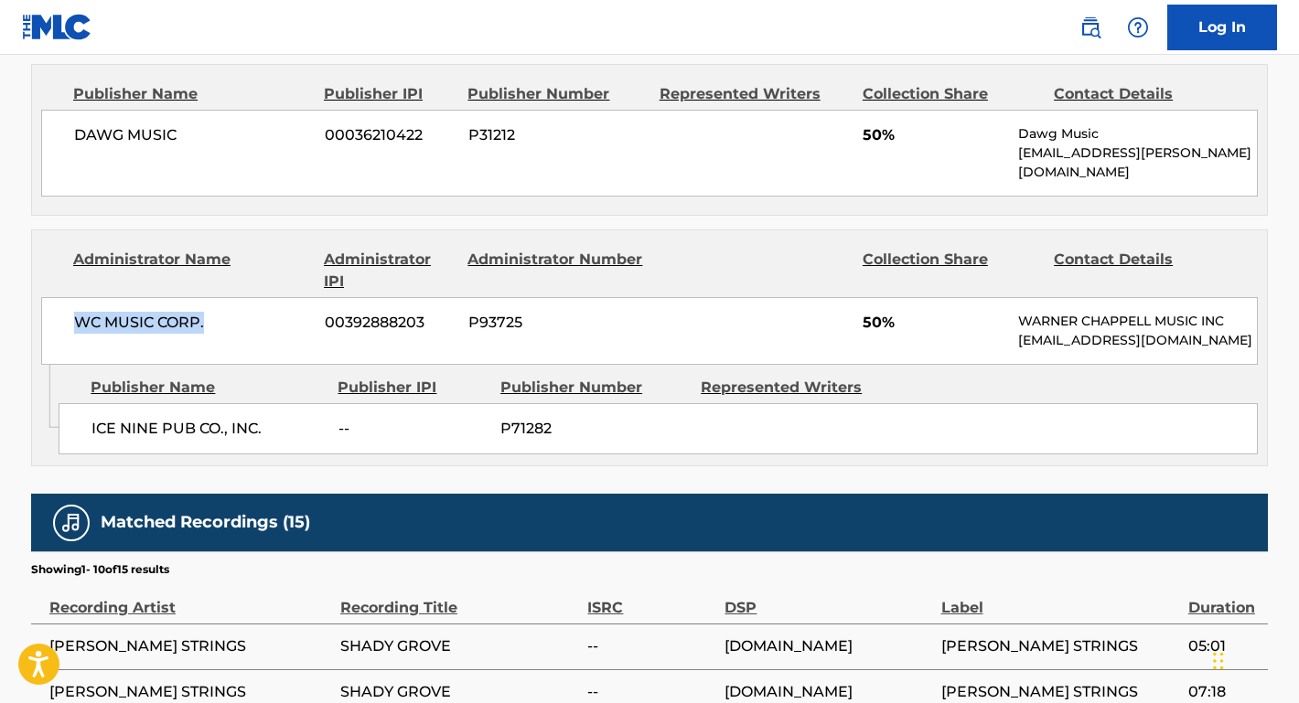
drag, startPoint x: 230, startPoint y: 304, endPoint x: 39, endPoint y: 304, distance: 190.2
click at [39, 304] on div "Administrator Name Administrator IPI Administrator Number Collection Share Cont…" at bounding box center [649, 297] width 1235 height 134
drag, startPoint x: 266, startPoint y: 403, endPoint x: 74, endPoint y: 403, distance: 192.1
click at [73, 403] on div "ICE NINE PUB CO., INC. -- P71282" at bounding box center [658, 428] width 1199 height 51
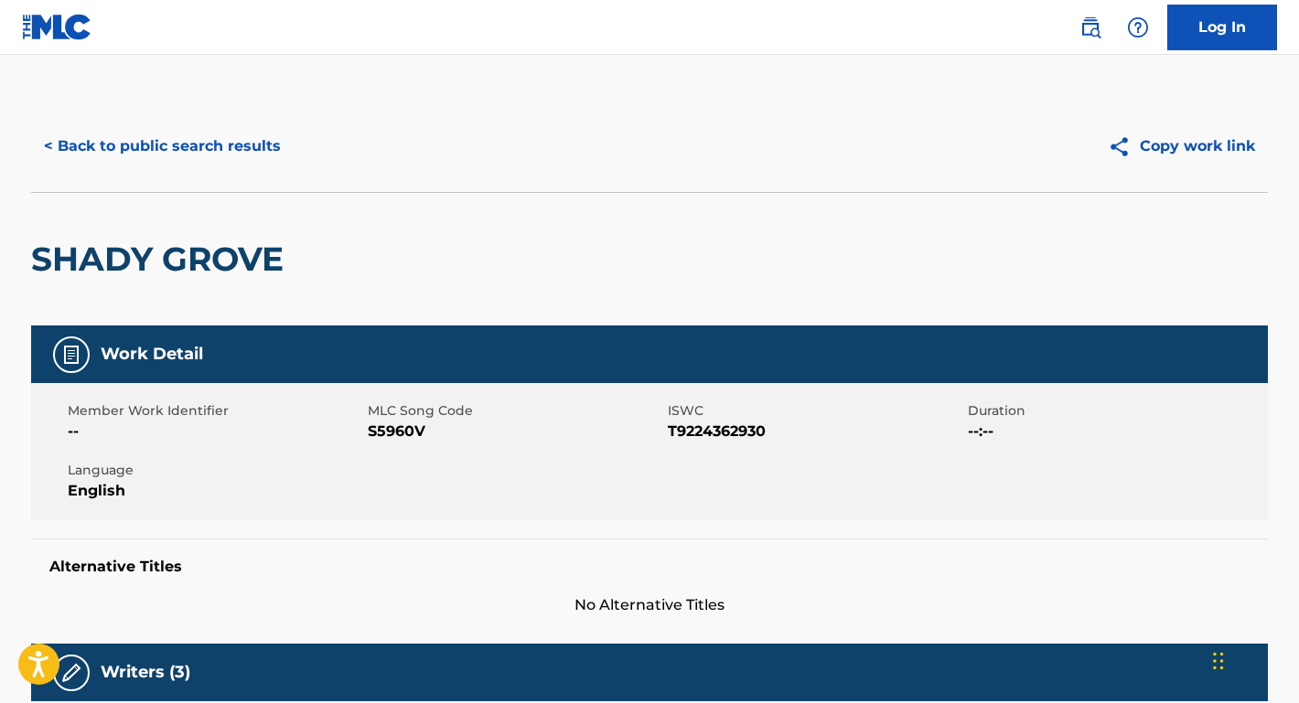
scroll to position [0, 0]
drag, startPoint x: 787, startPoint y: 435, endPoint x: 371, endPoint y: 433, distance: 416.2
click at [371, 433] on div "Member Work Identifier -- MLC Song Code S5960V ISWC T9224362930 Duration --:-- …" at bounding box center [649, 451] width 1237 height 137
